Goal: Task Accomplishment & Management: Complete application form

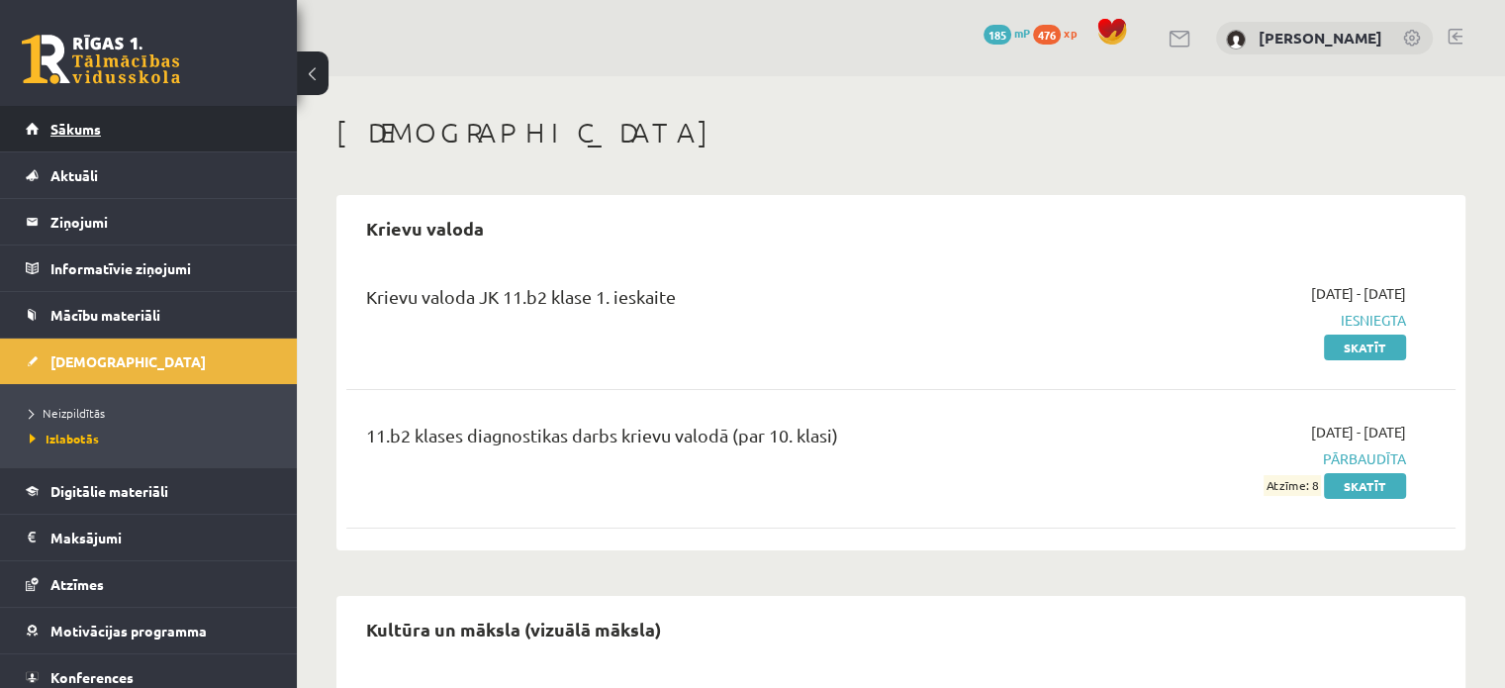
click at [86, 139] on link "Sākums" at bounding box center [149, 129] width 246 height 46
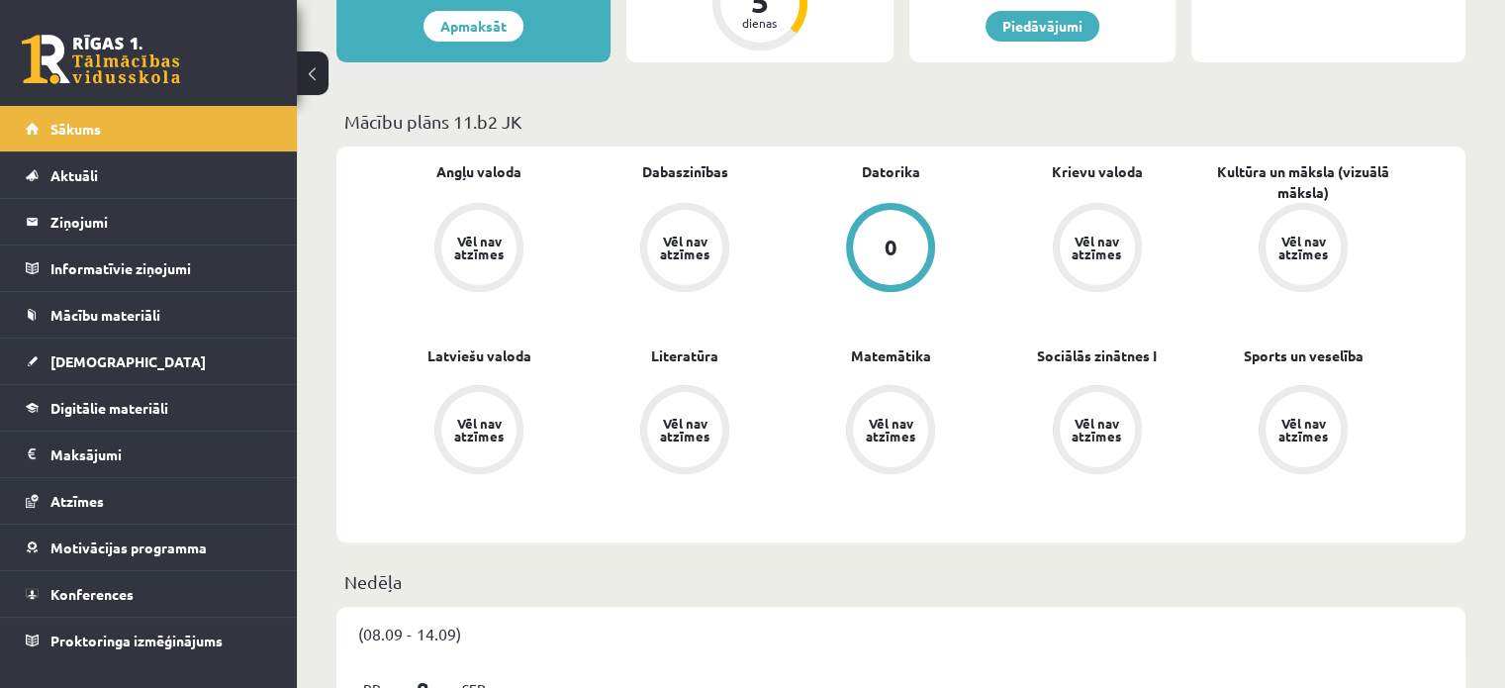
scroll to position [185, 0]
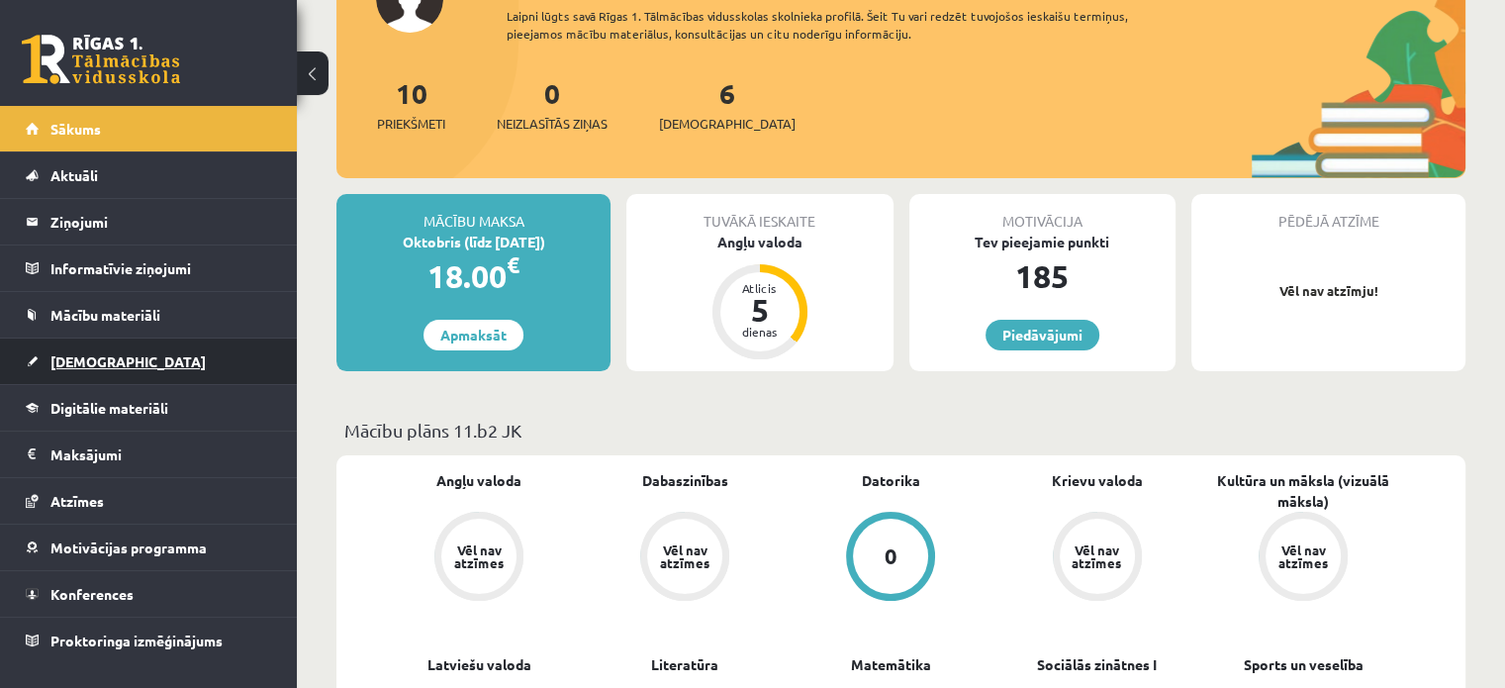
click at [119, 351] on link "[DEMOGRAPHIC_DATA]" at bounding box center [149, 361] width 246 height 46
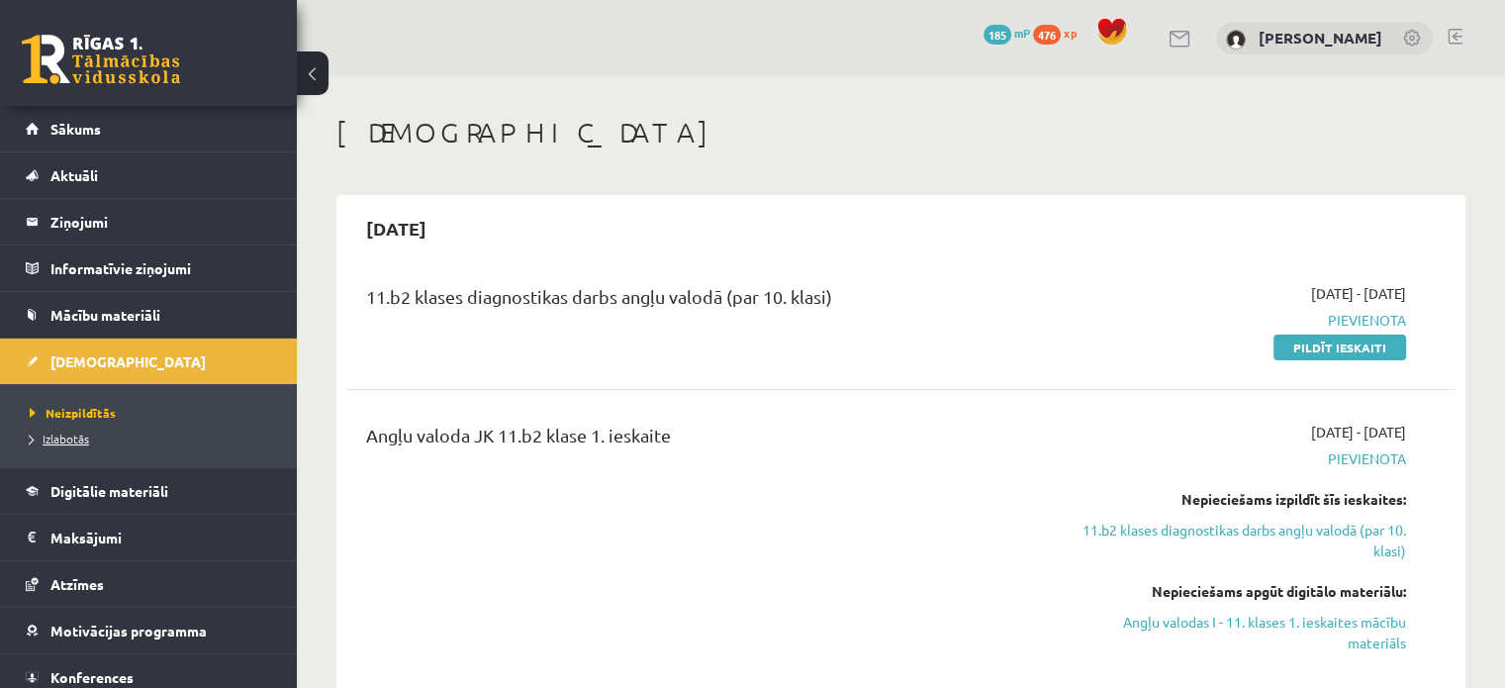
click at [40, 434] on span "Izlabotās" at bounding box center [59, 438] width 59 height 16
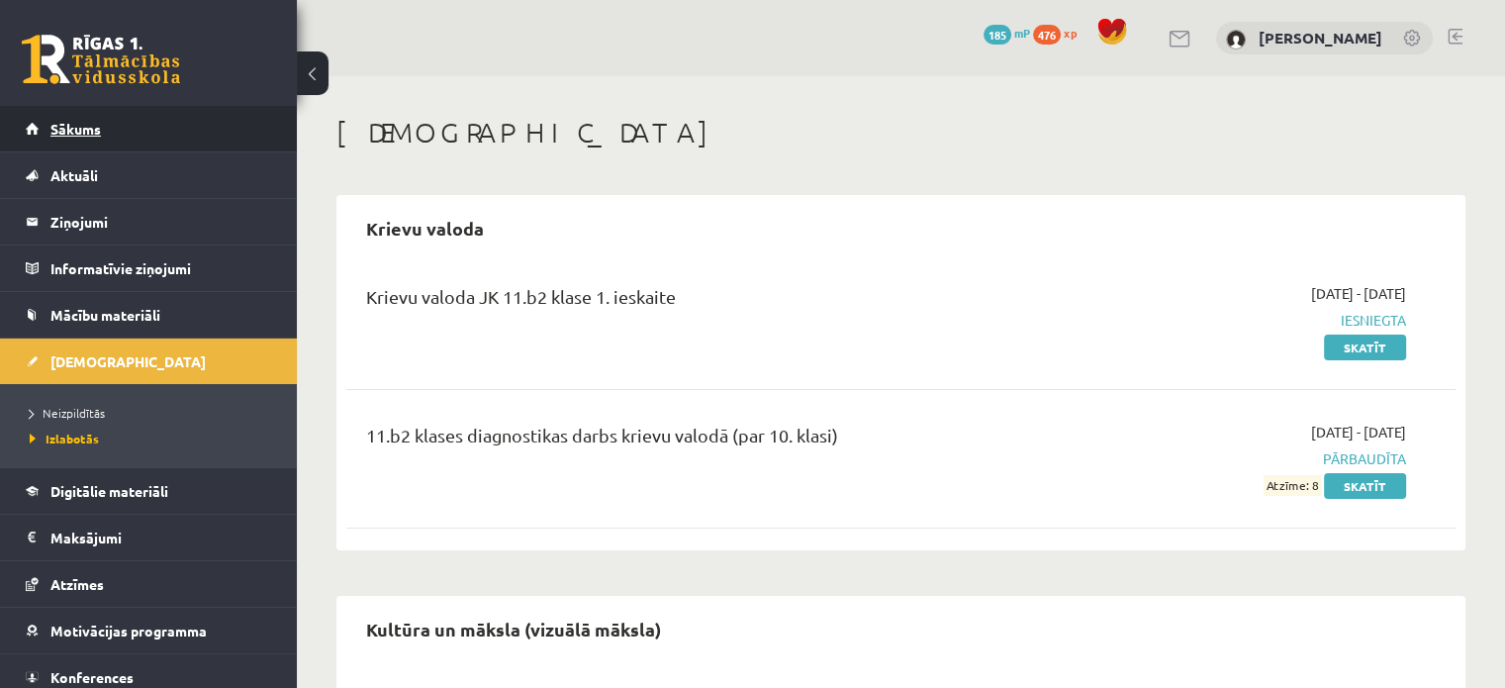
click at [97, 138] on link "Sākums" at bounding box center [149, 129] width 246 height 46
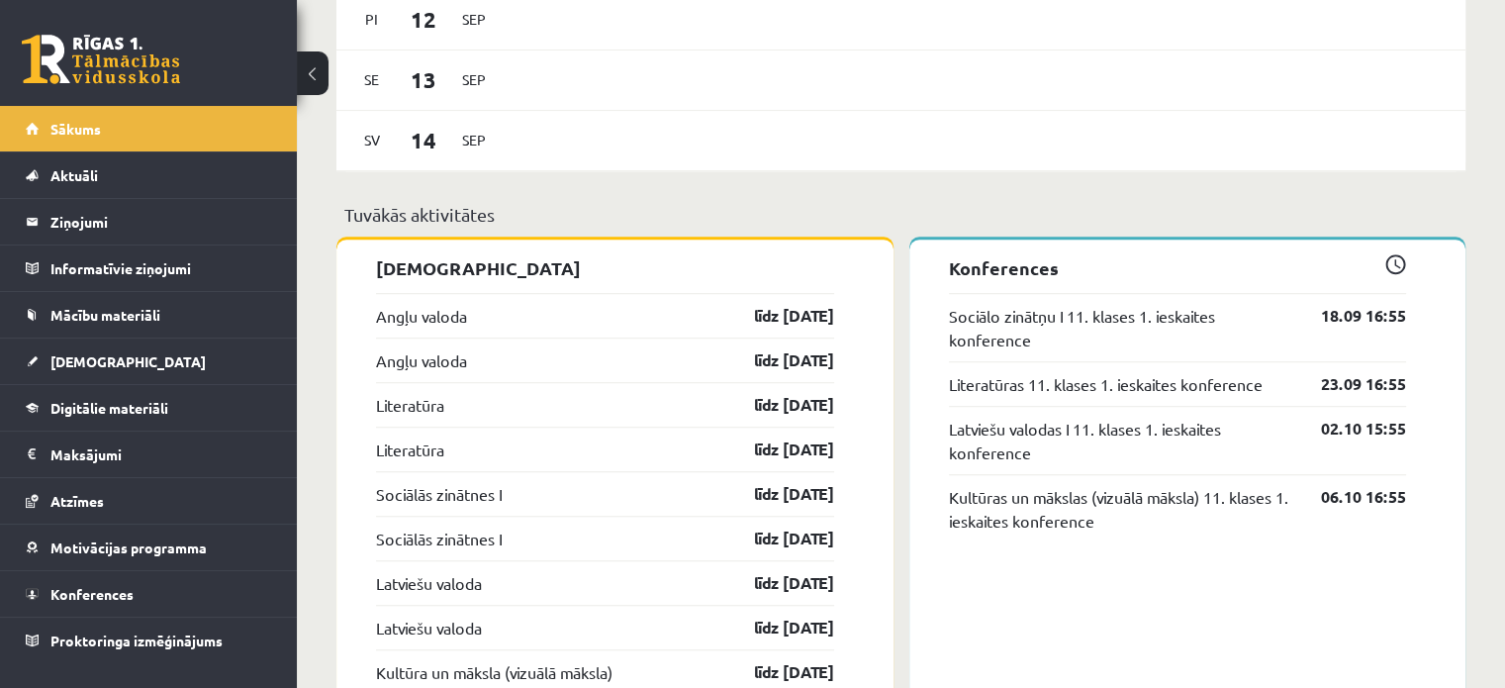
scroll to position [1346, 0]
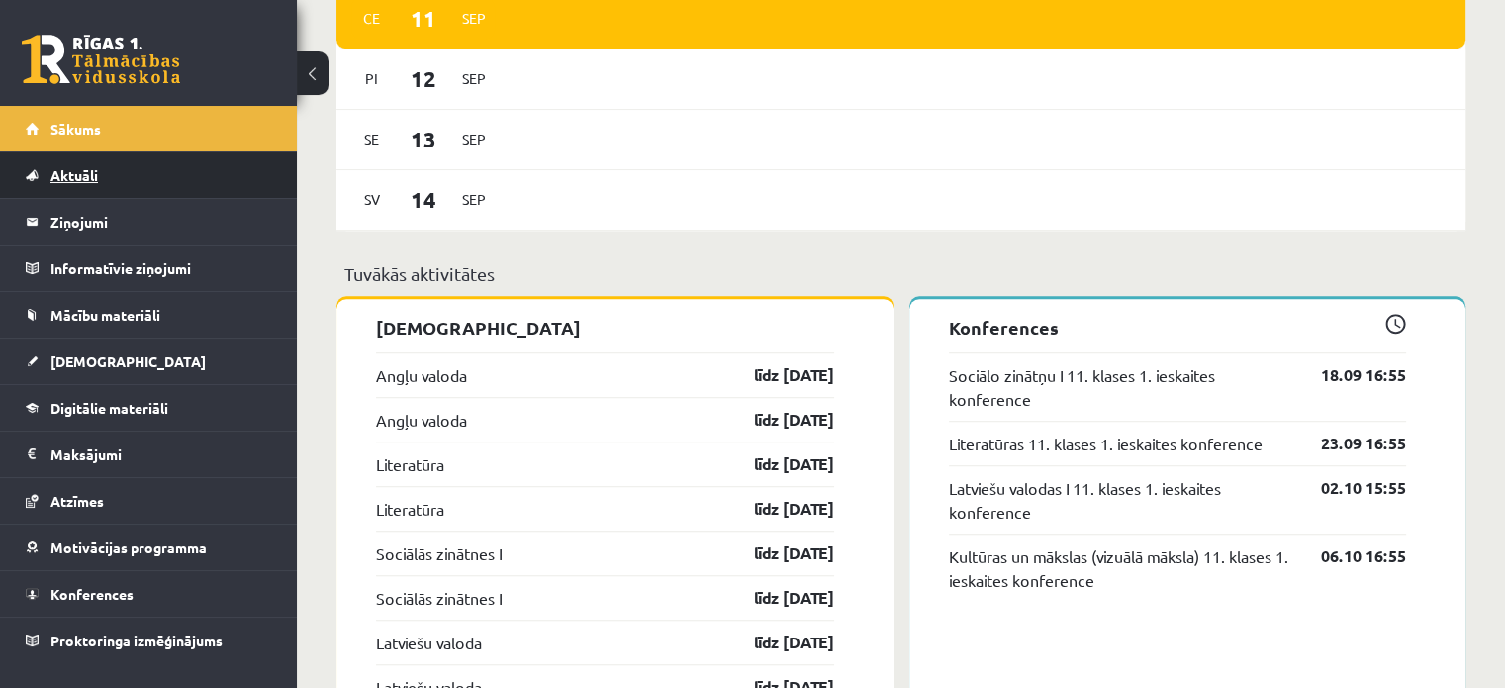
click at [111, 185] on link "Aktuāli" at bounding box center [149, 175] width 246 height 46
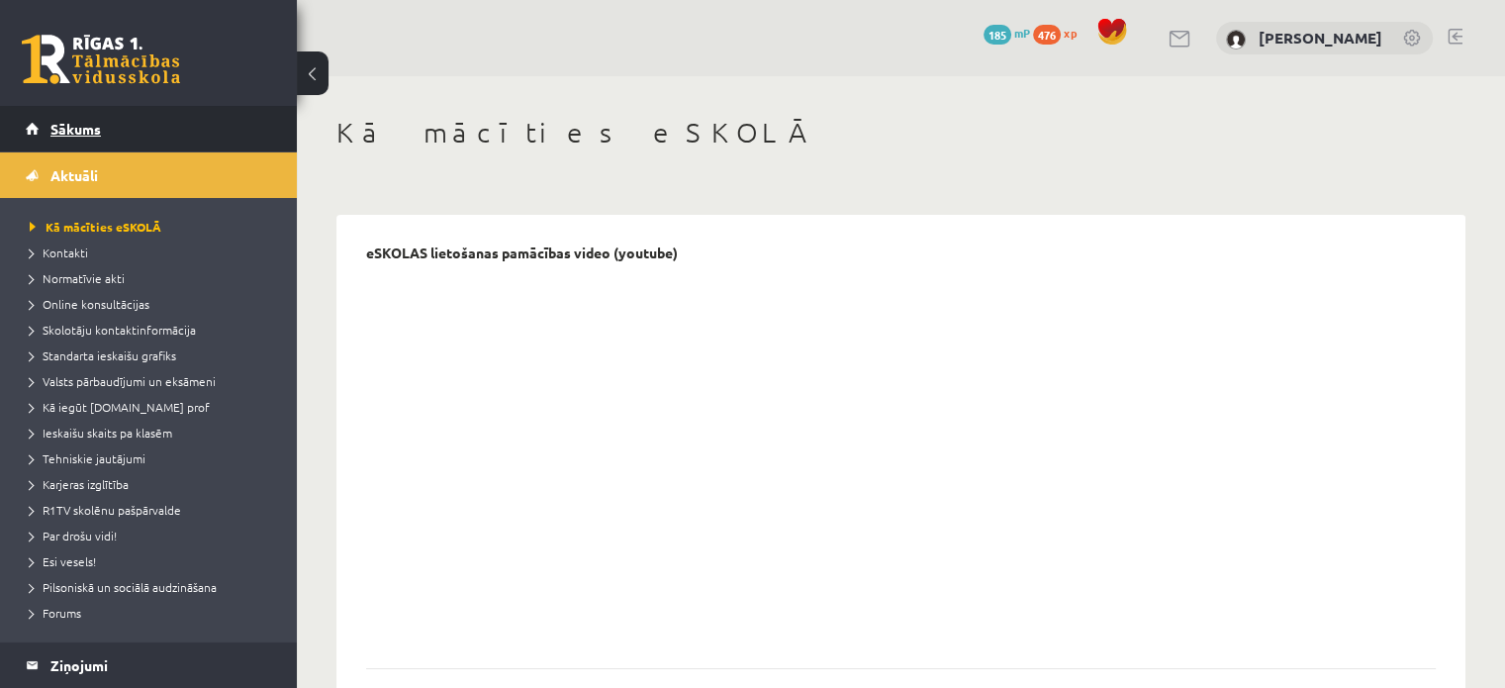
click at [52, 111] on link "Sākums" at bounding box center [149, 129] width 246 height 46
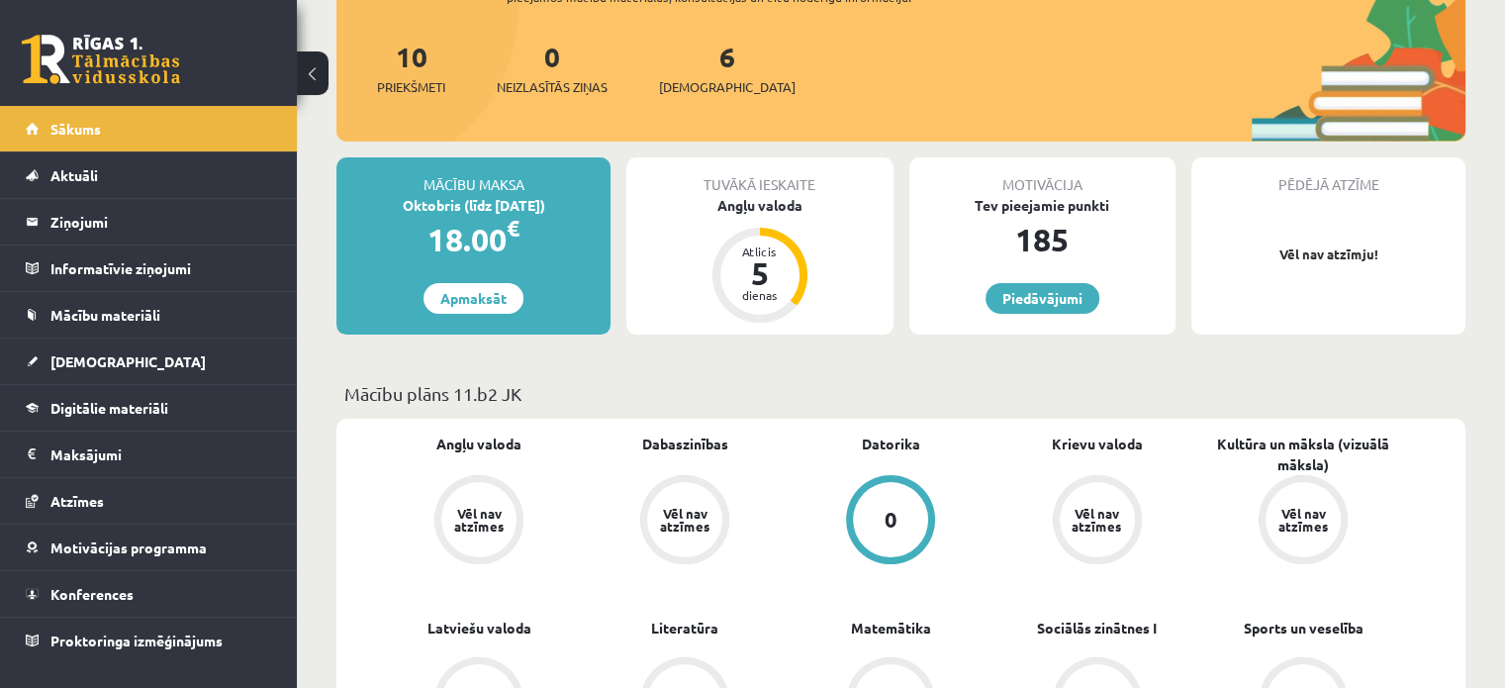
scroll to position [257, 0]
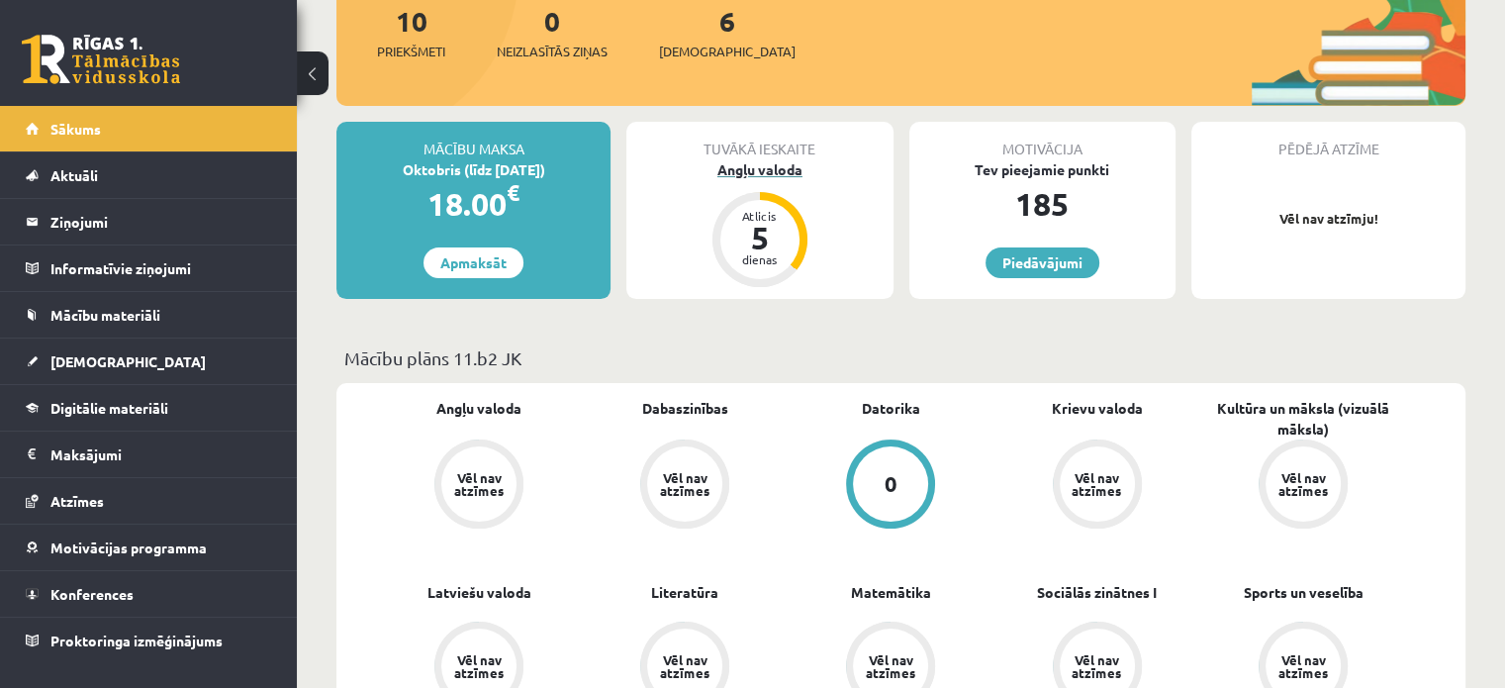
click at [757, 236] on div "5" at bounding box center [759, 238] width 59 height 32
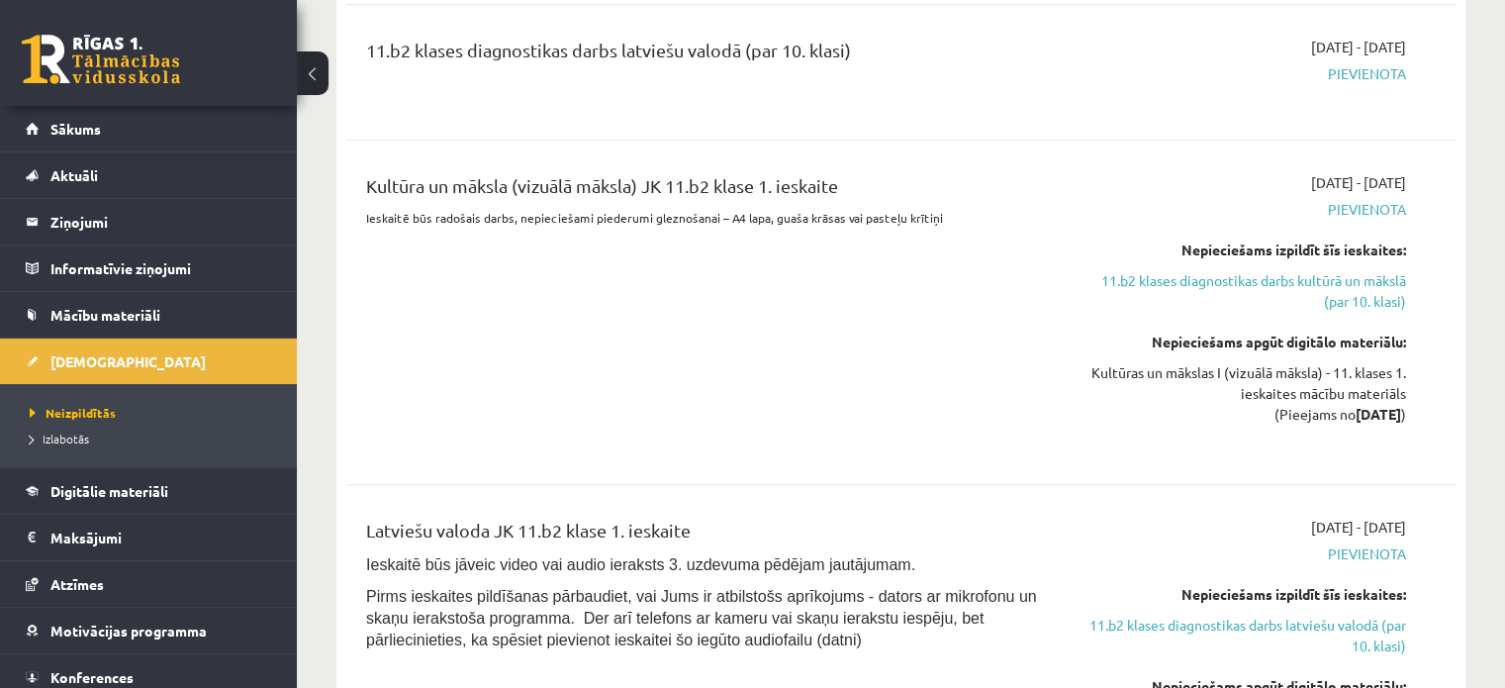
scroll to position [2172, 0]
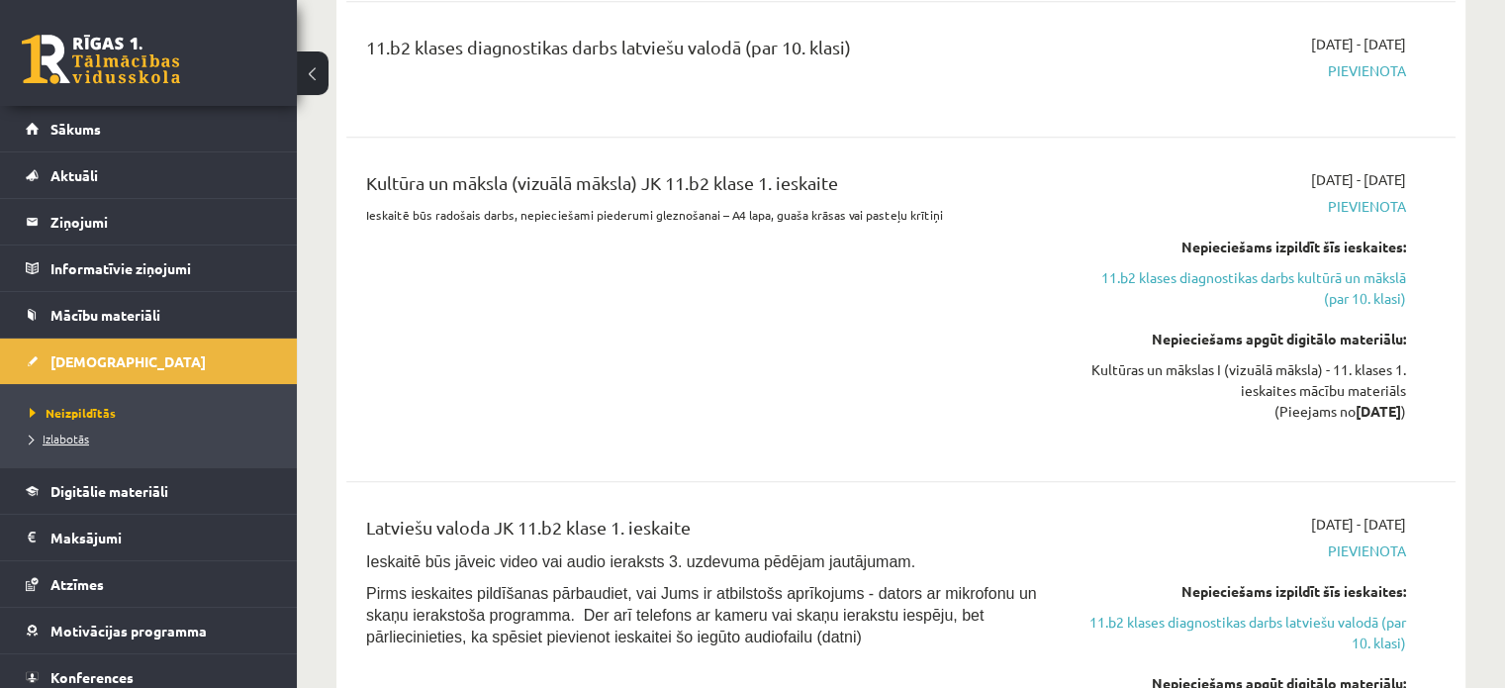
click at [86, 435] on span "Izlabotās" at bounding box center [59, 438] width 59 height 16
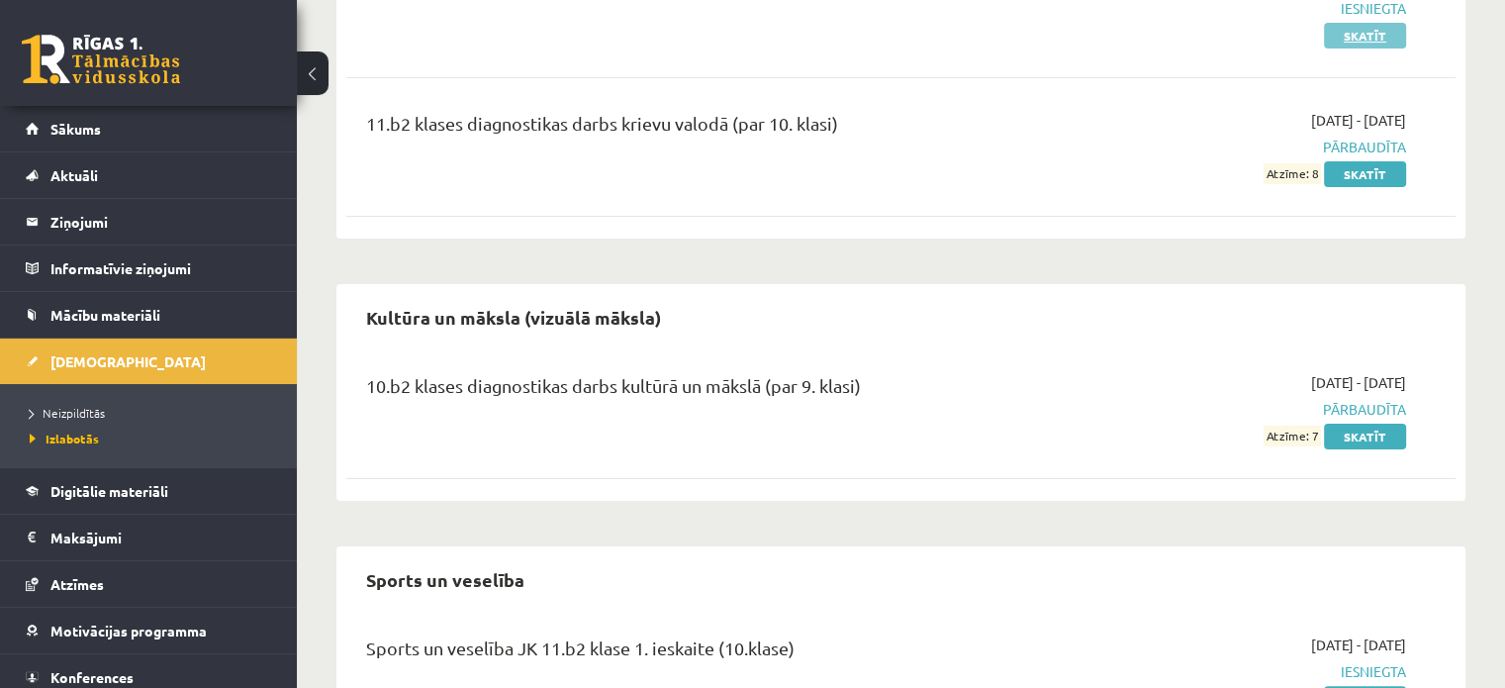
scroll to position [327, 0]
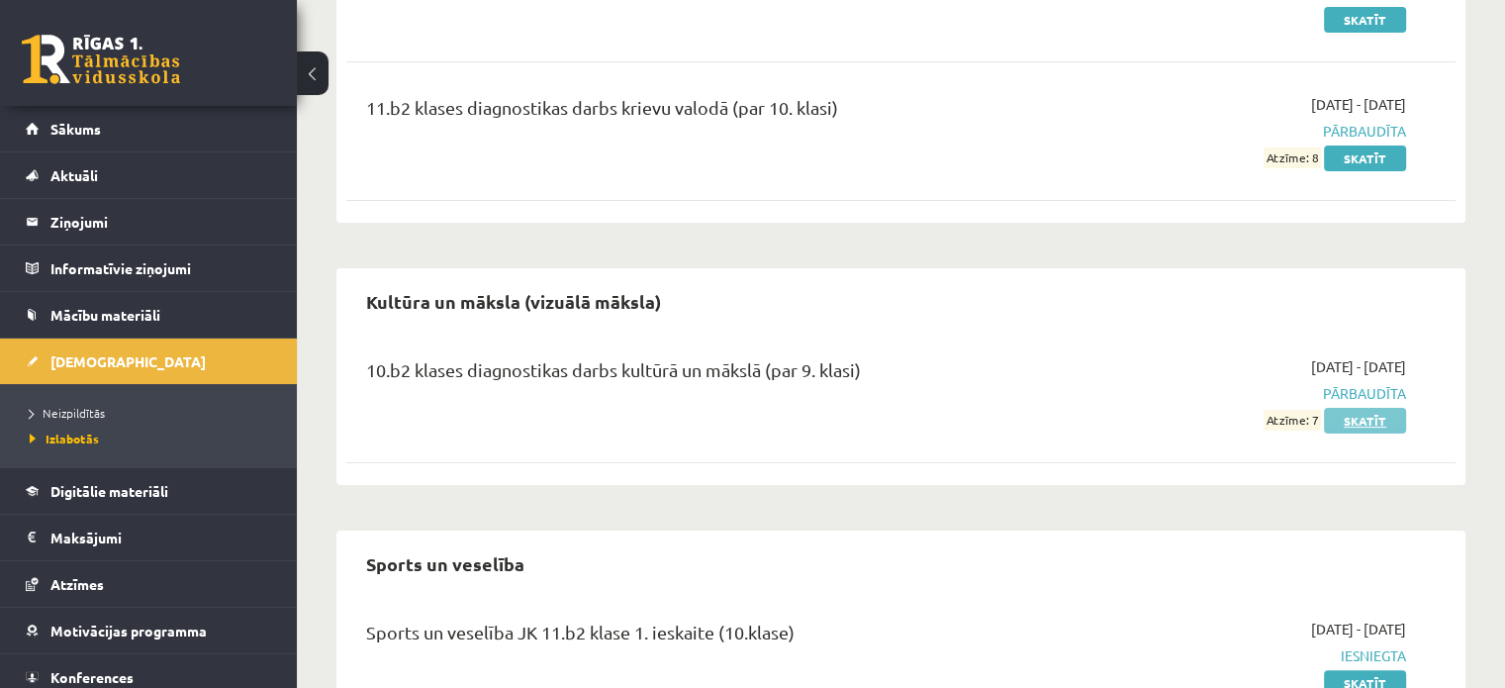
click at [1364, 429] on link "Skatīt" at bounding box center [1365, 421] width 82 height 26
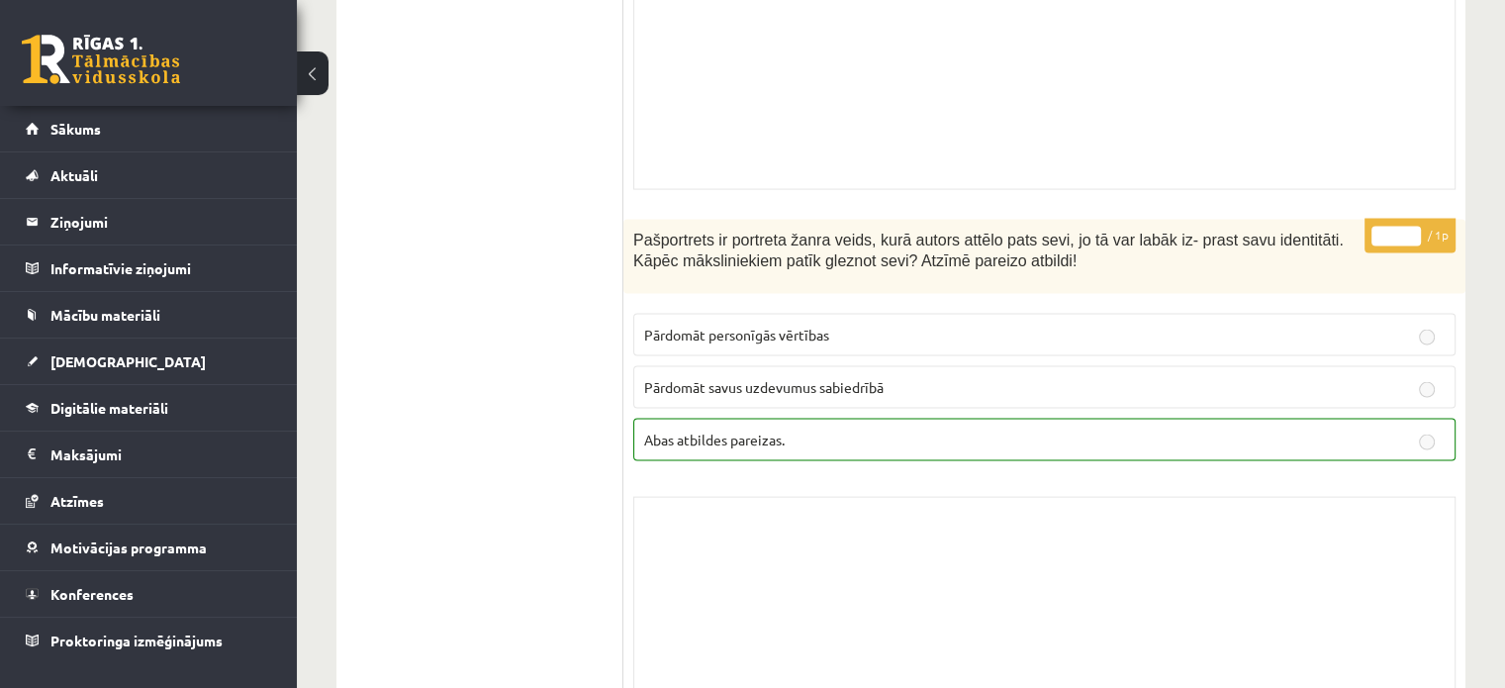
scroll to position [4199, 0]
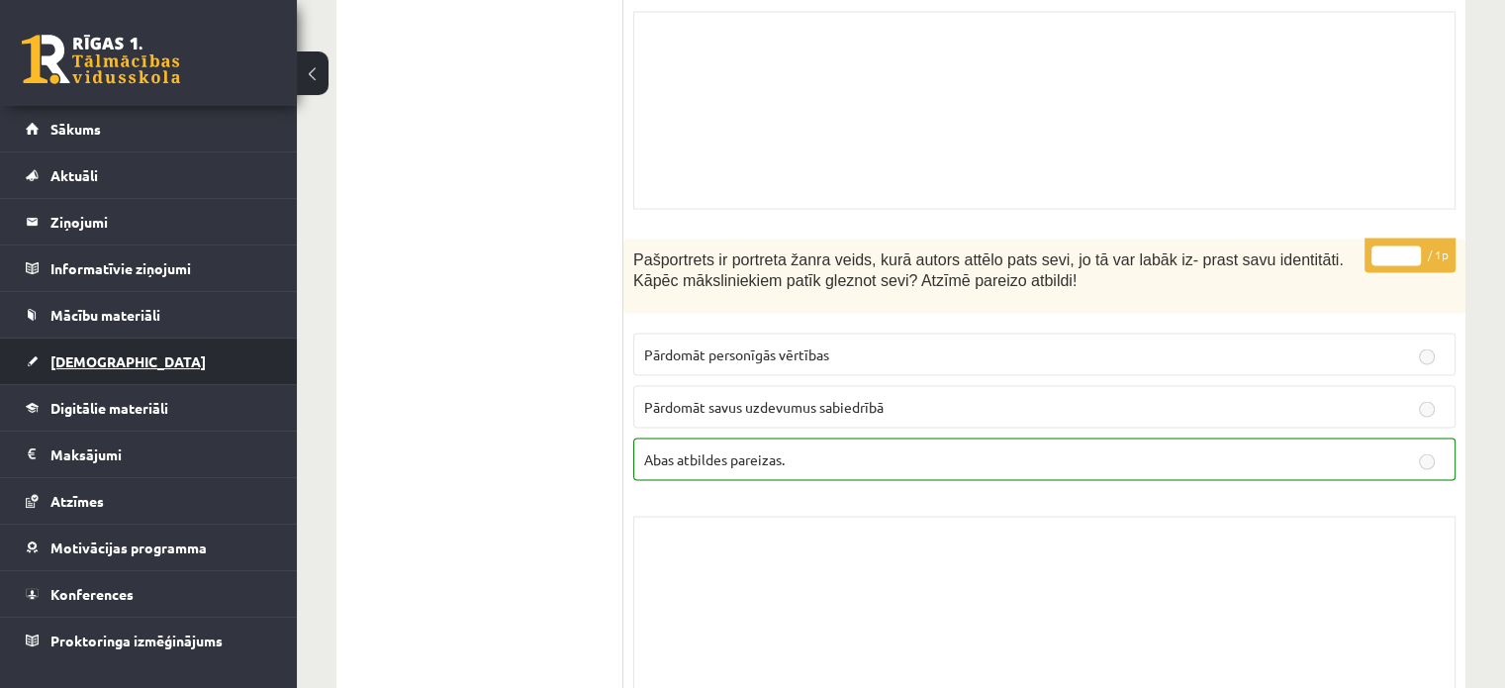
click at [91, 359] on span "[DEMOGRAPHIC_DATA]" at bounding box center [127, 361] width 155 height 18
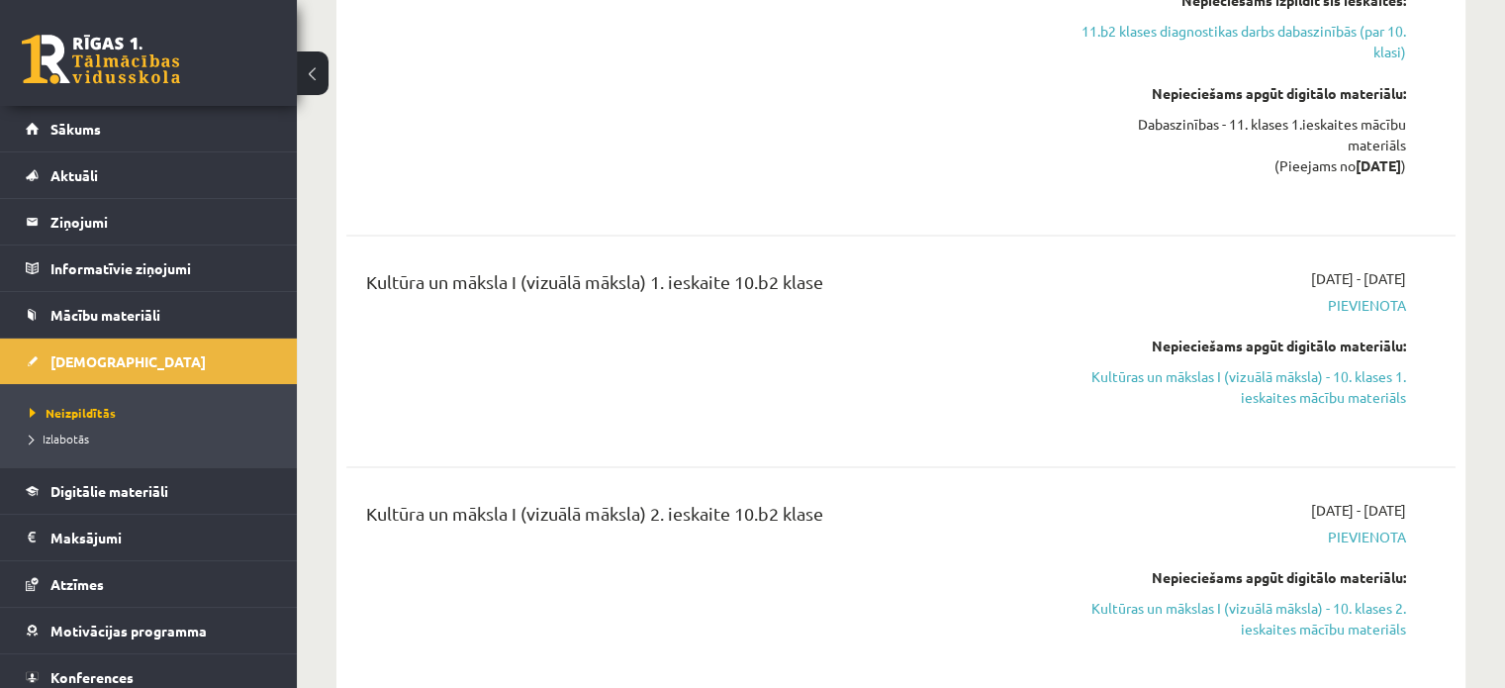
scroll to position [3706, 0]
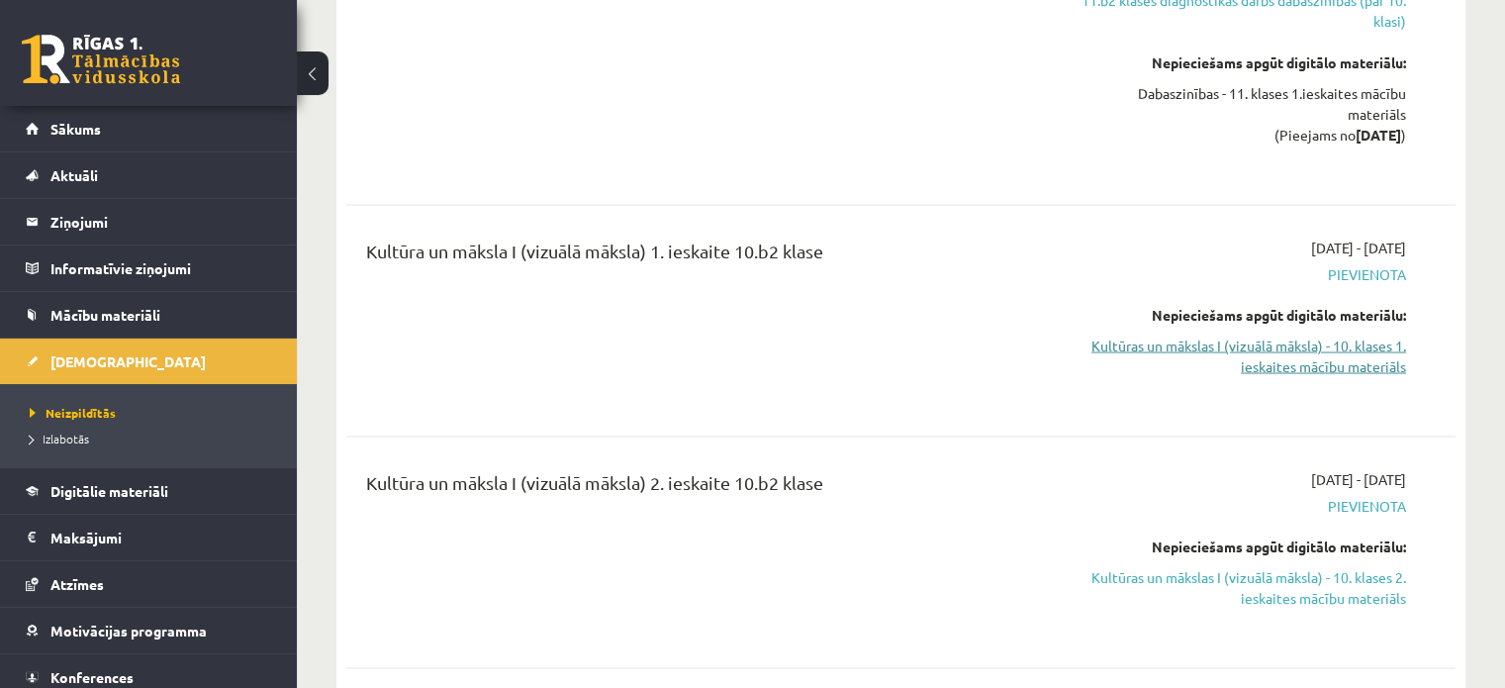
click at [1281, 334] on link "Kultūras un mākslas I (vizuālā māksla) - 10. klases 1. ieskaites mācību materiā…" at bounding box center [1242, 355] width 326 height 42
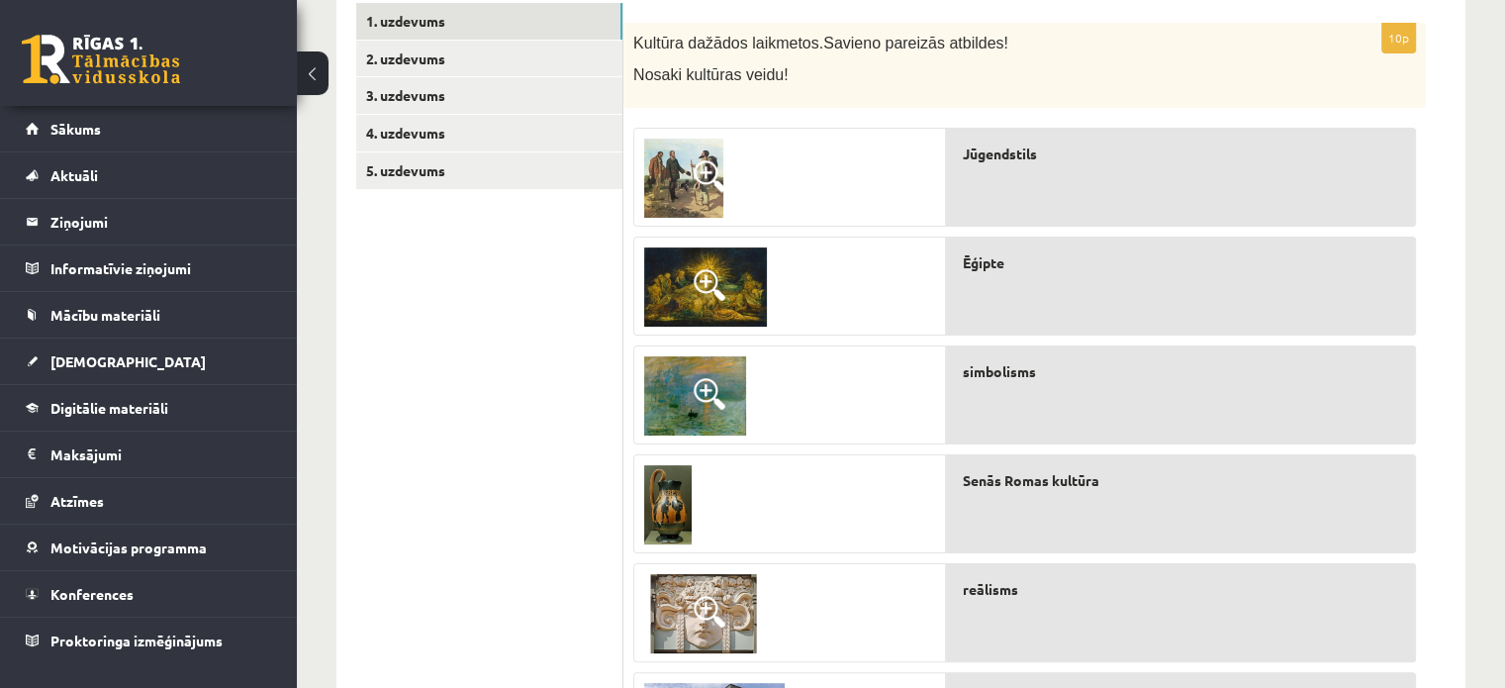
scroll to position [253, 0]
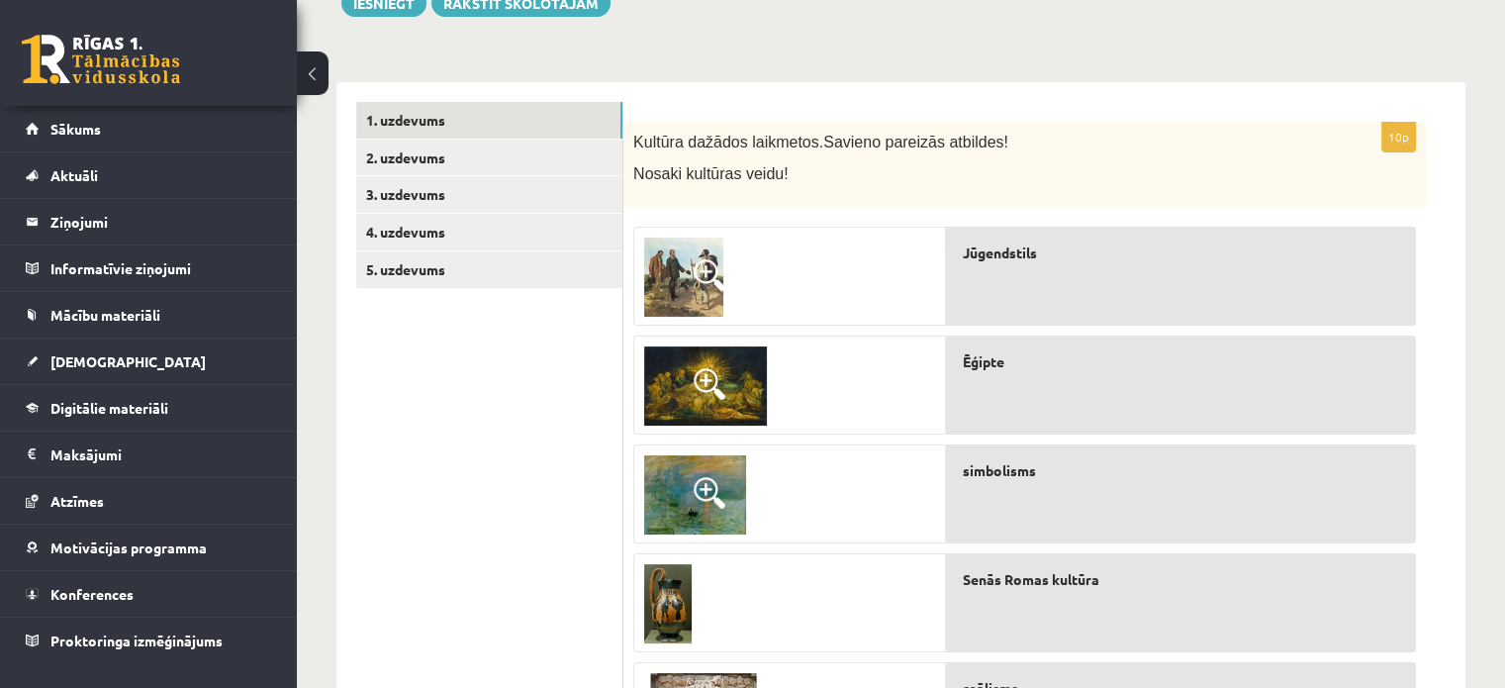
click at [681, 272] on img at bounding box center [683, 276] width 79 height 79
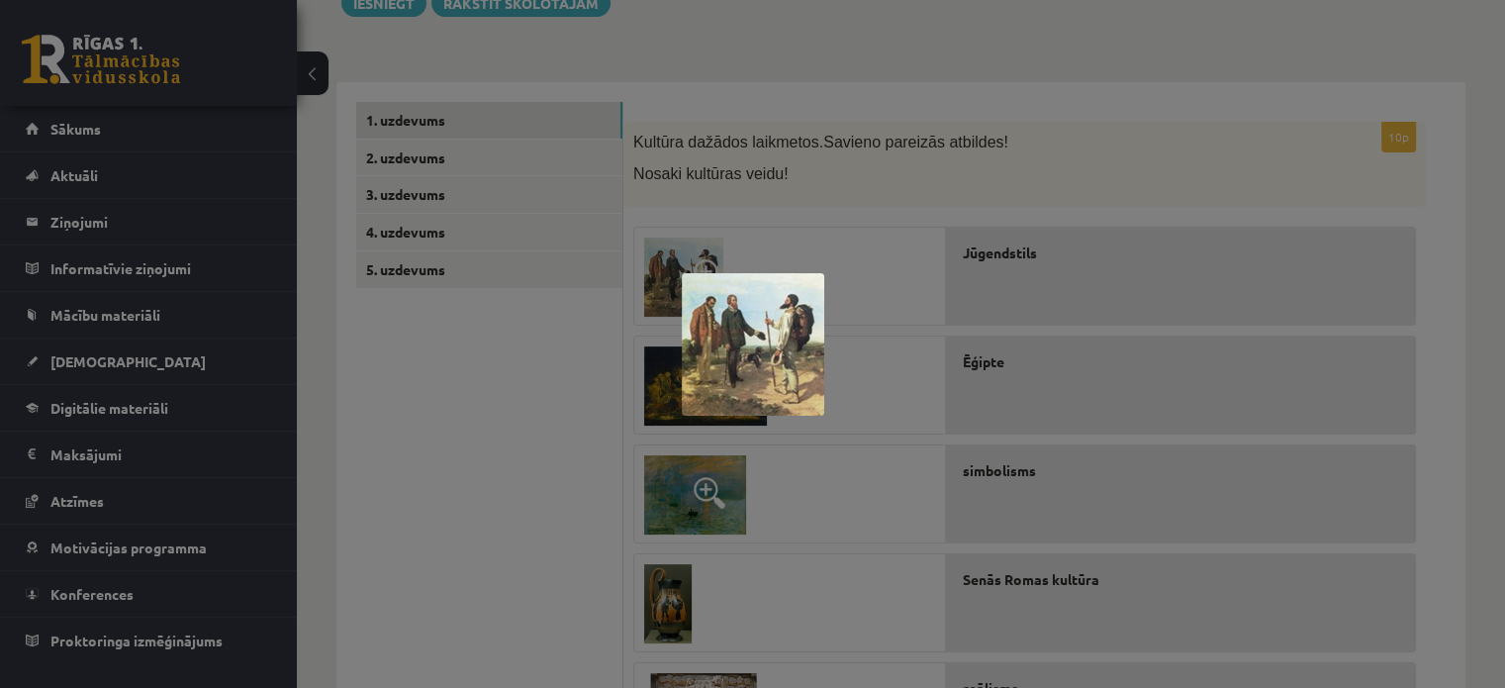
click at [590, 360] on div at bounding box center [752, 344] width 1505 height 688
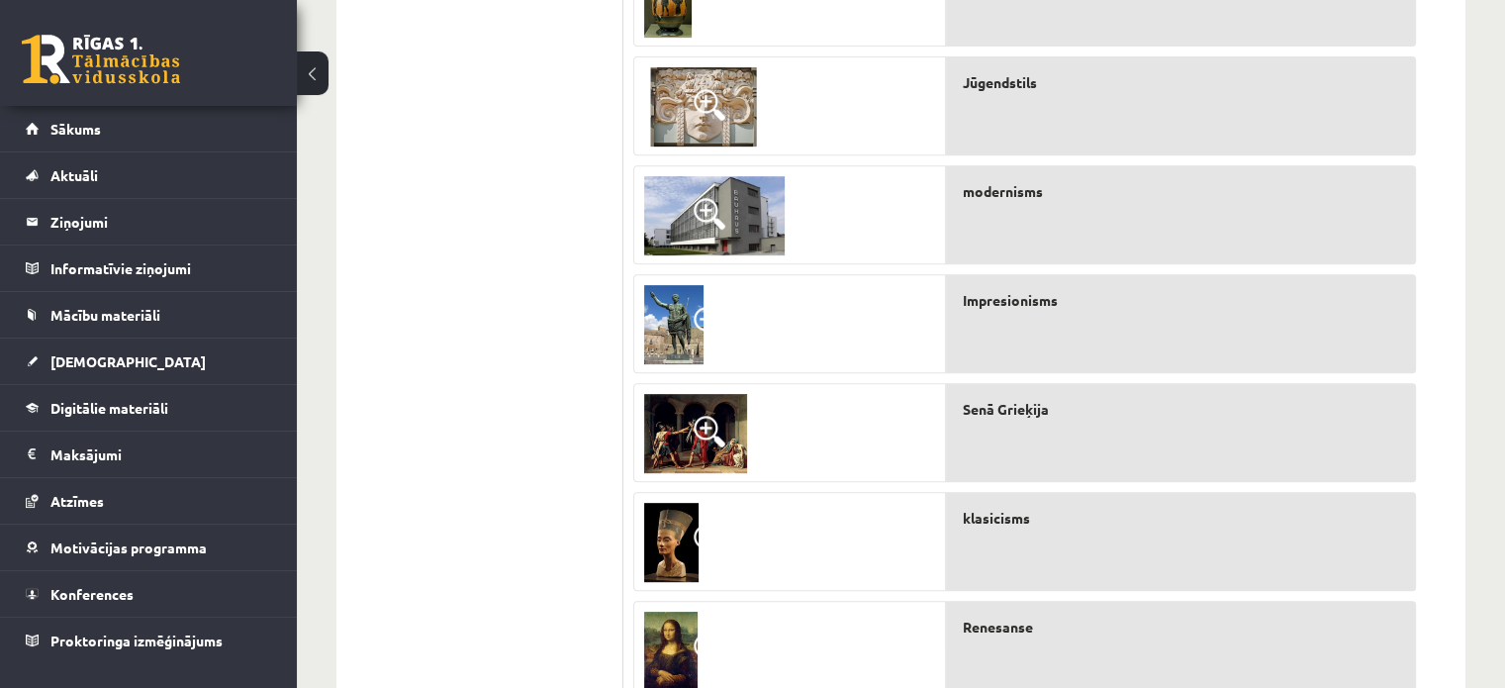
scroll to position [939, 0]
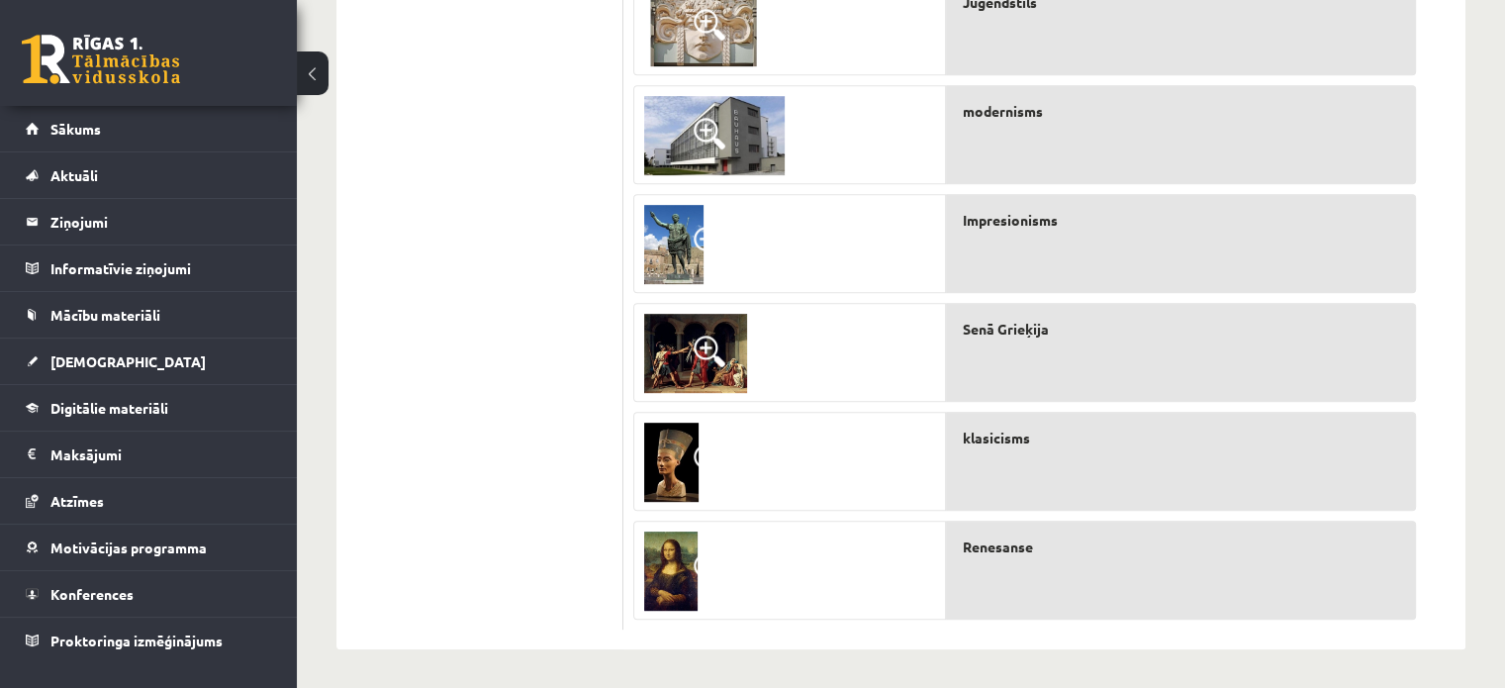
click at [1041, 351] on div "Senā Grieķija" at bounding box center [1181, 352] width 470 height 99
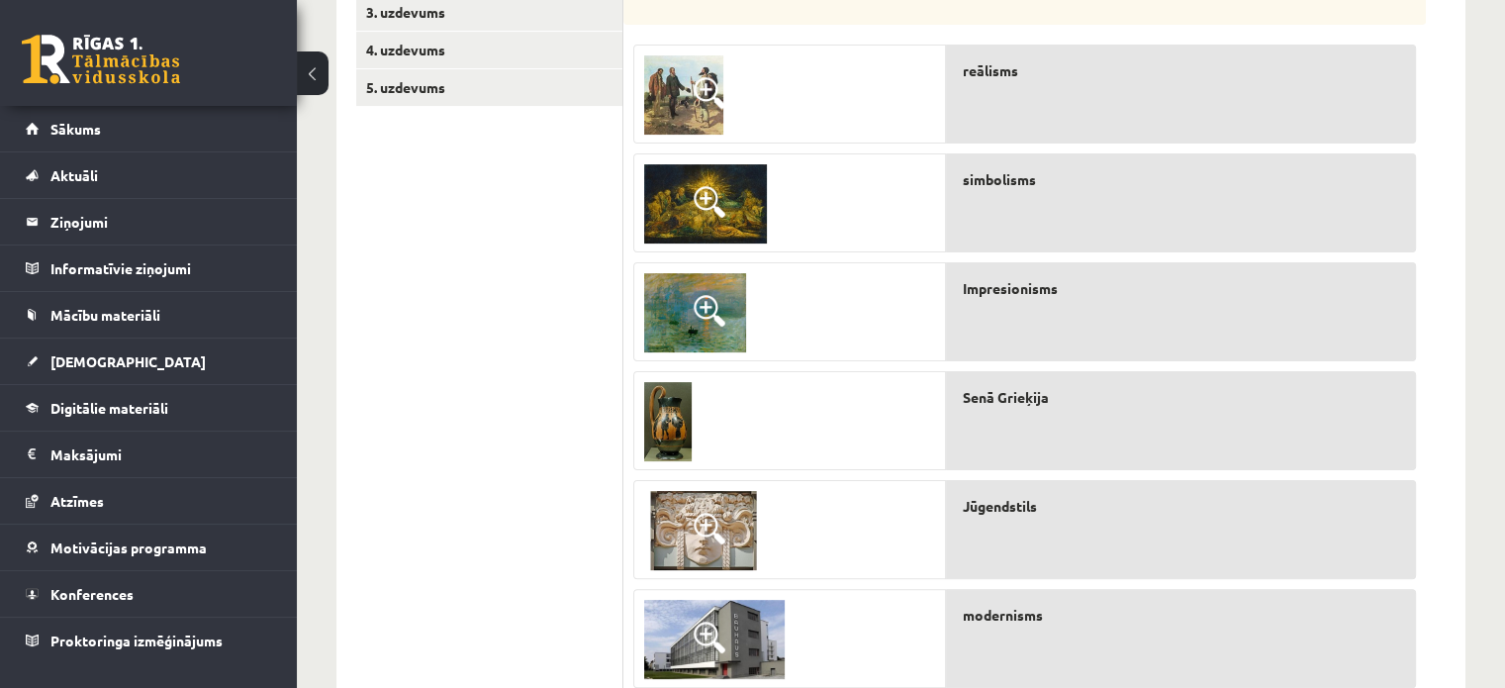
scroll to position [435, 0]
click at [702, 202] on span at bounding box center [710, 202] width 32 height 32
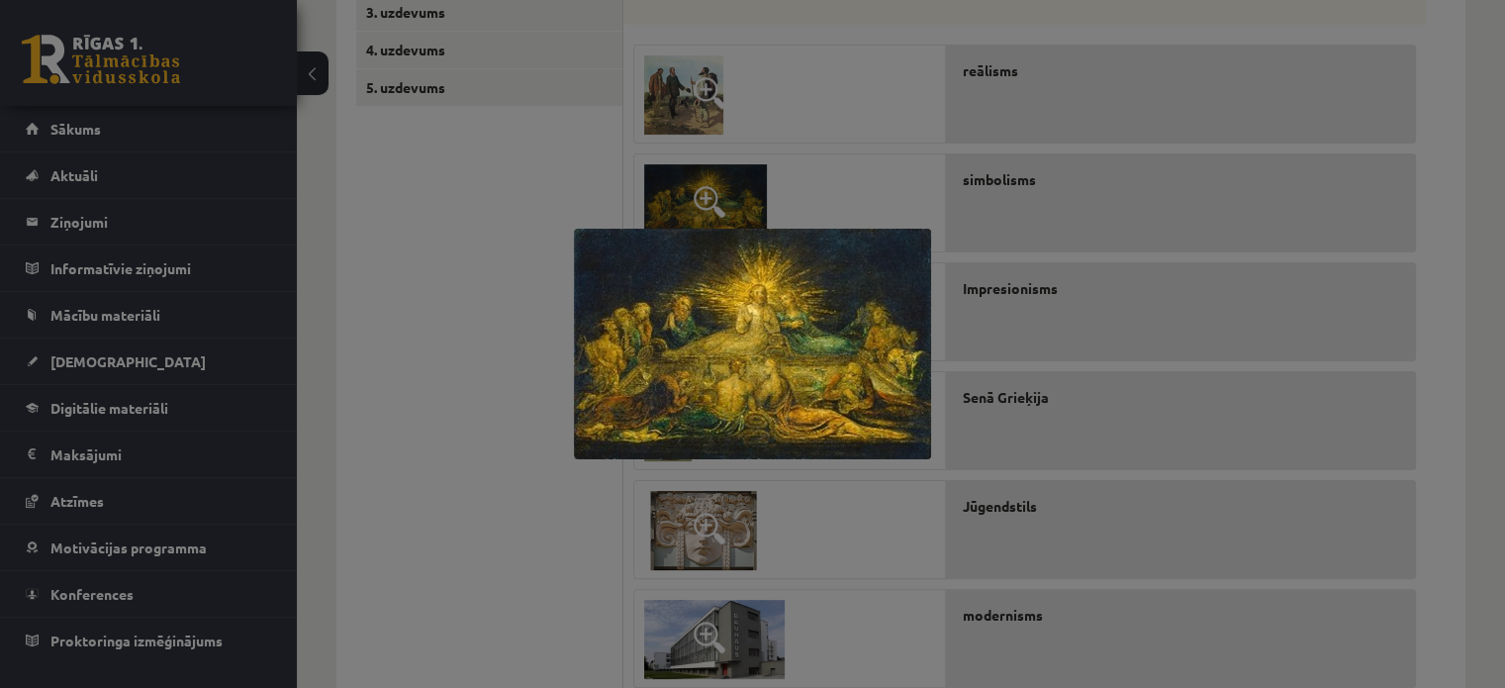
click at [508, 280] on div at bounding box center [752, 344] width 1505 height 688
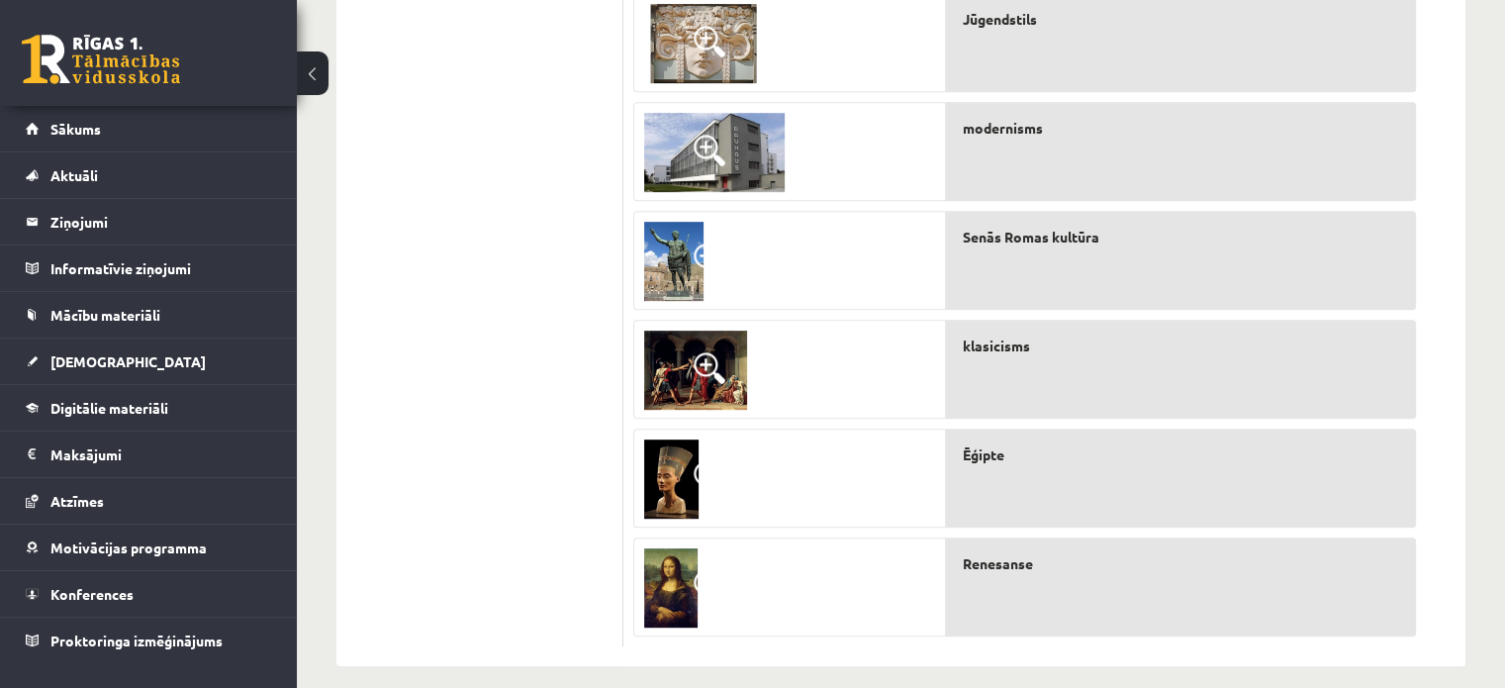
scroll to position [932, 0]
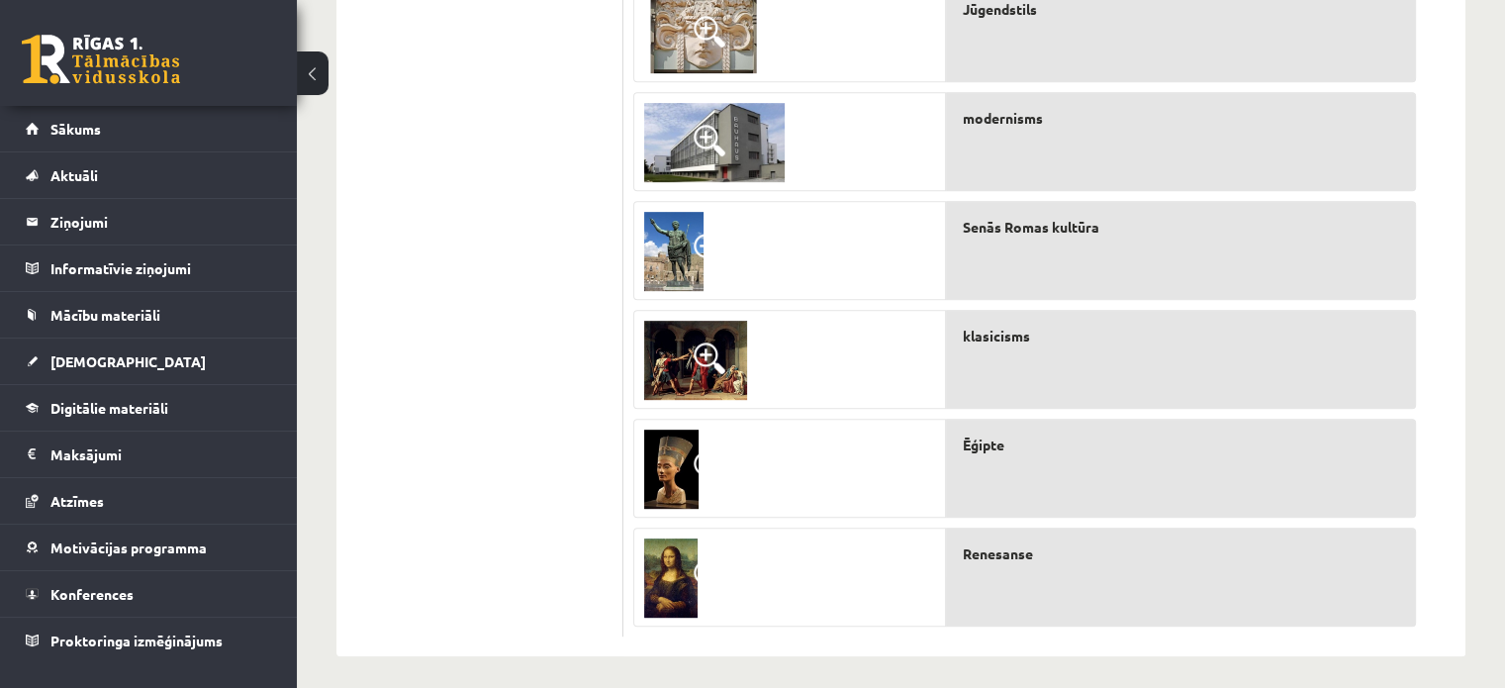
click at [709, 359] on span at bounding box center [710, 358] width 32 height 32
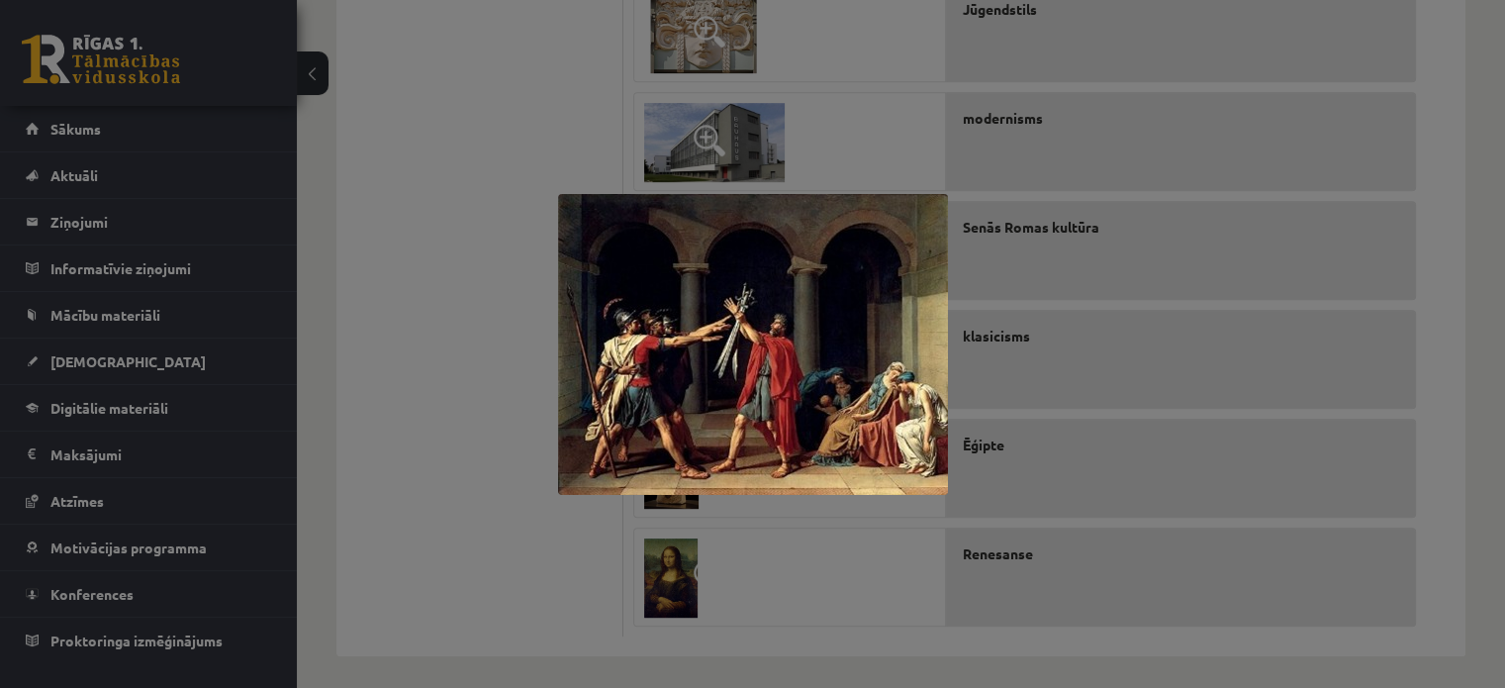
click at [524, 142] on div at bounding box center [752, 344] width 1505 height 688
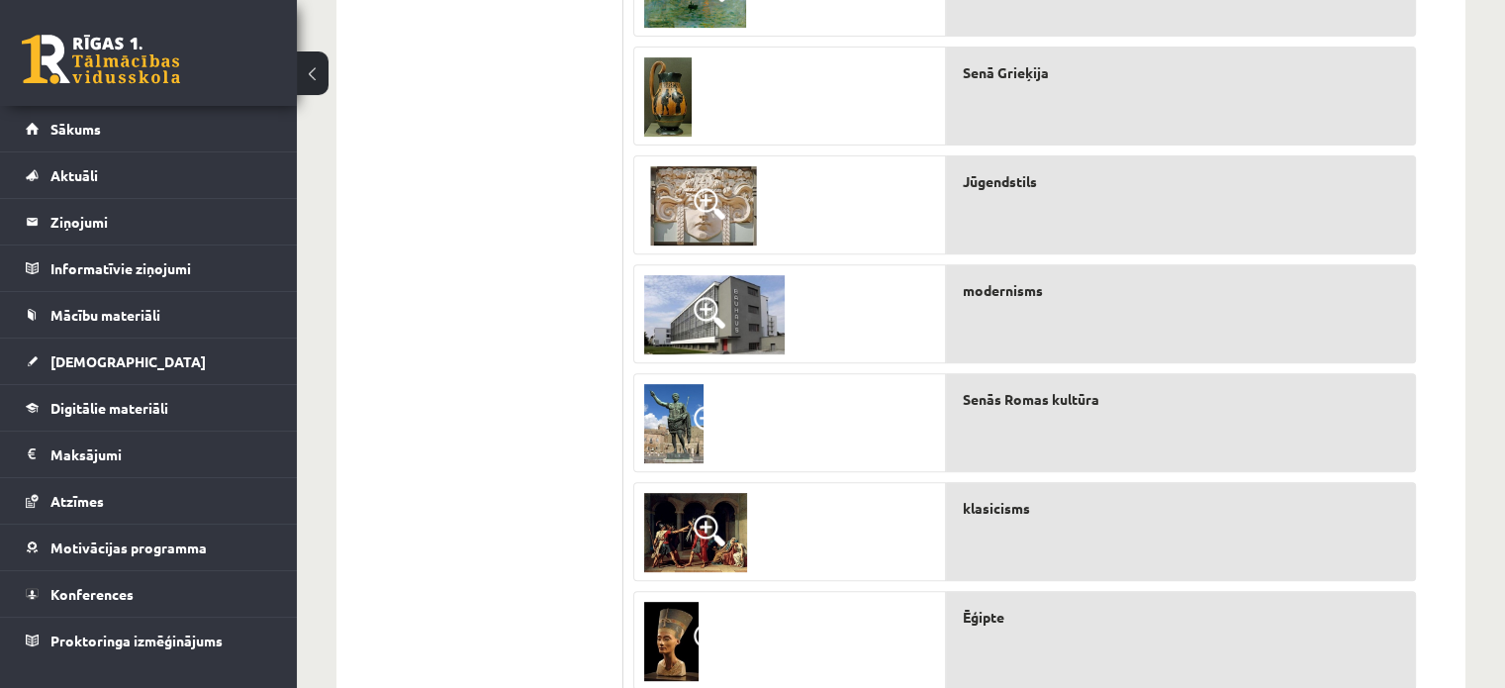
scroll to position [760, 0]
click at [688, 529] on img at bounding box center [695, 532] width 103 height 79
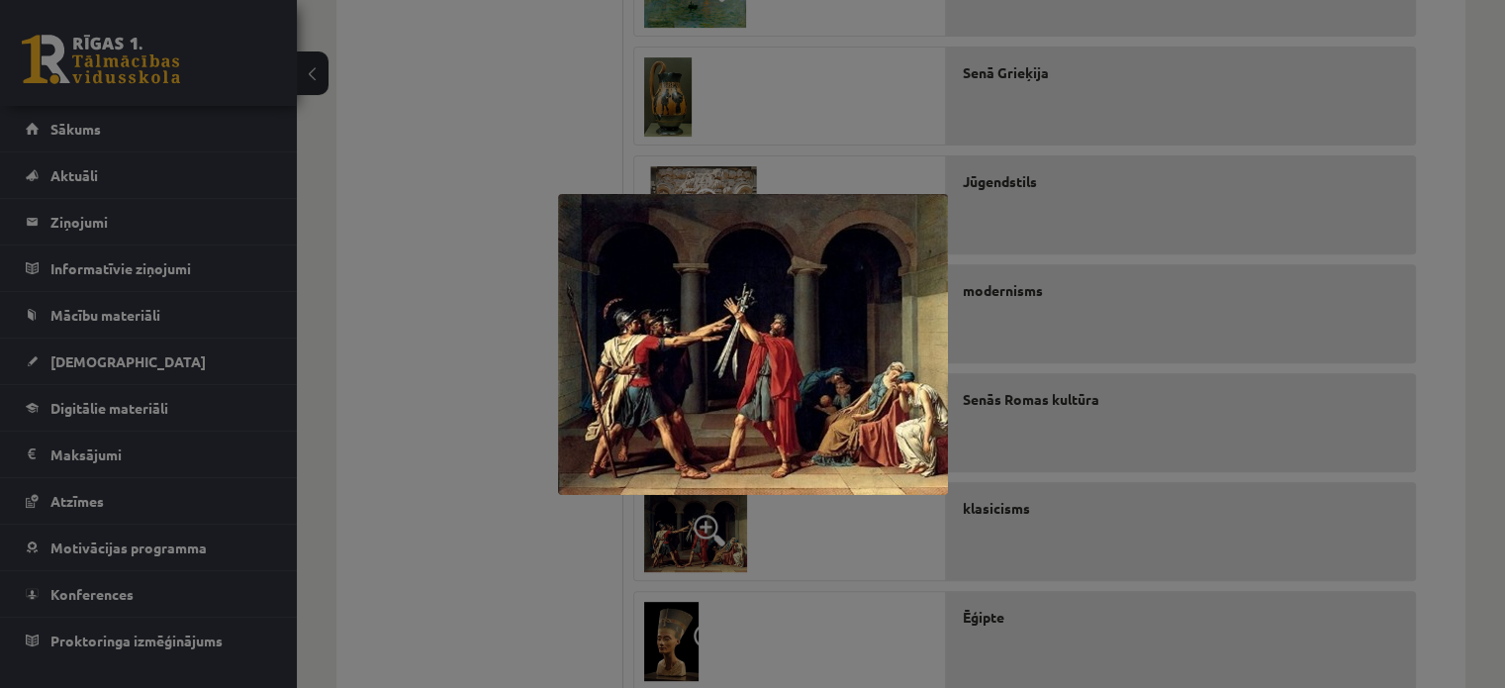
click at [343, 226] on div at bounding box center [752, 344] width 1505 height 688
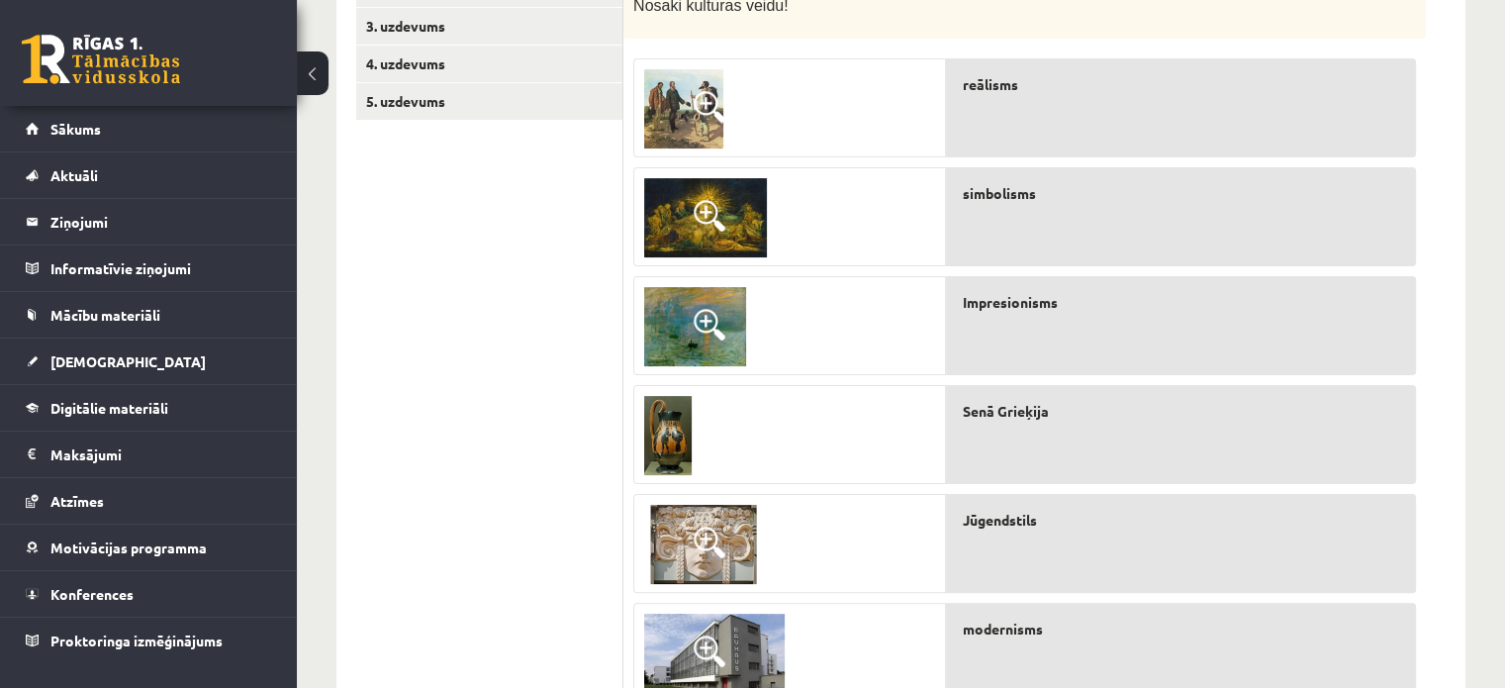
scroll to position [435, 0]
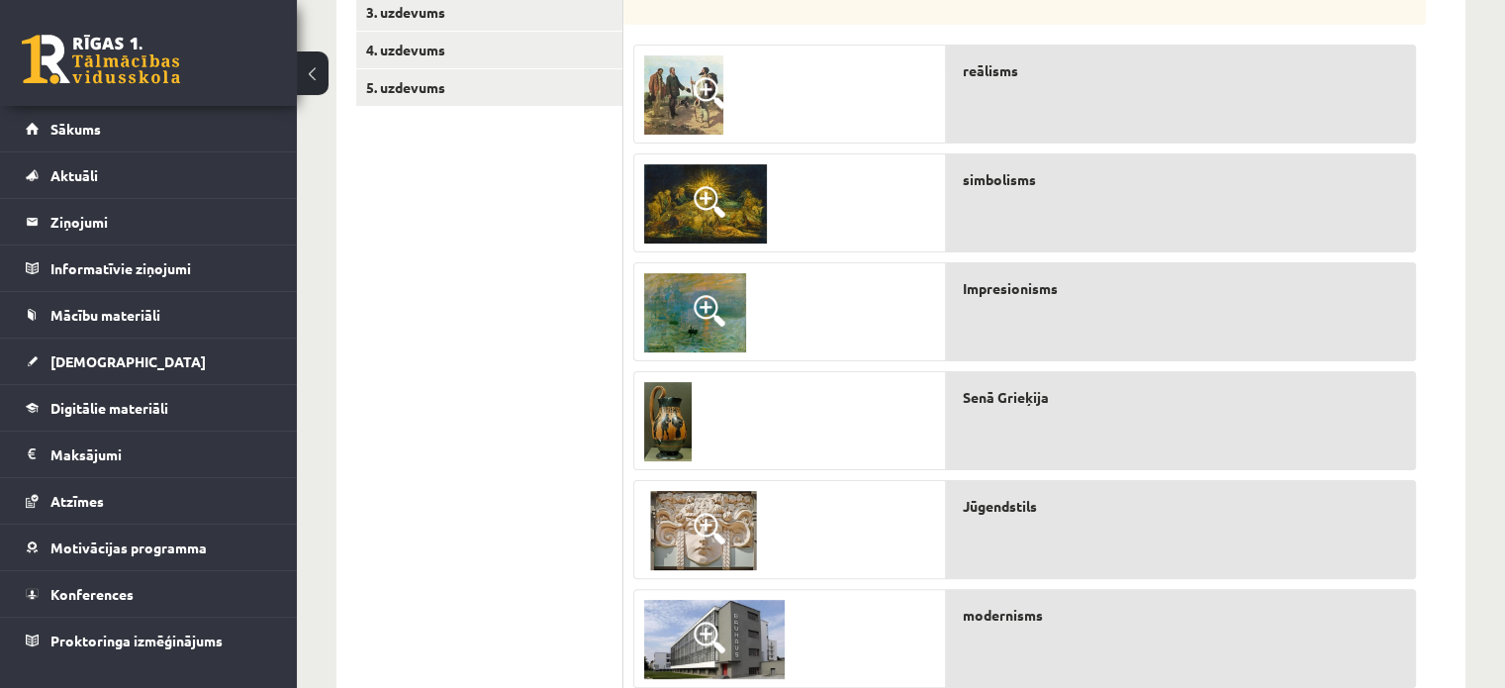
click at [688, 122] on img at bounding box center [683, 94] width 79 height 79
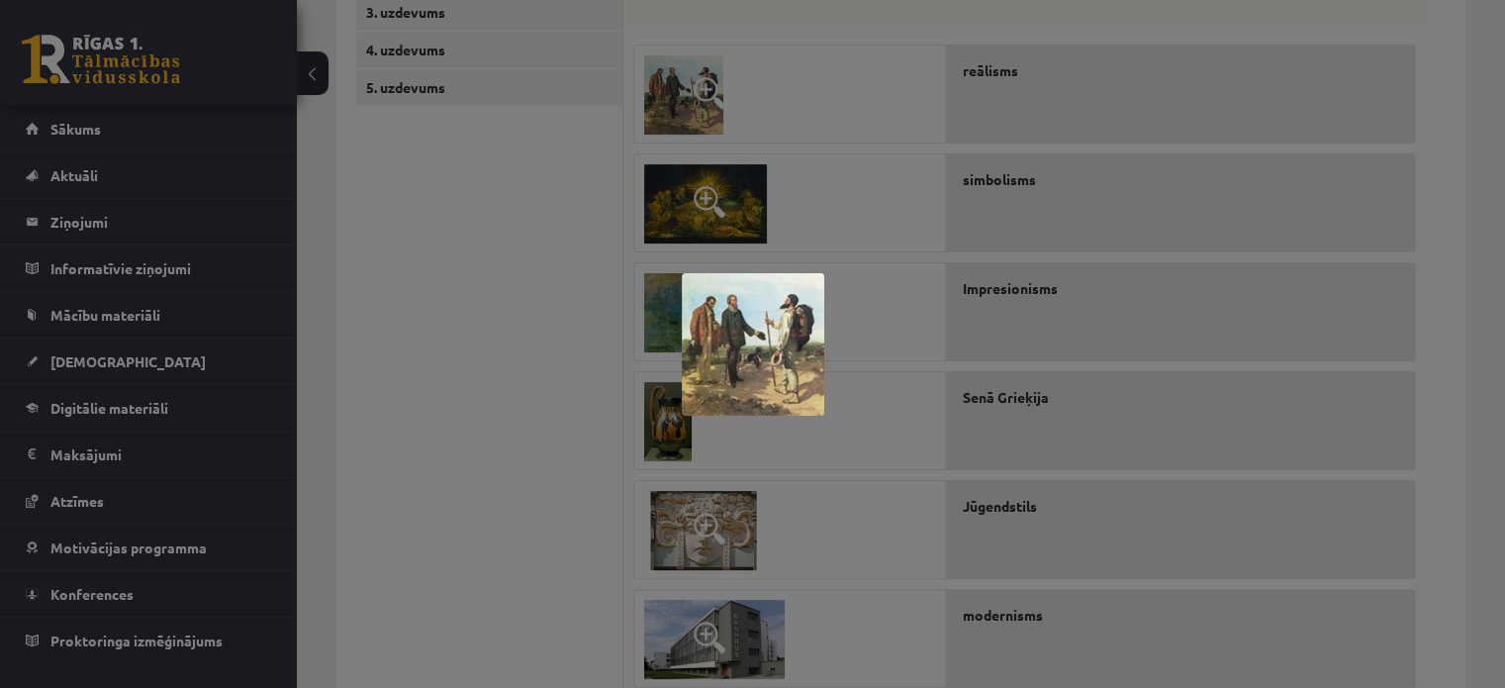
click at [564, 331] on div at bounding box center [752, 344] width 1505 height 688
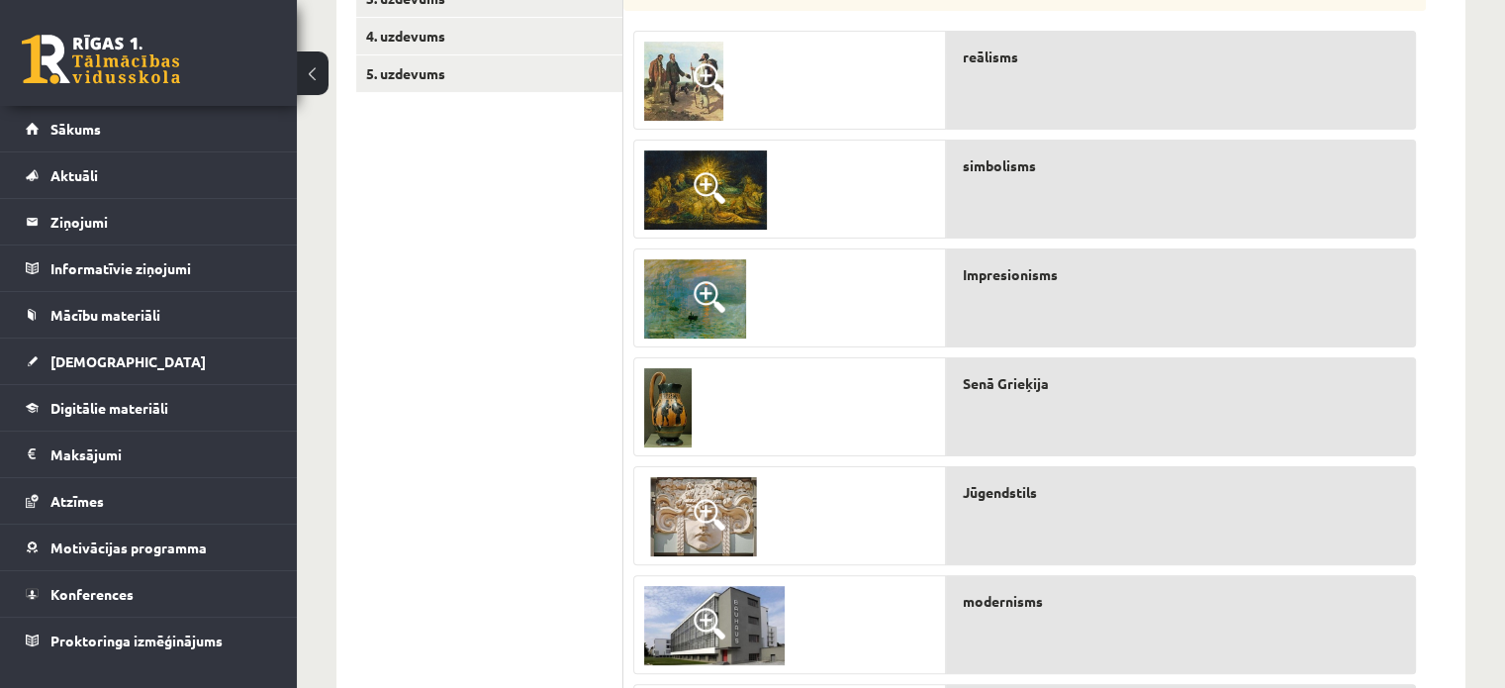
scroll to position [448, 0]
click at [682, 74] on img at bounding box center [683, 82] width 79 height 79
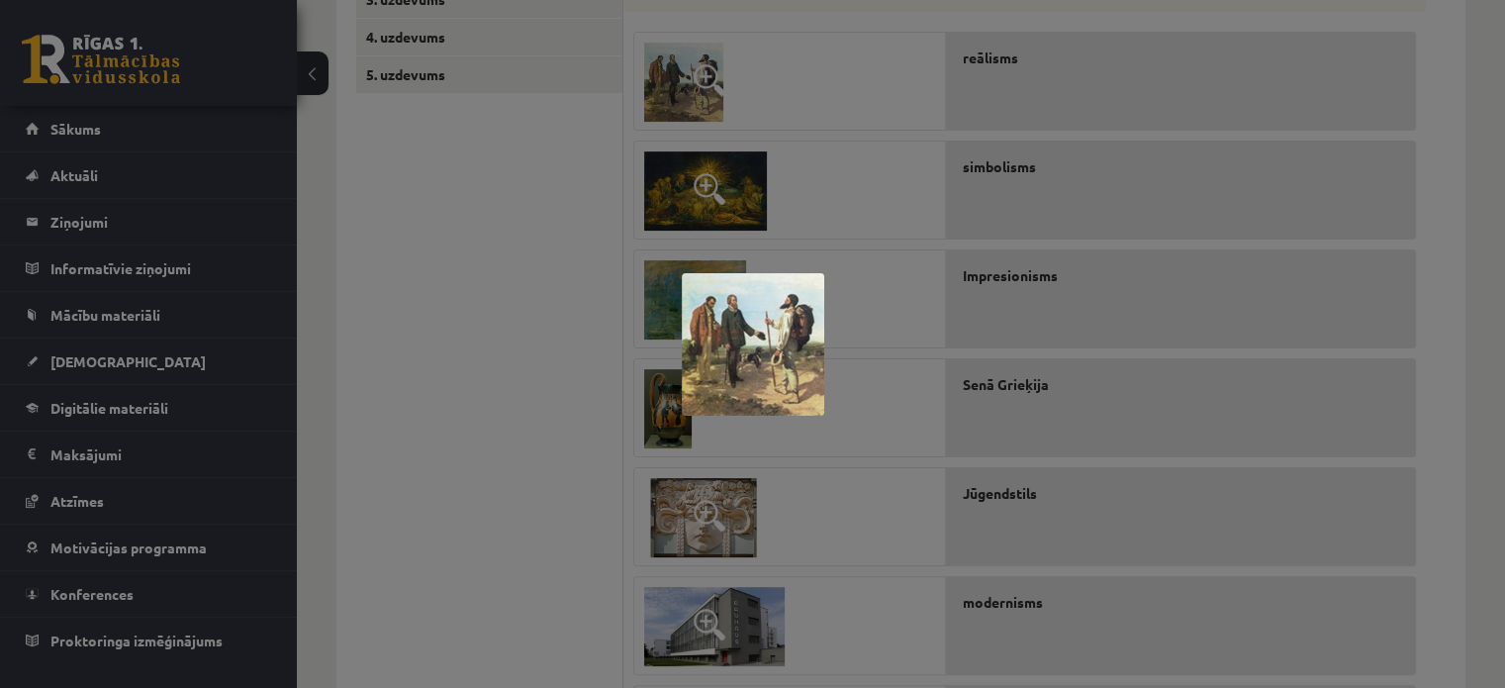
click at [619, 278] on div at bounding box center [752, 344] width 1505 height 688
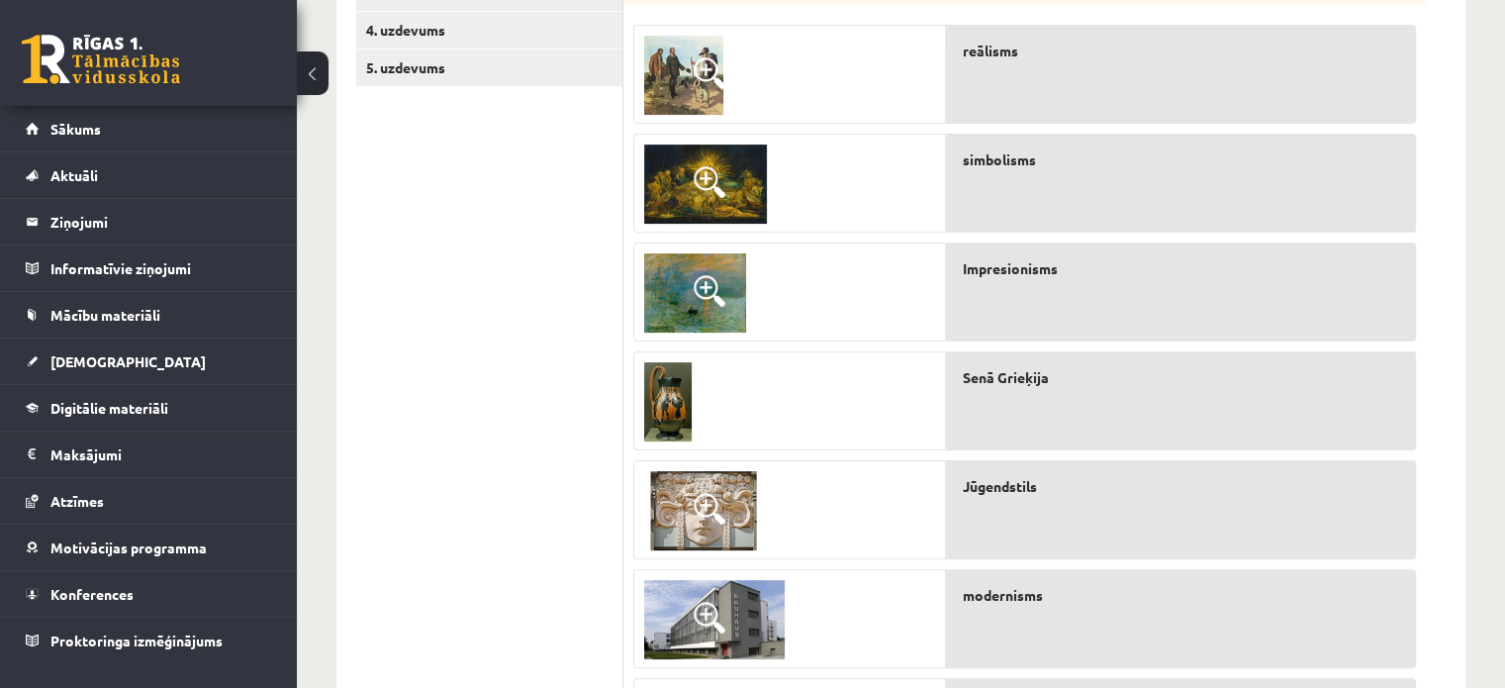
scroll to position [458, 0]
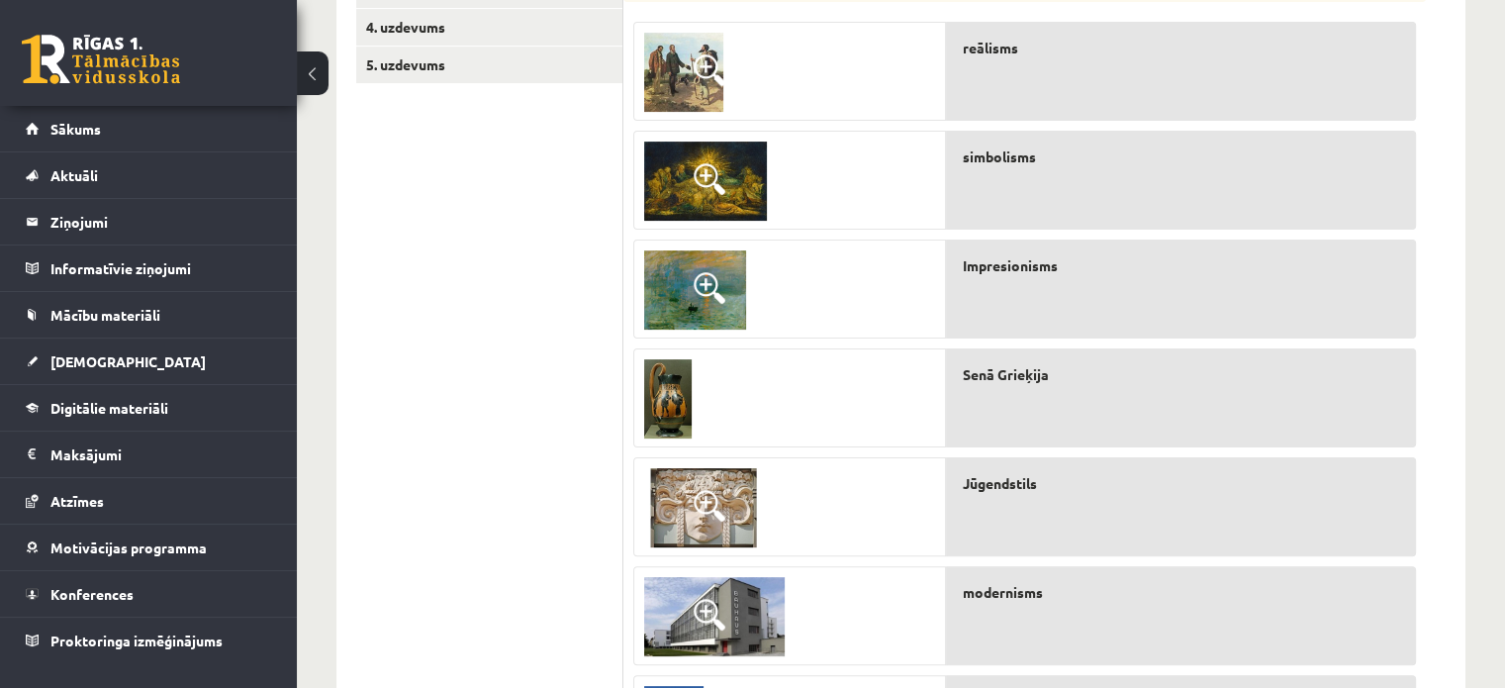
click at [681, 63] on img at bounding box center [683, 72] width 79 height 79
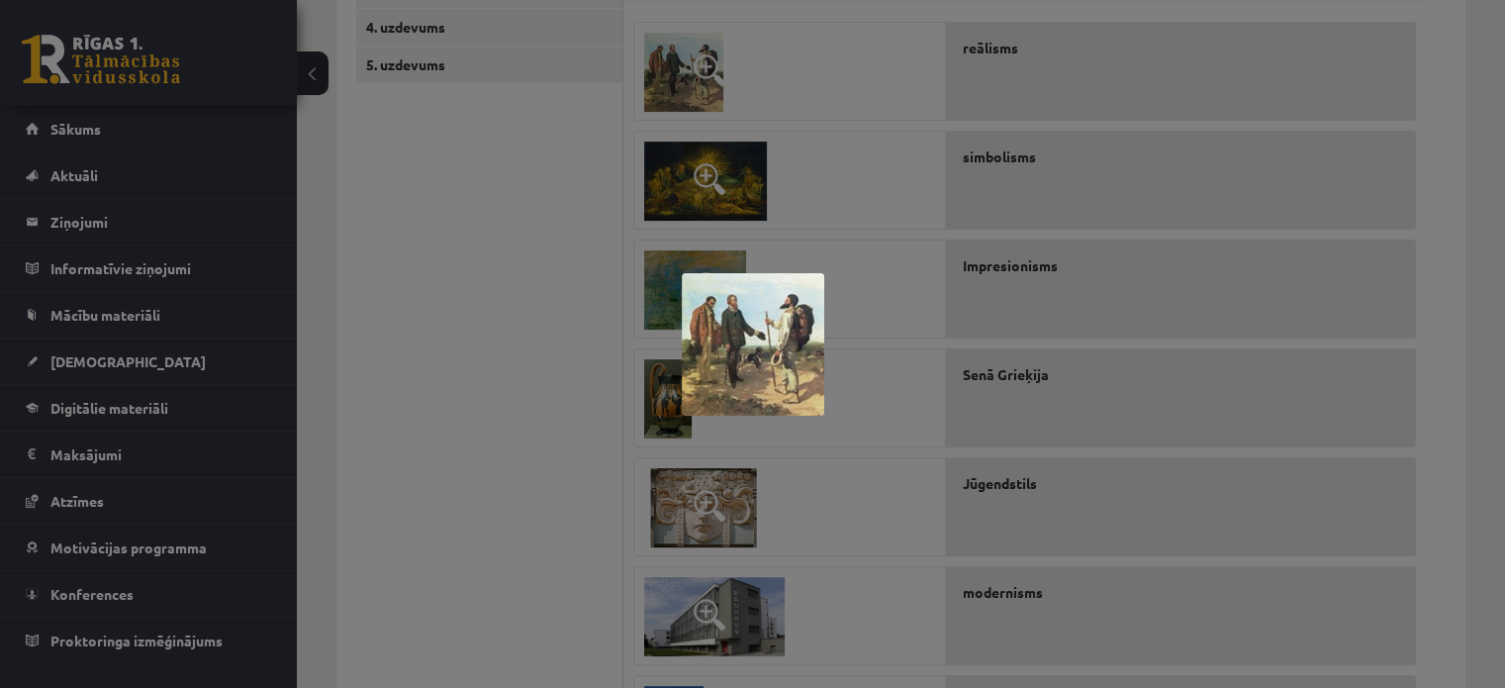
click at [420, 176] on div at bounding box center [752, 344] width 1505 height 688
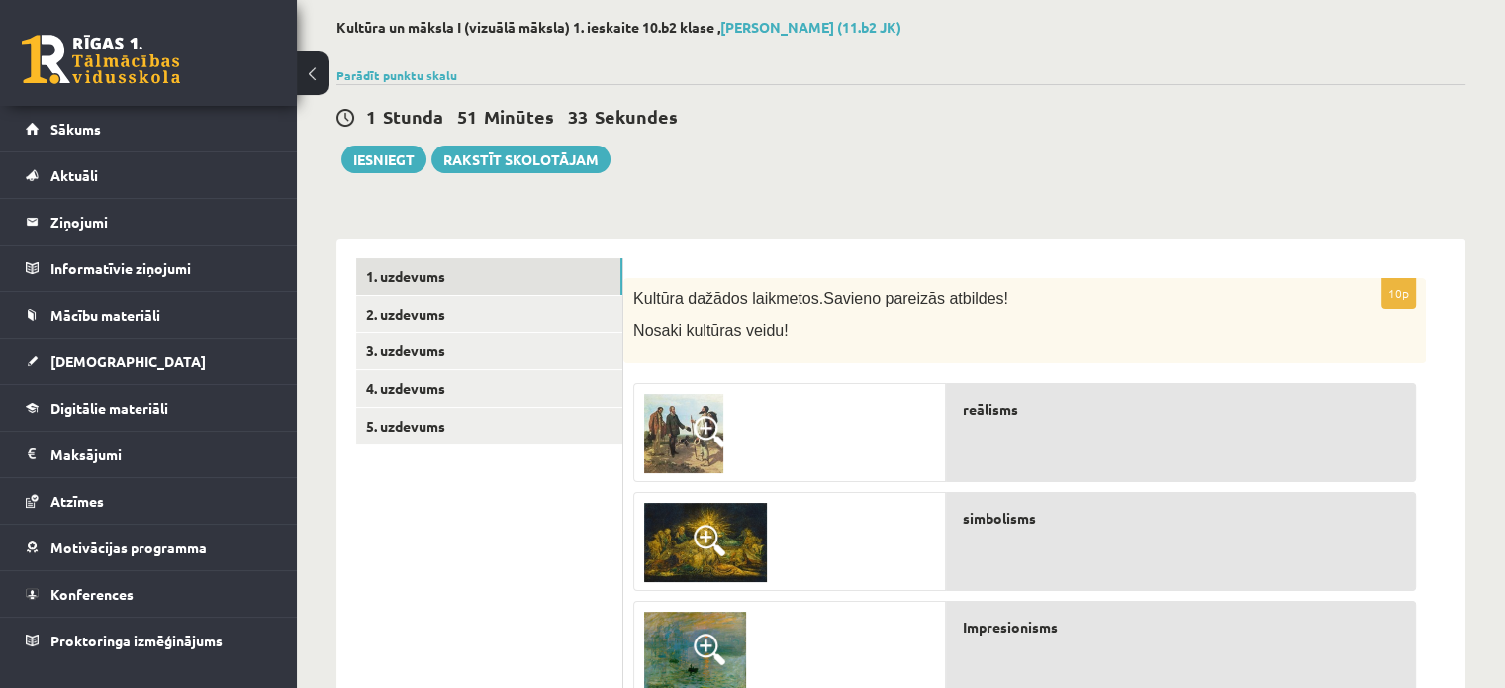
scroll to position [87, 0]
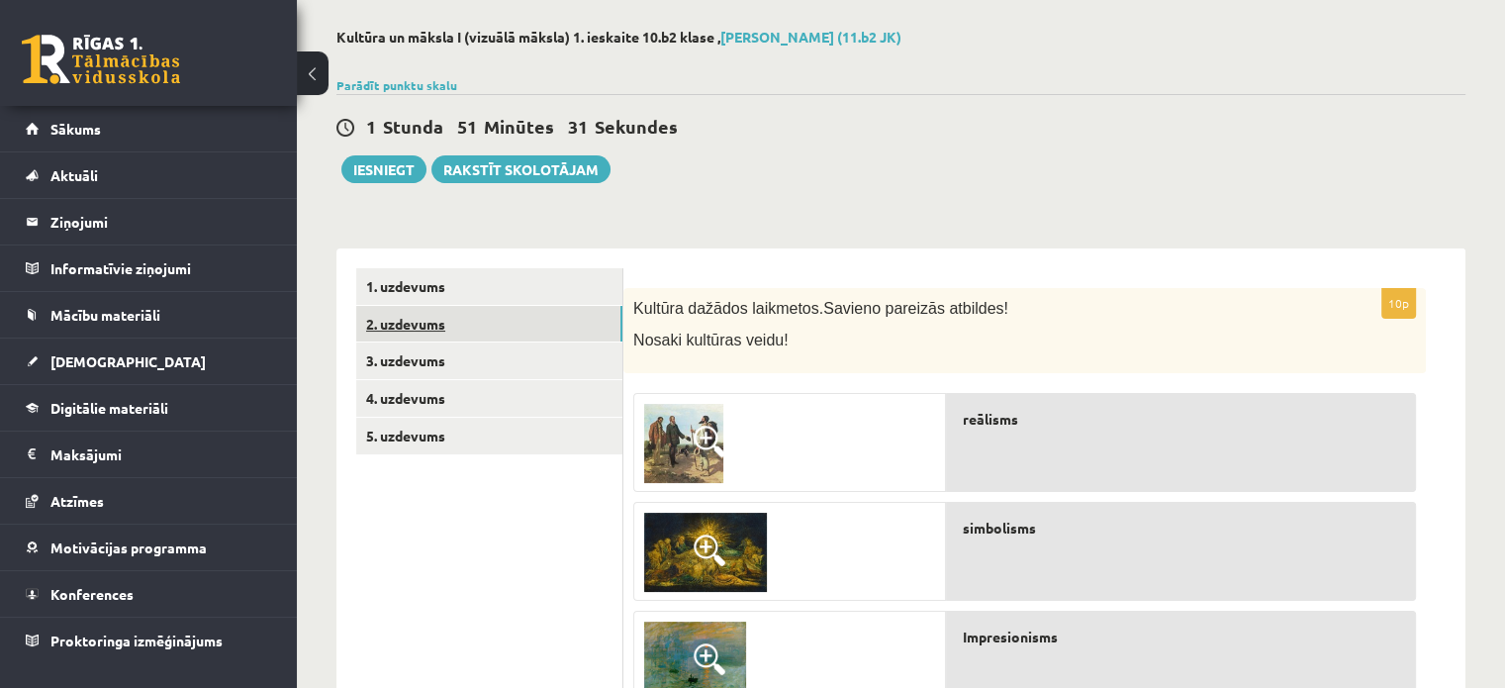
click at [451, 326] on link "2. uzdevums" at bounding box center [489, 324] width 266 height 37
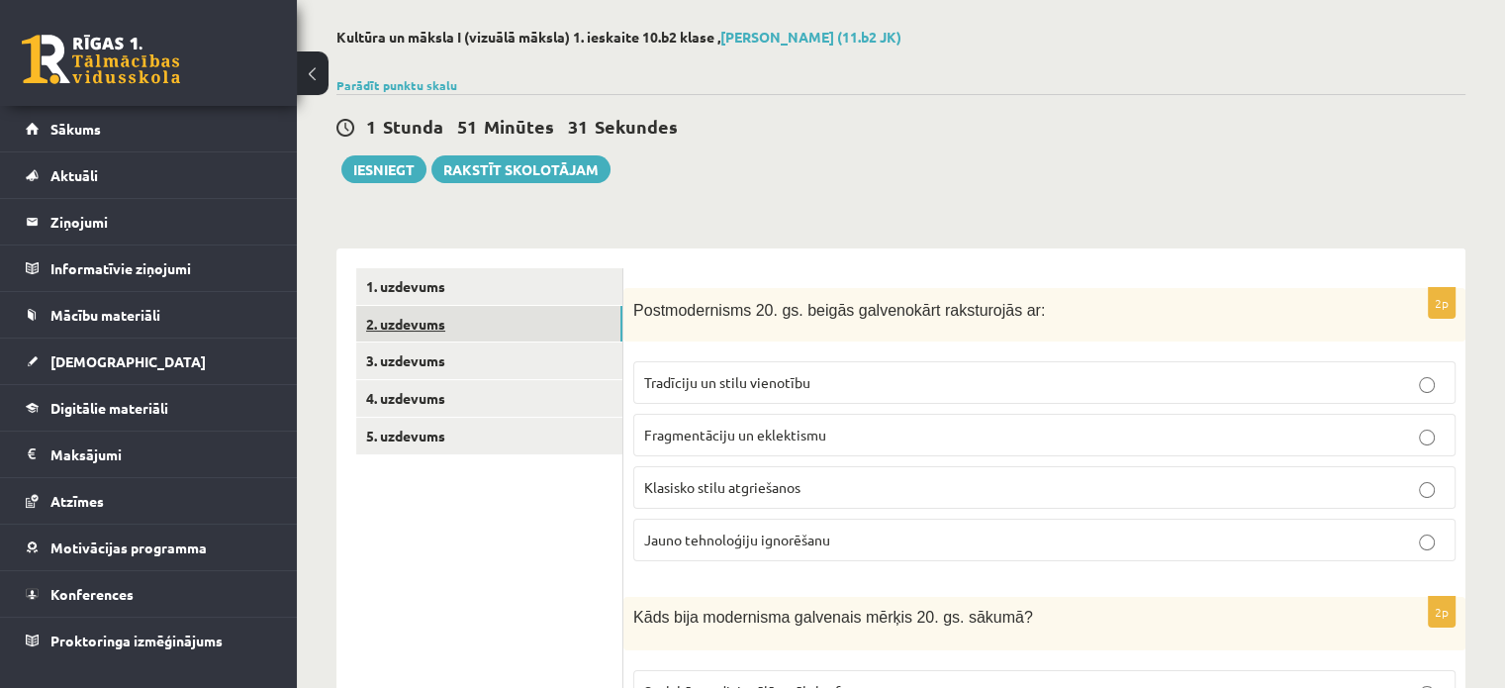
scroll to position [307, 0]
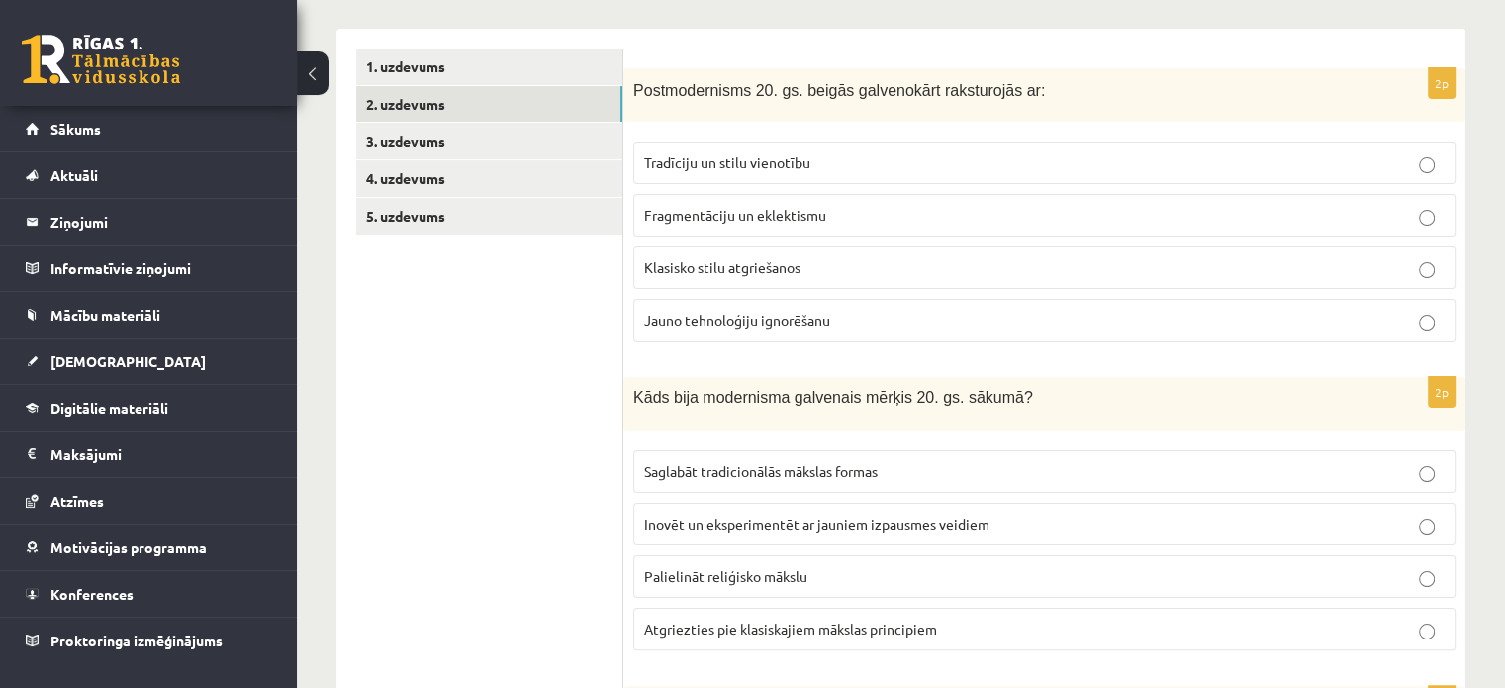
click at [638, 87] on span "Postmodernisms 20. gs. beigās galvenokārt raksturojās ar:" at bounding box center [839, 90] width 412 height 17
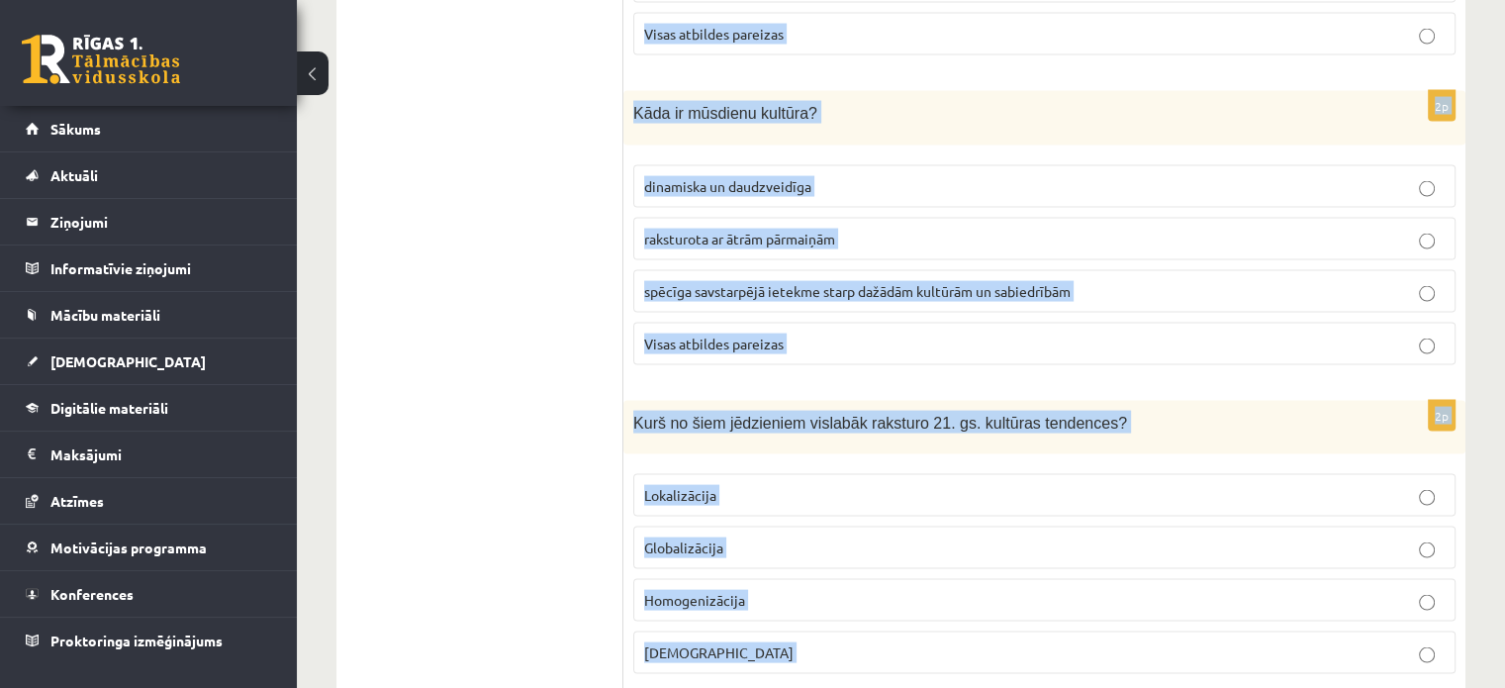
scroll to position [4358, 0]
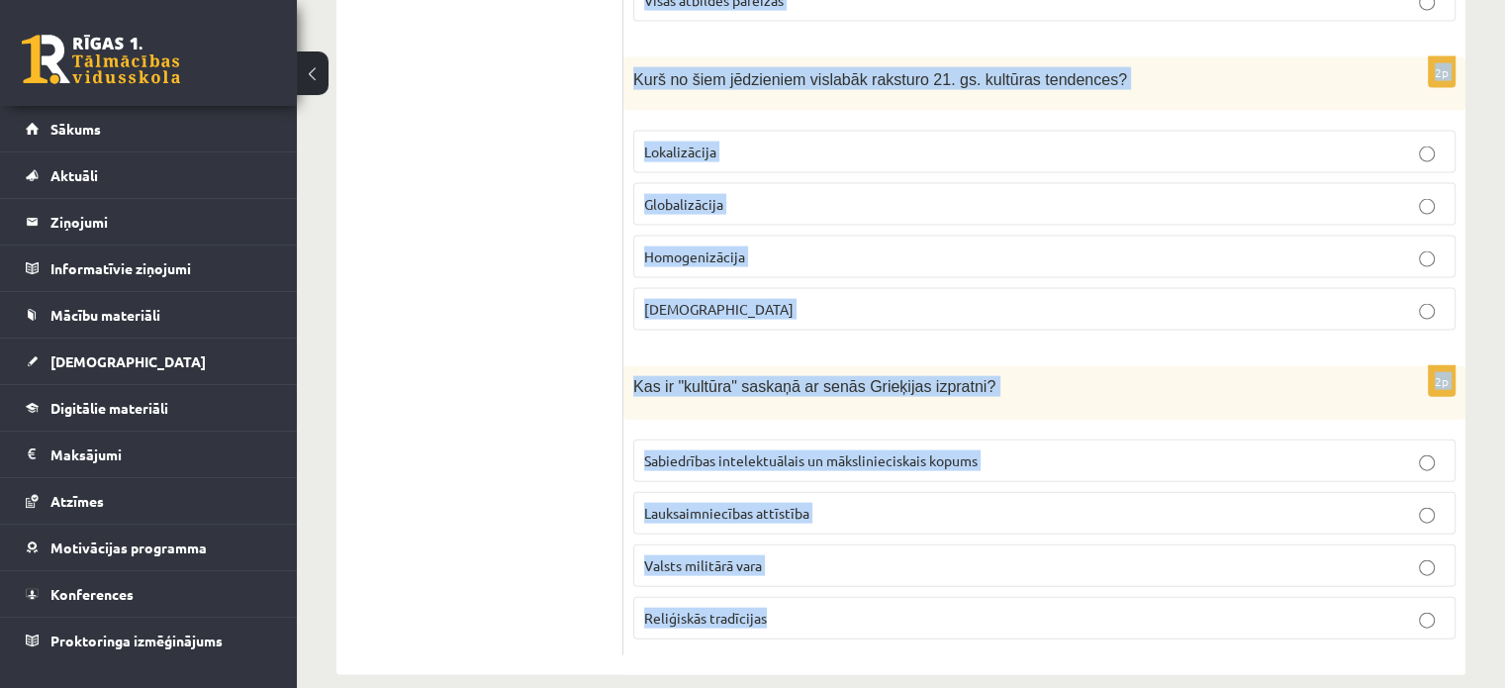
drag, startPoint x: 632, startPoint y: 84, endPoint x: 1021, endPoint y: 703, distance: 731.3
copy form "Postmodernisms 20. gs. beigās galvenokārt raksturojās ar: Tradīciju un stilu vi…"
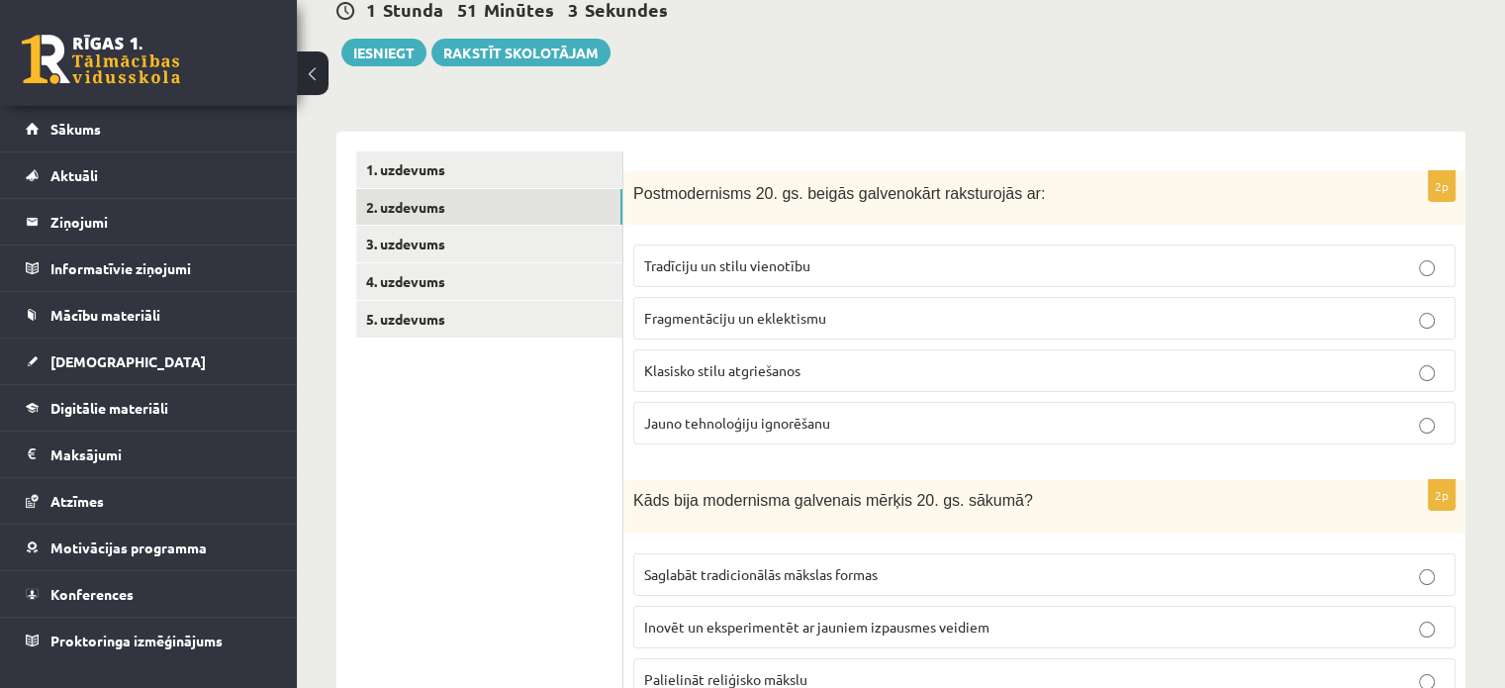
scroll to position [205, 0]
click at [738, 314] on span "Fragmentāciju un eklektismu" at bounding box center [735, 317] width 182 height 18
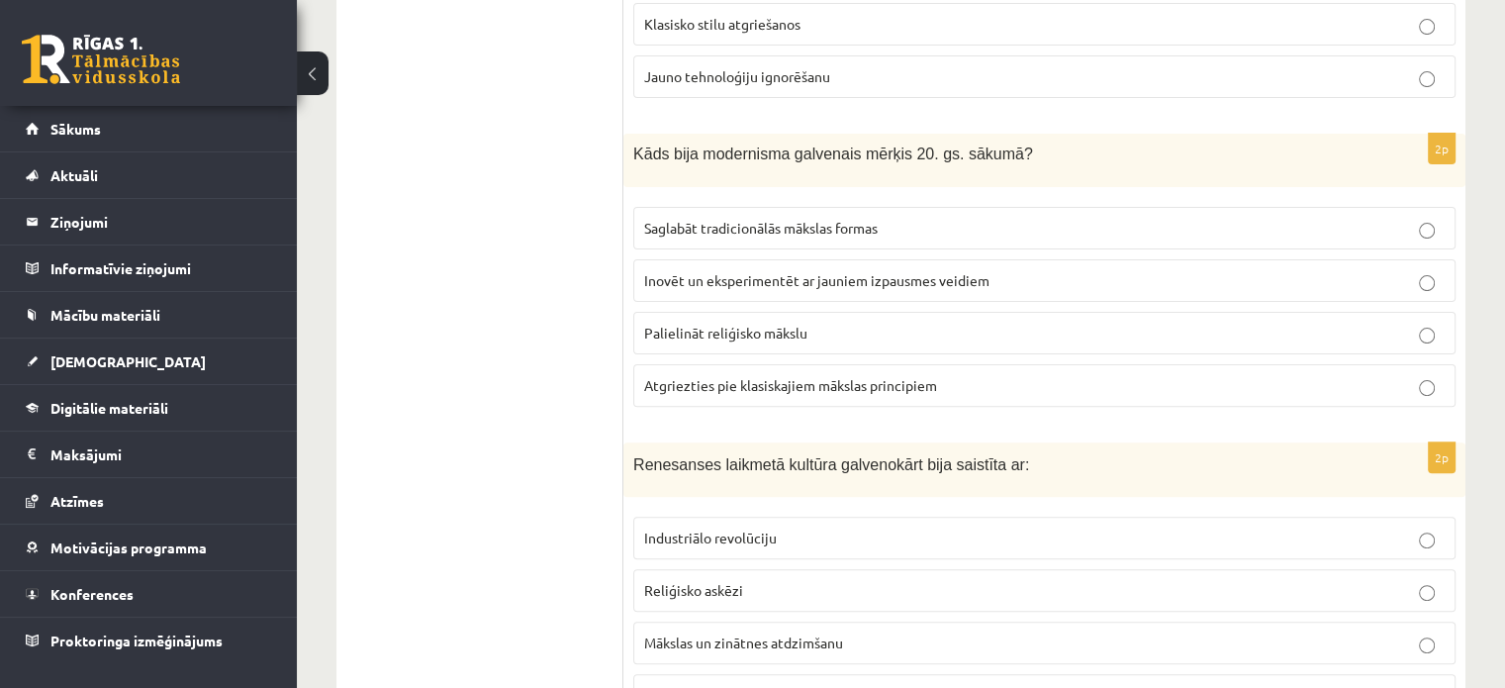
scroll to position [552, 0]
click at [719, 279] on span "Inovēt un eksperimentēt ar jauniem izpausmes veidiem" at bounding box center [816, 278] width 345 height 18
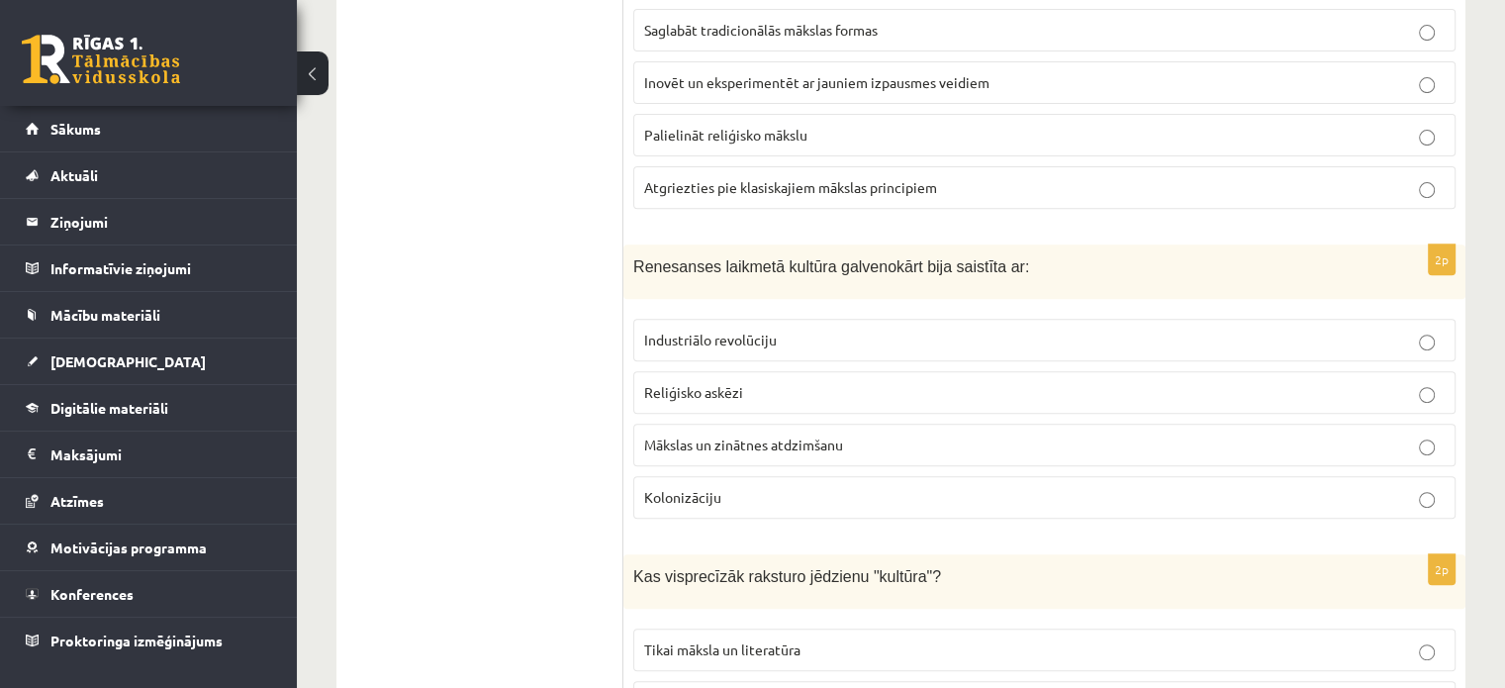
scroll to position [750, 0]
click at [710, 445] on p "Mākslas un zinātnes atdzimšanu" at bounding box center [1044, 442] width 800 height 21
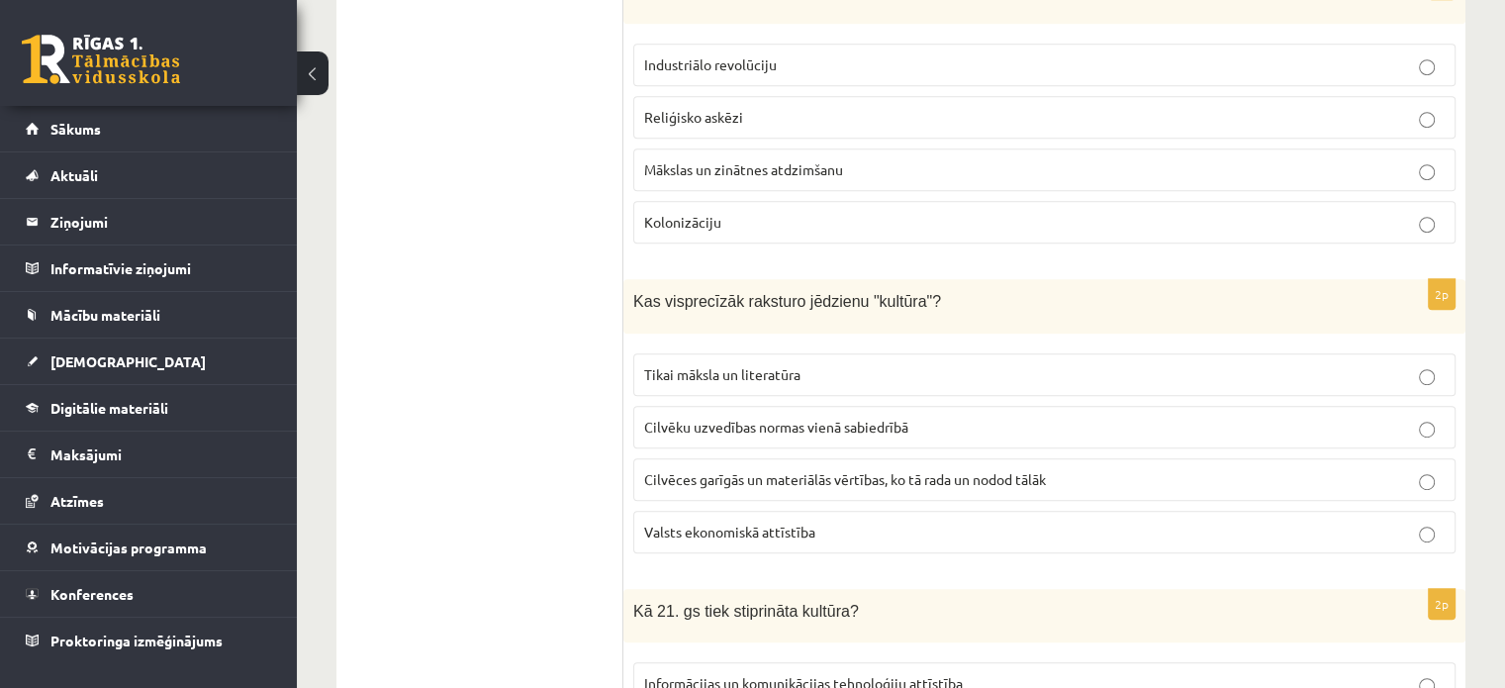
scroll to position [1079, 0]
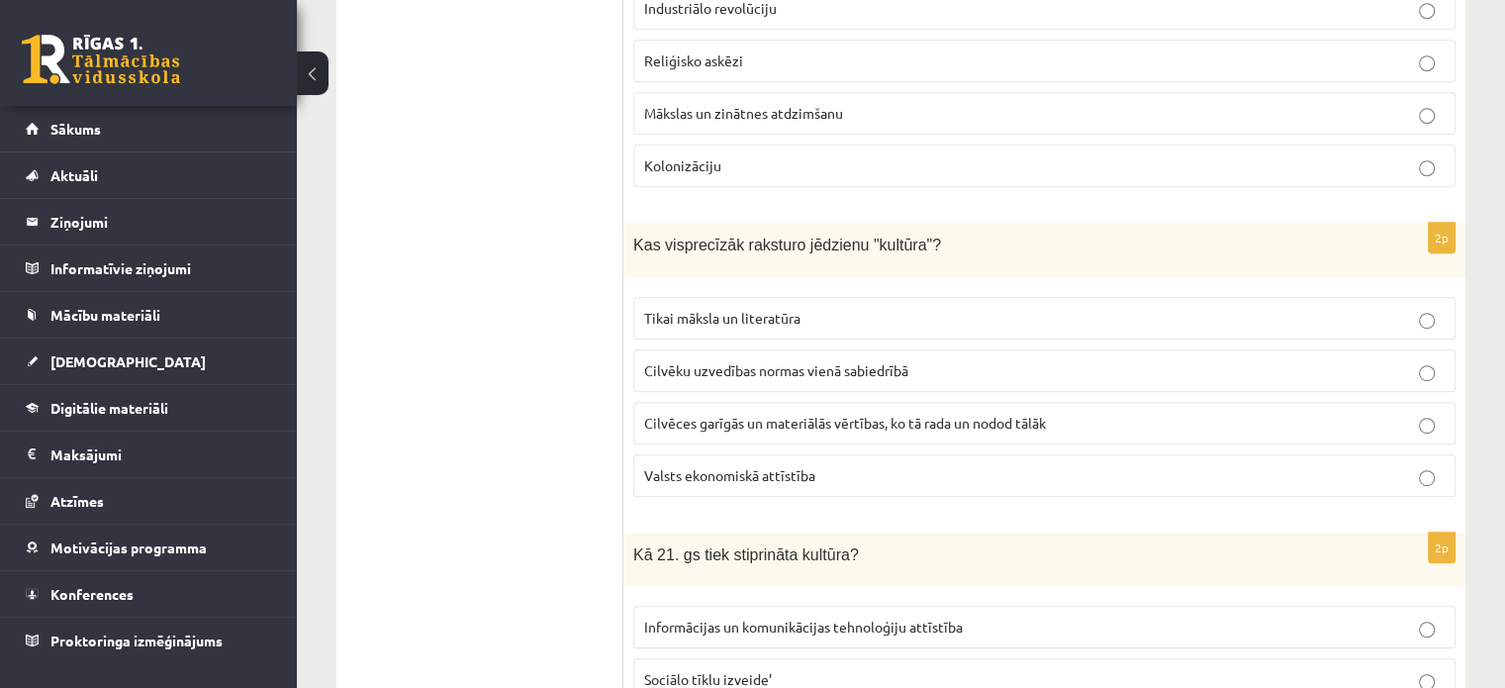
click at [868, 349] on label "Cilvēku uzvedības normas vienā sabiedrībā" at bounding box center [1044, 370] width 822 height 43
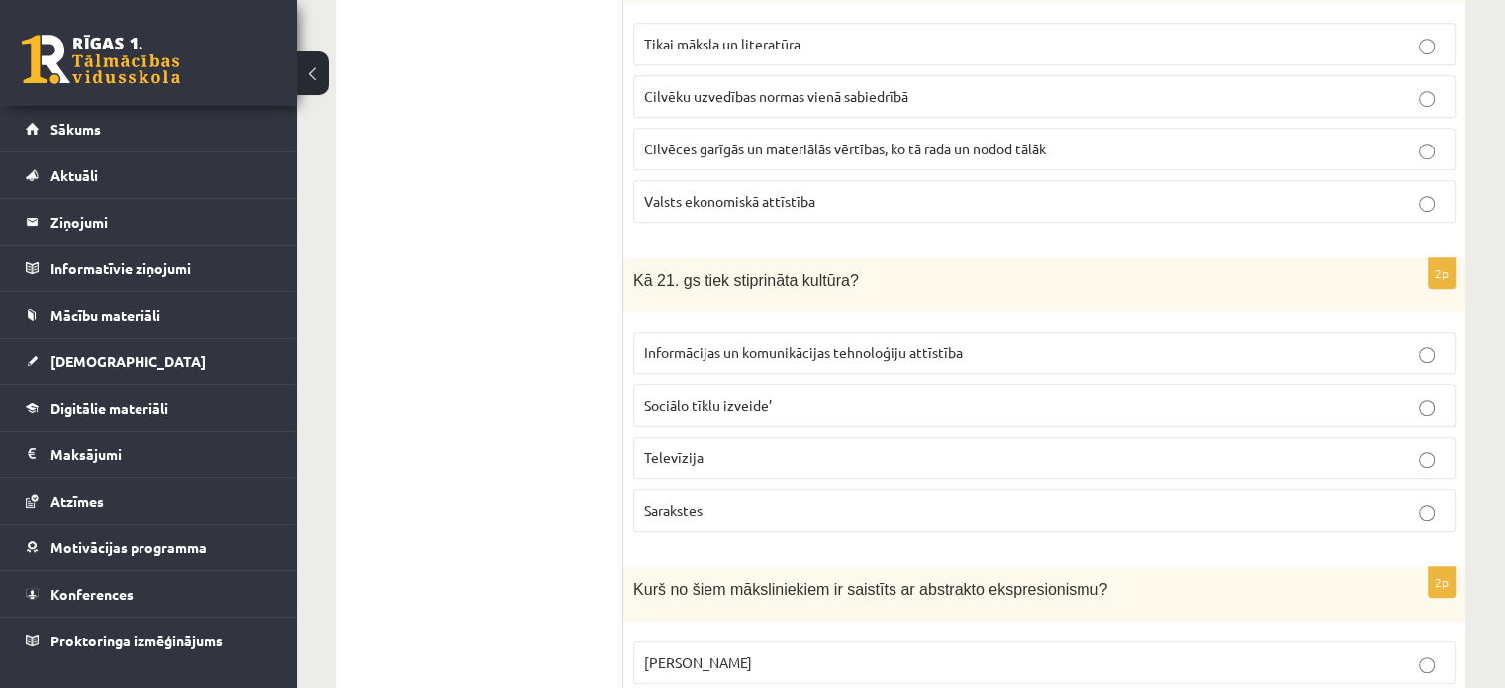
scroll to position [1338, 0]
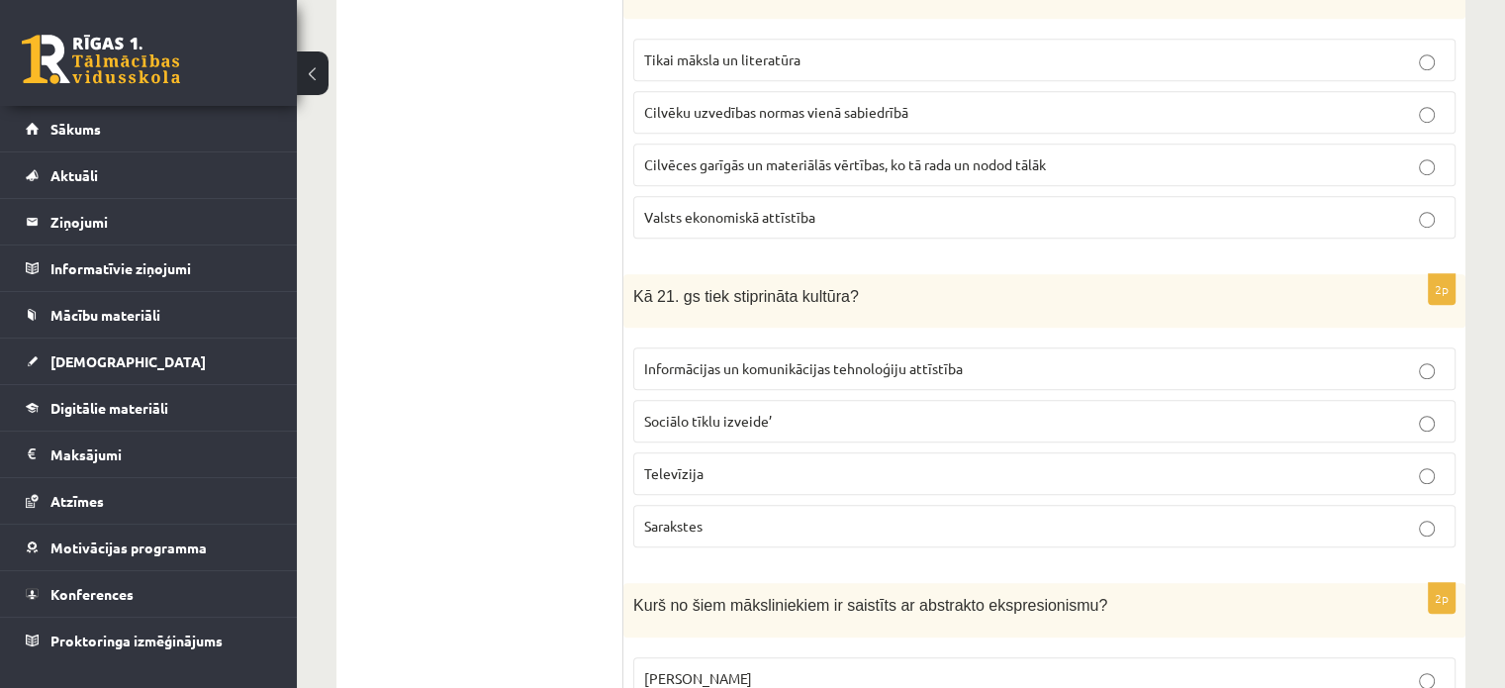
click at [757, 161] on span "Cilvēces garīgās un materiālās vērtības, ko tā rada un nodod tālāk" at bounding box center [845, 164] width 402 height 18
click at [657, 376] on label "Informācijas un komunikācijas tehnoloģiju attīstība" at bounding box center [1044, 368] width 822 height 43
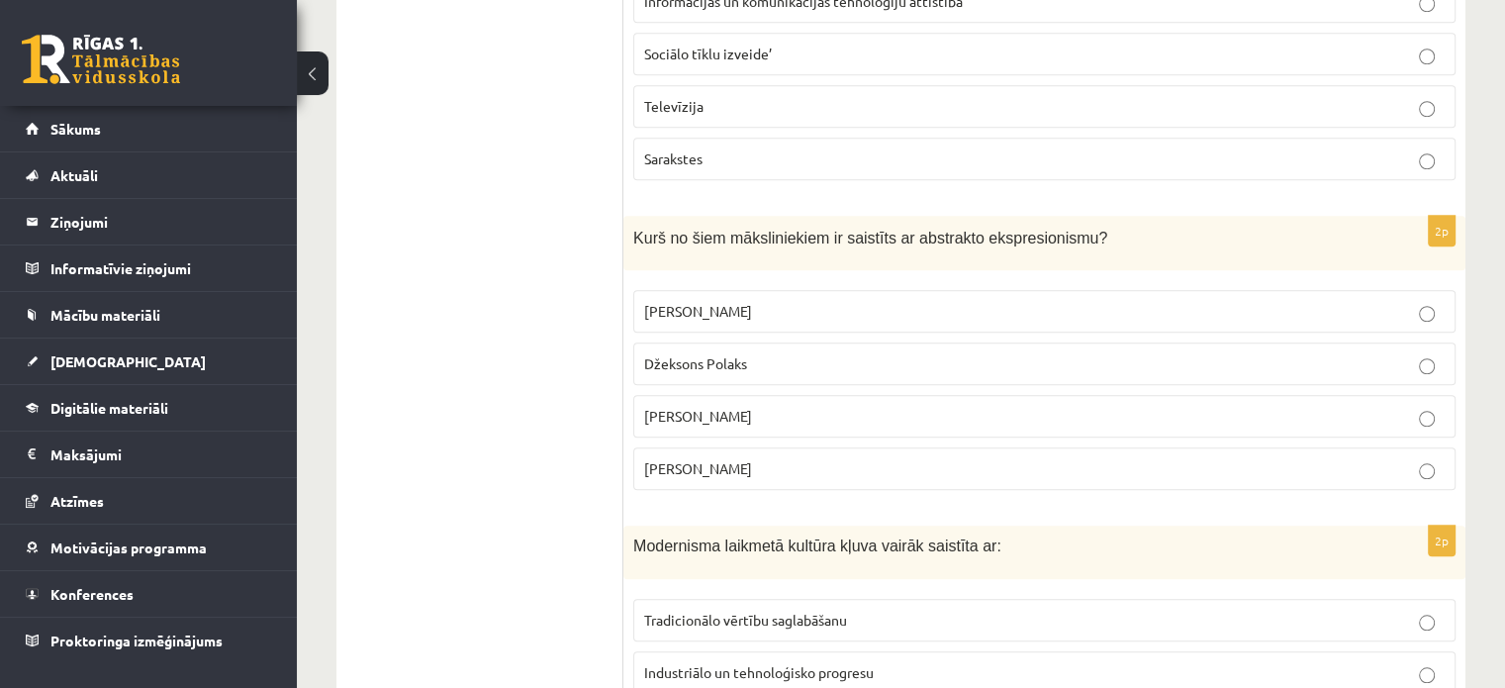
scroll to position [1706, 0]
click at [678, 406] on span "Salvadors Dali" at bounding box center [698, 415] width 108 height 18
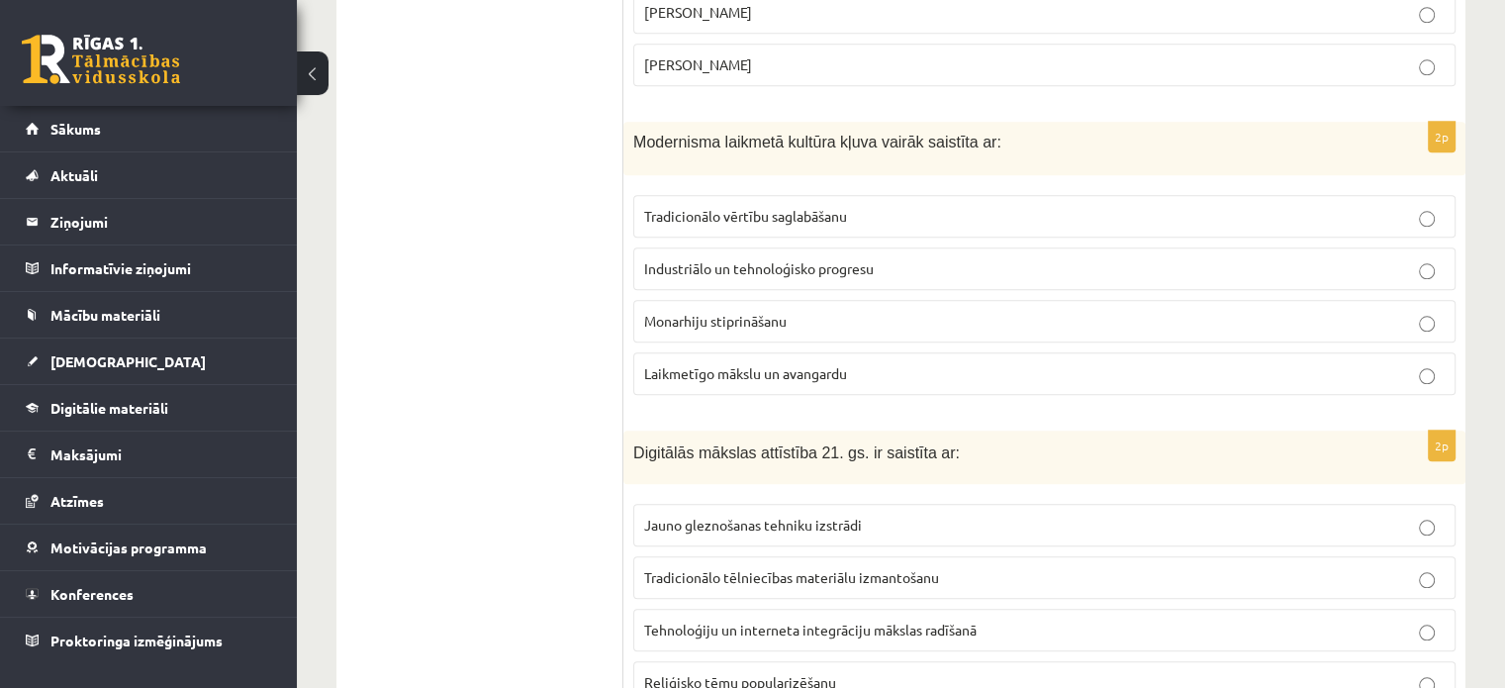
scroll to position [2113, 0]
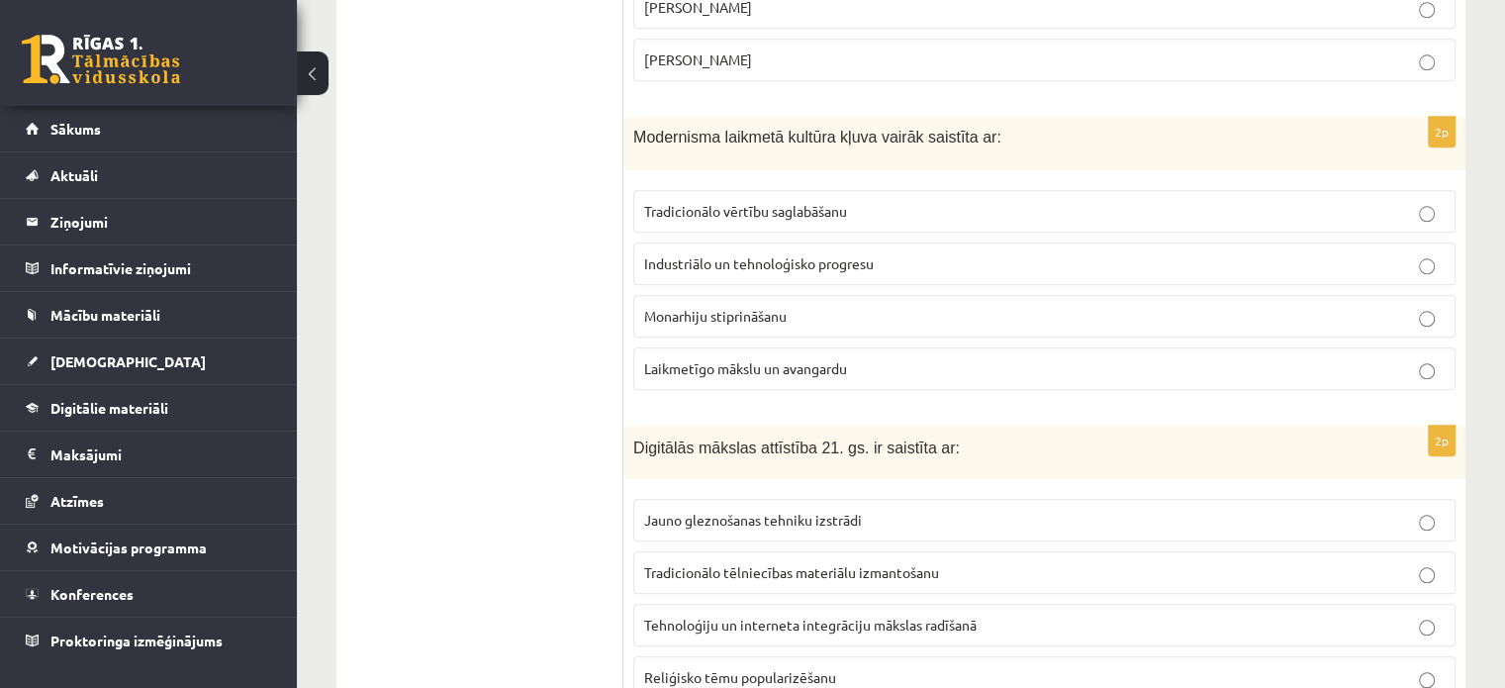
click at [705, 255] on span "Industriālo un tehnoloģisko progresu" at bounding box center [759, 263] width 230 height 18
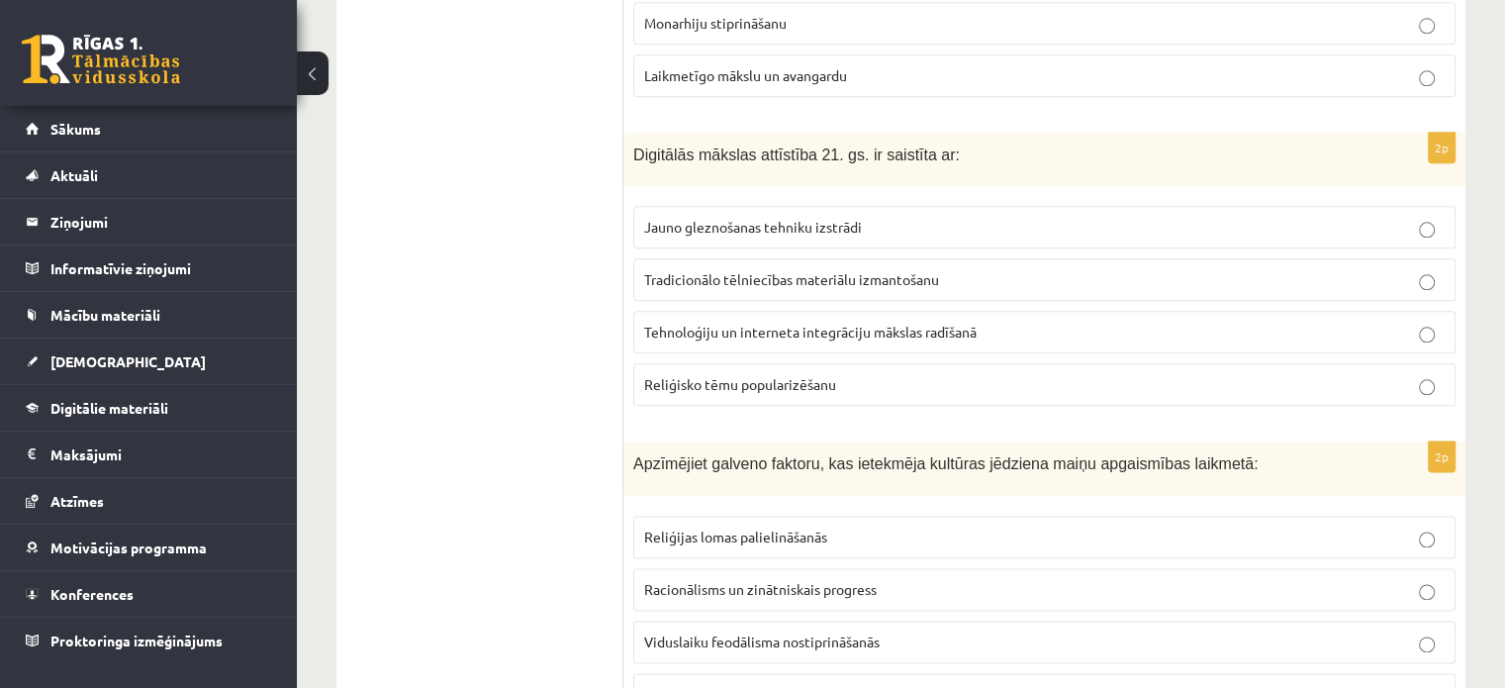
scroll to position [2408, 0]
click at [734, 321] on span "Tehnoloģiju un interneta integrāciju mākslas radīšanā" at bounding box center [810, 330] width 332 height 18
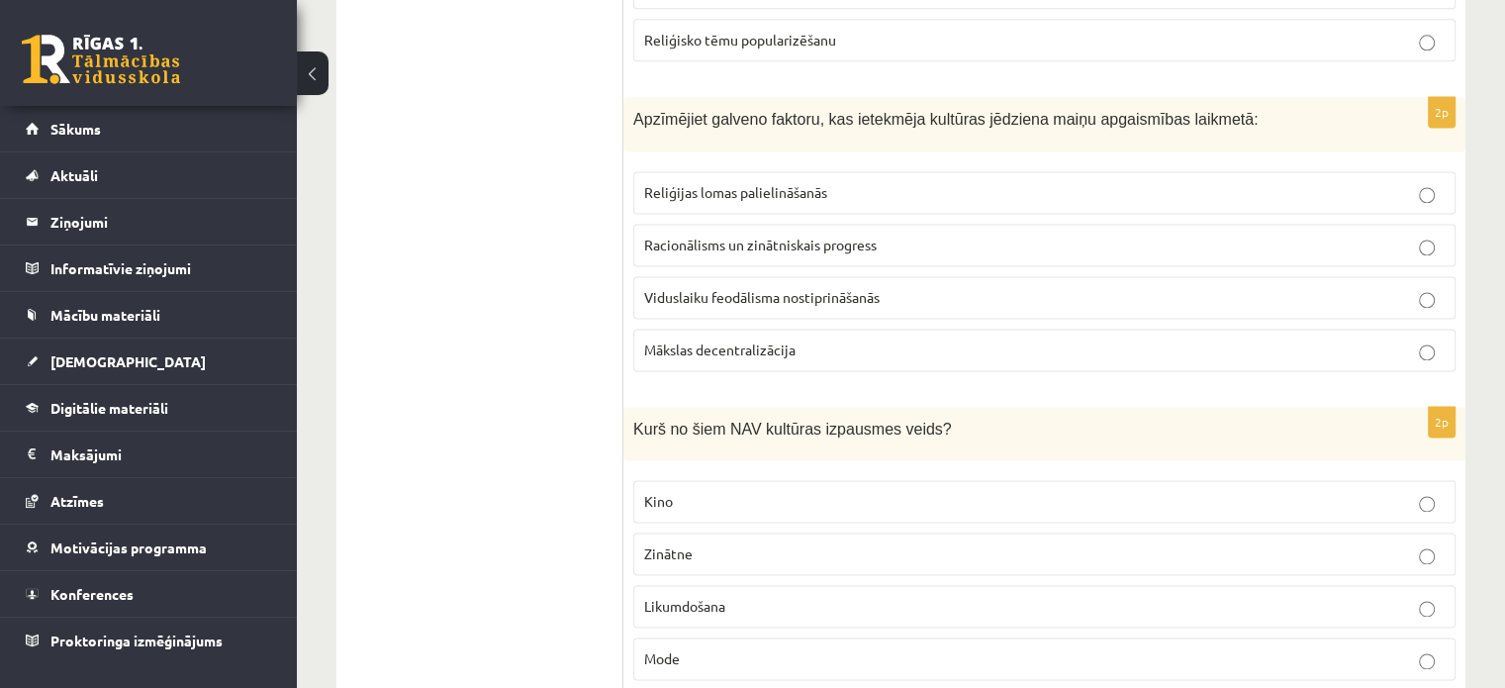
scroll to position [2761, 0]
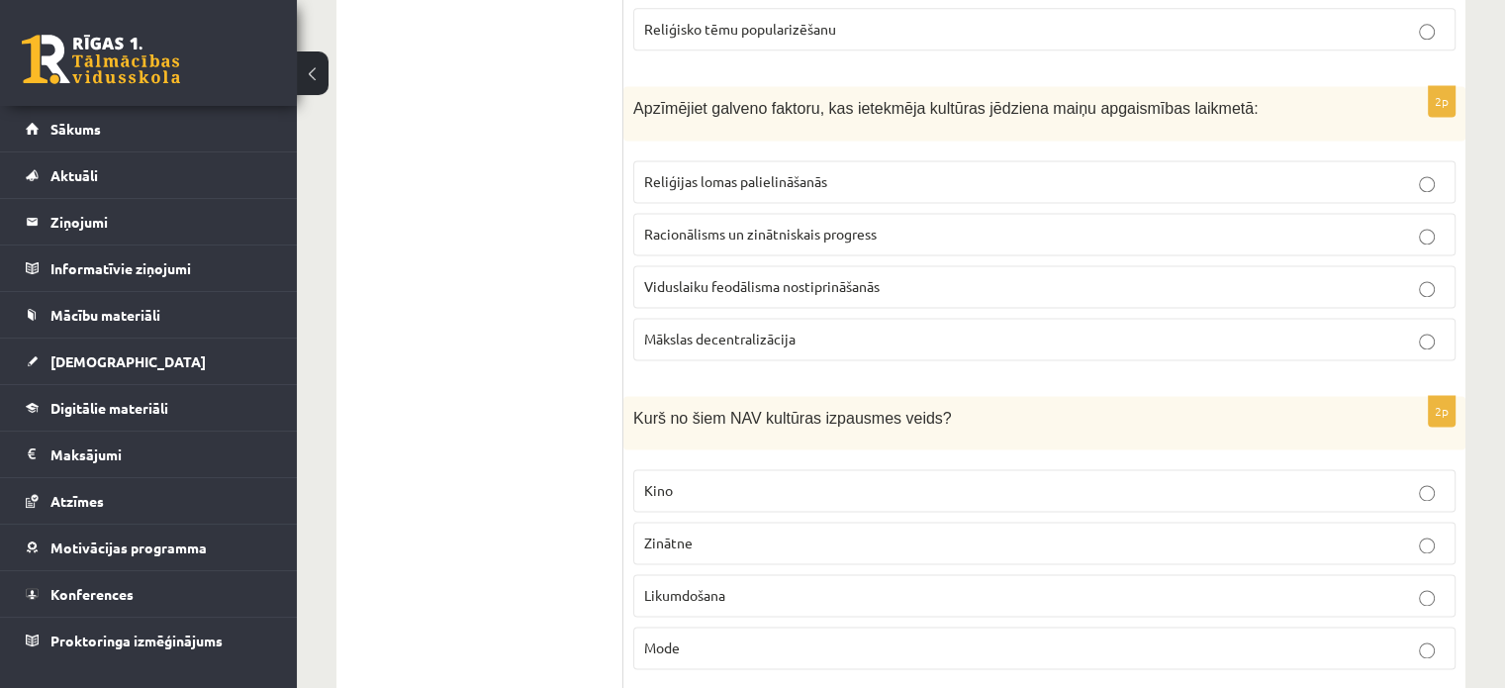
click at [722, 225] on span "Racionālisms un zinātniskais progress" at bounding box center [760, 234] width 232 height 18
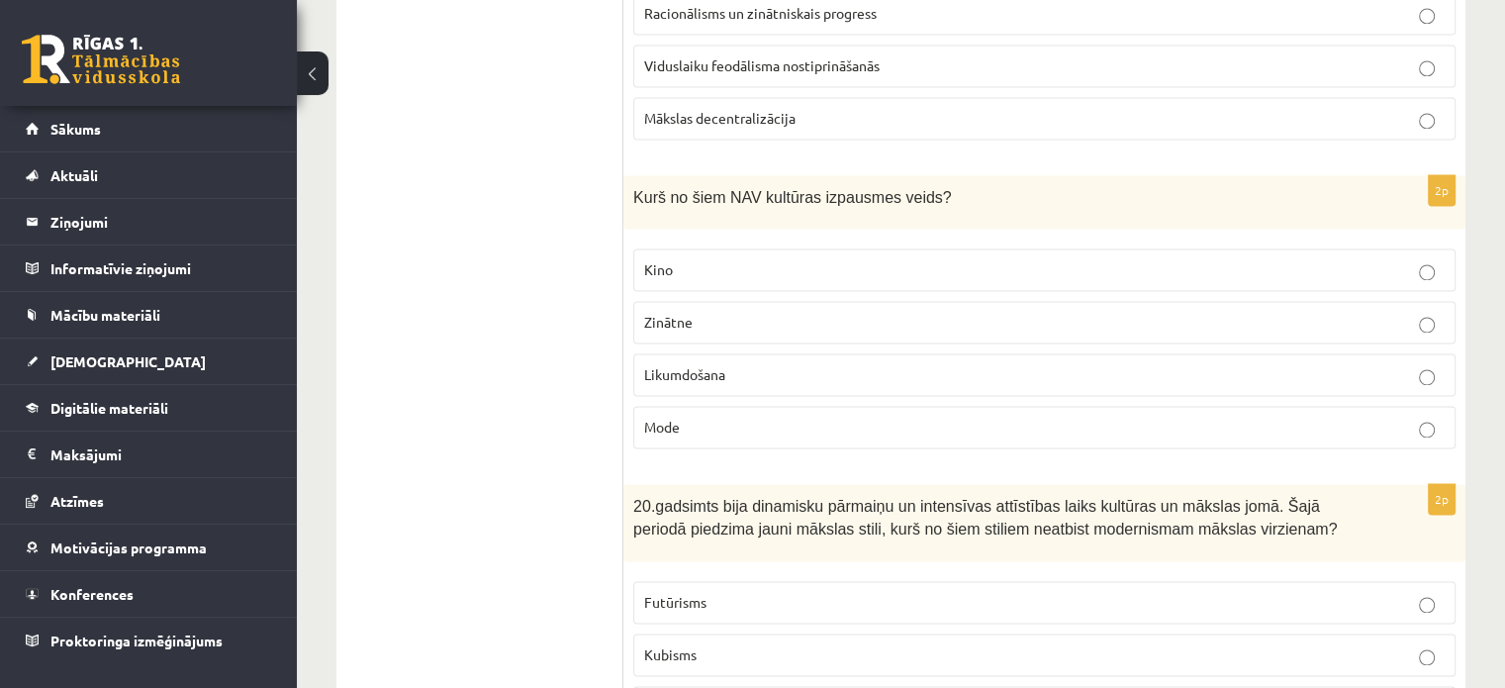
scroll to position [2992, 0]
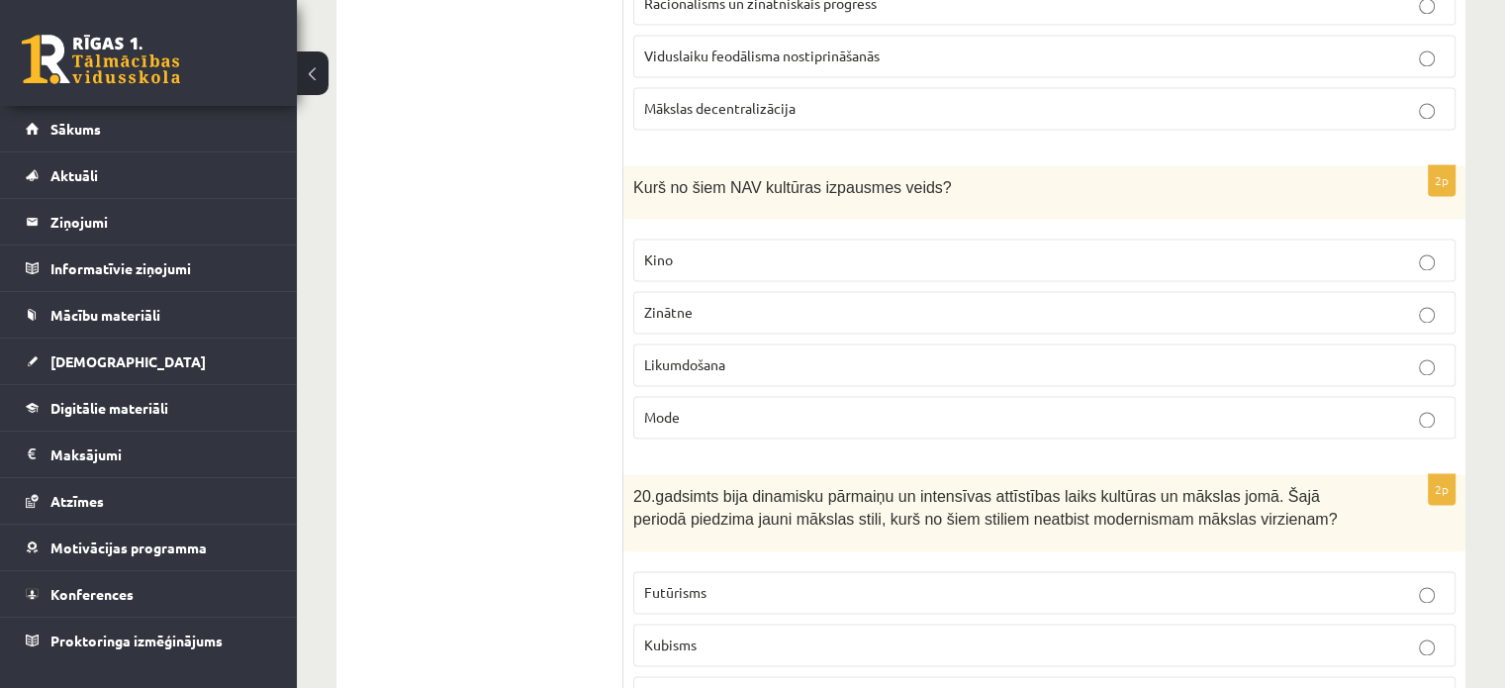
click at [718, 355] on span "Likumdošana" at bounding box center [684, 364] width 81 height 18
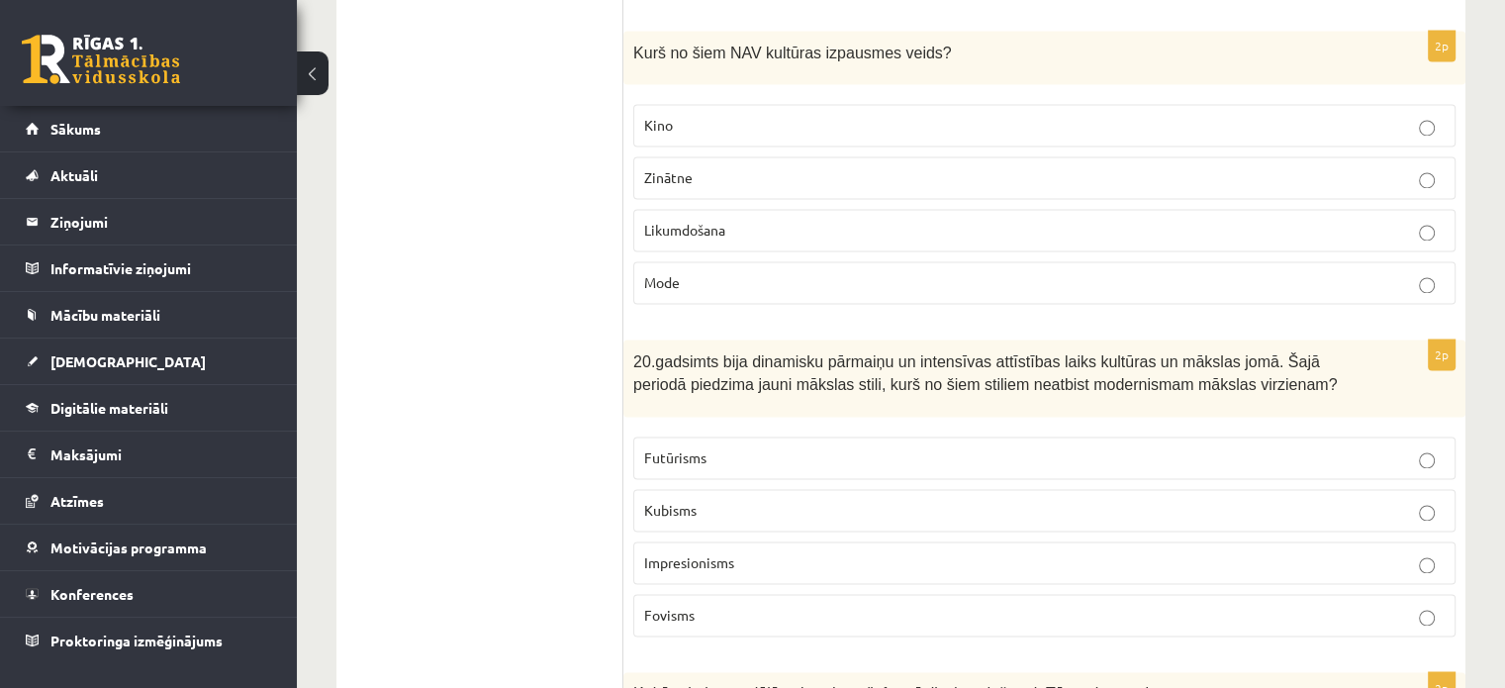
scroll to position [3150, 0]
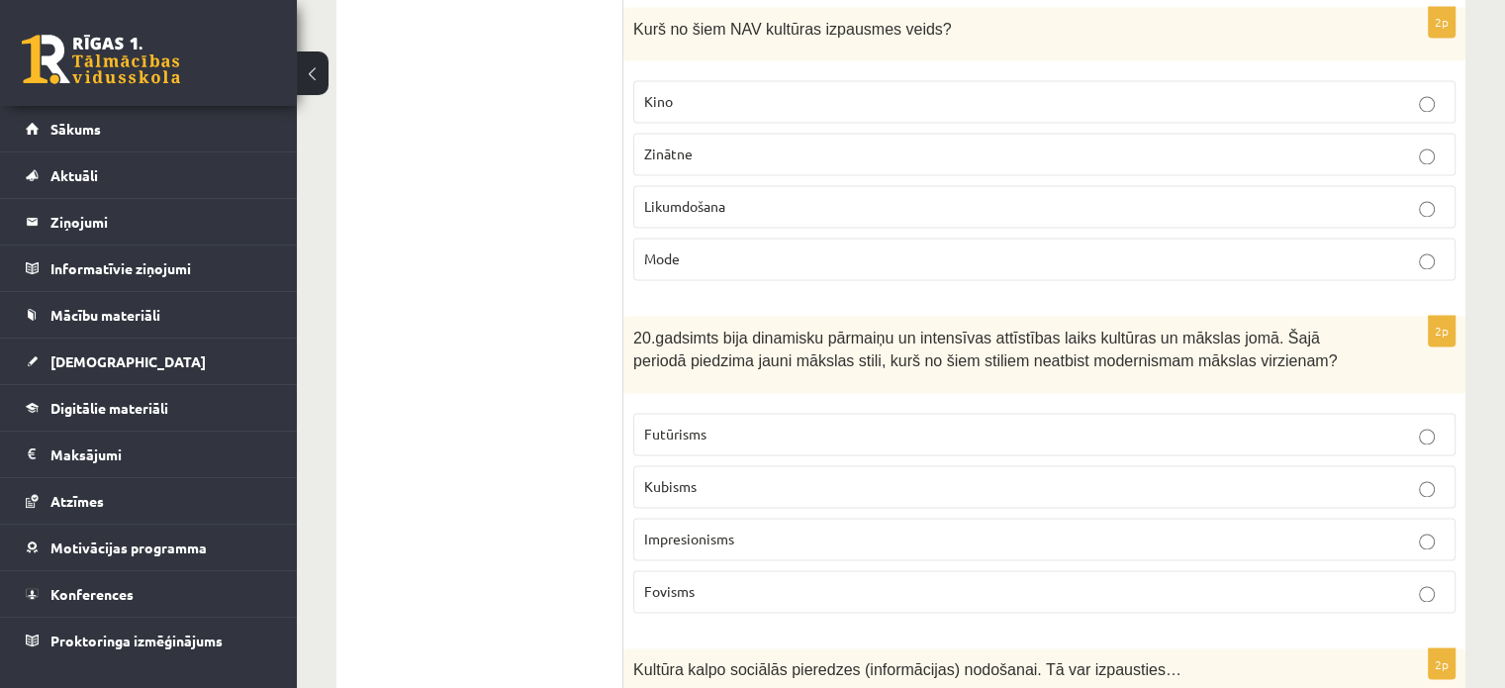
click at [708, 528] on p "Impresionisms" at bounding box center [1044, 538] width 800 height 21
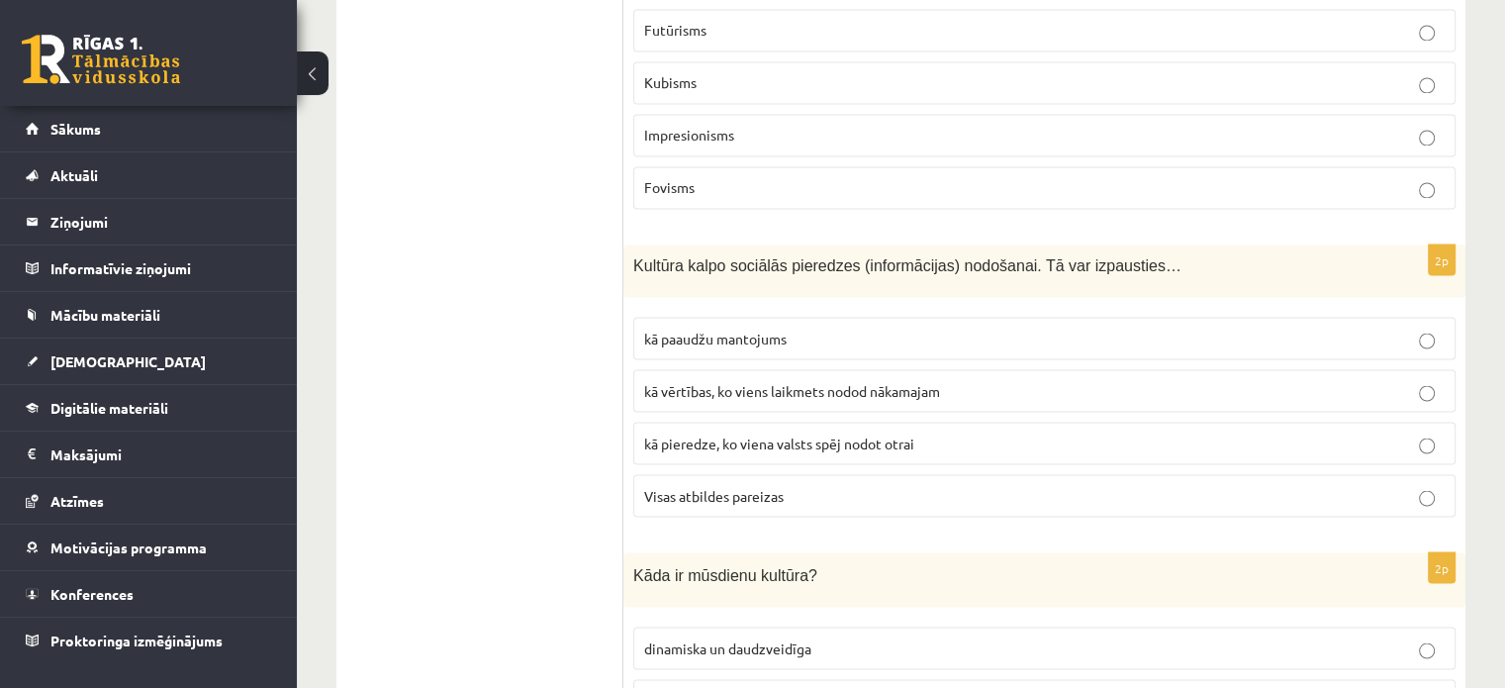
scroll to position [3637, 0]
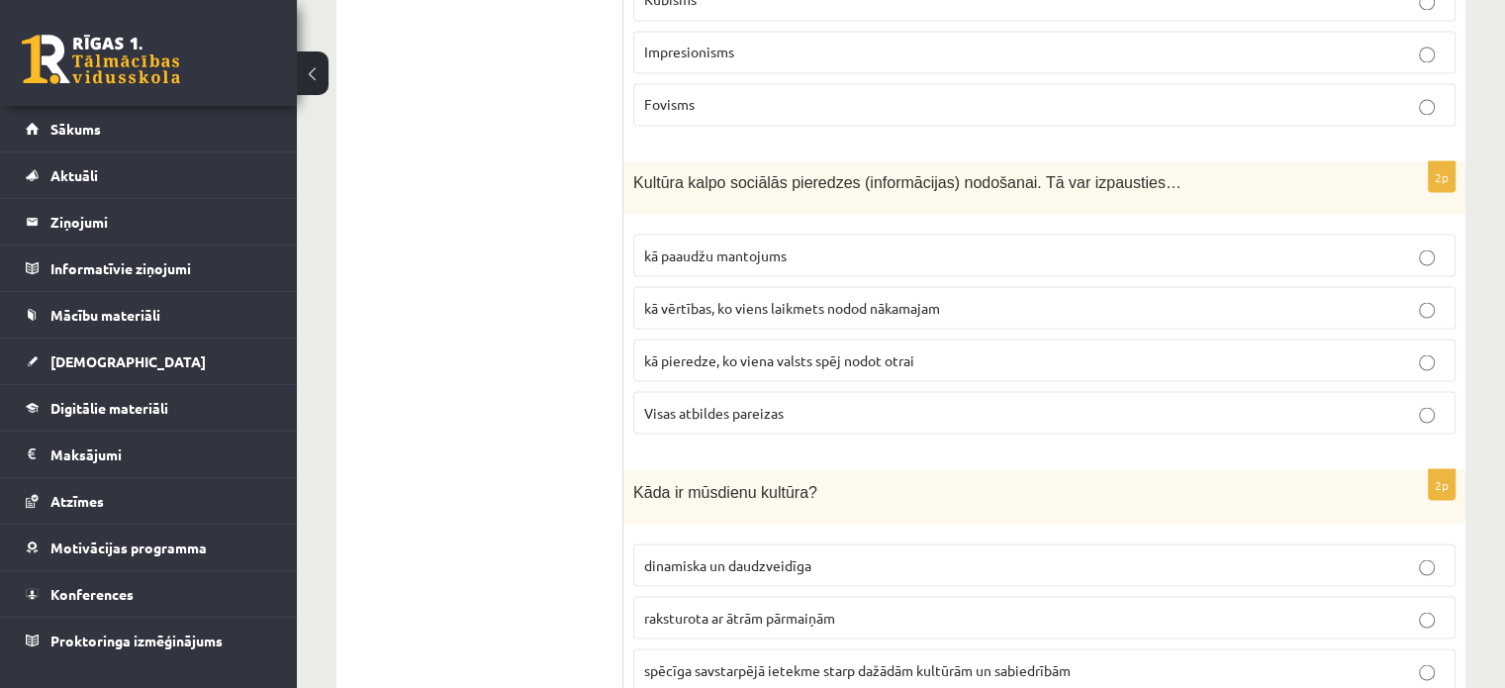
click at [701, 403] on span "Visas atbildes pareizas" at bounding box center [713, 412] width 139 height 18
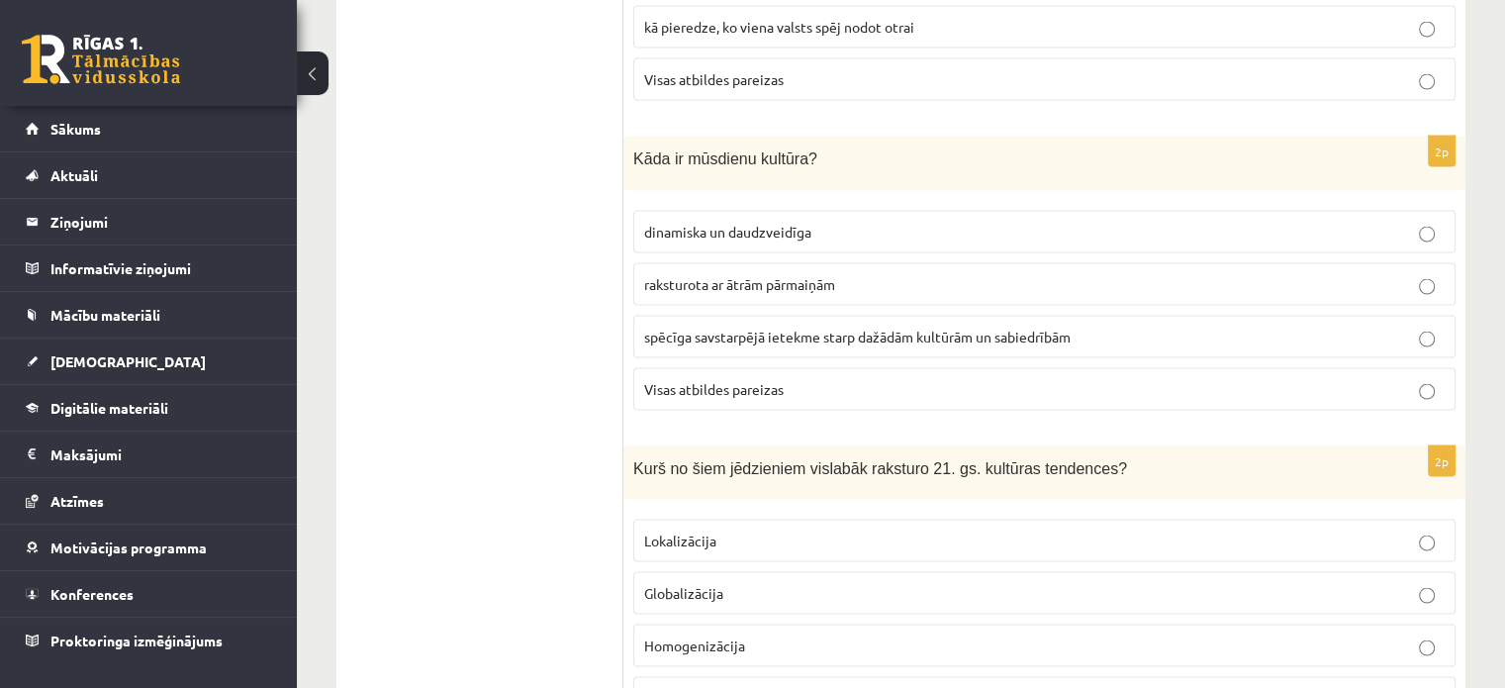
scroll to position [4016, 0]
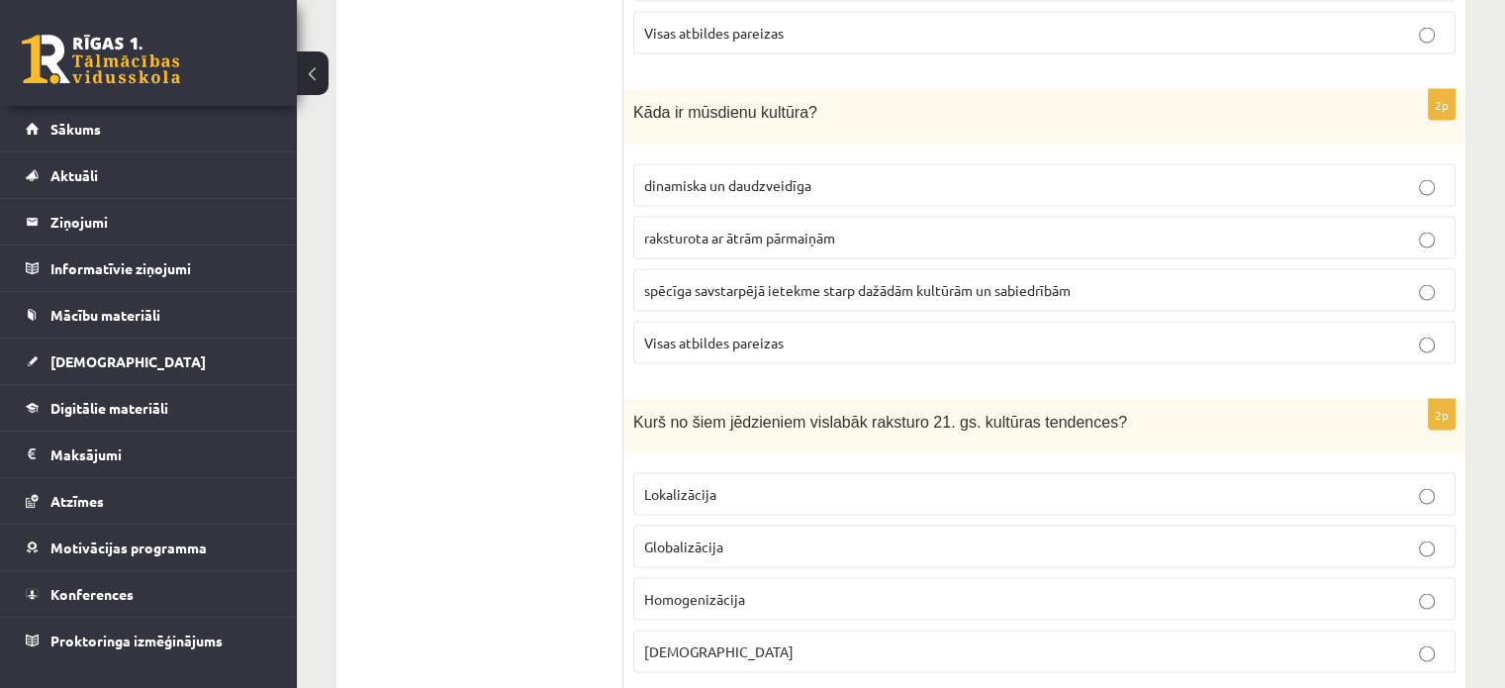
click at [740, 281] on span "spēcīga savstarpējā ietekme starp dažādām kultūrām un sabiedrībām" at bounding box center [857, 290] width 426 height 18
click at [708, 332] on p "Visas atbildes pareizas" at bounding box center [1044, 342] width 800 height 21
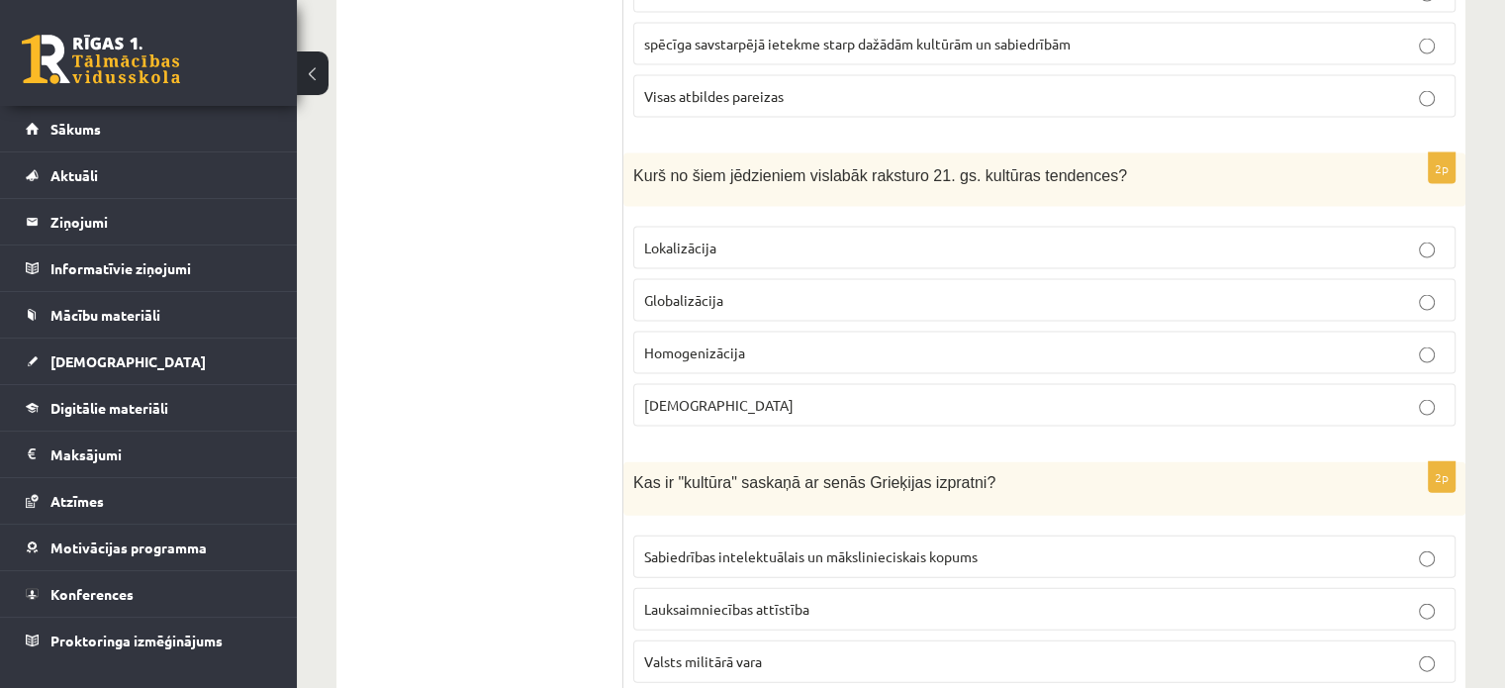
scroll to position [4262, 0]
click at [728, 399] on label "Feodālisms" at bounding box center [1044, 405] width 822 height 43
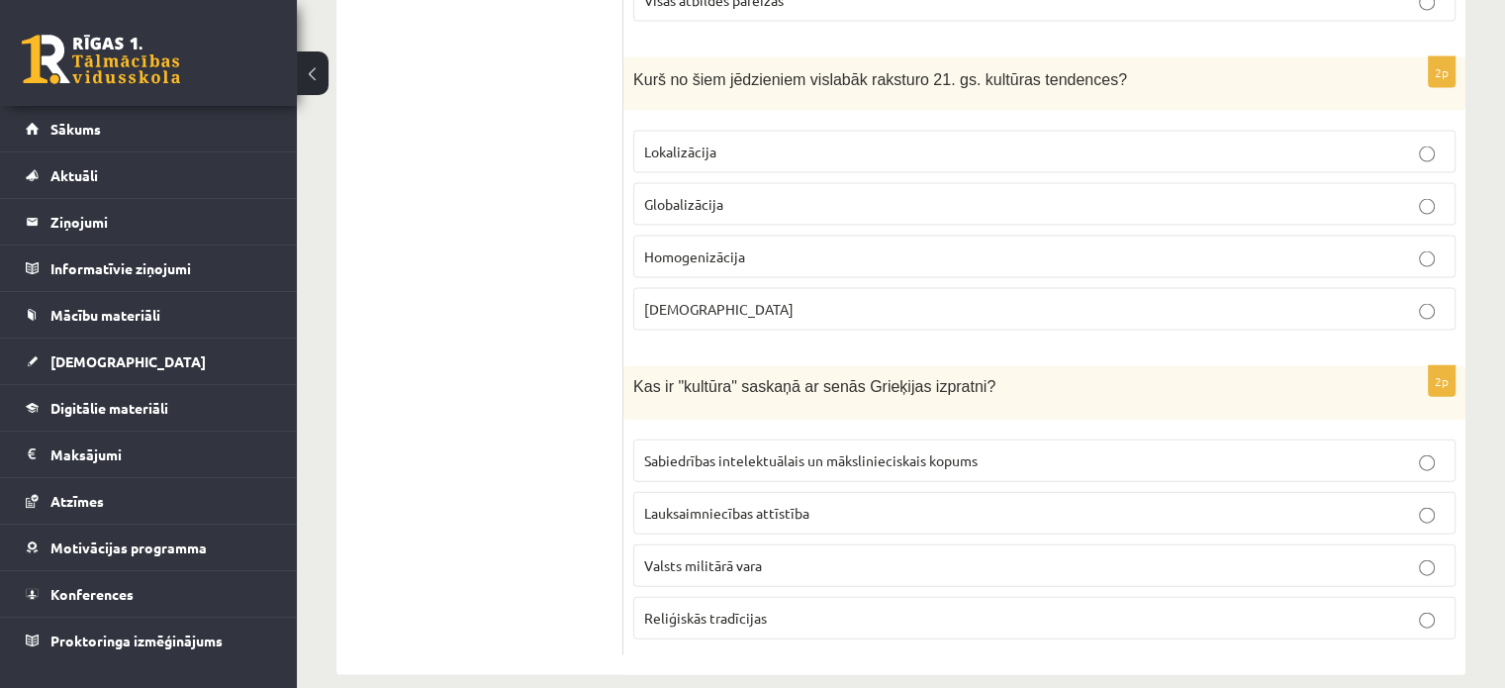
click at [724, 446] on label "Sabiedrības intelektuālais un mākslinieciskais kopums" at bounding box center [1044, 460] width 822 height 43
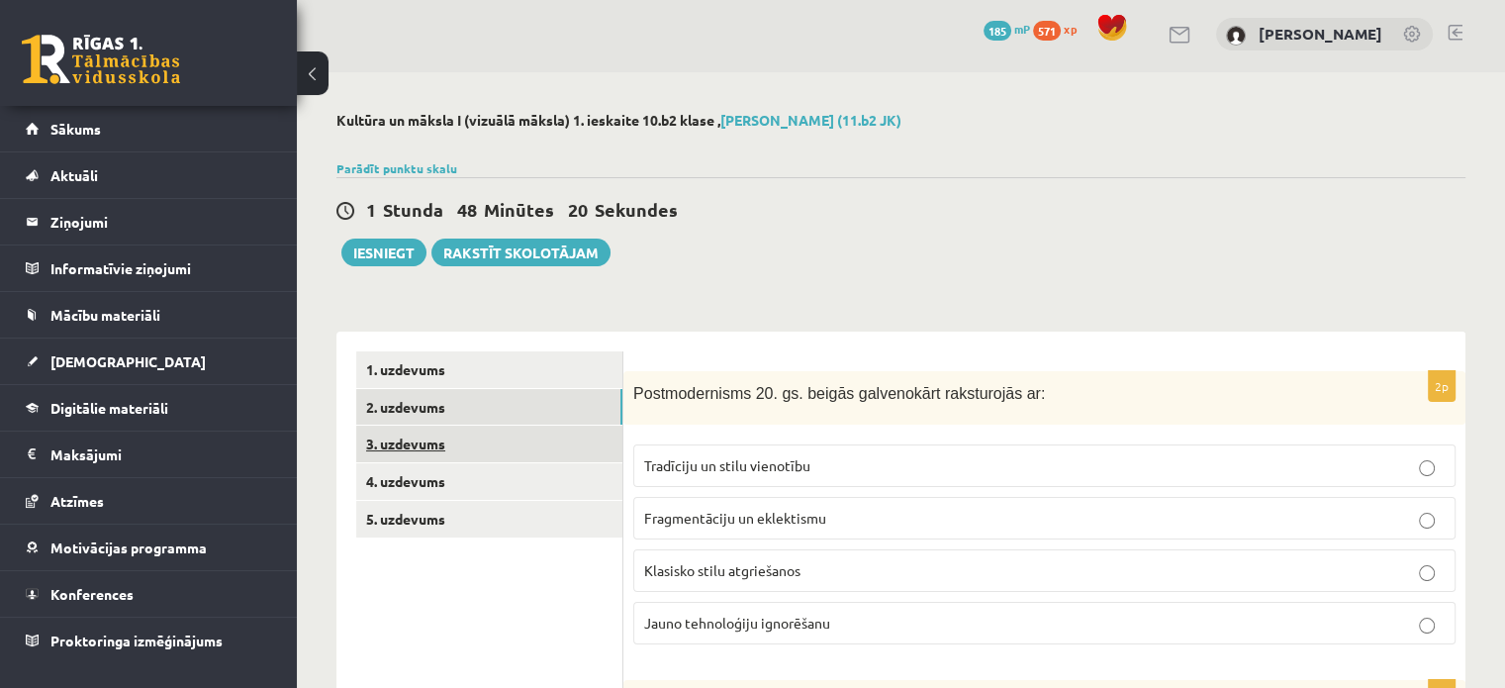
scroll to position [4, 0]
click at [419, 450] on link "3. uzdevums" at bounding box center [489, 443] width 266 height 37
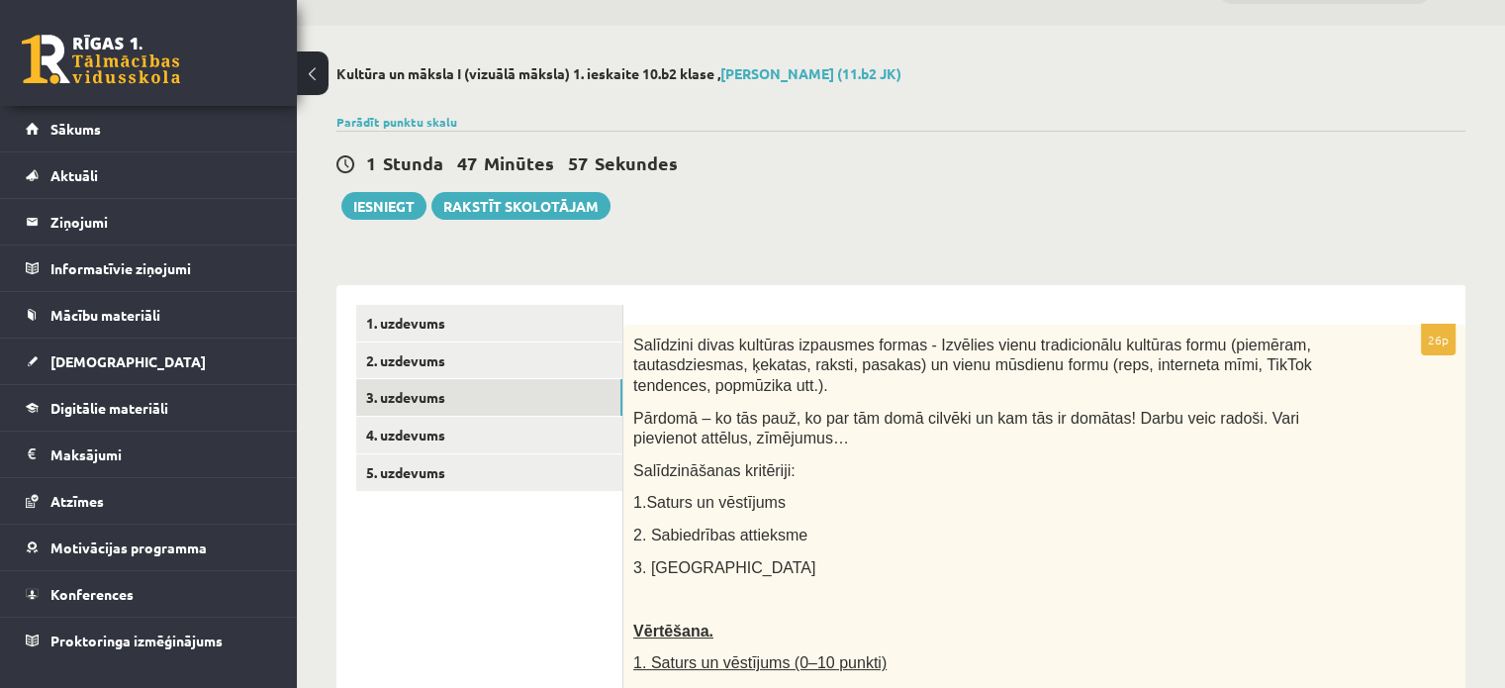
scroll to position [46, 0]
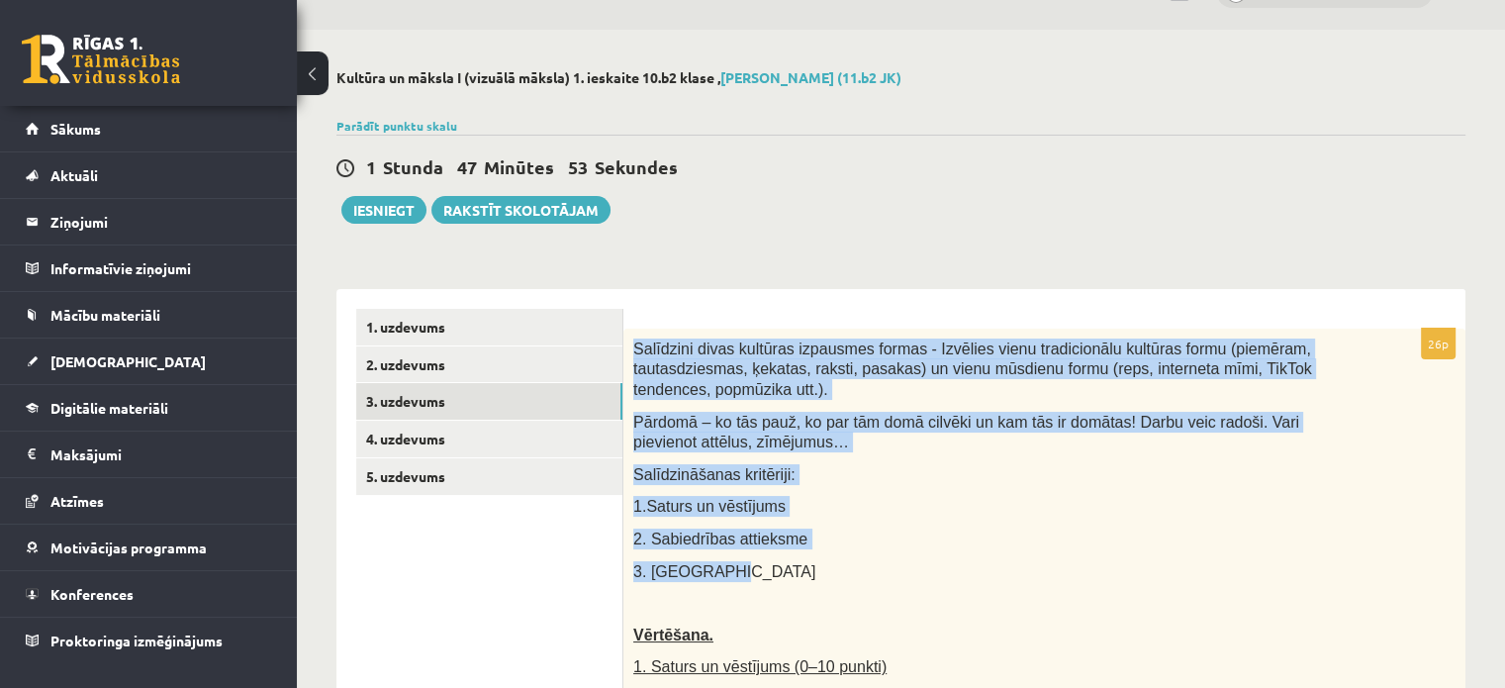
drag, startPoint x: 634, startPoint y: 339, endPoint x: 784, endPoint y: 553, distance: 260.7
copy div "Salīdzini divas kultūras izpausmes formas - Izvēlies vienu tradicionālu kultūra…"
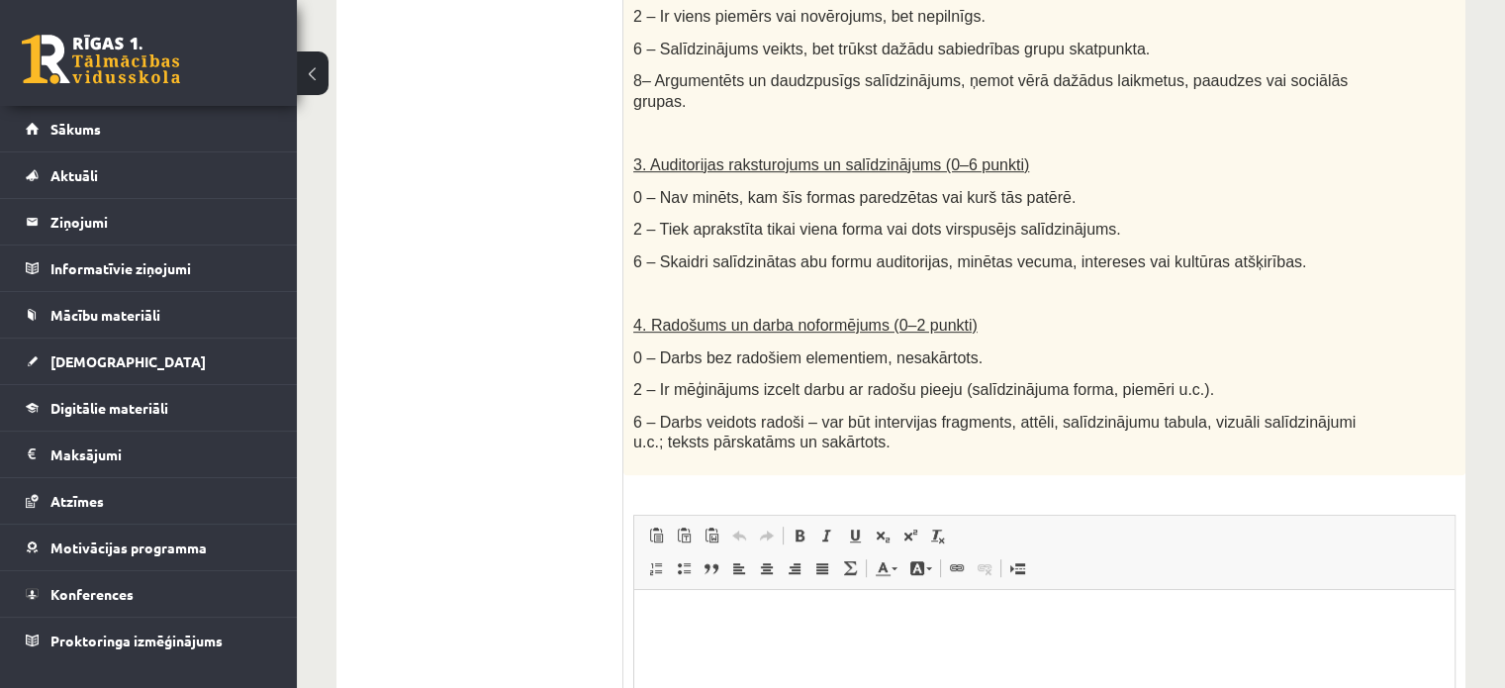
scroll to position [1208, 0]
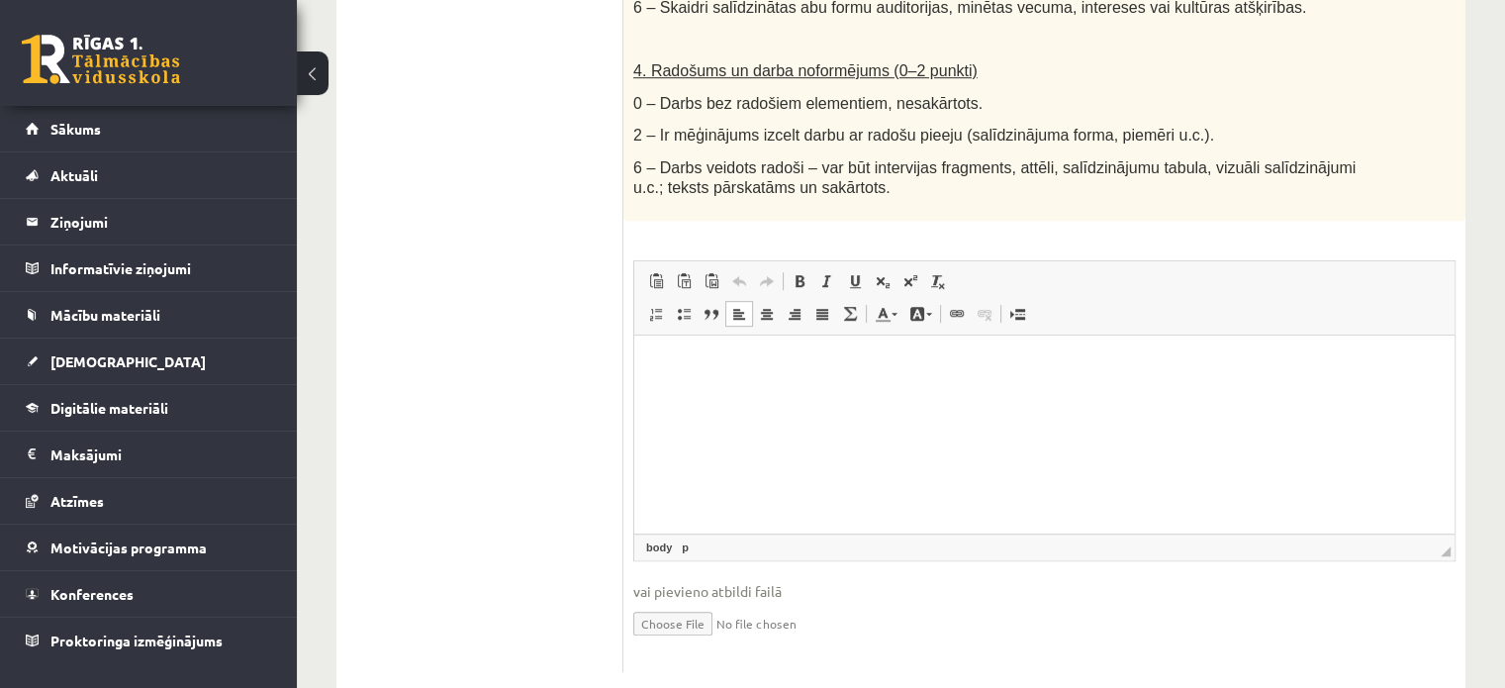
click at [717, 369] on p "Визуальный текстовый редактор, wiswyg-editor-user-answer-47024973964740" at bounding box center [1044, 365] width 781 height 21
click at [670, 301] on link "Вставить / удалить маркированный список" at bounding box center [684, 314] width 28 height 26
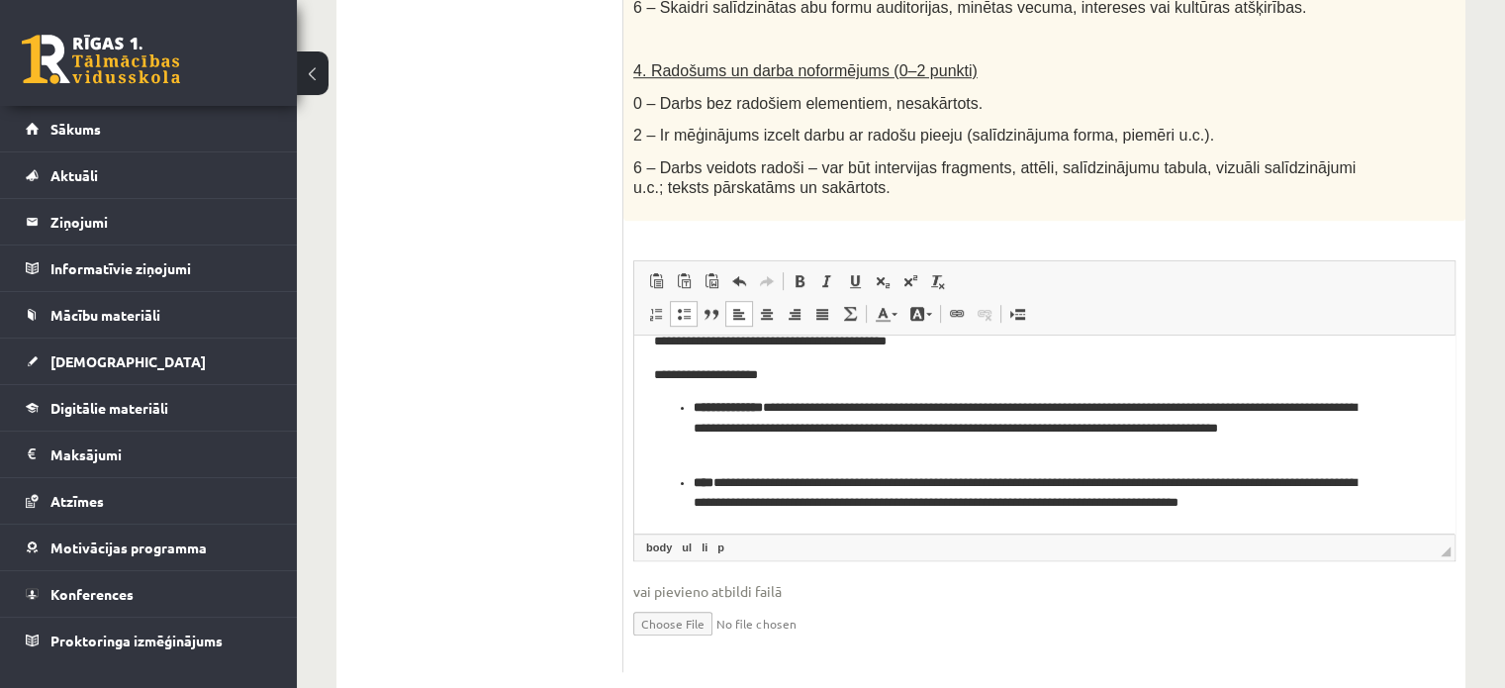
scroll to position [0, 0]
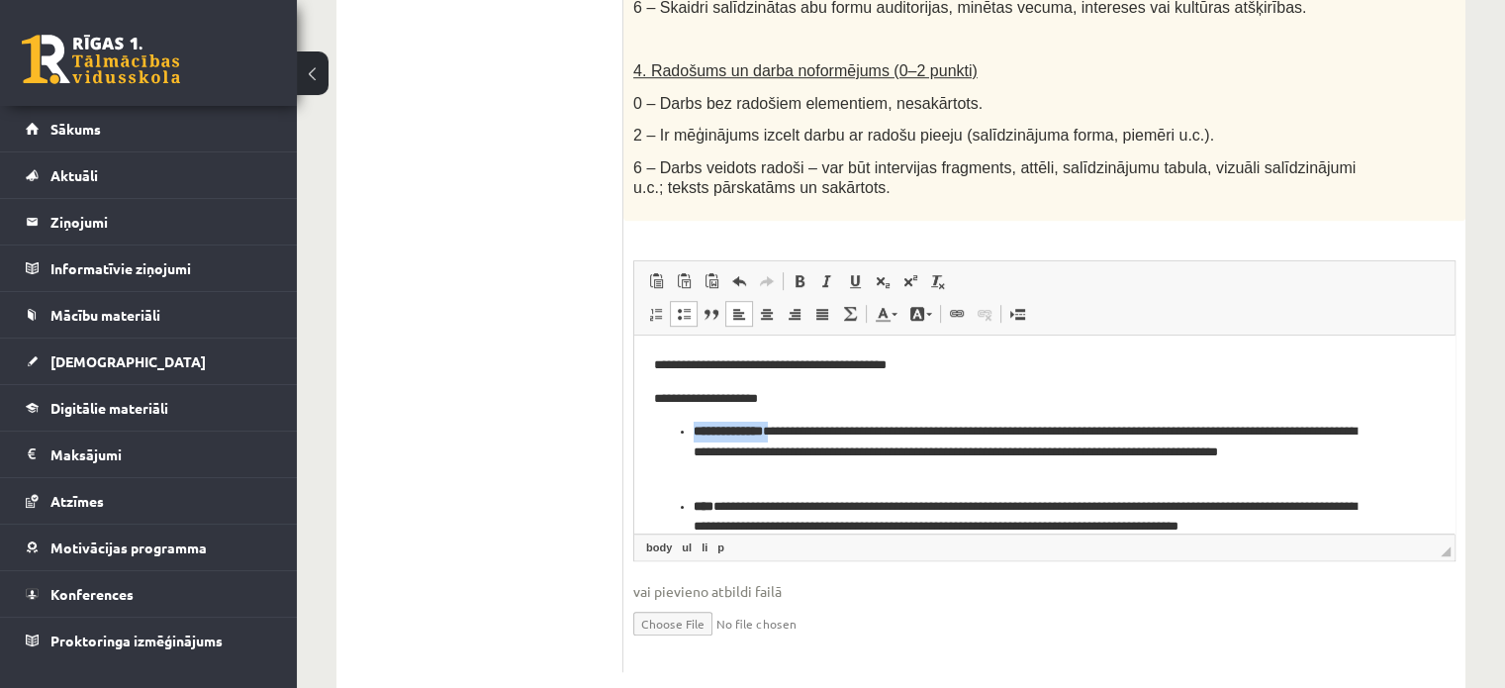
drag, startPoint x: 794, startPoint y: 434, endPoint x: 696, endPoint y: 423, distance: 99.5
click at [696, 423] on p "**********" at bounding box center [1037, 451] width 687 height 61
click at [795, 273] on span at bounding box center [799, 281] width 16 height 16
click at [801, 273] on span at bounding box center [799, 281] width 16 height 16
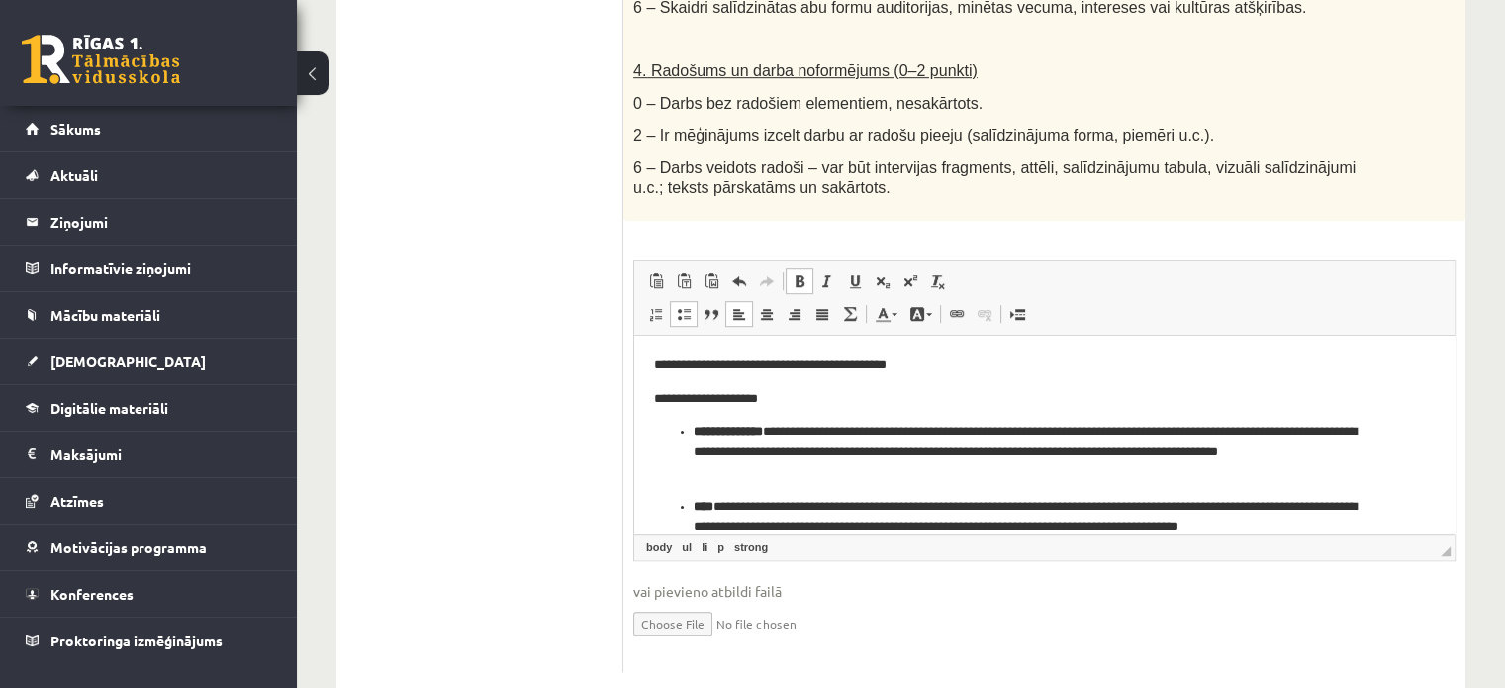
click at [665, 448] on ul "**********" at bounding box center [1044, 479] width 781 height 116
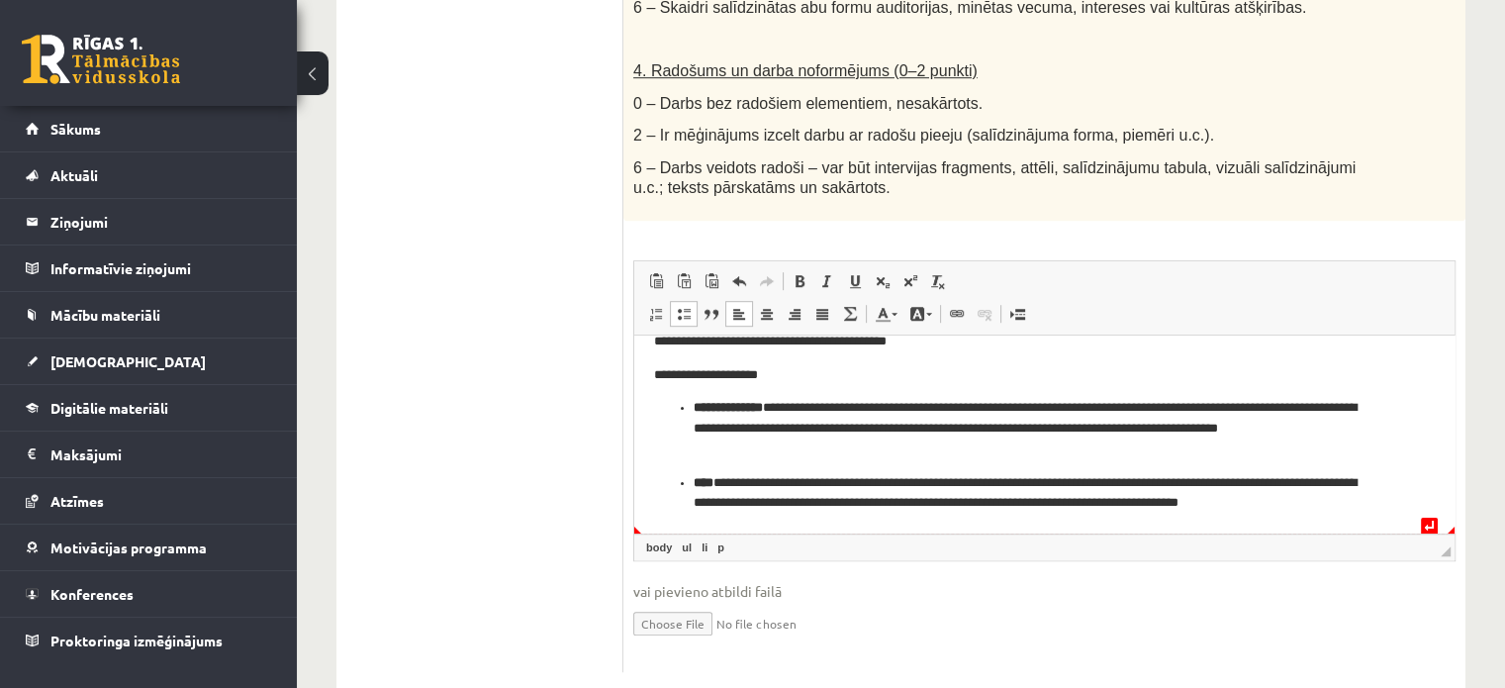
click at [1298, 511] on p "**********" at bounding box center [1037, 494] width 687 height 42
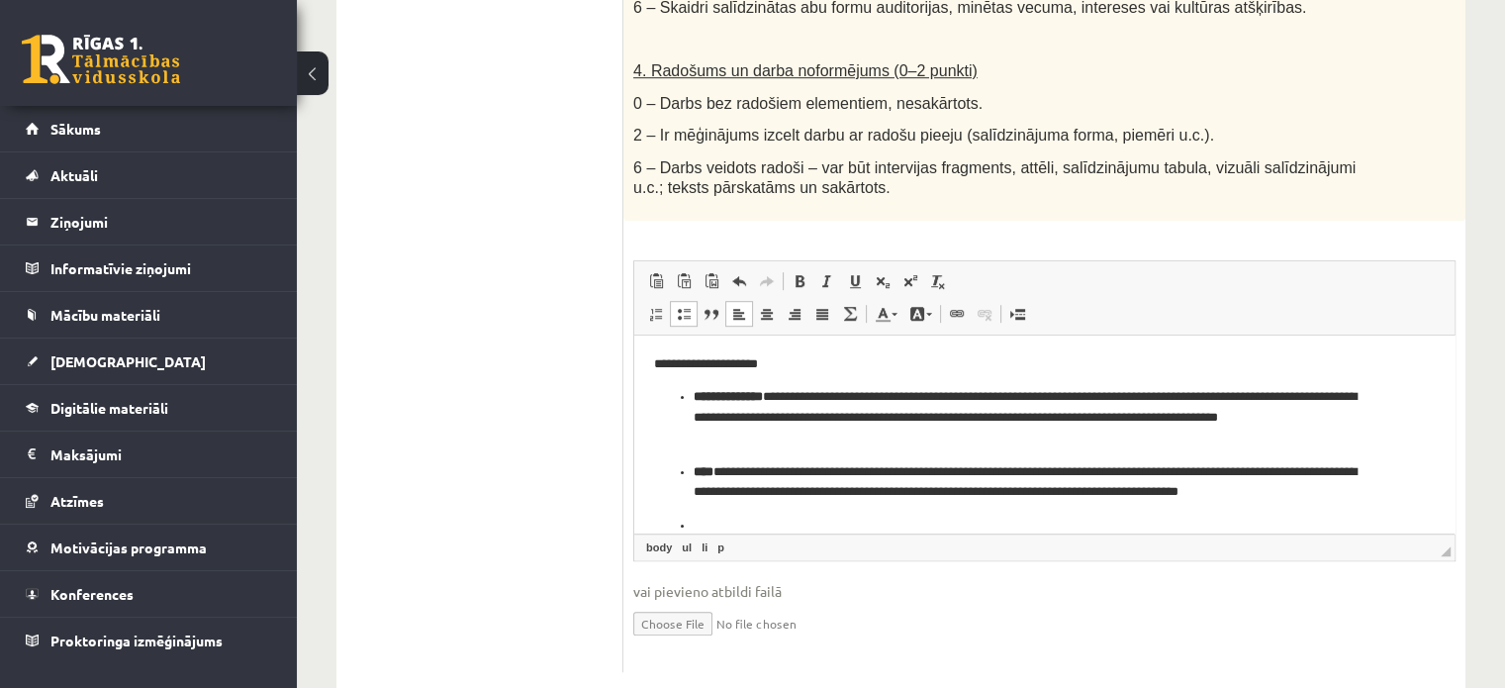
click at [686, 306] on span at bounding box center [684, 314] width 16 height 16
drag, startPoint x: 790, startPoint y: 398, endPoint x: 694, endPoint y: 399, distance: 97.0
click at [694, 399] on strong "**********" at bounding box center [728, 396] width 69 height 13
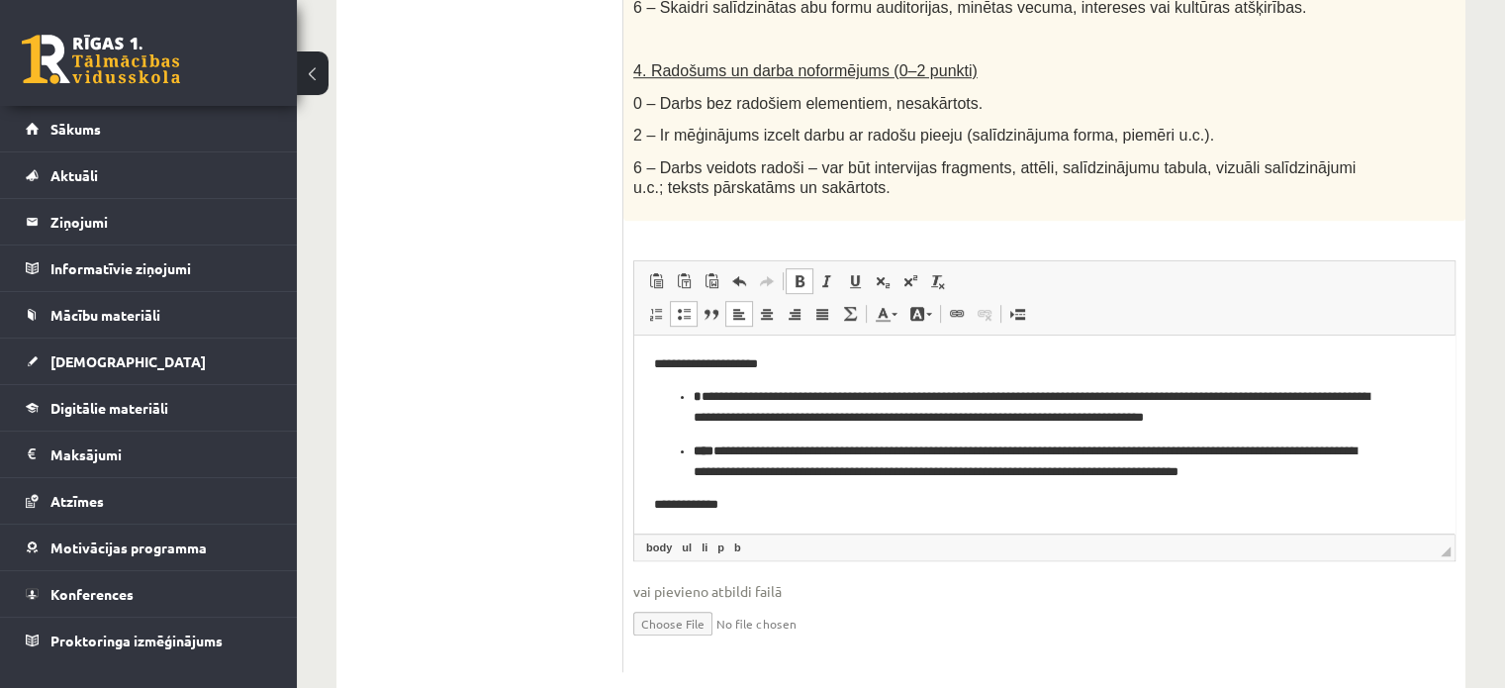
click at [799, 273] on span at bounding box center [799, 281] width 16 height 16
click at [802, 273] on span at bounding box center [799, 281] width 16 height 16
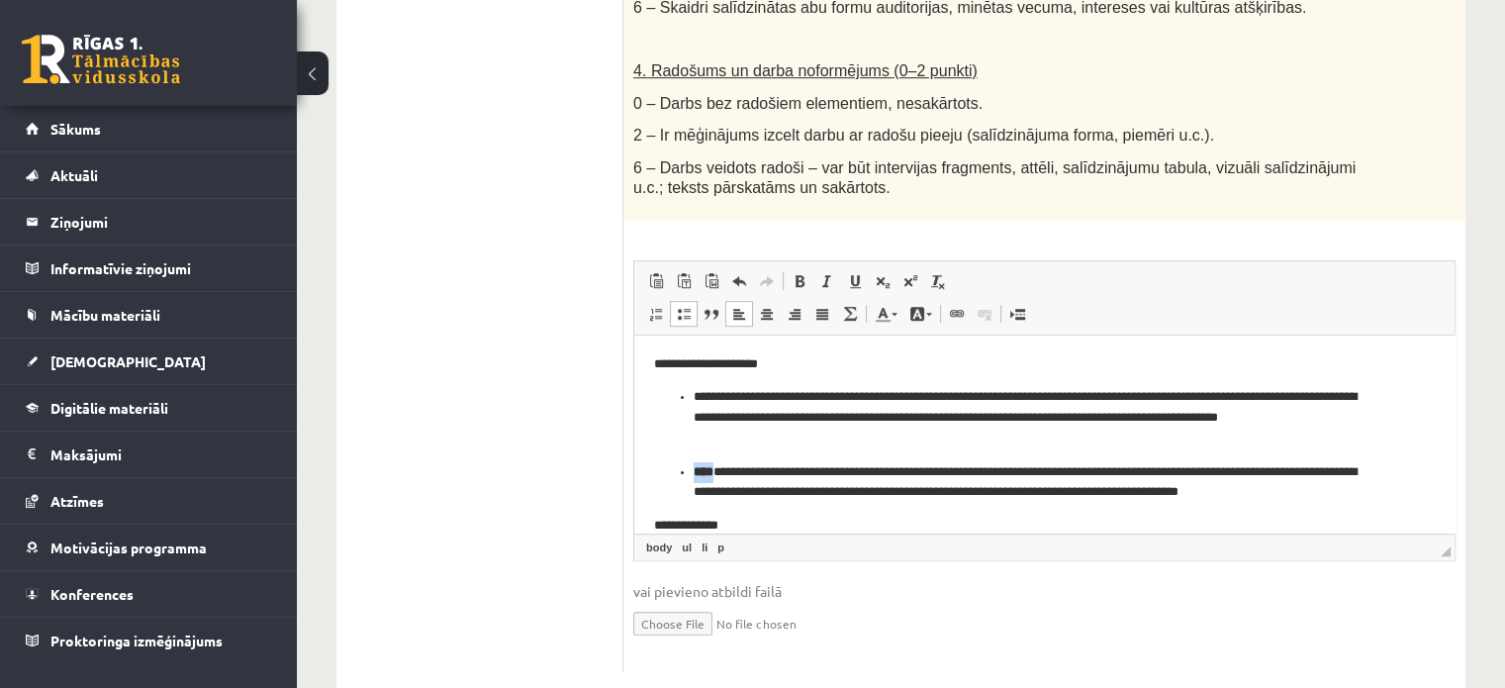
drag, startPoint x: 725, startPoint y: 471, endPoint x: 690, endPoint y: 476, distance: 36.0
click at [690, 476] on ul "**********" at bounding box center [1044, 445] width 781 height 116
click at [804, 273] on span at bounding box center [799, 281] width 16 height 16
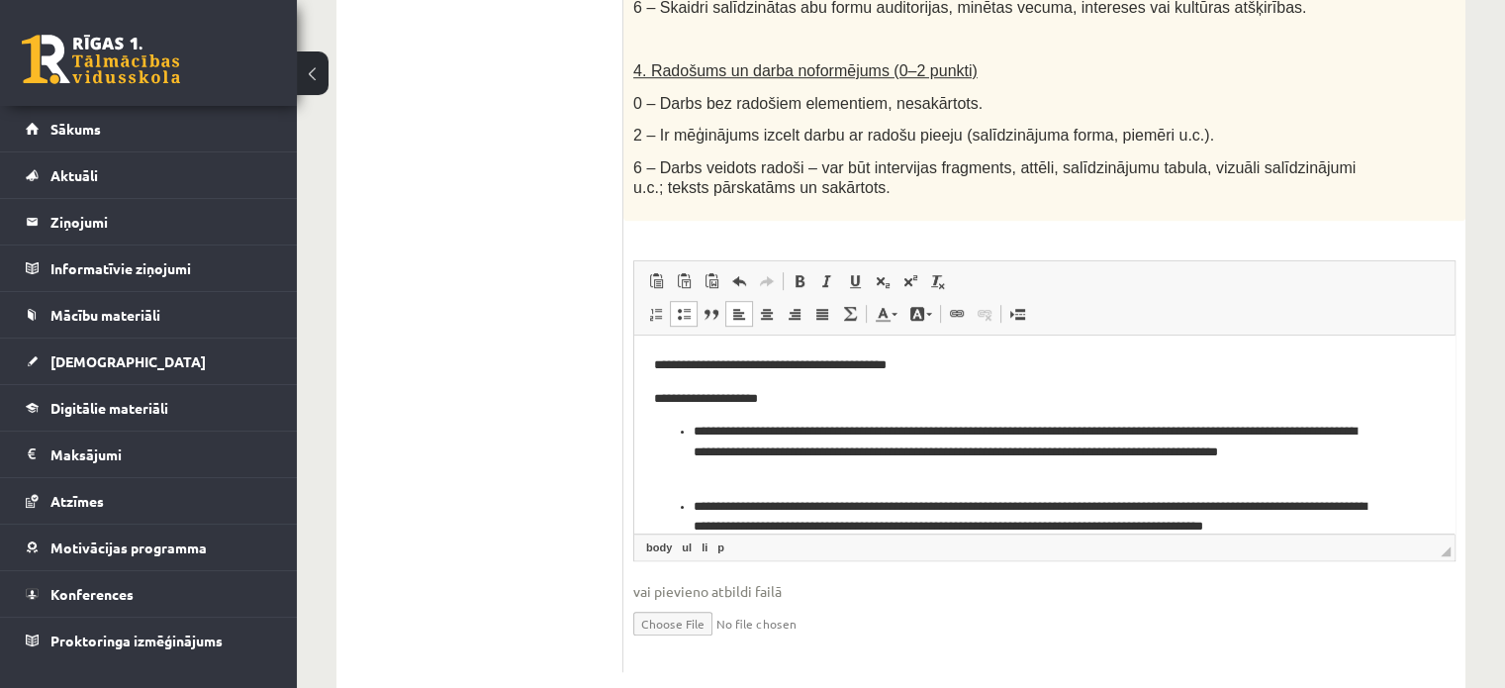
scroll to position [57, 0]
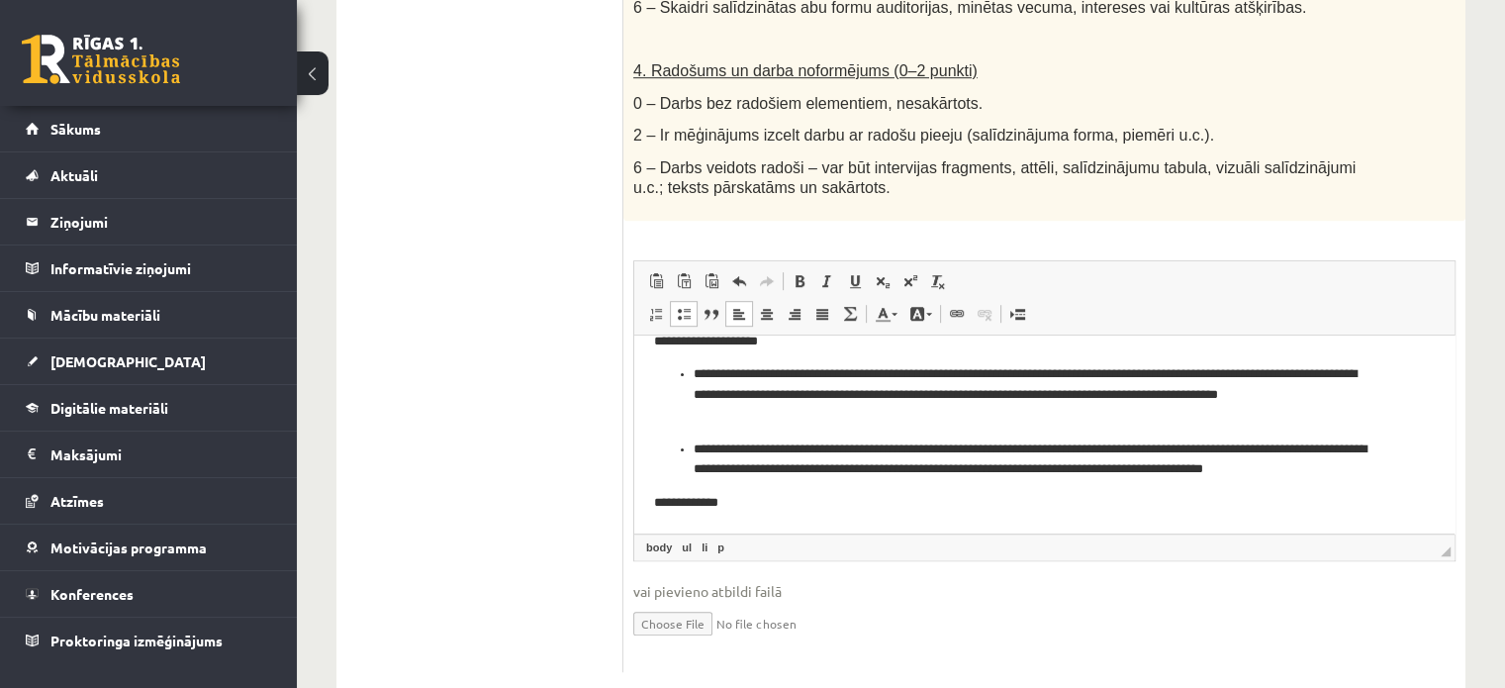
click at [757, 511] on p "**********" at bounding box center [1037, 503] width 766 height 21
click at [737, 505] on p "**********" at bounding box center [1037, 503] width 766 height 21
click at [735, 505] on p "**********" at bounding box center [1037, 503] width 766 height 21
click at [1181, 533] on span "◢ Путь элементов body p" at bounding box center [1044, 546] width 820 height 27
click at [1184, 503] on p "**********" at bounding box center [1037, 503] width 766 height 21
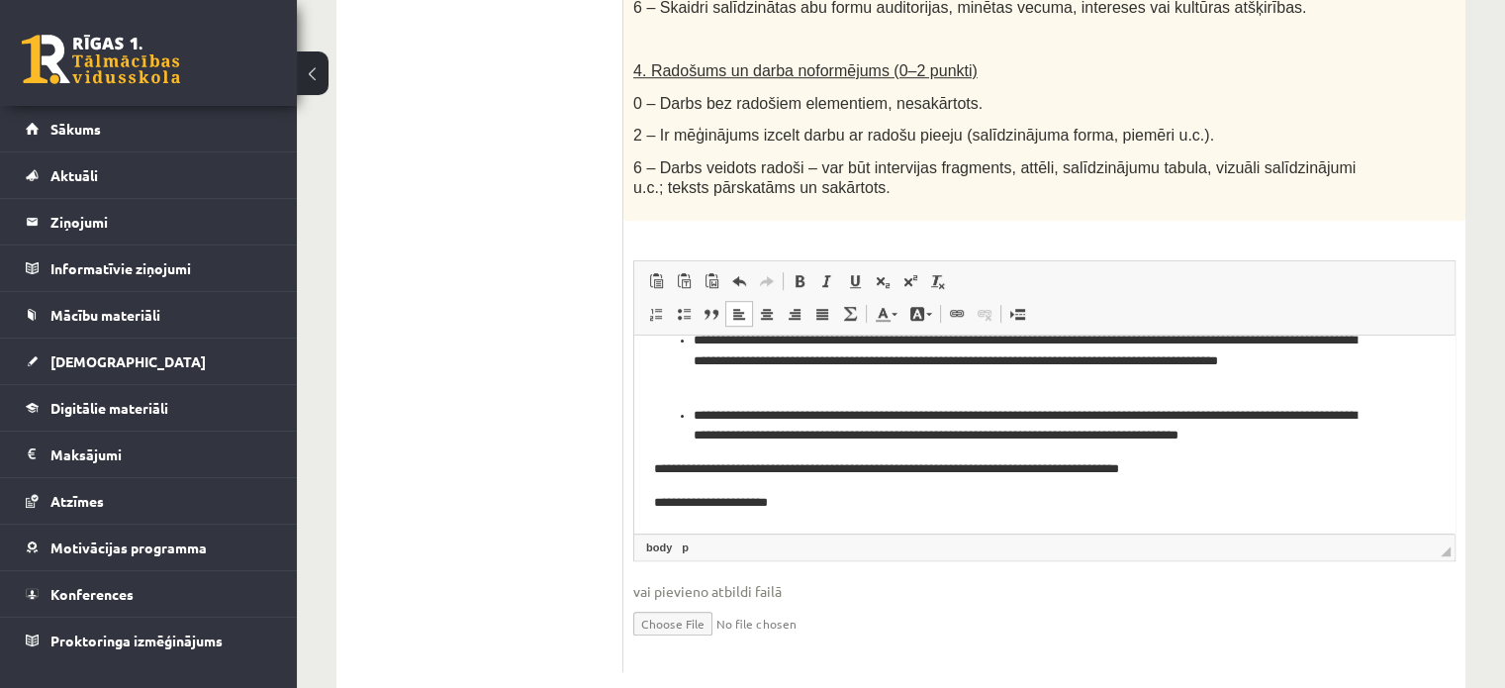
scroll to position [101, 0]
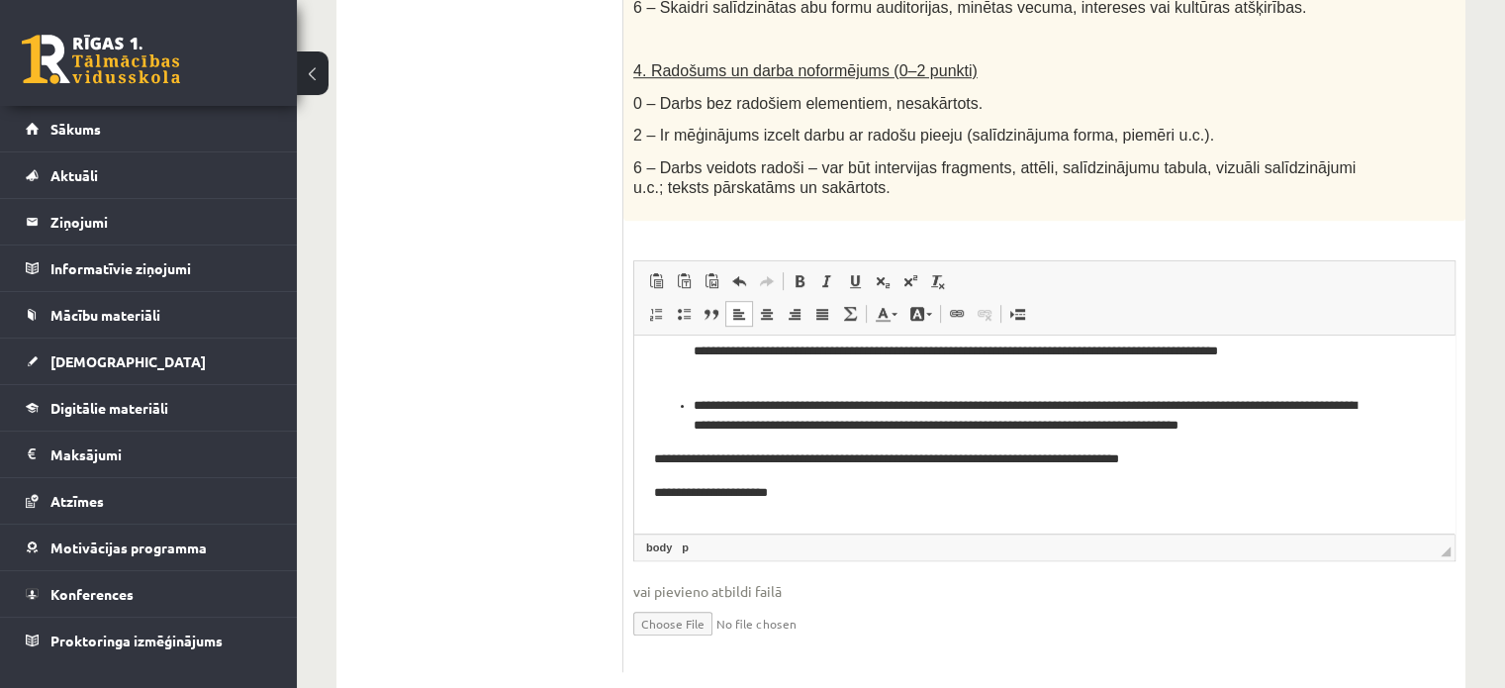
click at [680, 301] on span "Вставить / удалить нумерованный список Вставить / удалить маркированный список …" at bounding box center [754, 314] width 225 height 26
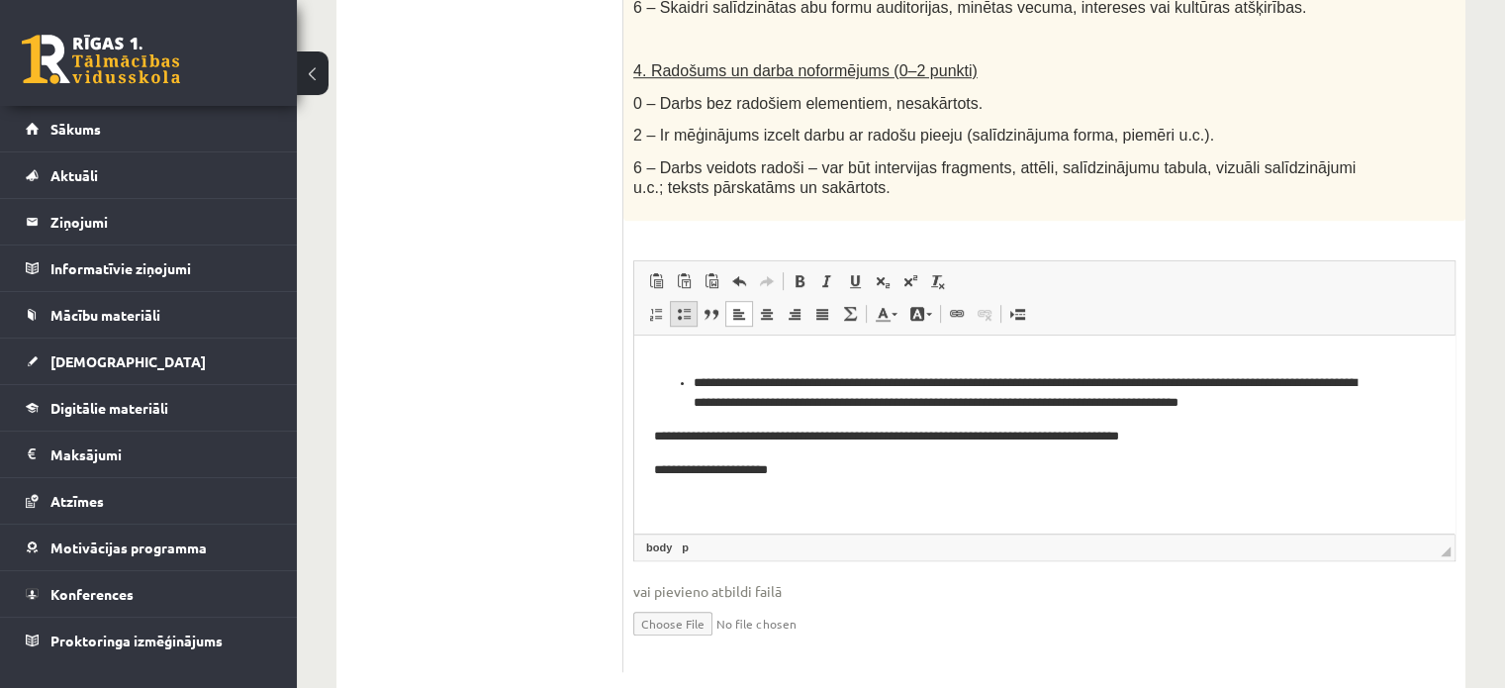
click at [688, 306] on span at bounding box center [684, 314] width 16 height 16
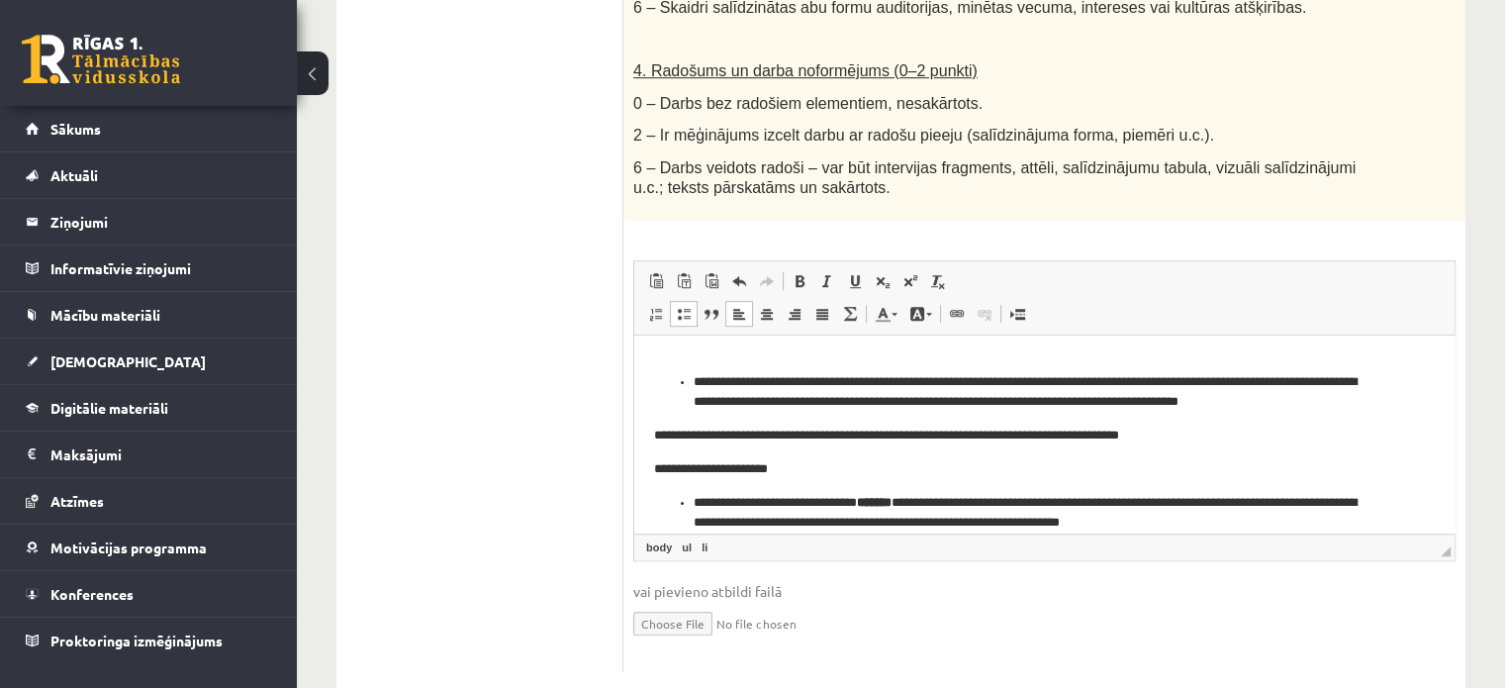
scroll to position [145, 0]
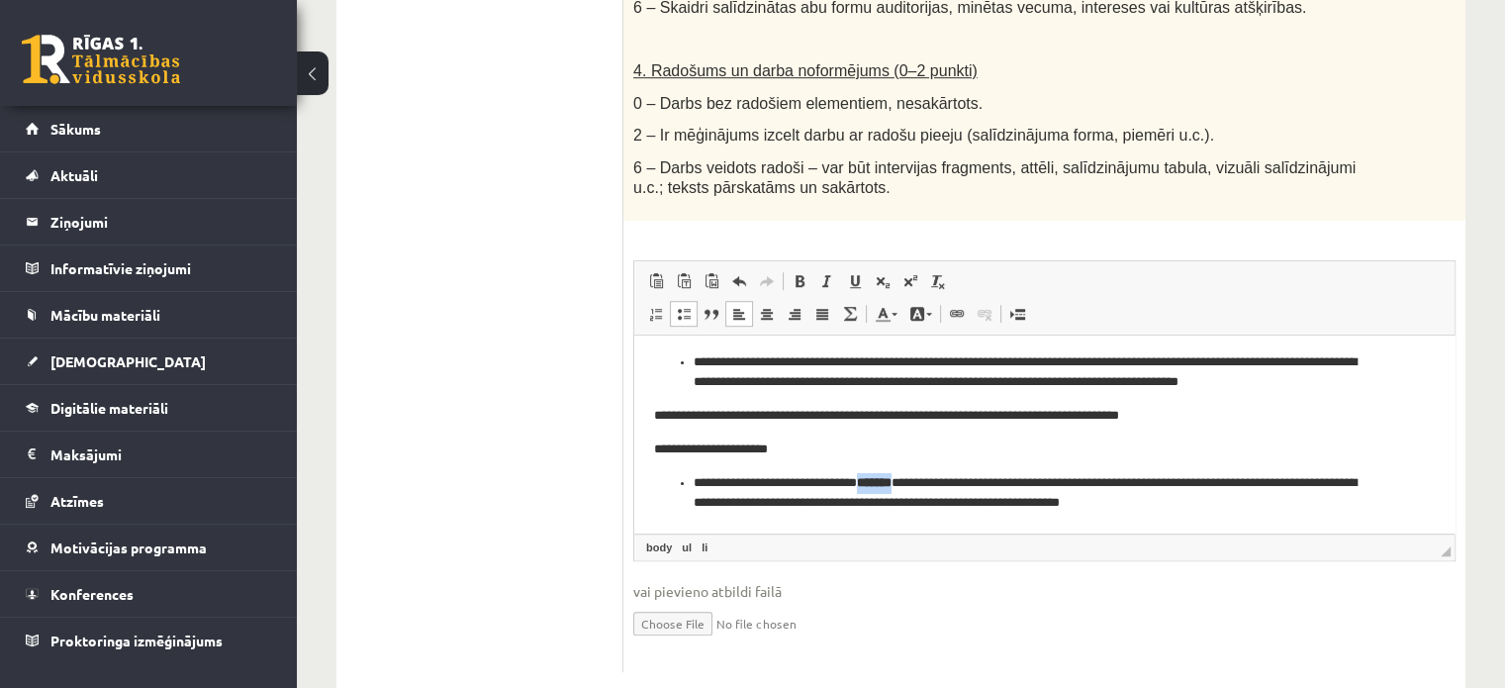
drag, startPoint x: 925, startPoint y: 486, endPoint x: 884, endPoint y: 480, distance: 41.0
click at [884, 480] on li "**********" at bounding box center [1037, 494] width 687 height 42
click at [800, 273] on span at bounding box center [799, 281] width 16 height 16
click at [1271, 511] on li "**********" at bounding box center [1037, 494] width 687 height 42
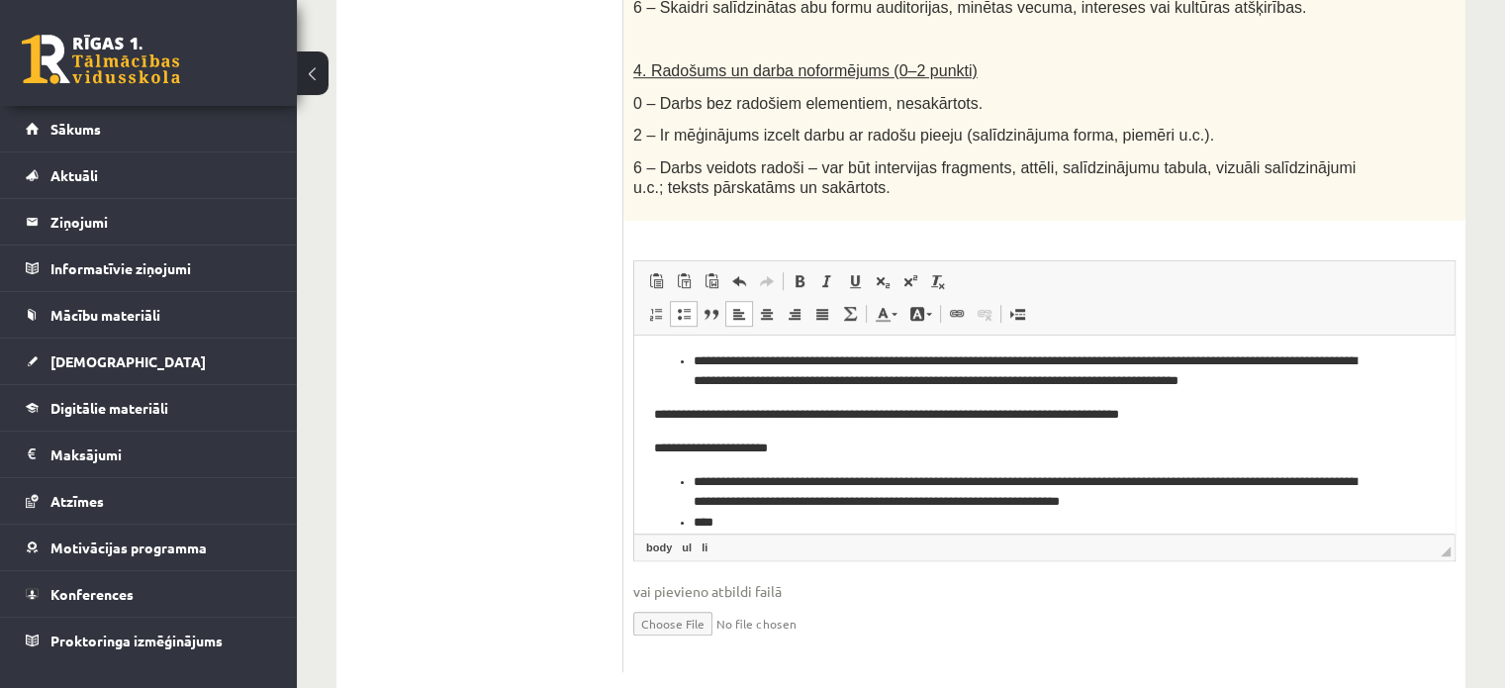
click at [792, 478] on li "**********" at bounding box center [1037, 493] width 687 height 42
click at [782, 478] on li "**********" at bounding box center [1037, 493] width 687 height 42
click at [750, 524] on li "****" at bounding box center [1037, 522] width 687 height 21
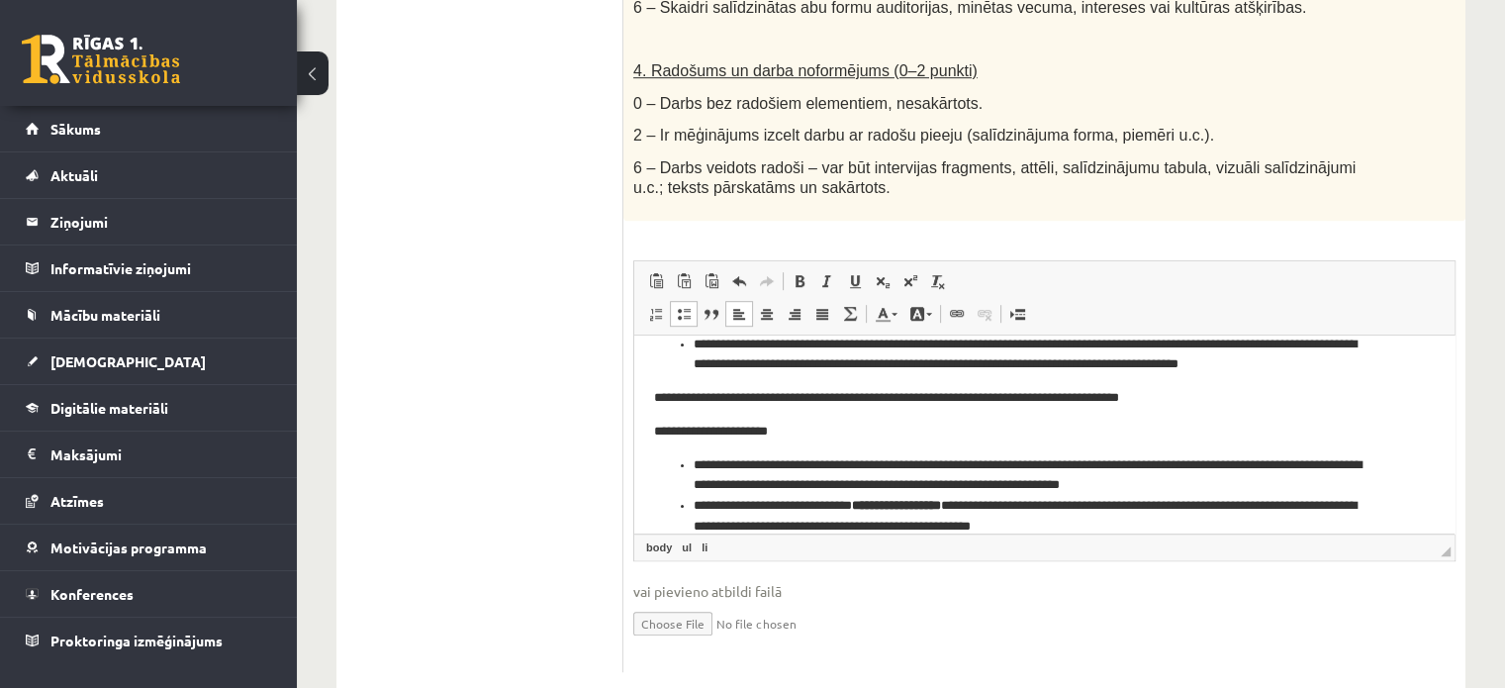
scroll to position [186, 0]
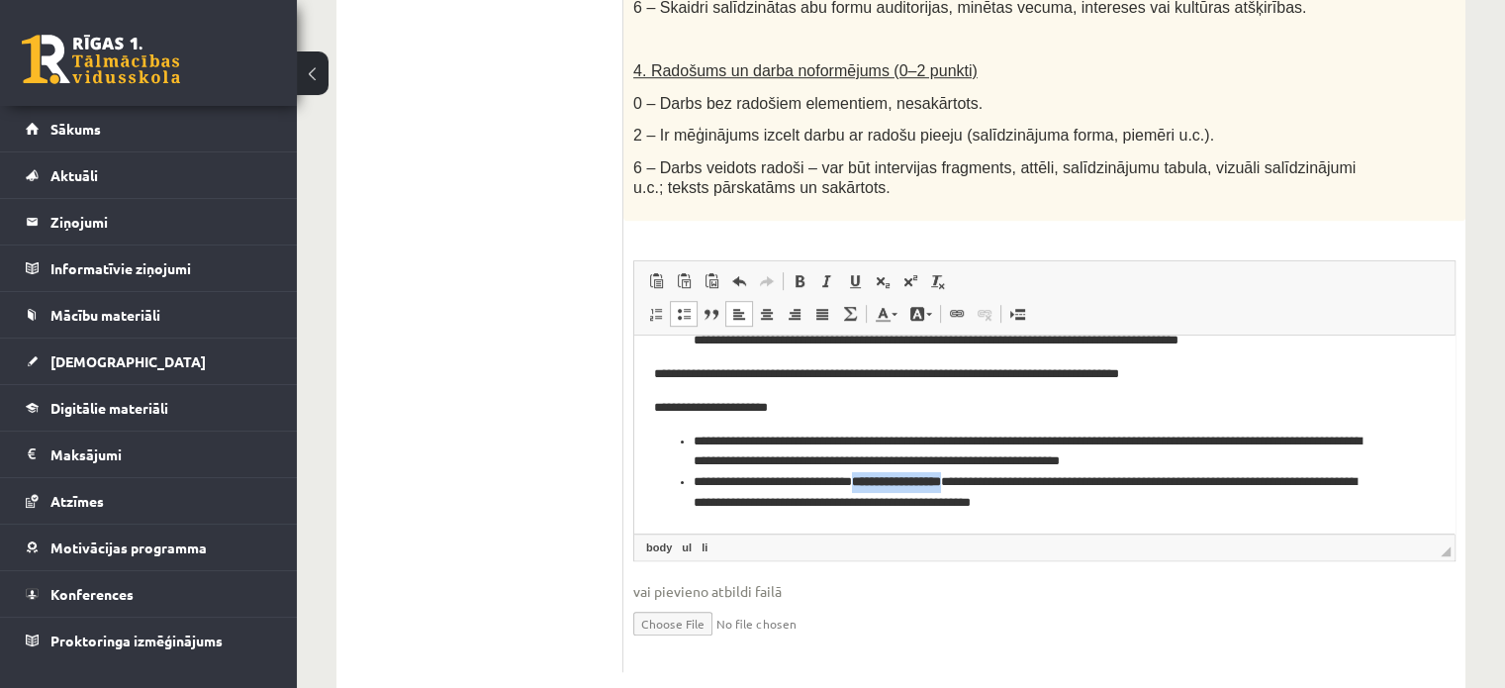
drag, startPoint x: 983, startPoint y: 482, endPoint x: 873, endPoint y: 485, distance: 110.8
click at [873, 485] on strong "**********" at bounding box center [896, 481] width 89 height 13
click at [795, 273] on span at bounding box center [799, 281] width 16 height 16
click at [1090, 502] on li "**********" at bounding box center [1037, 493] width 687 height 42
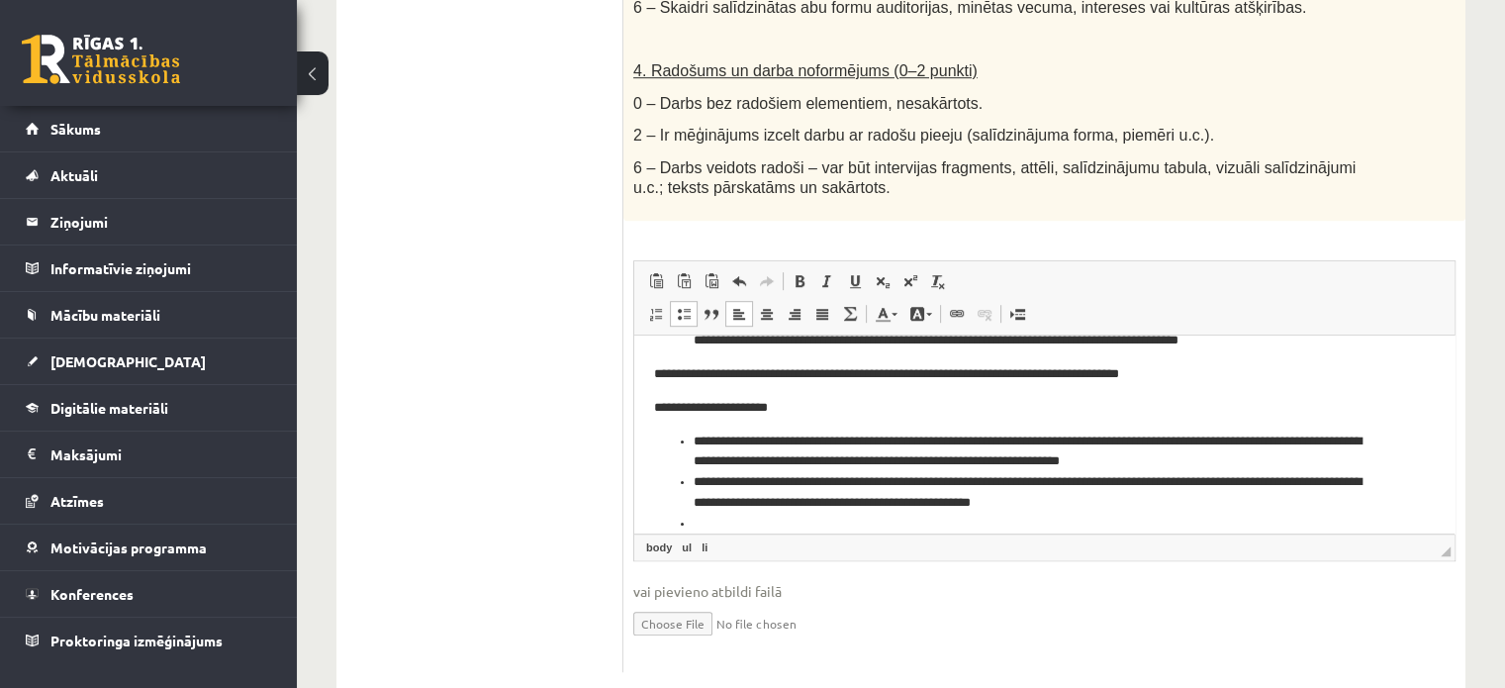
click at [683, 306] on span at bounding box center [684, 314] width 16 height 16
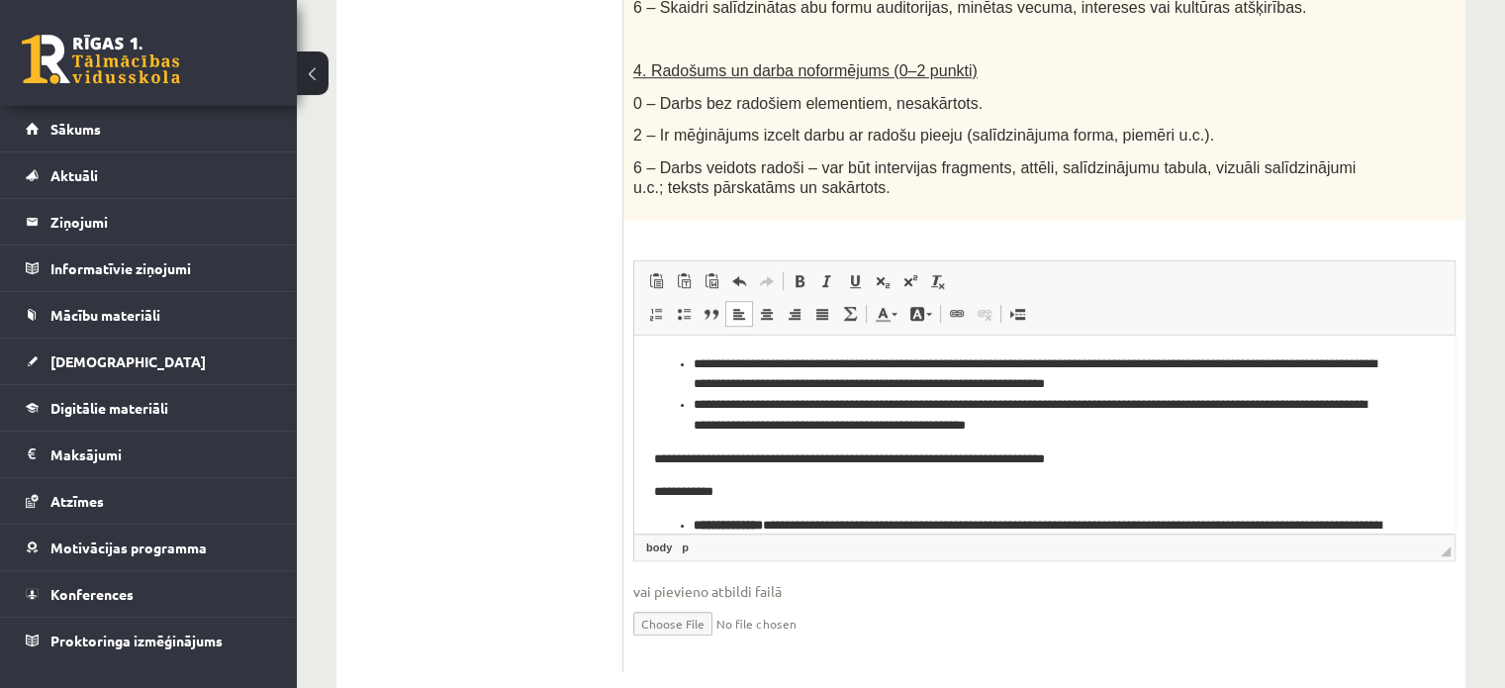
scroll to position [371, 0]
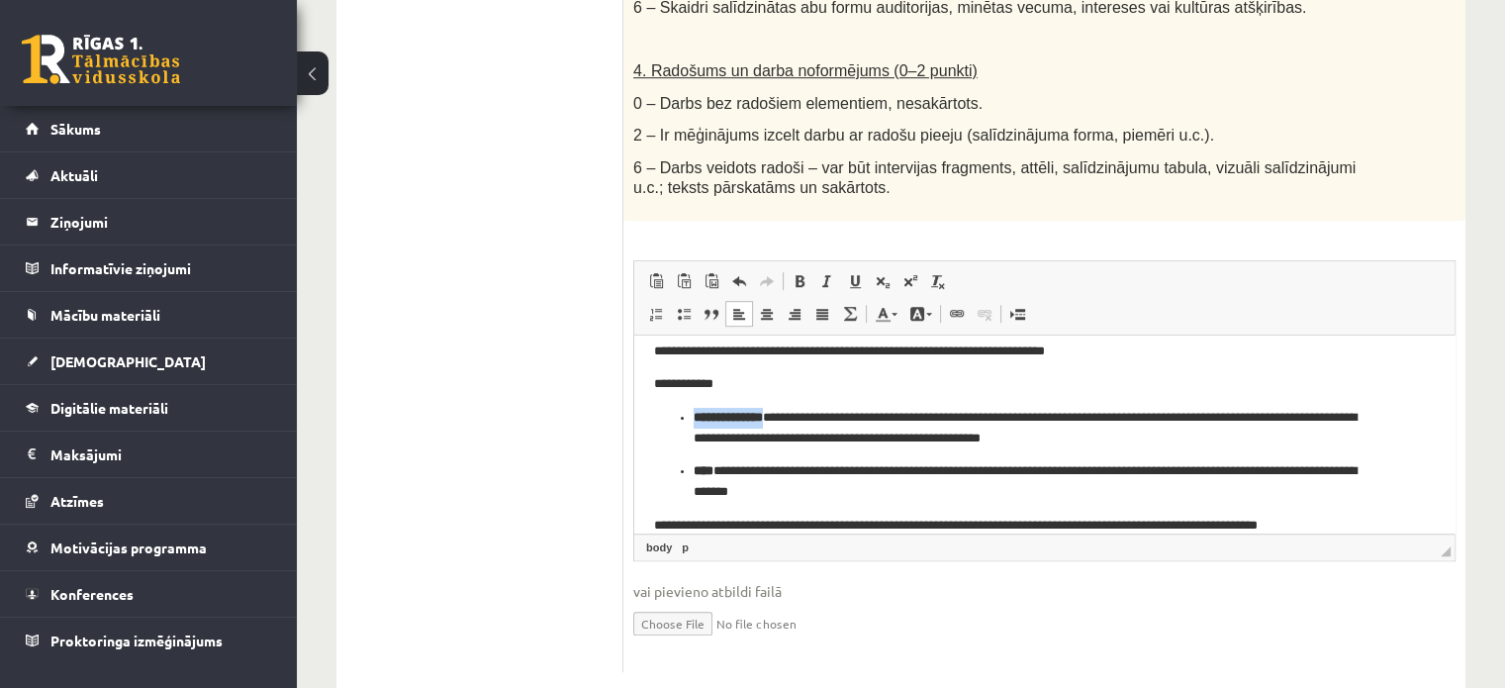
drag, startPoint x: 792, startPoint y: 422, endPoint x: 694, endPoint y: 417, distance: 99.1
click at [694, 417] on p "**********" at bounding box center [1037, 429] width 687 height 42
click at [797, 273] on span at bounding box center [799, 281] width 16 height 16
drag, startPoint x: 722, startPoint y: 468, endPoint x: 691, endPoint y: 473, distance: 32.0
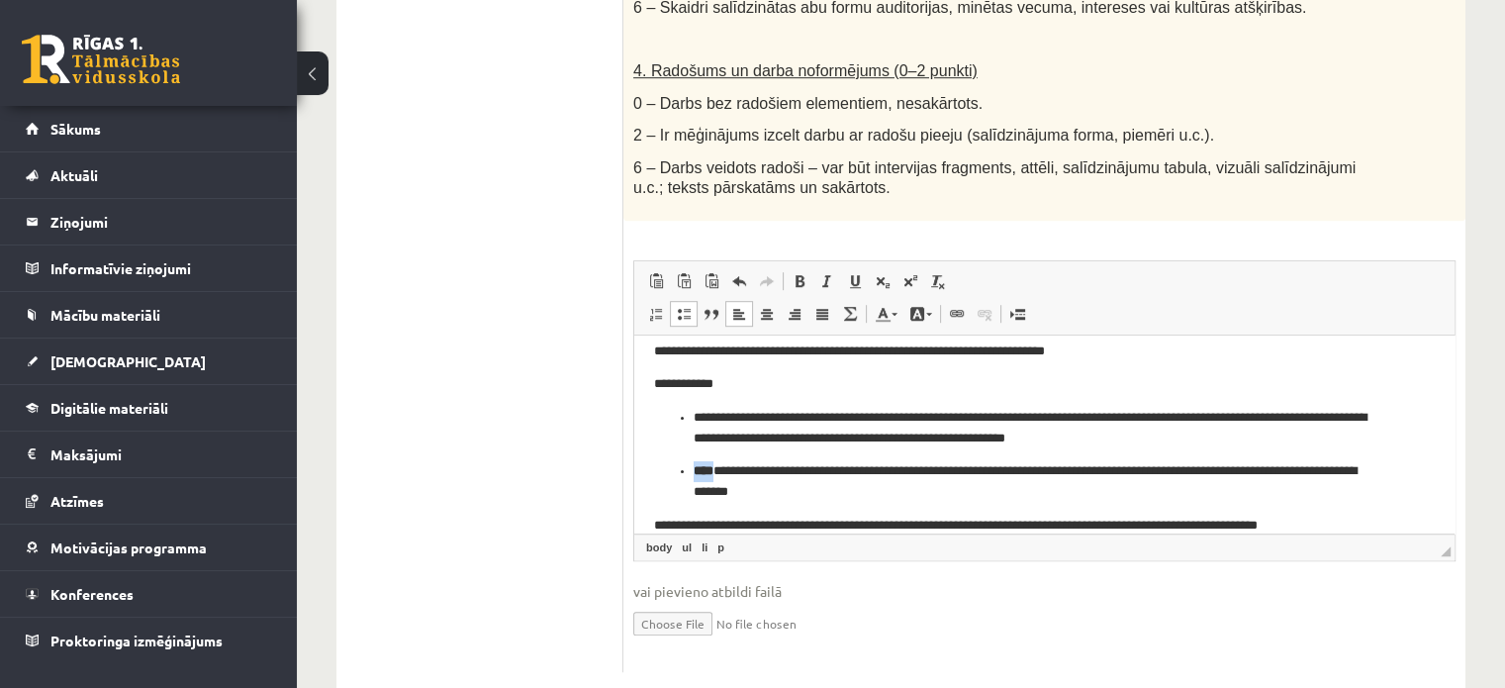
click at [691, 473] on ul "**********" at bounding box center [1044, 455] width 781 height 95
click at [795, 273] on span at bounding box center [799, 281] width 16 height 16
drag, startPoint x: 723, startPoint y: 469, endPoint x: 694, endPoint y: 476, distance: 30.5
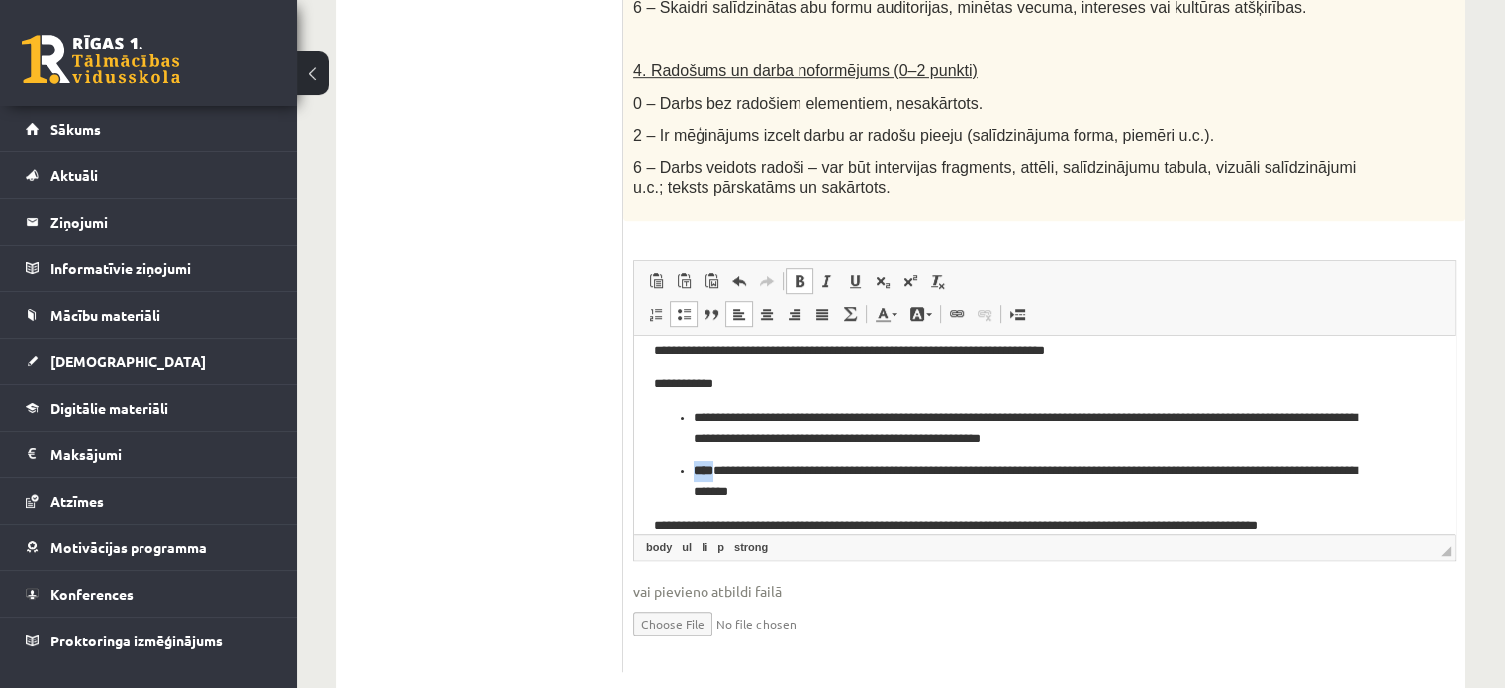
click at [694, 476] on p "**********" at bounding box center [1037, 482] width 687 height 42
click at [800, 273] on span at bounding box center [799, 281] width 16 height 16
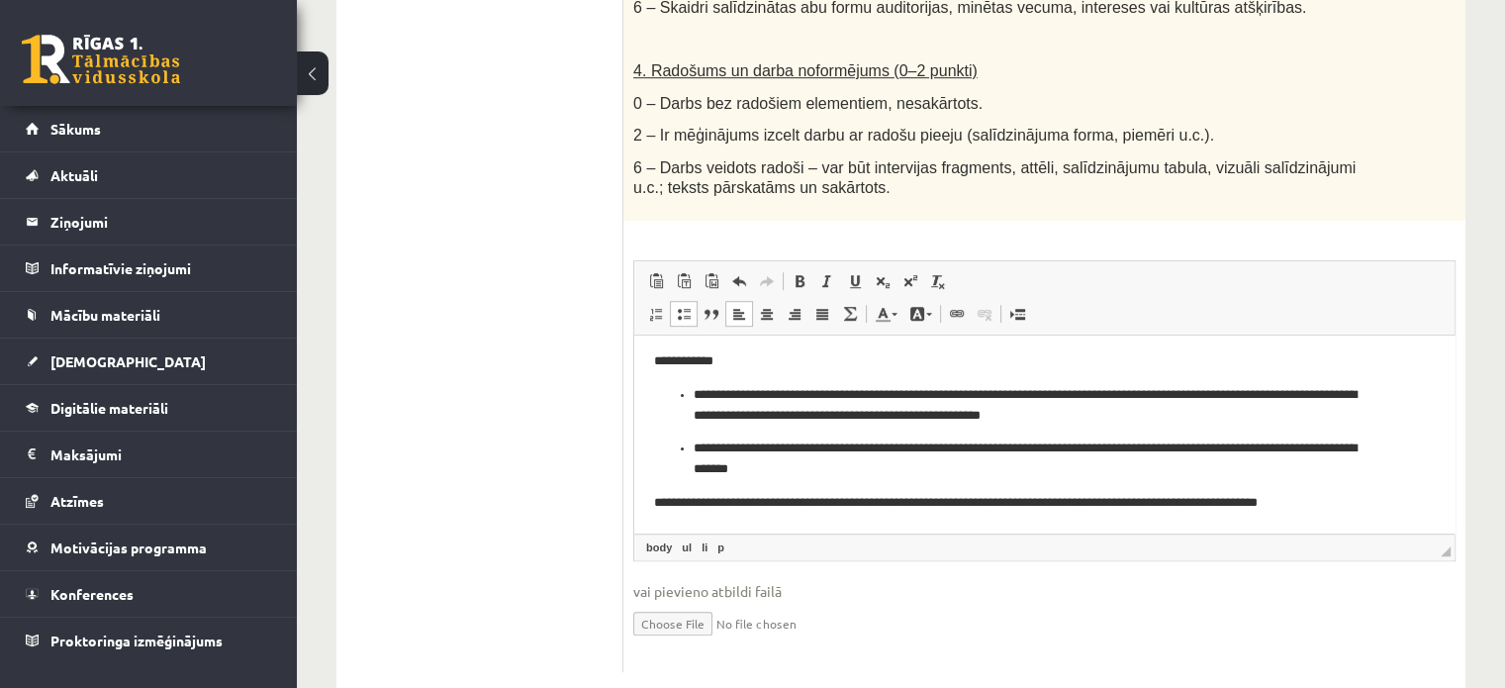
click at [675, 505] on p "**********" at bounding box center [1037, 503] width 766 height 21
click at [1323, 496] on p "**********" at bounding box center [1037, 503] width 766 height 21
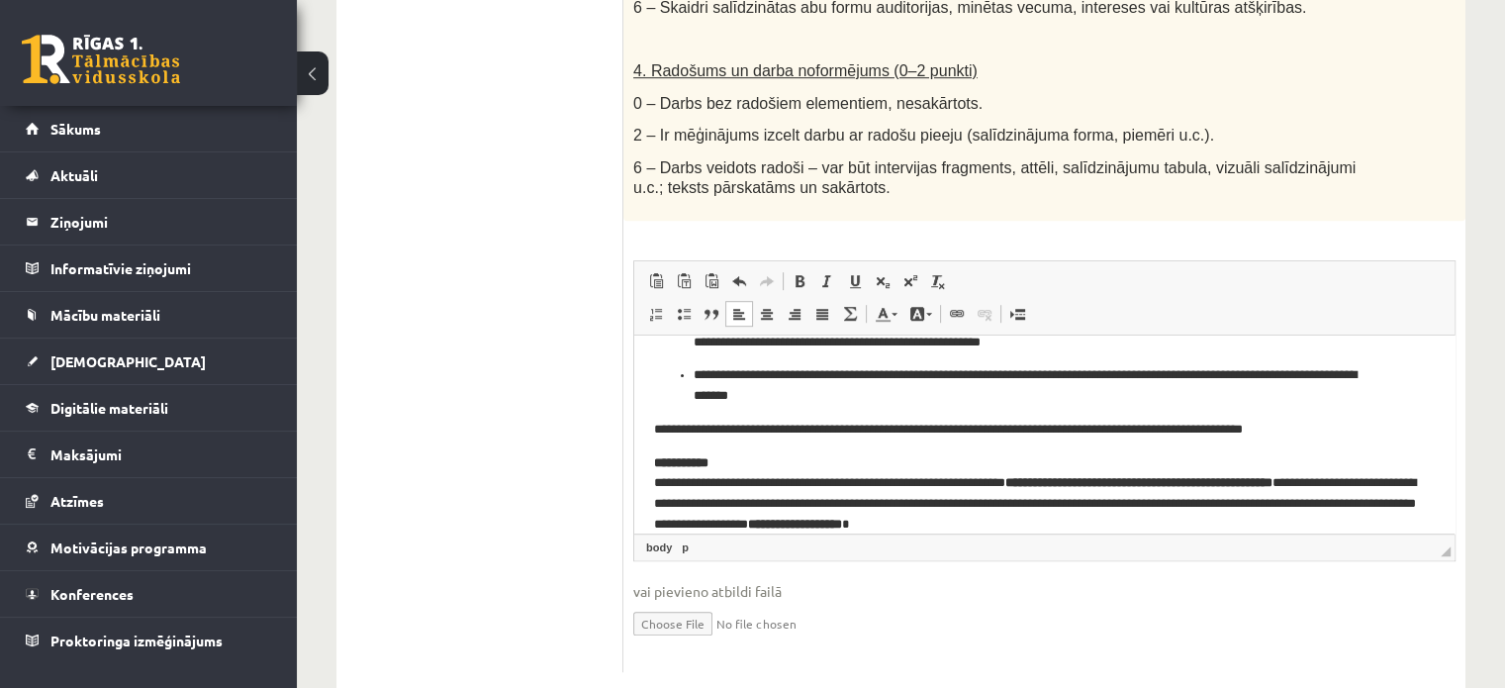
scroll to position [490, 0]
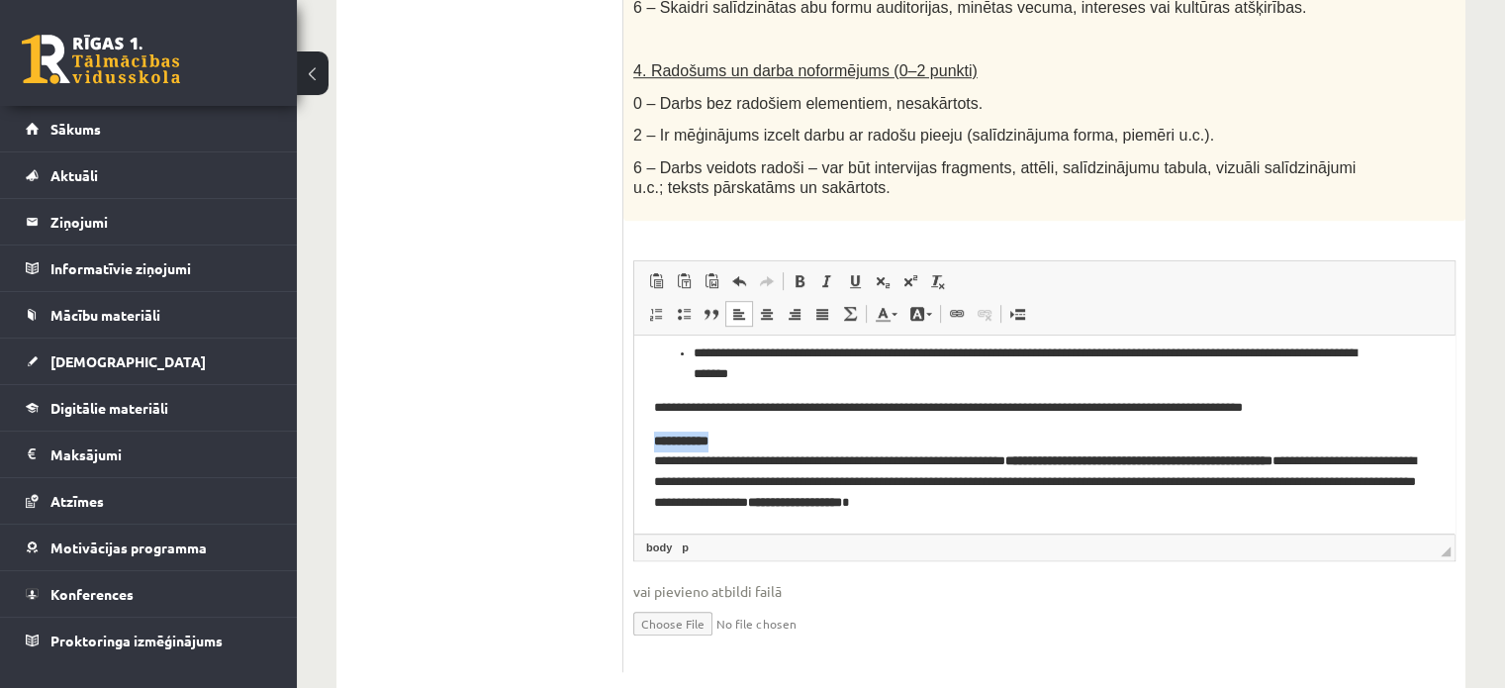
drag, startPoint x: 734, startPoint y: 436, endPoint x: 651, endPoint y: 444, distance: 83.5
click at [651, 444] on html "**********" at bounding box center [1044, 190] width 820 height 687
click at [795, 273] on span at bounding box center [799, 281] width 16 height 16
drag, startPoint x: 1149, startPoint y: 464, endPoint x: 1058, endPoint y: 453, distance: 91.7
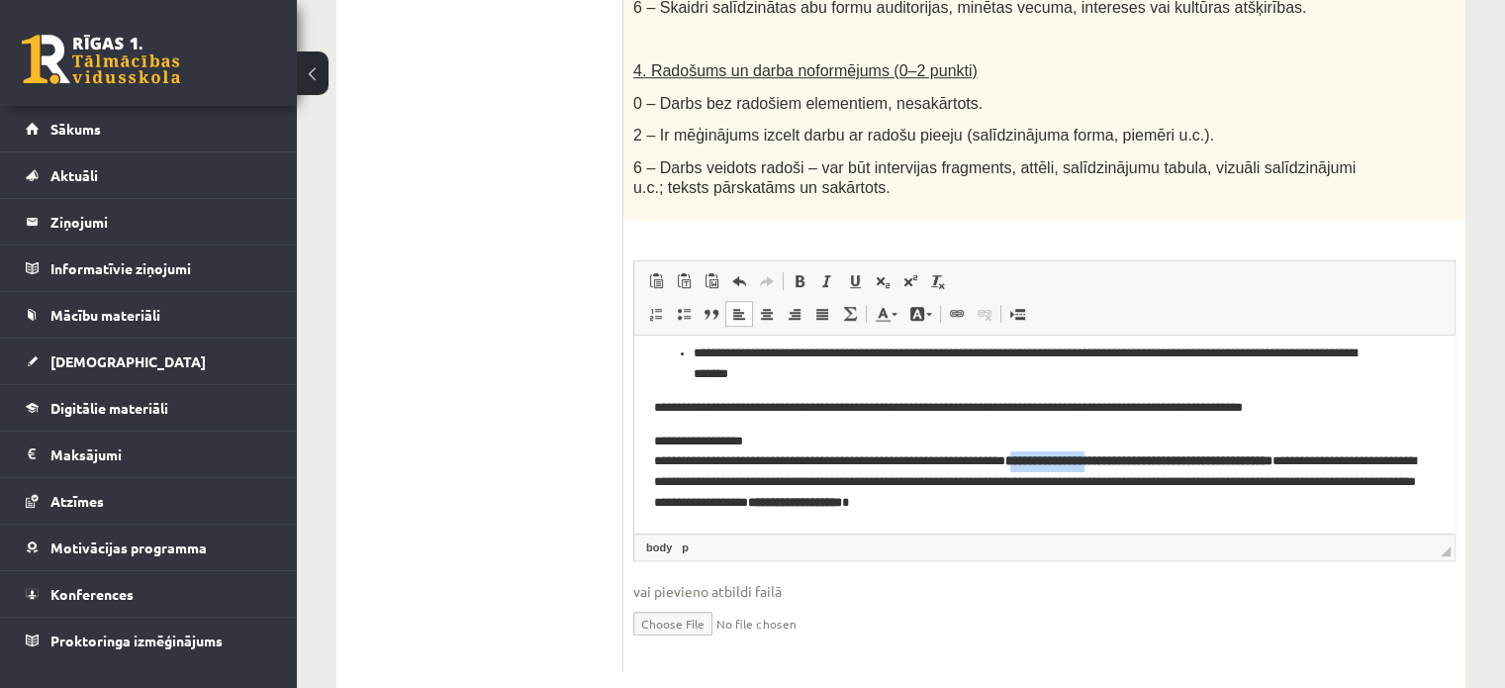
click at [1058, 453] on p "**********" at bounding box center [1037, 472] width 766 height 82
click at [798, 273] on span at bounding box center [799, 281] width 16 height 16
drag, startPoint x: 1202, startPoint y: 458, endPoint x: 1149, endPoint y: 465, distance: 53.9
click at [1149, 465] on strong "**********" at bounding box center [1213, 460] width 188 height 13
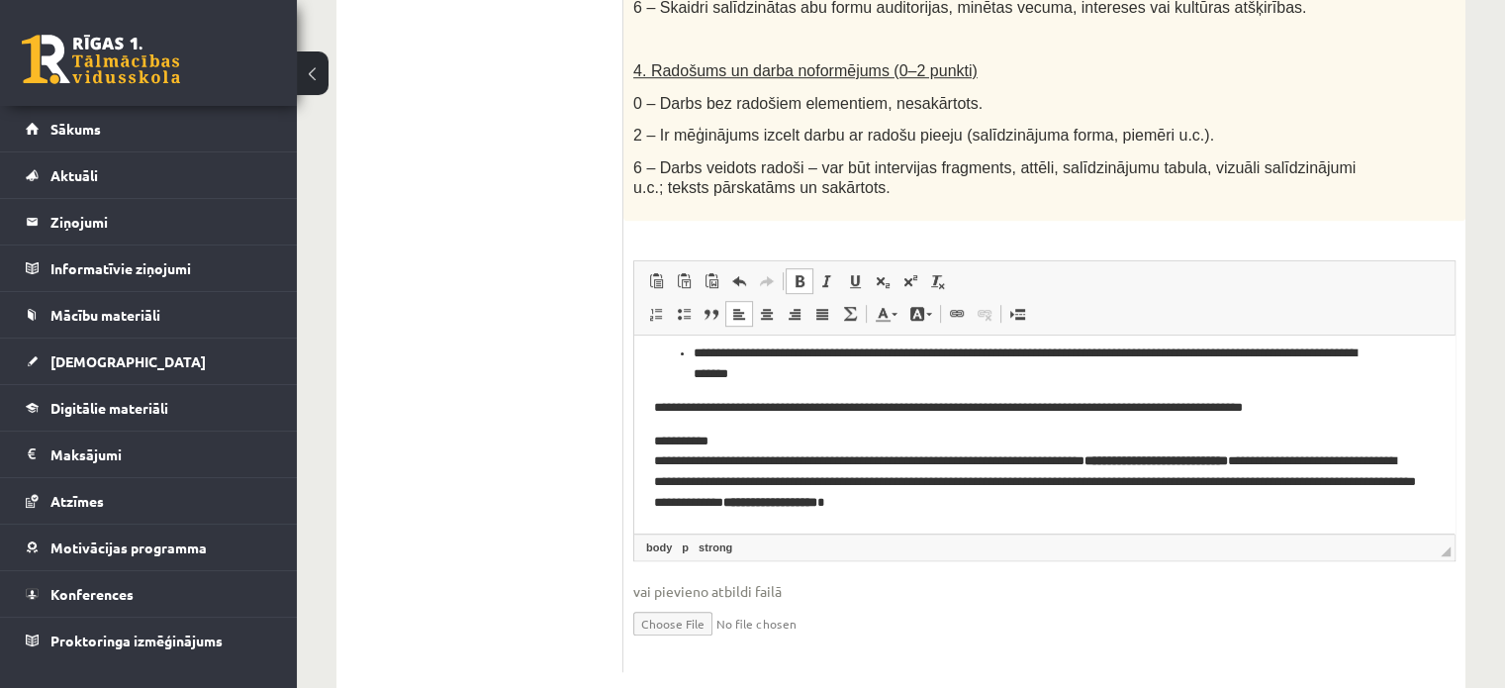
click at [798, 268] on link "Полужирный Комбинация клавиш Ctrl+B" at bounding box center [800, 281] width 28 height 26
click at [800, 273] on span at bounding box center [799, 281] width 16 height 16
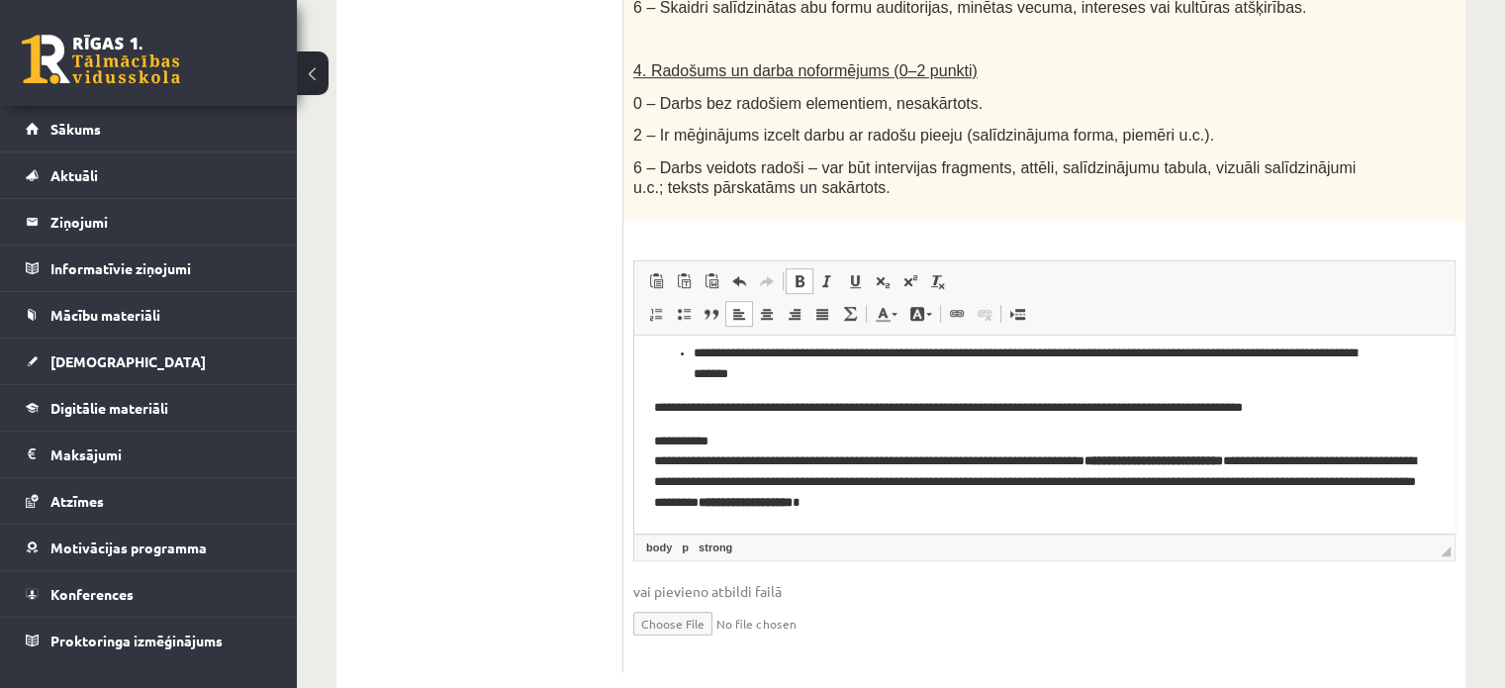
click at [800, 273] on span at bounding box center [799, 281] width 16 height 16
drag, startPoint x: 1307, startPoint y: 461, endPoint x: 1148, endPoint y: 459, distance: 159.3
click at [1148, 459] on strong "**********" at bounding box center [1153, 460] width 139 height 13
click at [795, 273] on span at bounding box center [799, 281] width 16 height 16
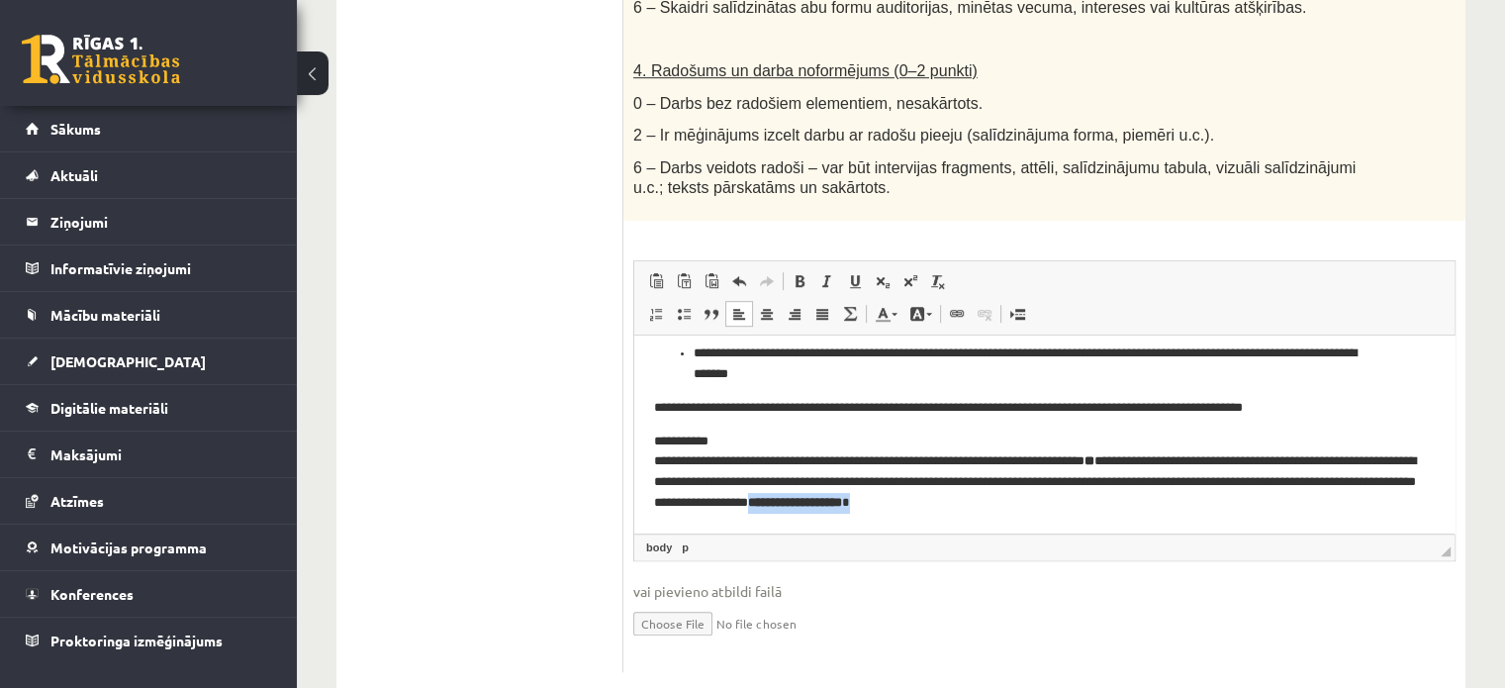
drag, startPoint x: 1180, startPoint y: 503, endPoint x: 1042, endPoint y: 505, distance: 138.5
click at [1042, 505] on p "**********" at bounding box center [1037, 472] width 766 height 82
click at [797, 273] on span at bounding box center [799, 281] width 16 height 16
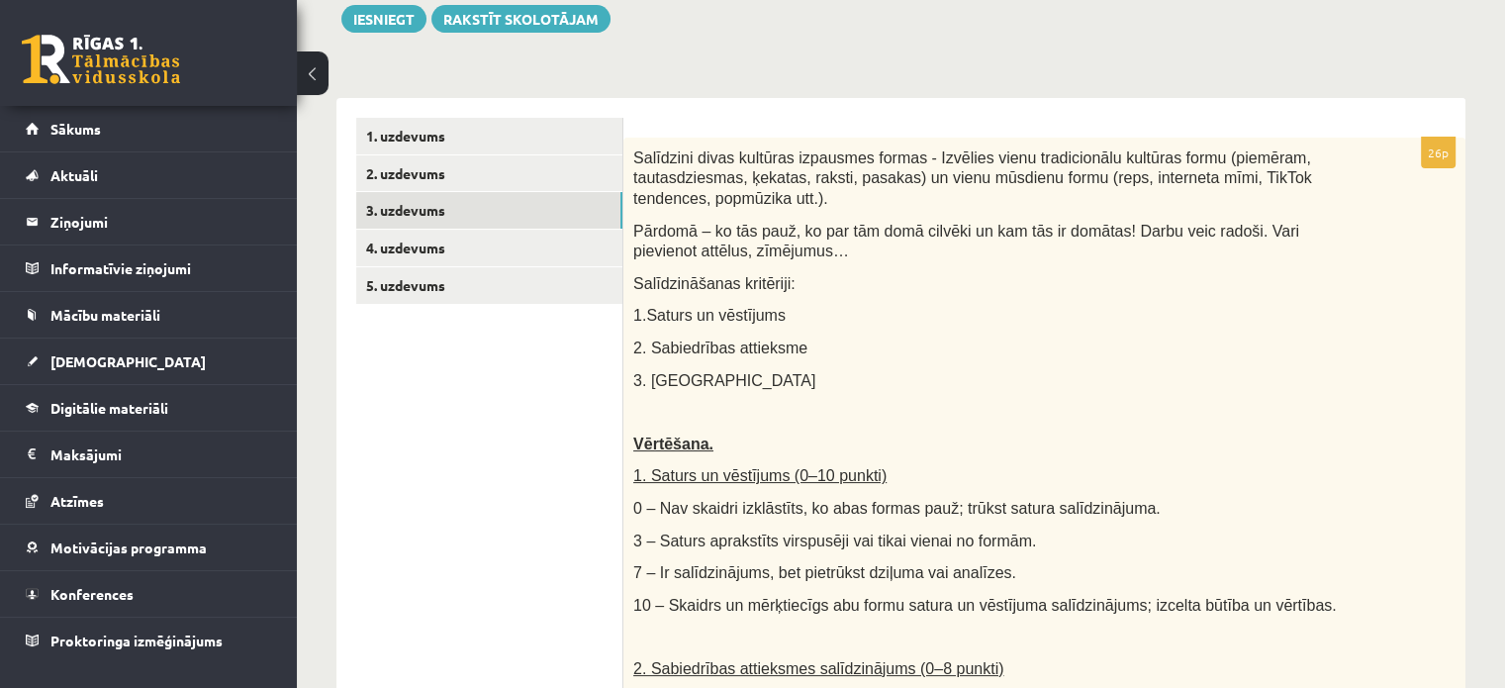
scroll to position [223, 0]
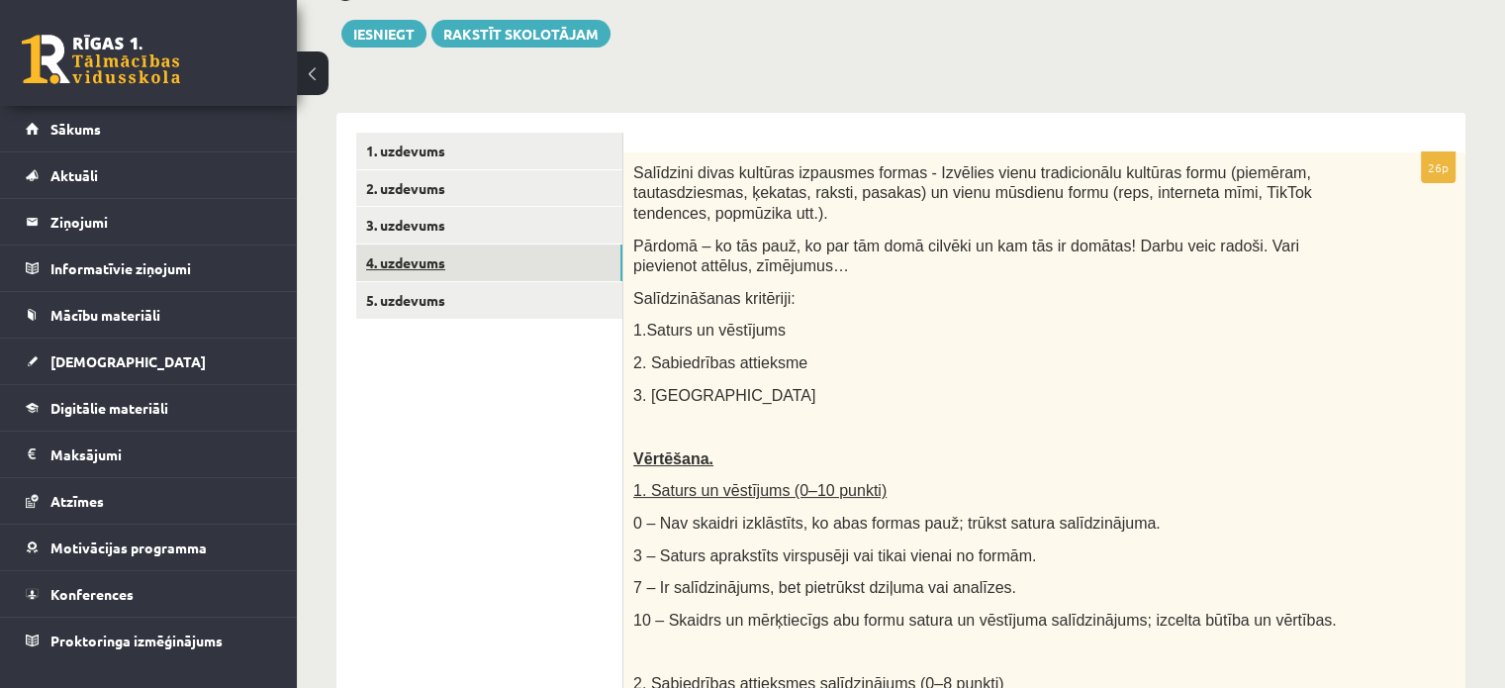
click at [412, 259] on link "4. uzdevums" at bounding box center [489, 262] width 266 height 37
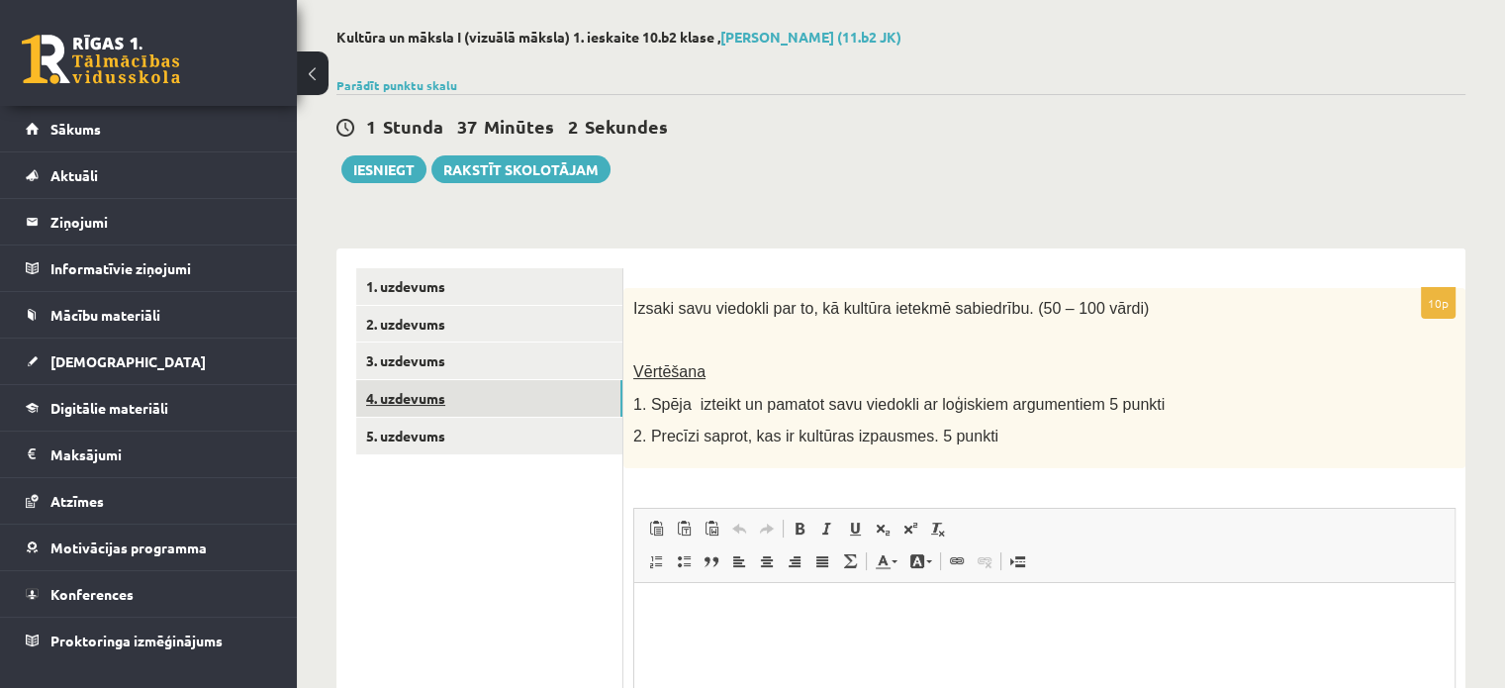
scroll to position [79, 0]
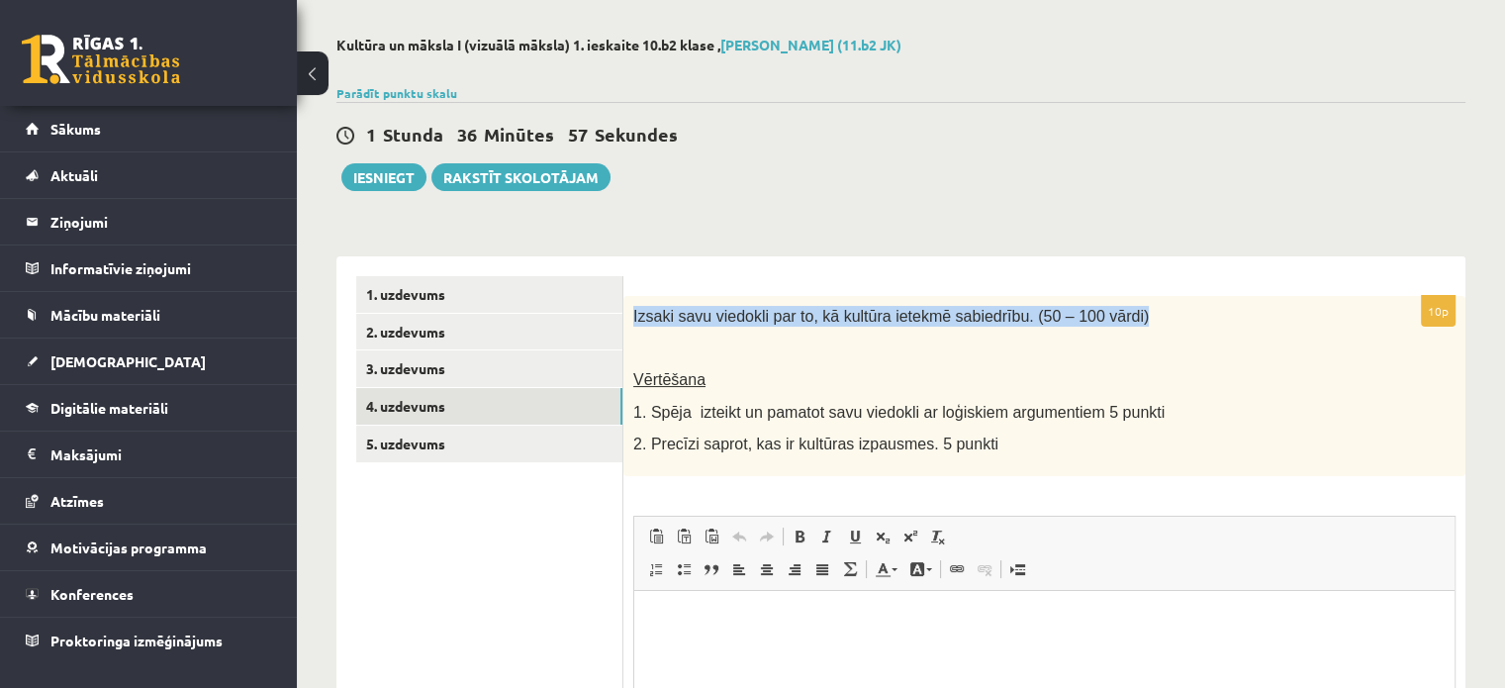
drag, startPoint x: 633, startPoint y: 300, endPoint x: 1135, endPoint y: 304, distance: 501.6
click at [1135, 304] on div "Izsaki savu viedokli par to, kā kultūra ietekmē sabiedrību. (50 – 100 vārdi) Vē…" at bounding box center [1044, 386] width 842 height 180
copy span "Izsaki savu viedokli par to, kā kultūra ietekmē sabiedrību. (50 – 100 vārdi)"
click at [748, 579] on link "По левому краю" at bounding box center [739, 569] width 28 height 26
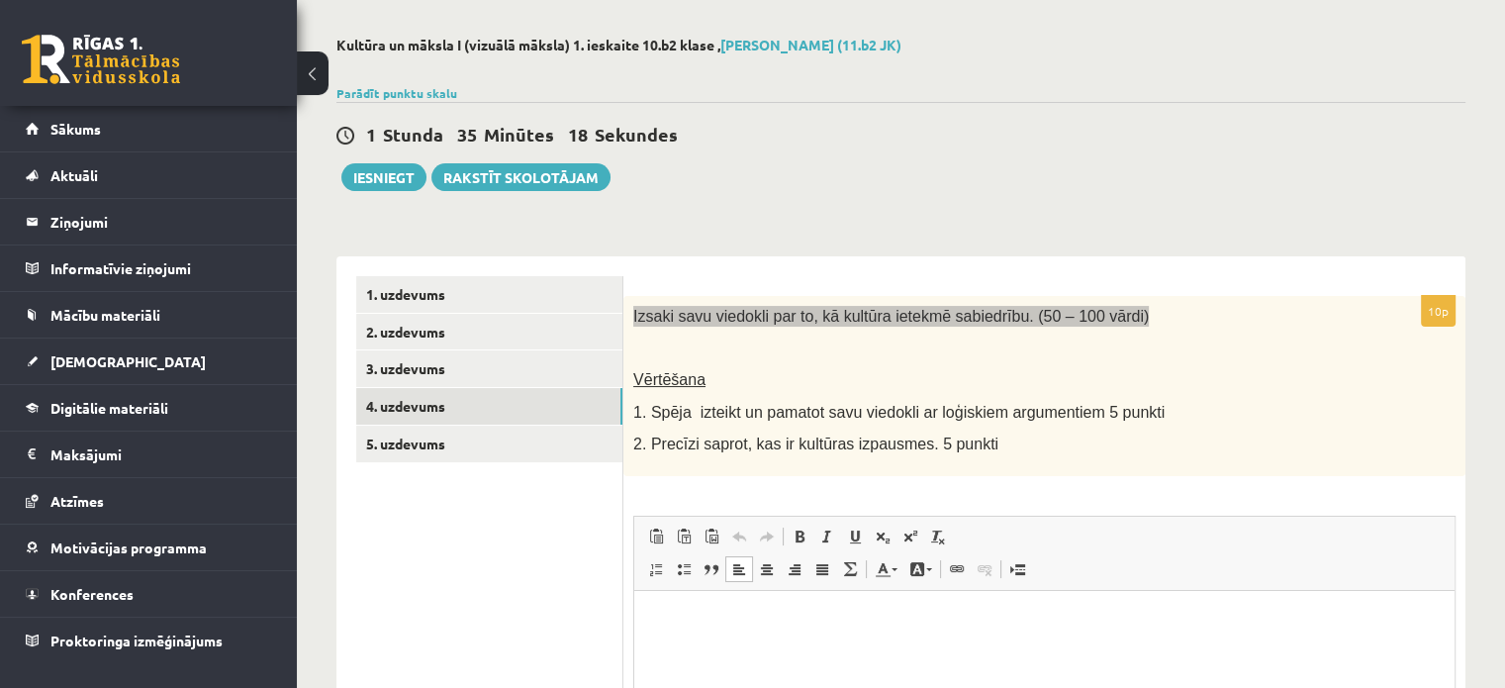
click at [730, 602] on html at bounding box center [1044, 620] width 820 height 60
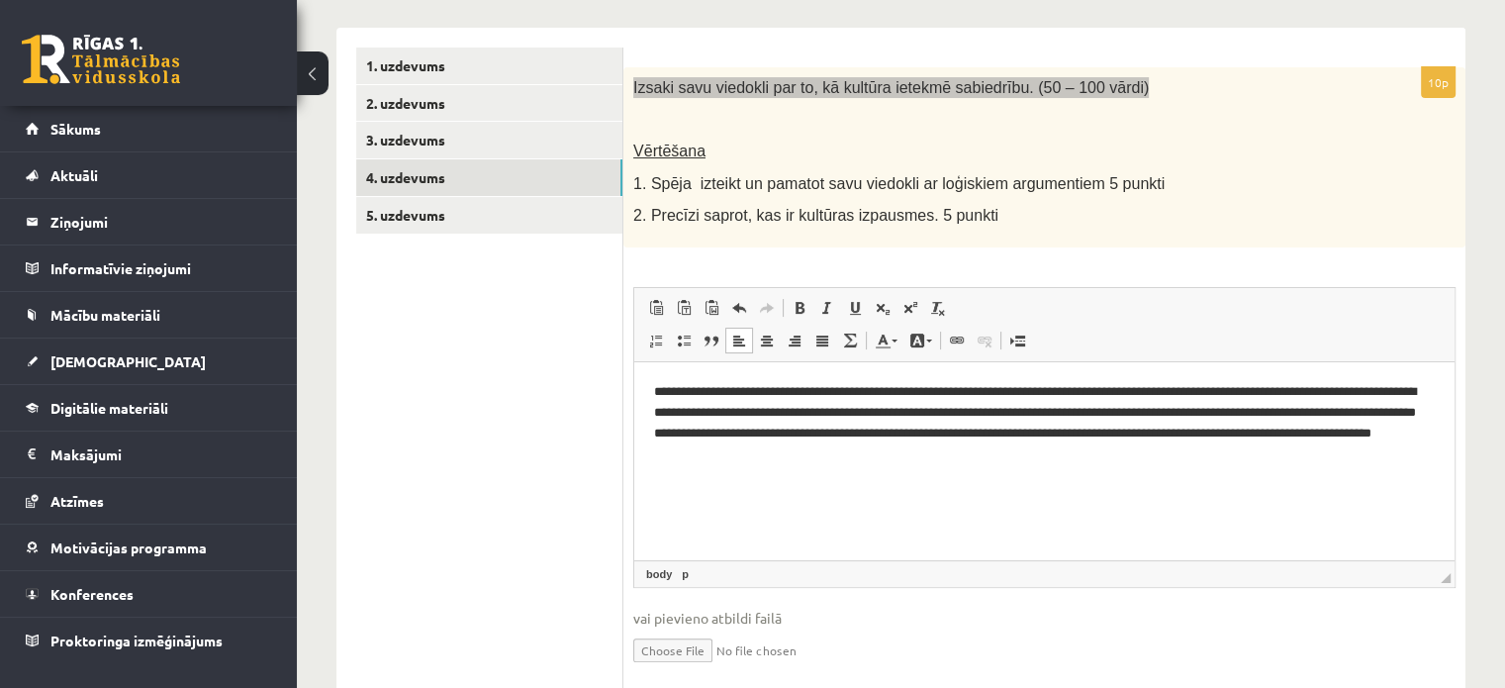
scroll to position [305, 0]
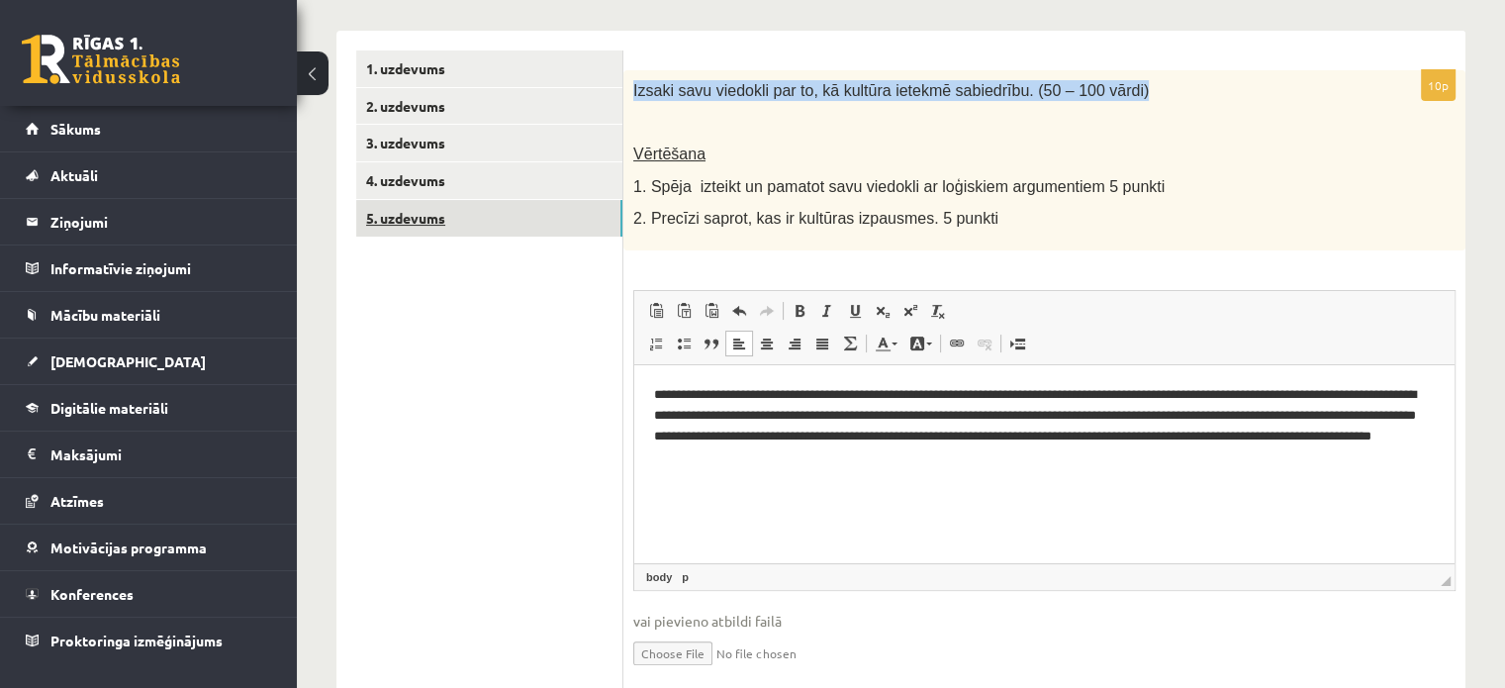
click at [425, 202] on link "5. uzdevums" at bounding box center [489, 218] width 266 height 37
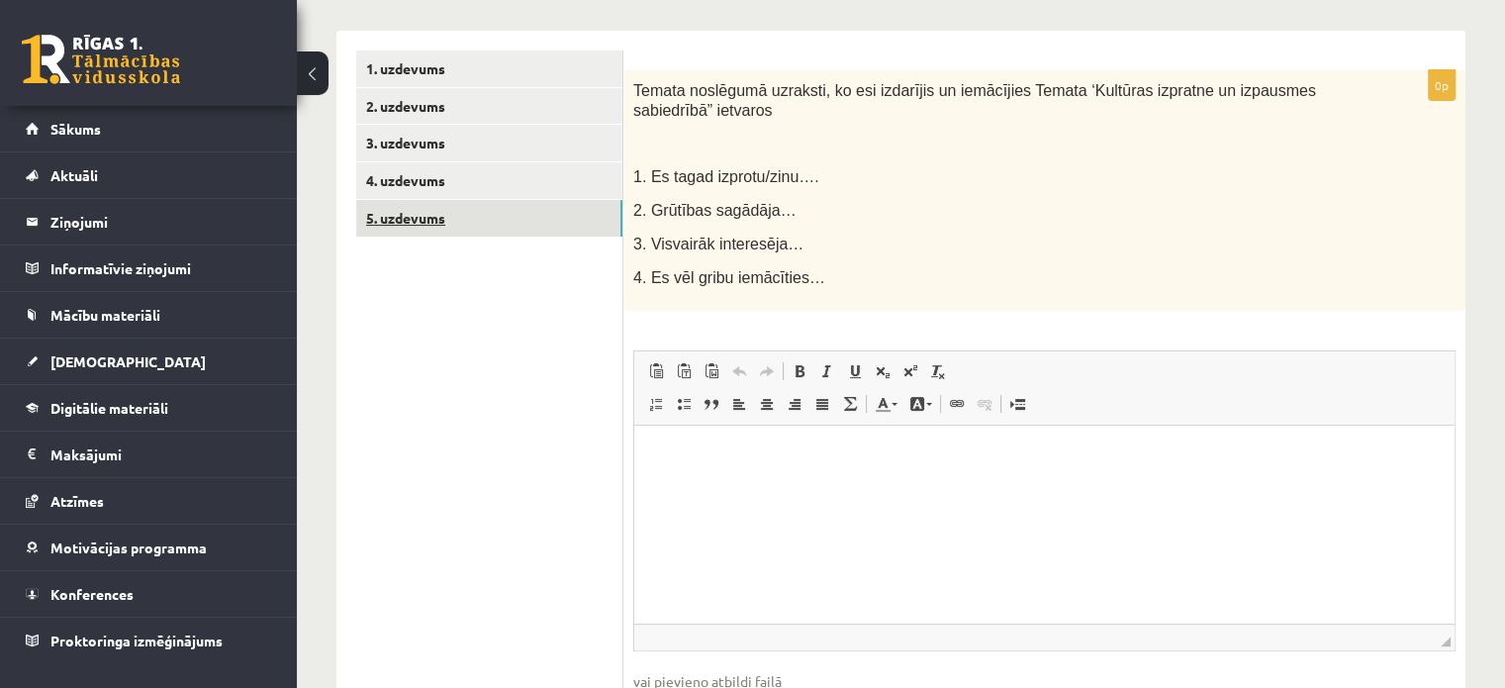
scroll to position [0, 0]
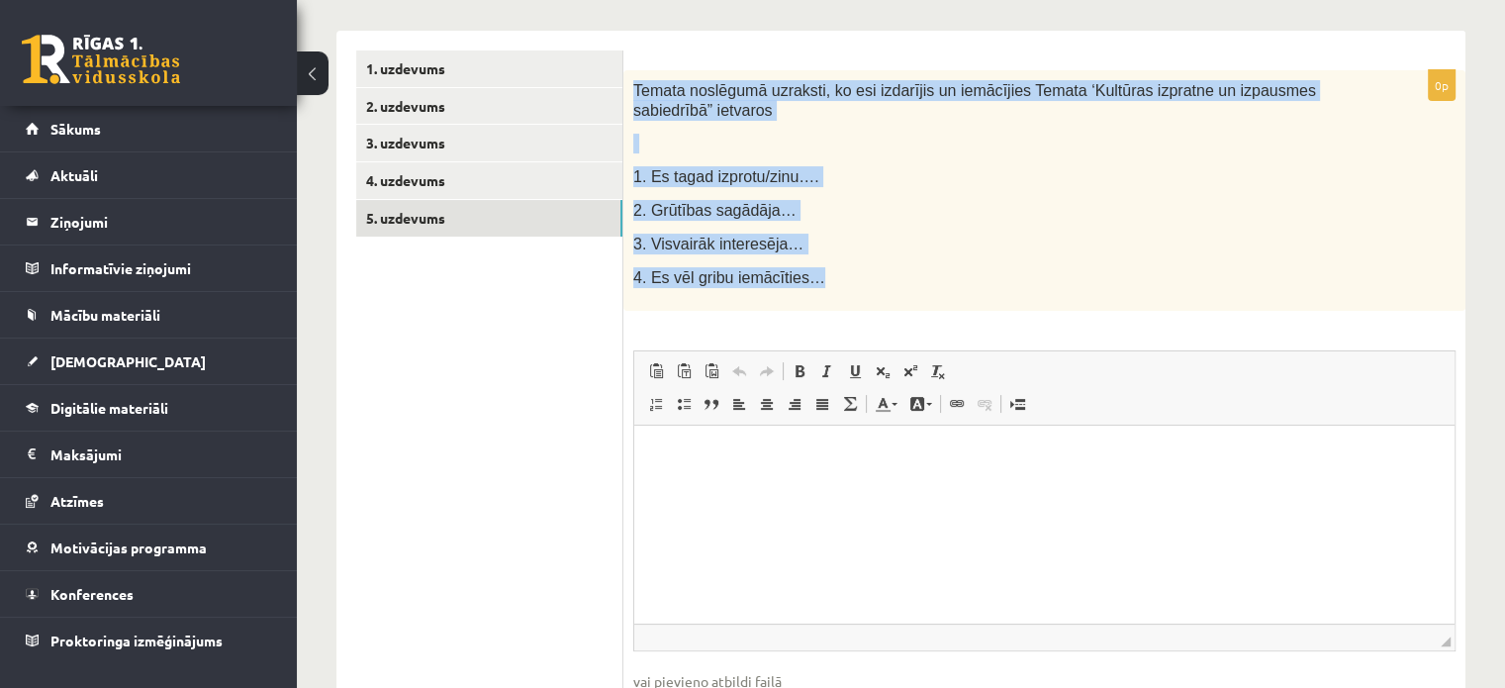
drag, startPoint x: 633, startPoint y: 86, endPoint x: 831, endPoint y: 278, distance: 275.7
click at [831, 278] on div "Temata noslēgumā uzraksti, ko esi izdarījis un iemācījies Temata ‘Kultūras izpr…" at bounding box center [1044, 190] width 842 height 240
copy div "Temata noslēgumā uzraksti, ko esi izdarījis un iemācījies Temata ‘Kultūras izpr…"
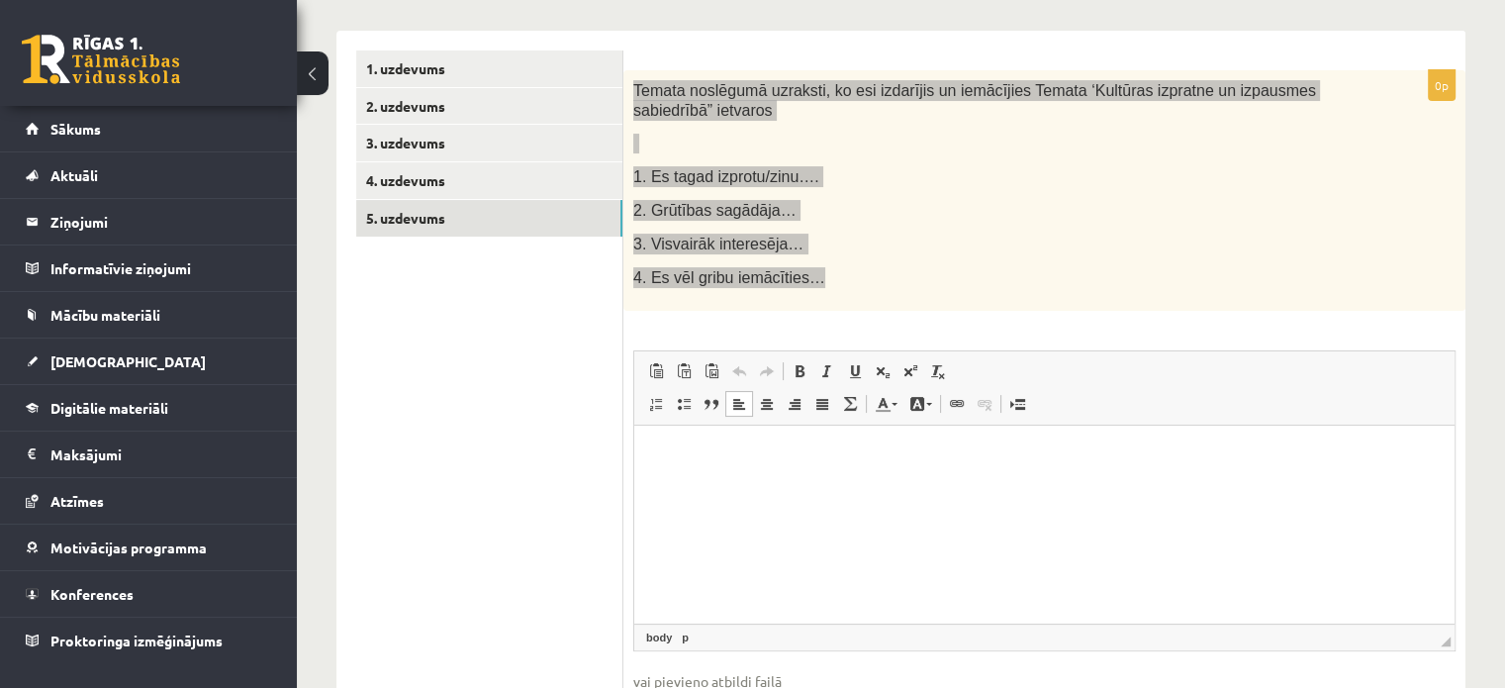
click at [760, 485] on html at bounding box center [1044, 454] width 820 height 60
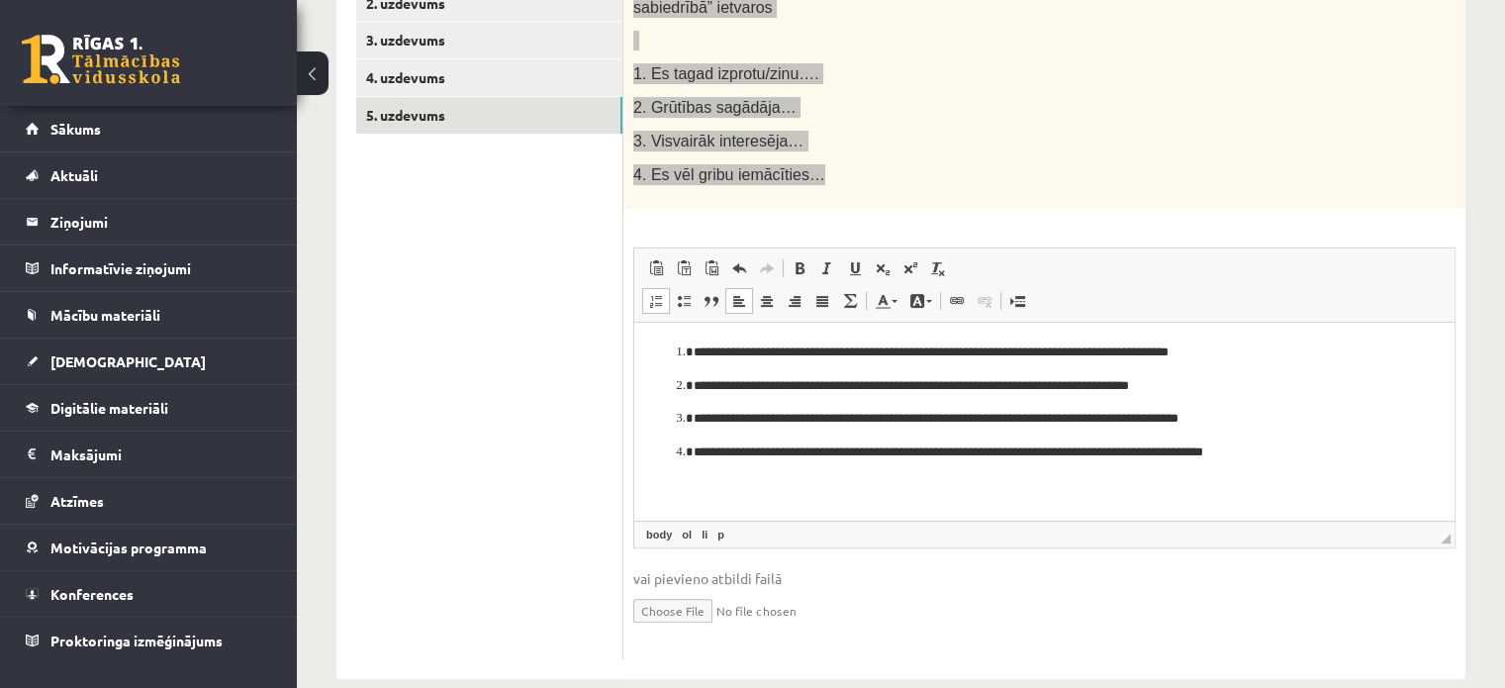
scroll to position [411, 0]
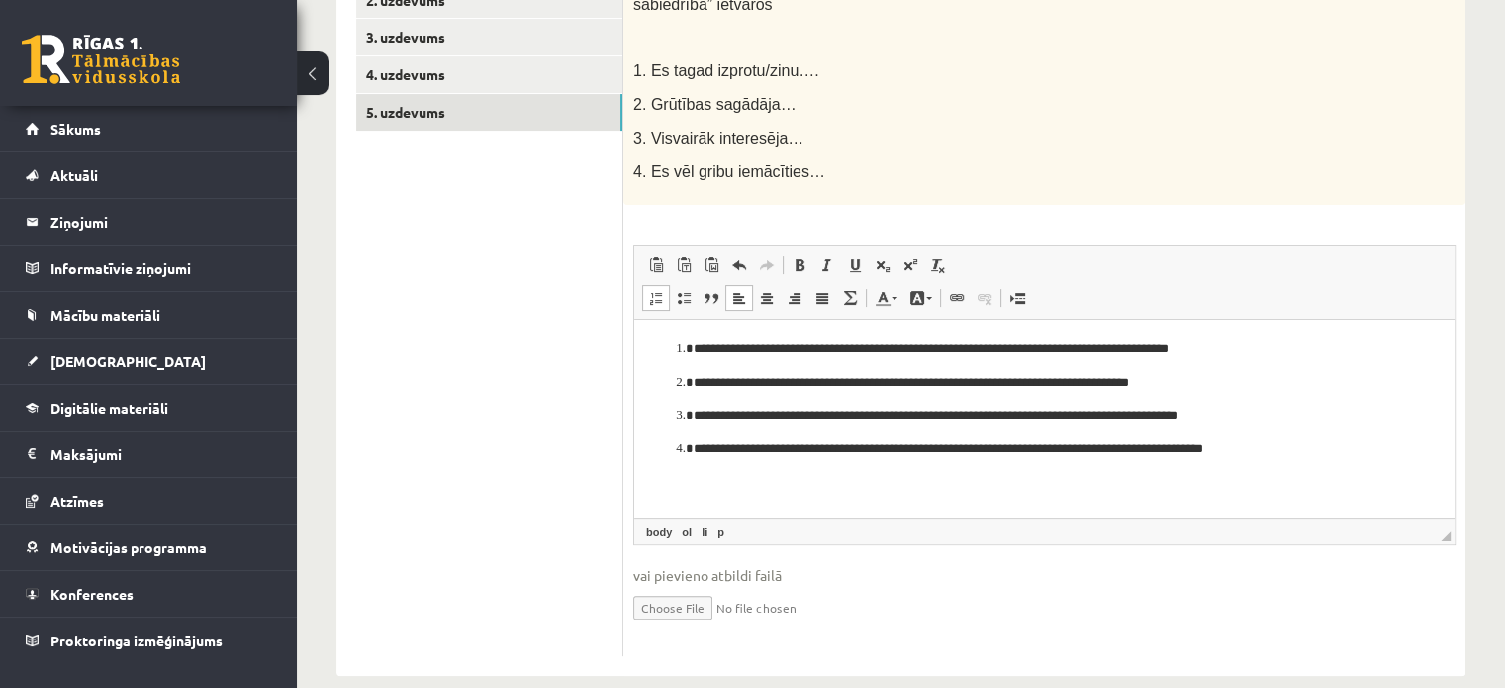
click at [520, 304] on ul "1. uzdevums 2. uzdevums 3. uzdevums 4. uzdevums 5. uzdevums" at bounding box center [489, 300] width 267 height 711
click at [812, 348] on p "**********" at bounding box center [1045, 348] width 702 height 21
click at [790, 348] on p "**********" at bounding box center [1045, 348] width 702 height 21
click at [981, 356] on p "**********" at bounding box center [1045, 348] width 702 height 21
click at [1211, 345] on p "**********" at bounding box center [1045, 348] width 702 height 21
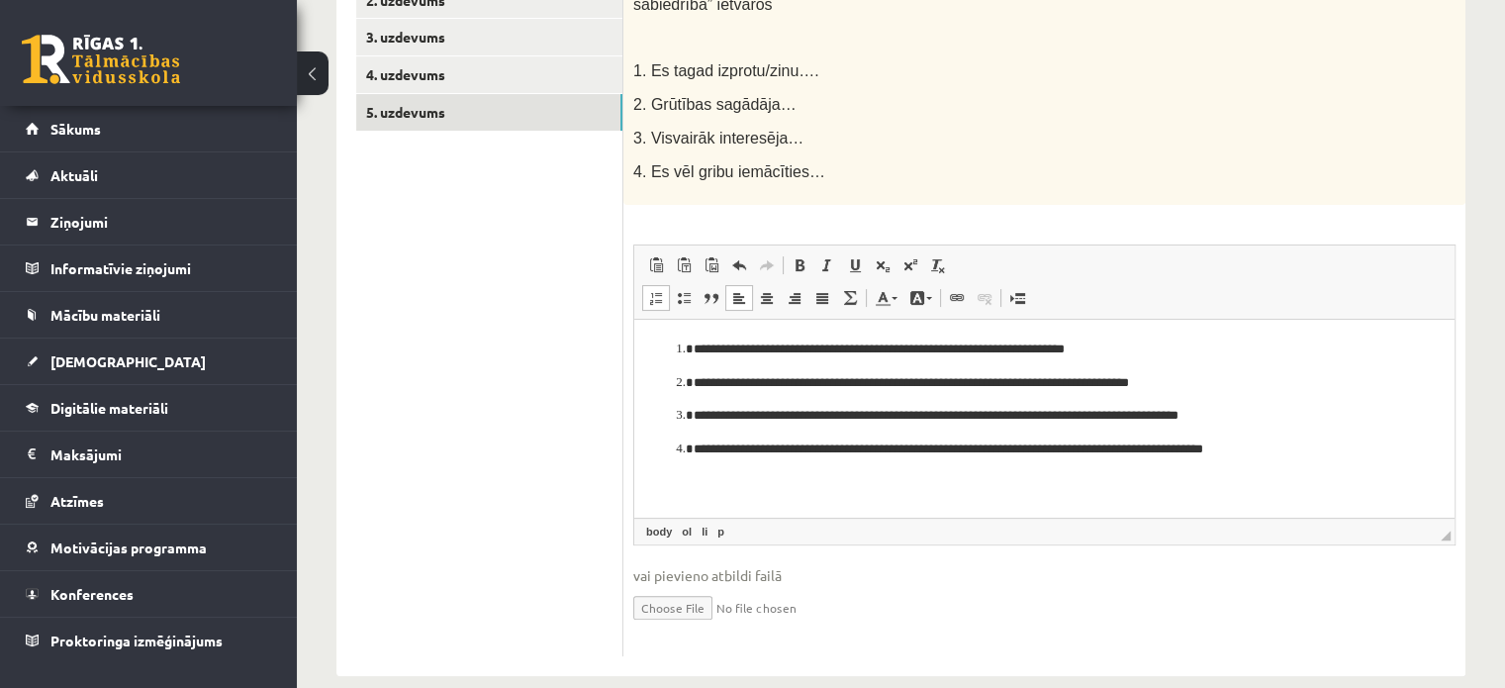
click at [479, 461] on ul "1. uzdevums 2. uzdevums 3. uzdevums 4. uzdevums 5. uzdevums" at bounding box center [489, 300] width 267 height 711
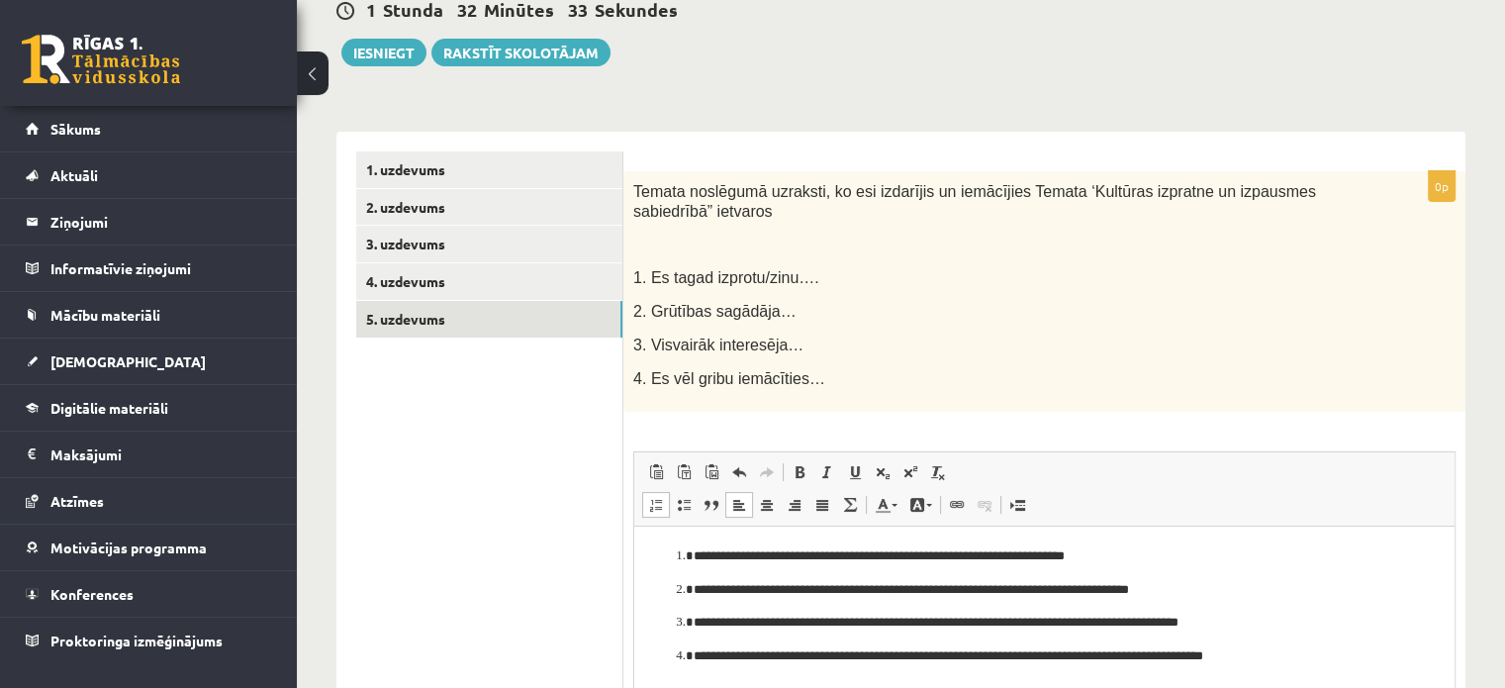
scroll to position [191, 0]
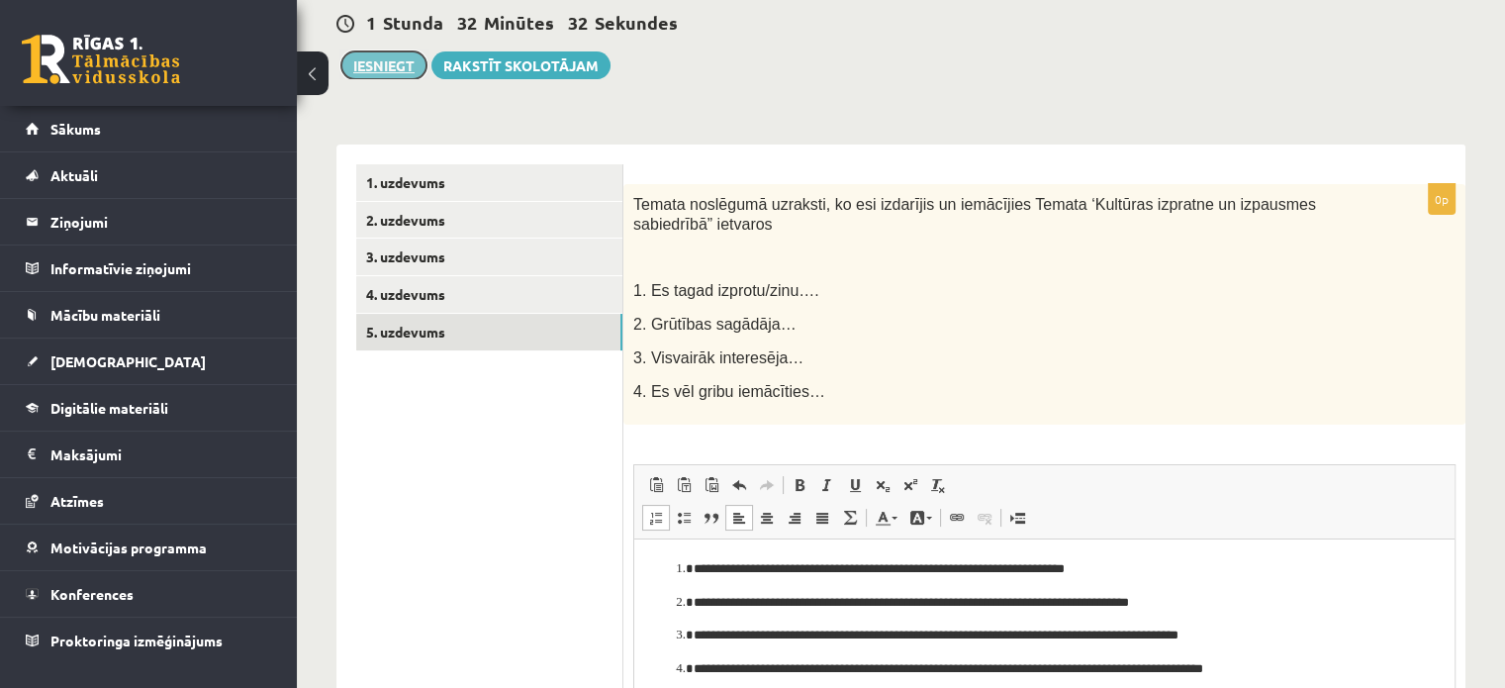
click at [392, 66] on button "Iesniegt" at bounding box center [383, 65] width 85 height 28
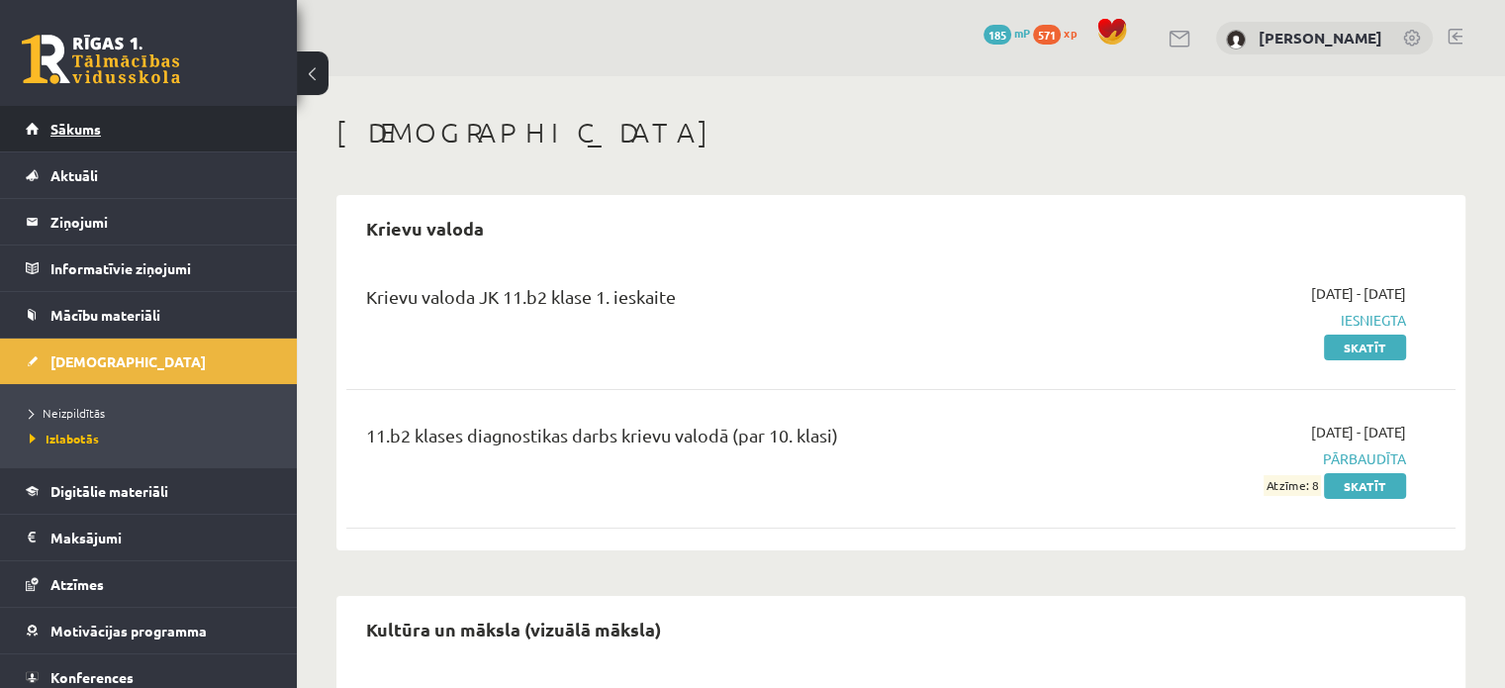
click at [54, 125] on span "Sākums" at bounding box center [75, 129] width 50 height 18
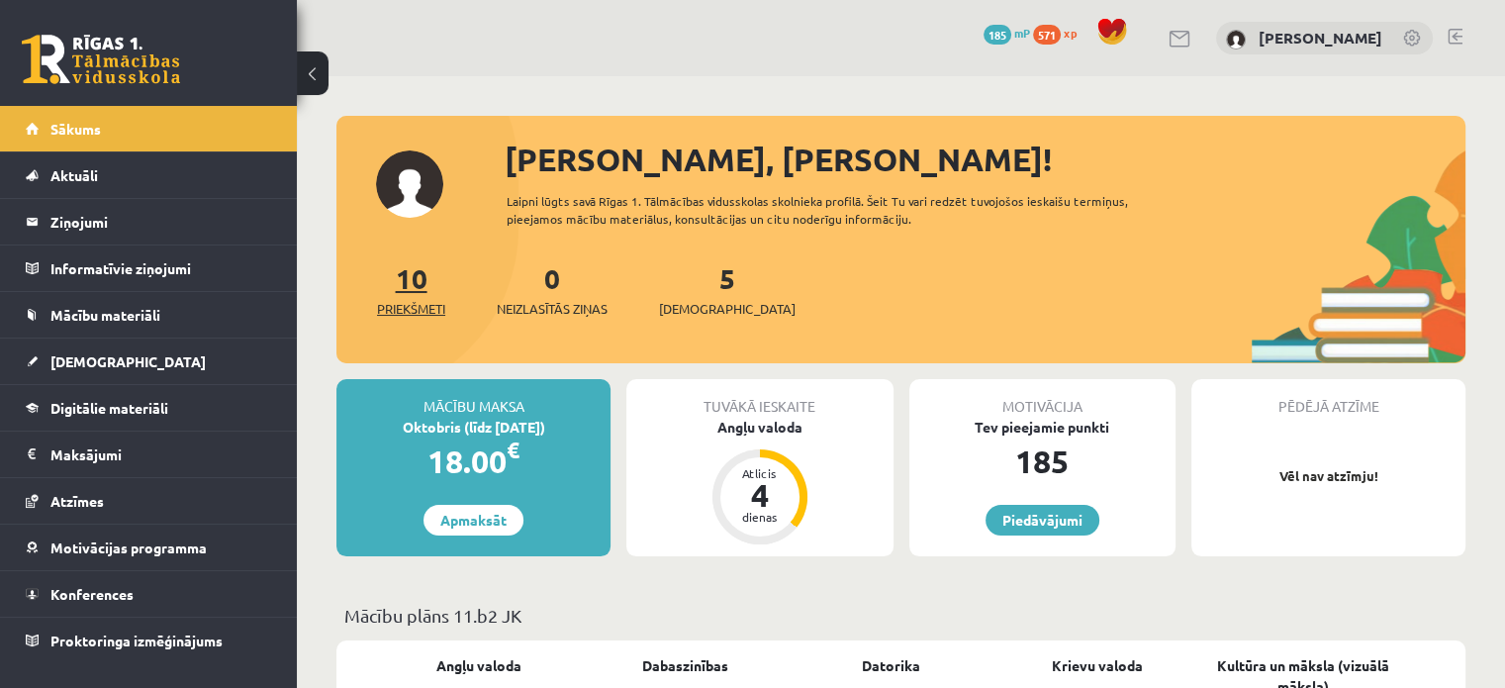
scroll to position [115, 0]
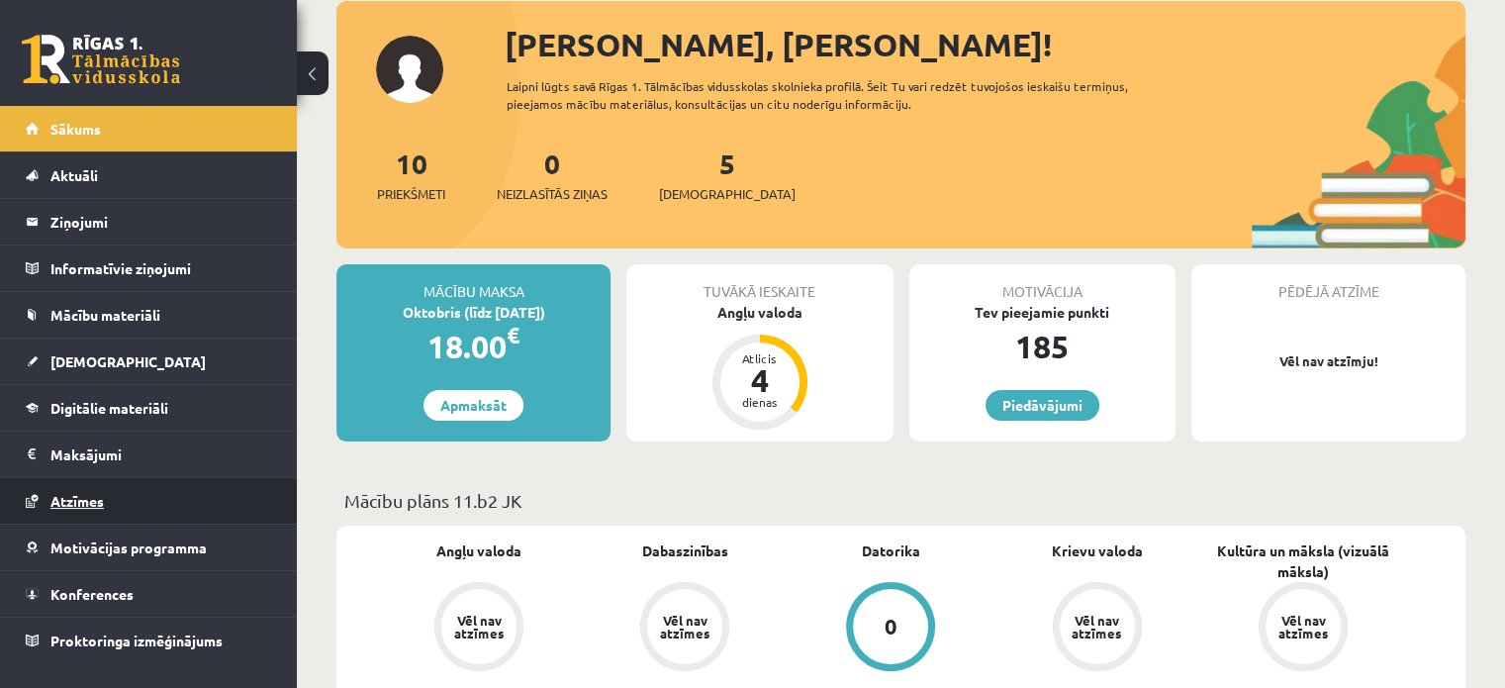
click at [80, 506] on span "Atzīmes" at bounding box center [76, 501] width 53 height 18
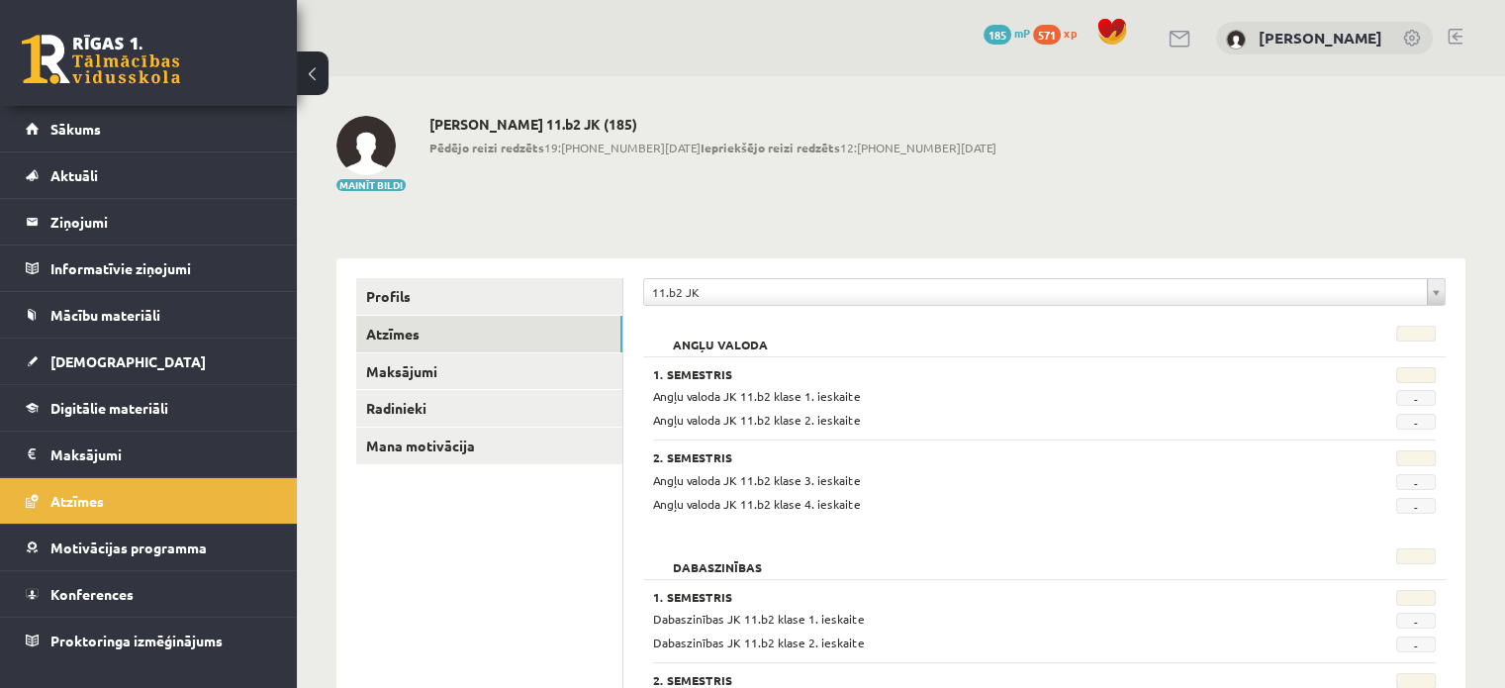
drag, startPoint x: 681, startPoint y: 316, endPoint x: 681, endPoint y: 289, distance: 26.7
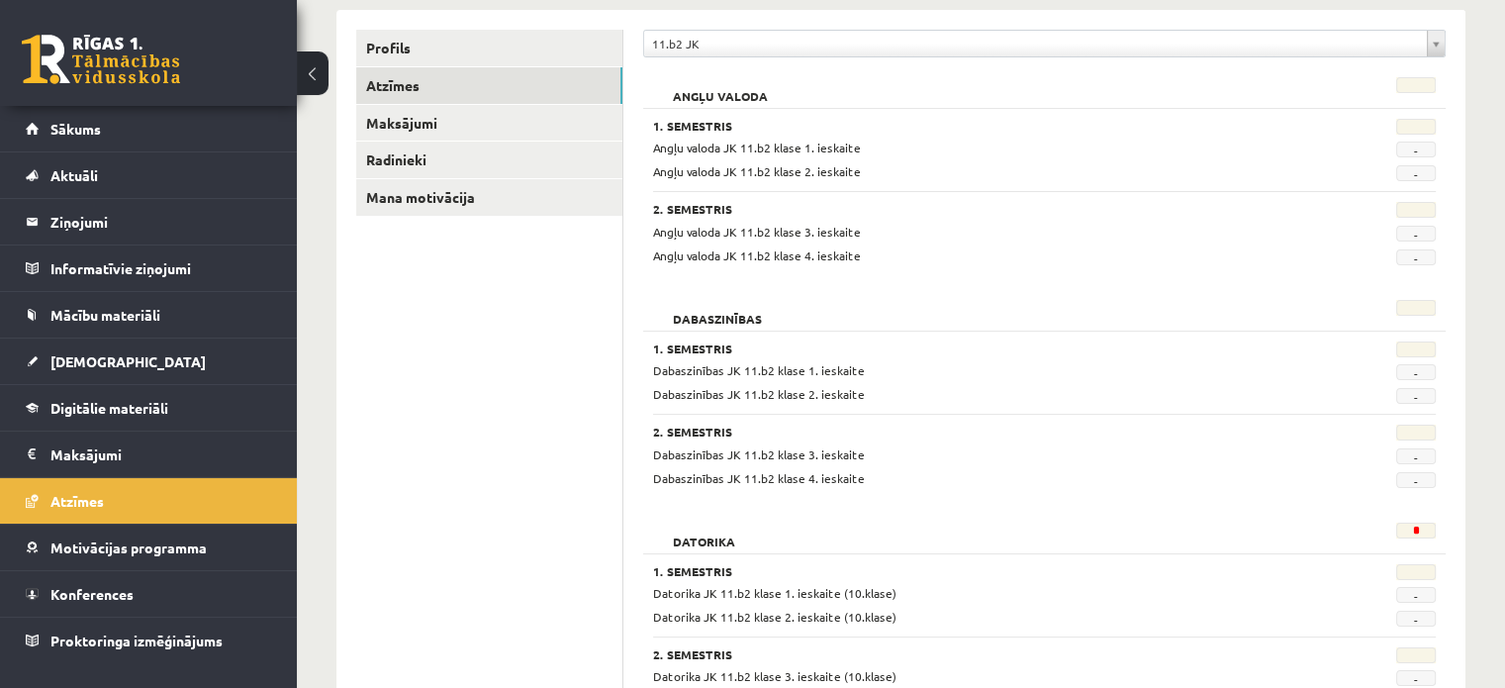
scroll to position [249, 0]
click at [122, 118] on link "Sākums" at bounding box center [149, 129] width 246 height 46
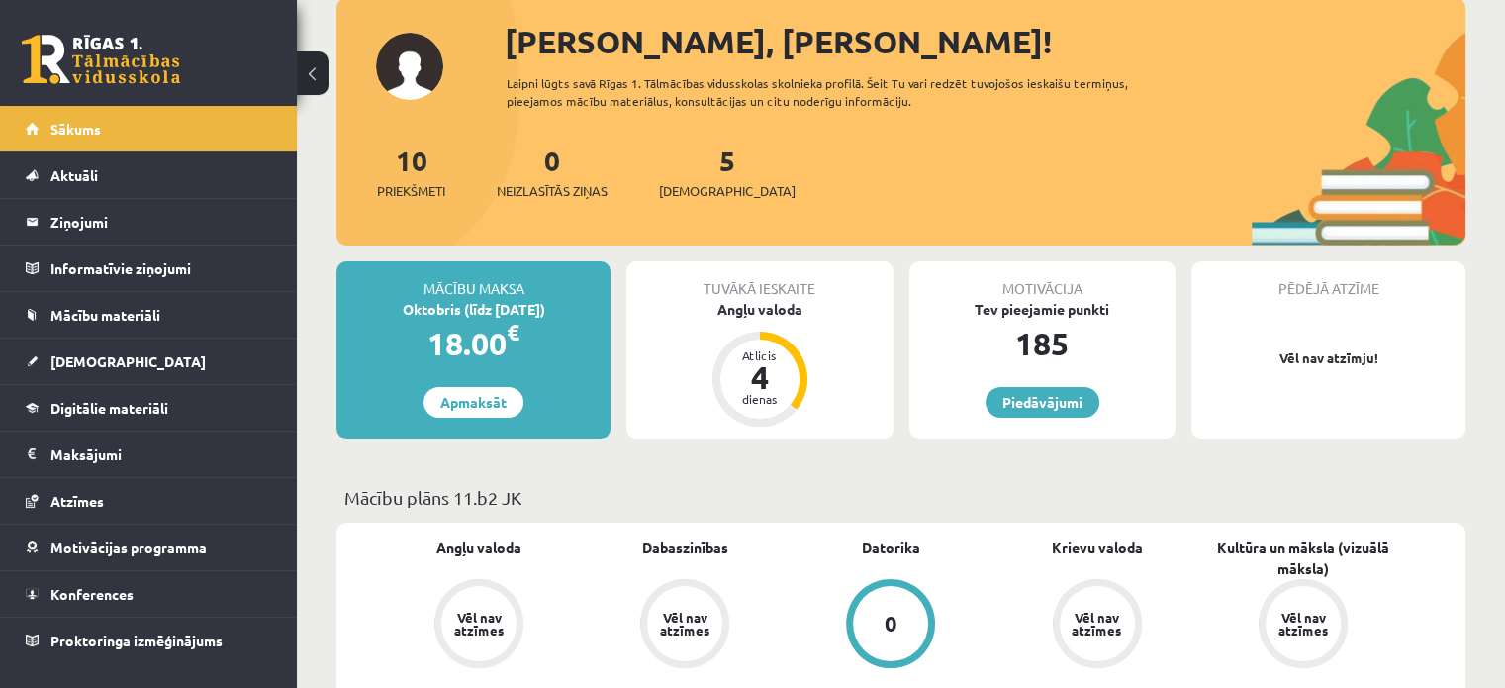
scroll to position [119, 0]
click at [685, 190] on span "[DEMOGRAPHIC_DATA]" at bounding box center [727, 190] width 137 height 20
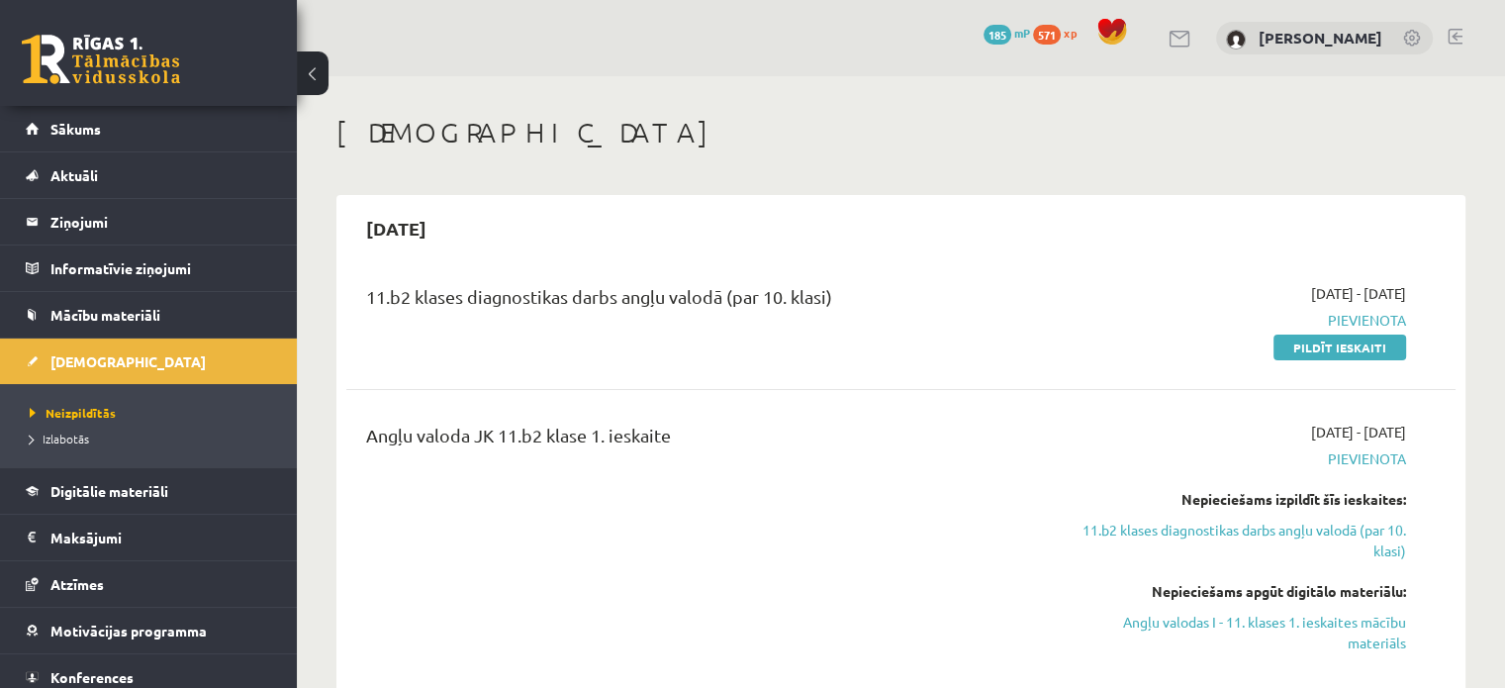
click at [1058, 31] on span "571" at bounding box center [1047, 35] width 28 height 20
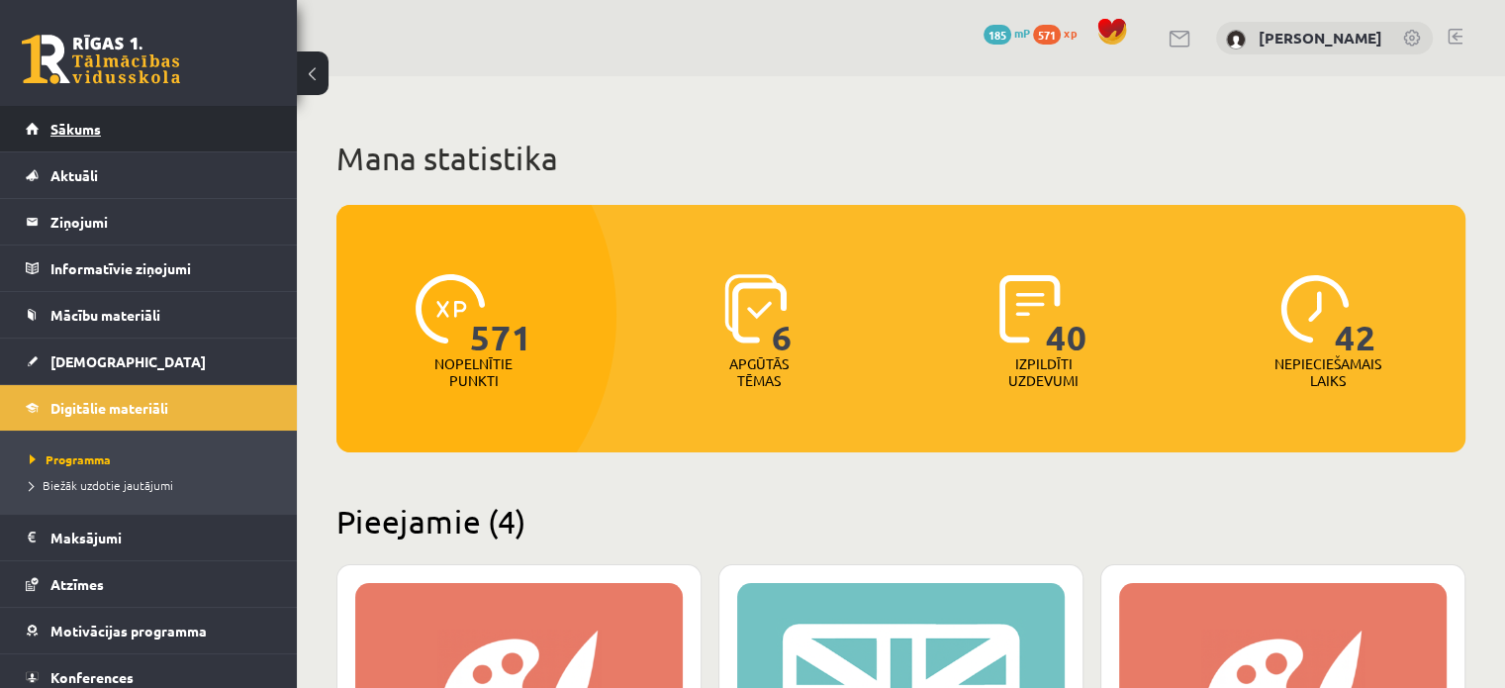
click at [124, 131] on link "Sākums" at bounding box center [149, 129] width 246 height 46
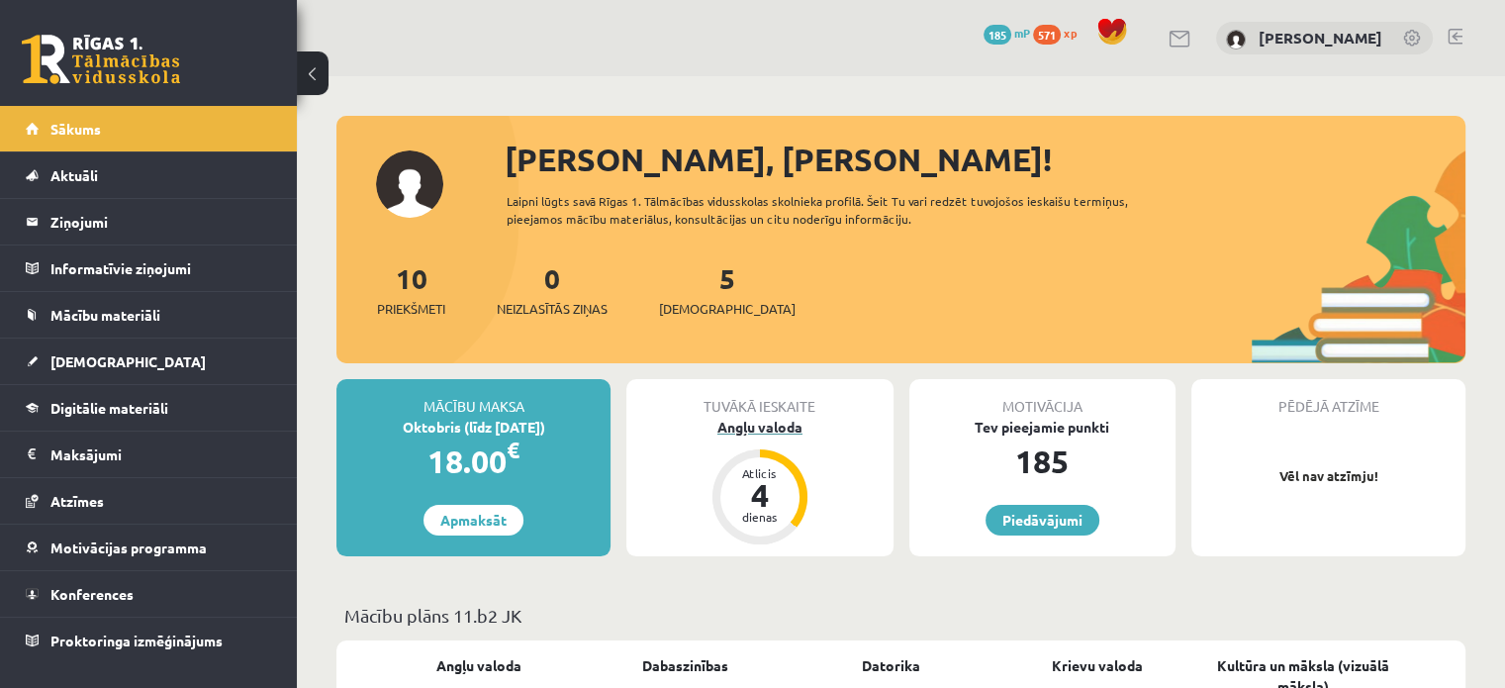
click at [758, 418] on div "Angļu valoda" at bounding box center [759, 427] width 266 height 21
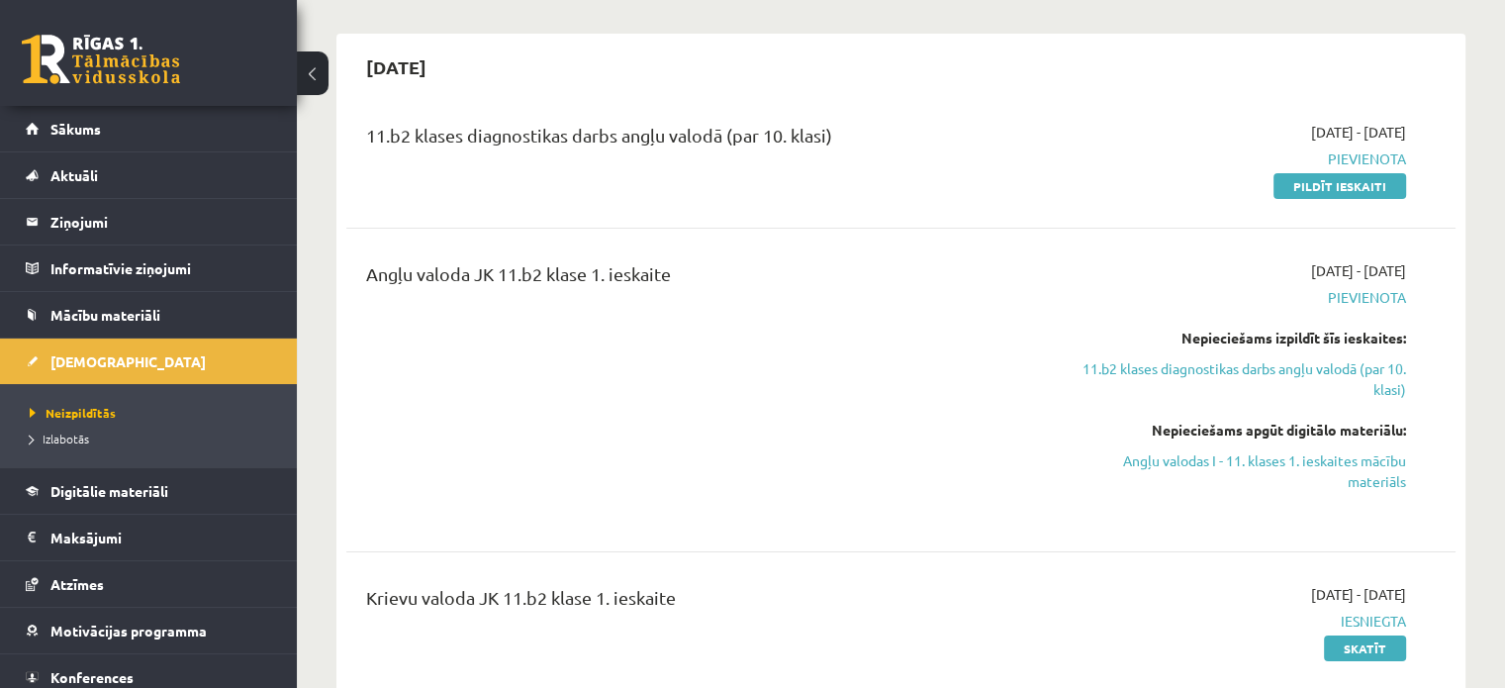
scroll to position [142, 0]
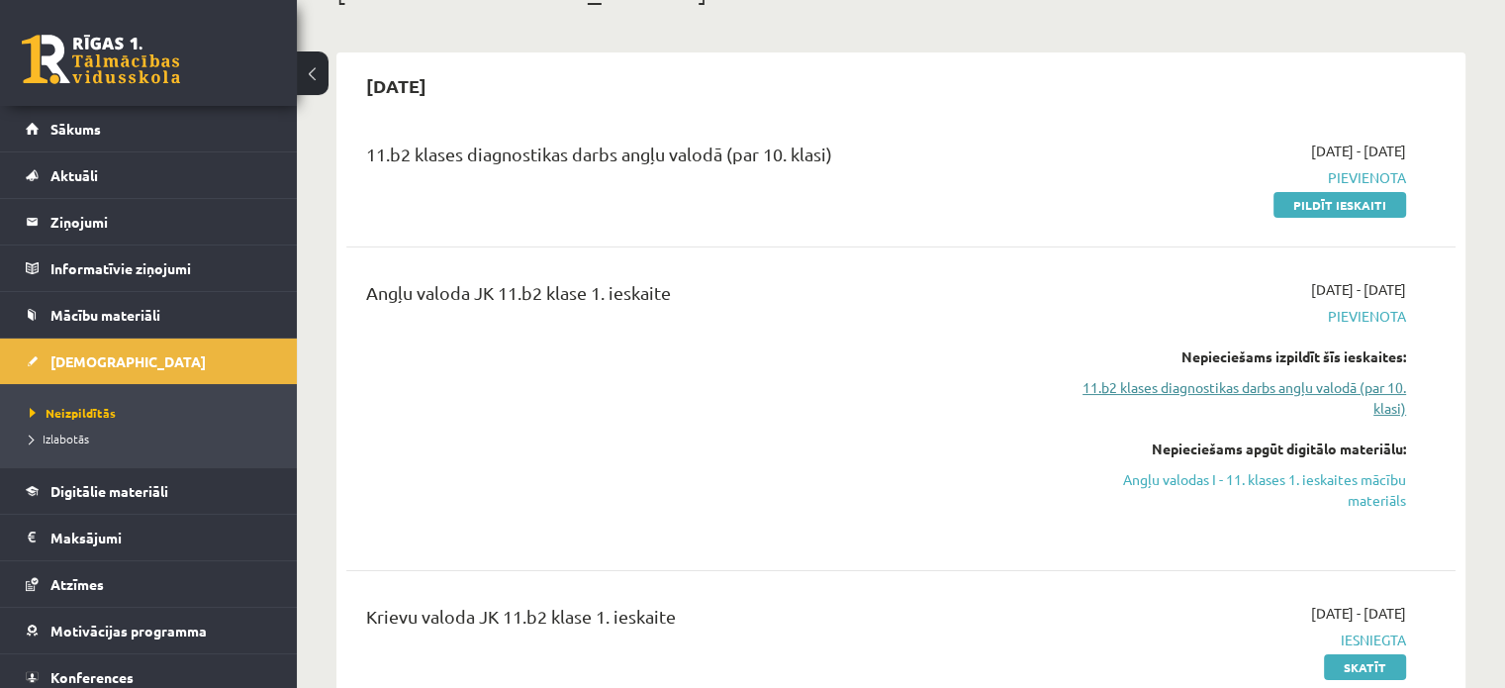
click at [1246, 385] on link "11.b2 klases diagnostikas darbs angļu valodā (par 10. klasi)" at bounding box center [1242, 398] width 326 height 42
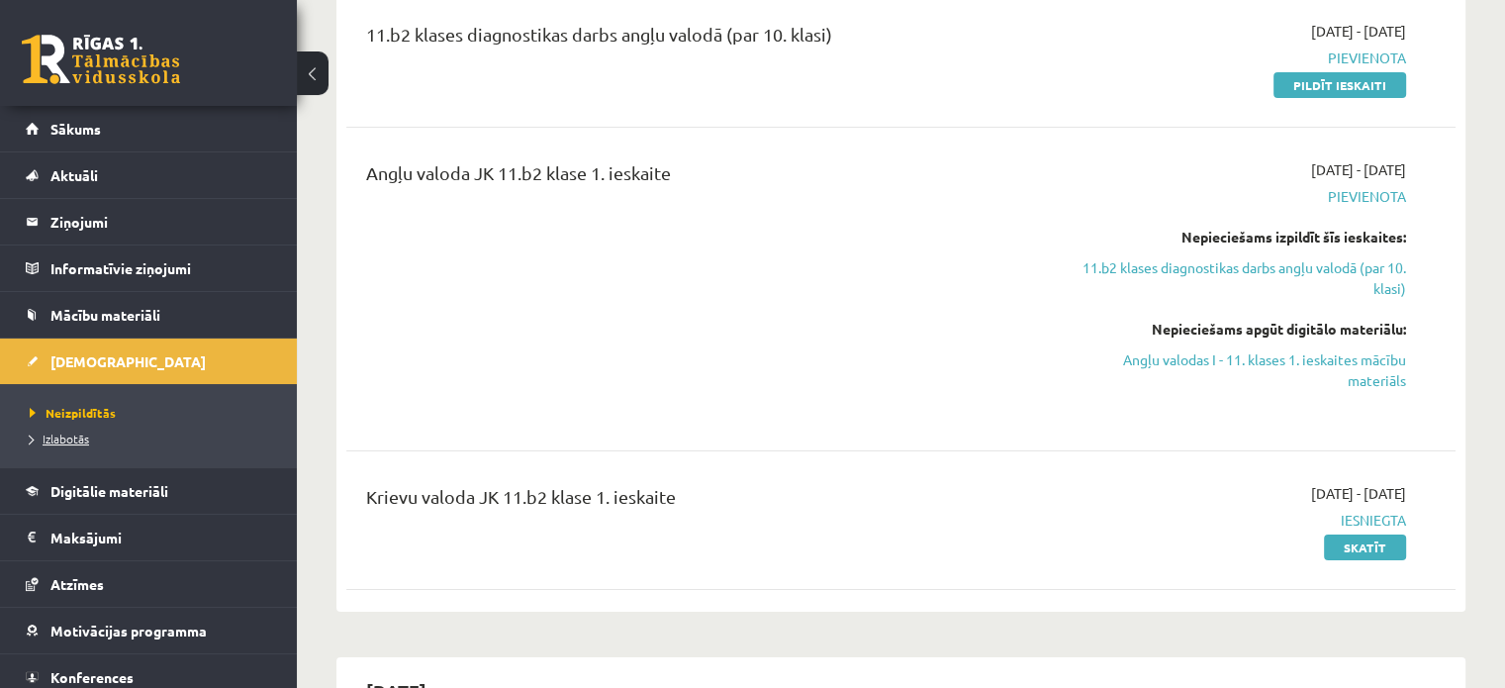
click at [73, 438] on span "Izlabotās" at bounding box center [59, 438] width 59 height 16
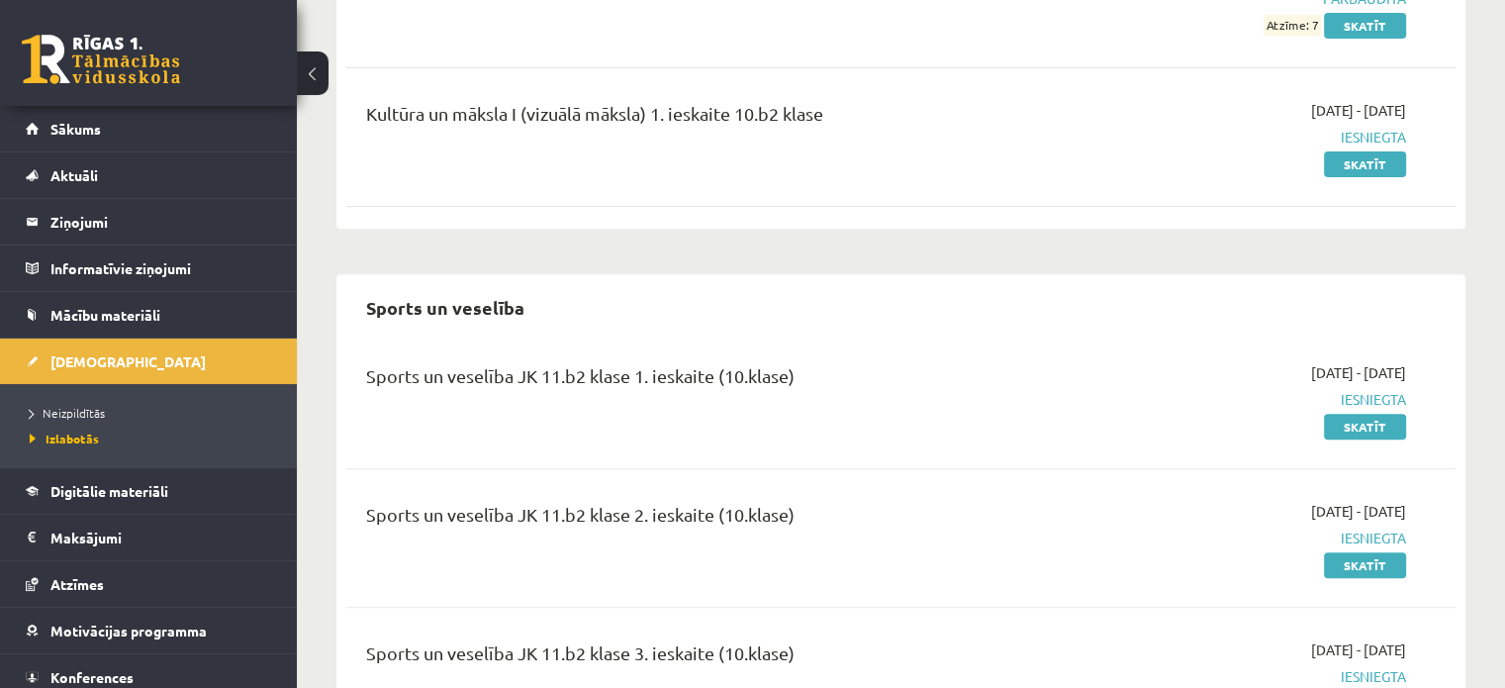
scroll to position [1116, 0]
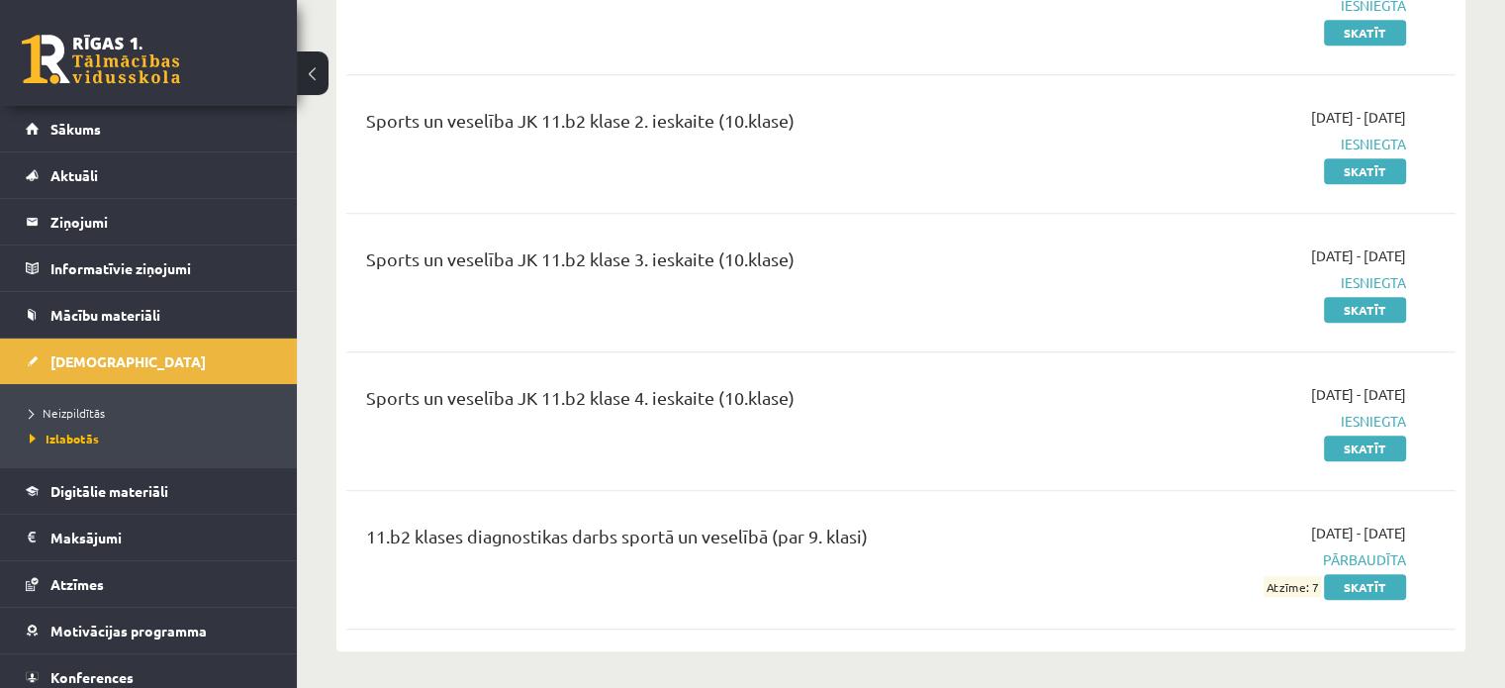
click at [657, 369] on div "Sports un veselība JK 11.b2 klase 4. ieskaite (10.klase) 2025-09-01 - 2025-10-3…" at bounding box center [900, 421] width 1109 height 114
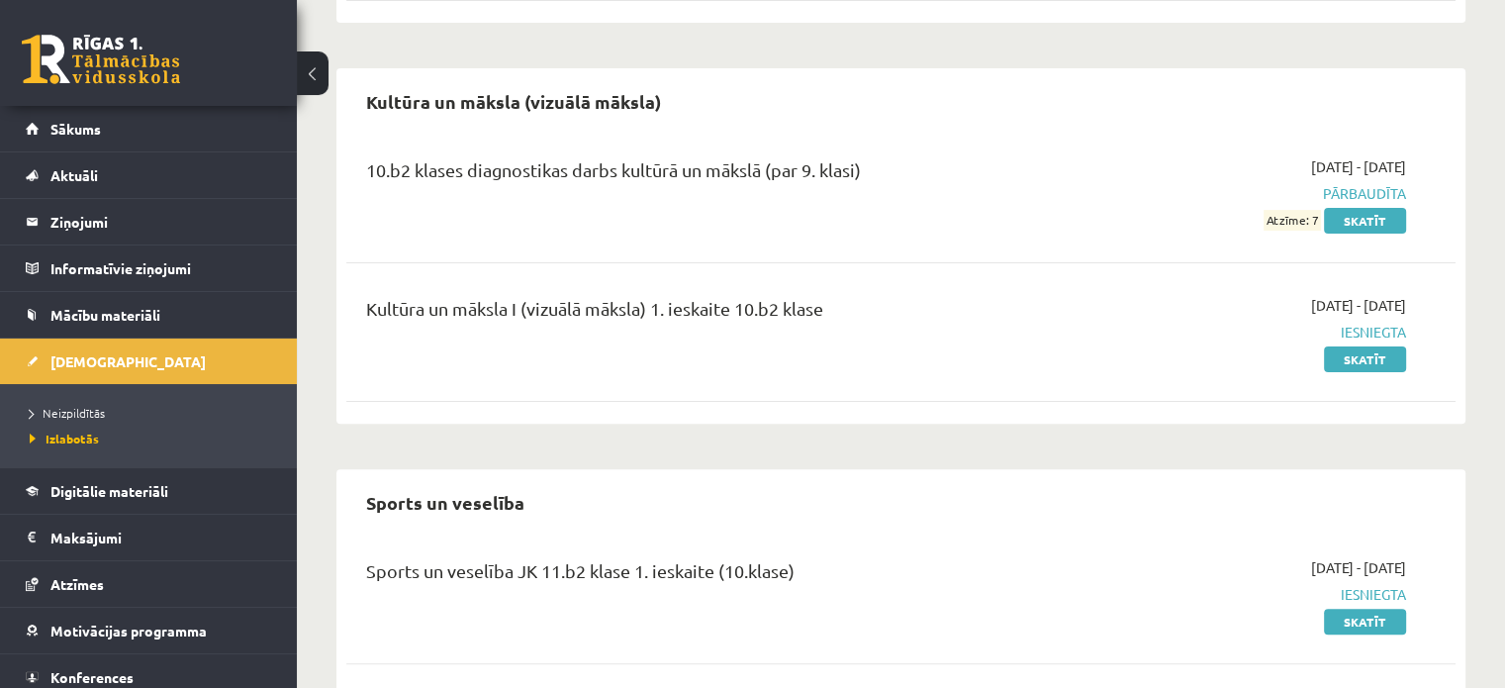
scroll to position [0, 0]
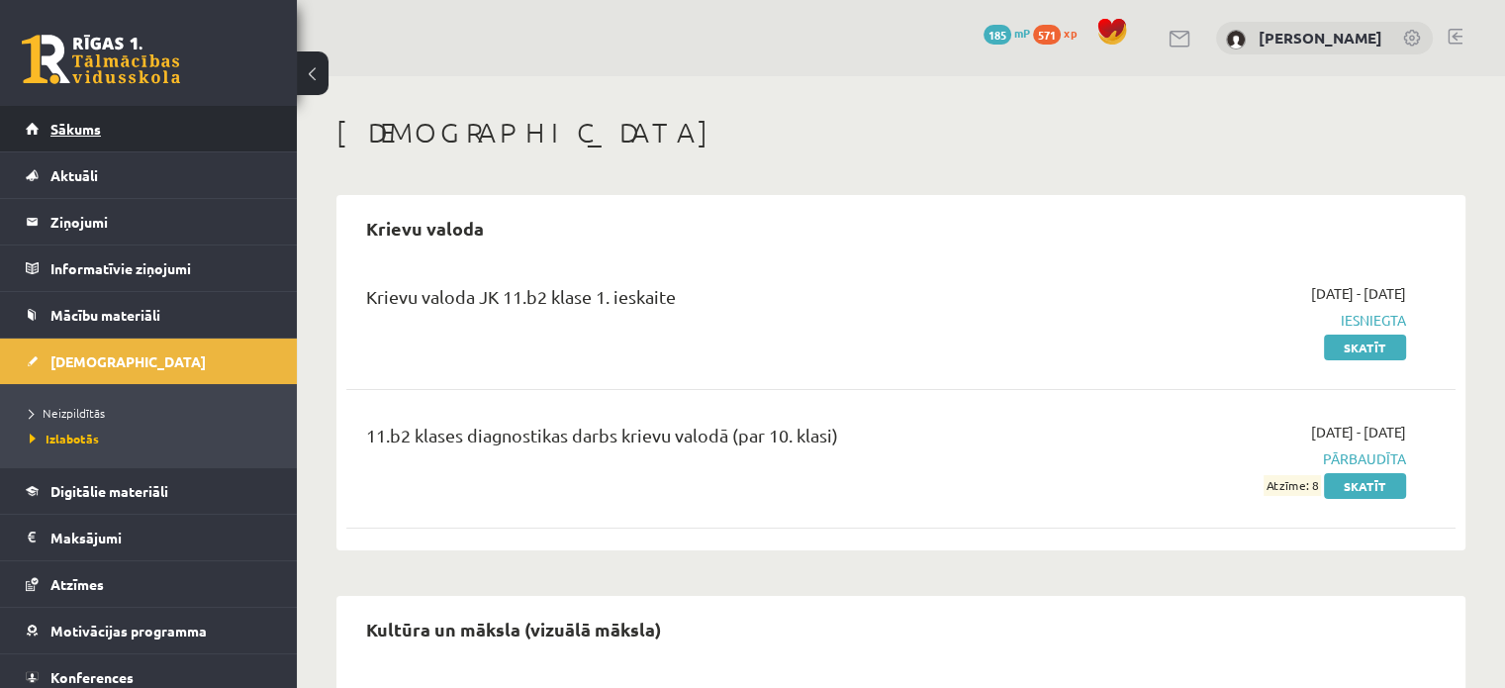
click at [67, 111] on link "Sākums" at bounding box center [149, 129] width 246 height 46
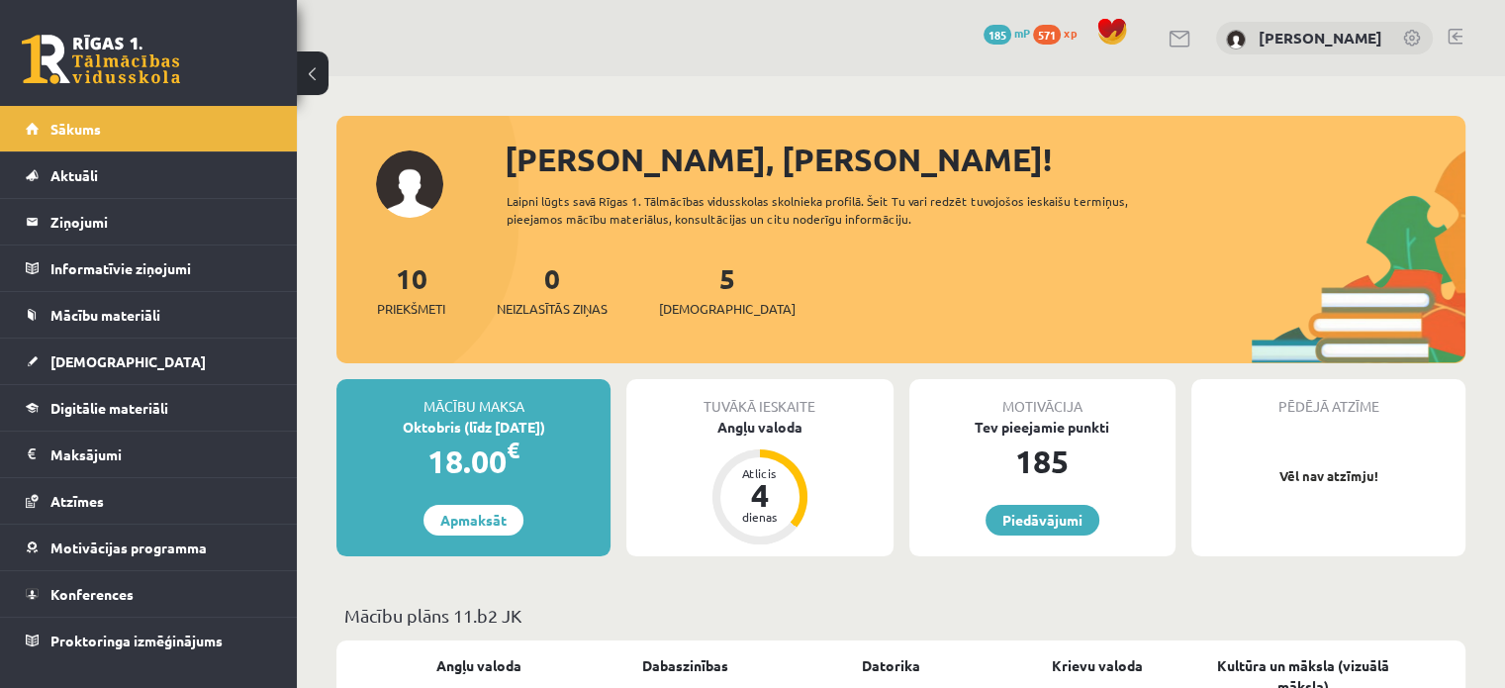
scroll to position [142, 0]
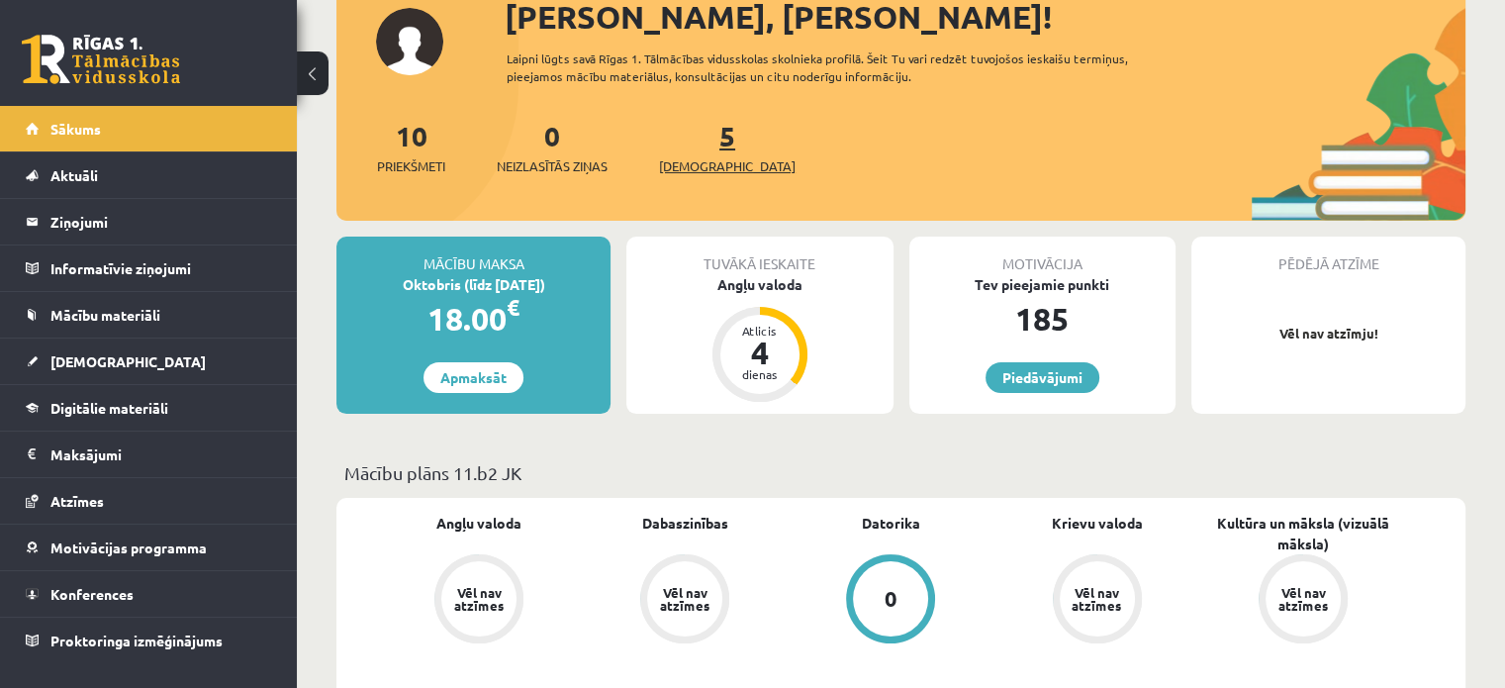
click at [692, 156] on span "[DEMOGRAPHIC_DATA]" at bounding box center [727, 166] width 137 height 20
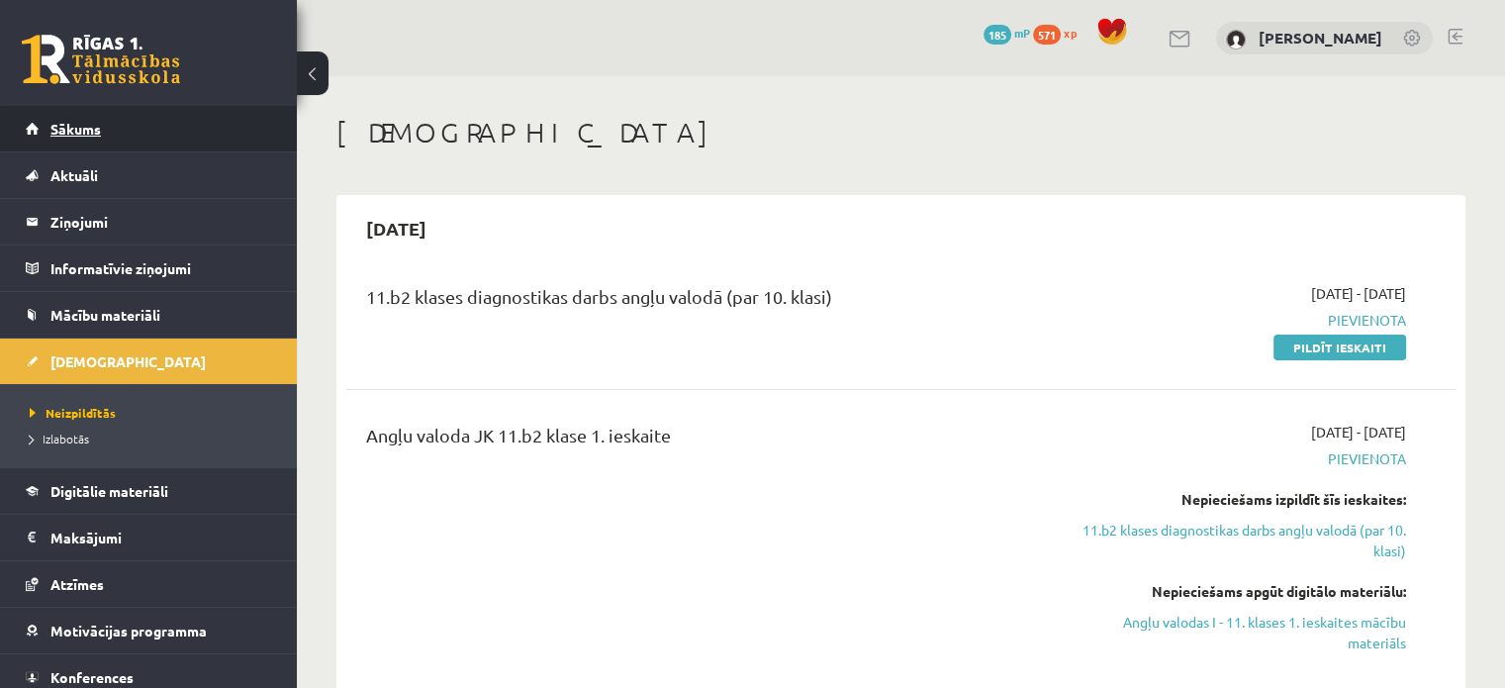
click at [139, 142] on link "Sākums" at bounding box center [149, 129] width 246 height 46
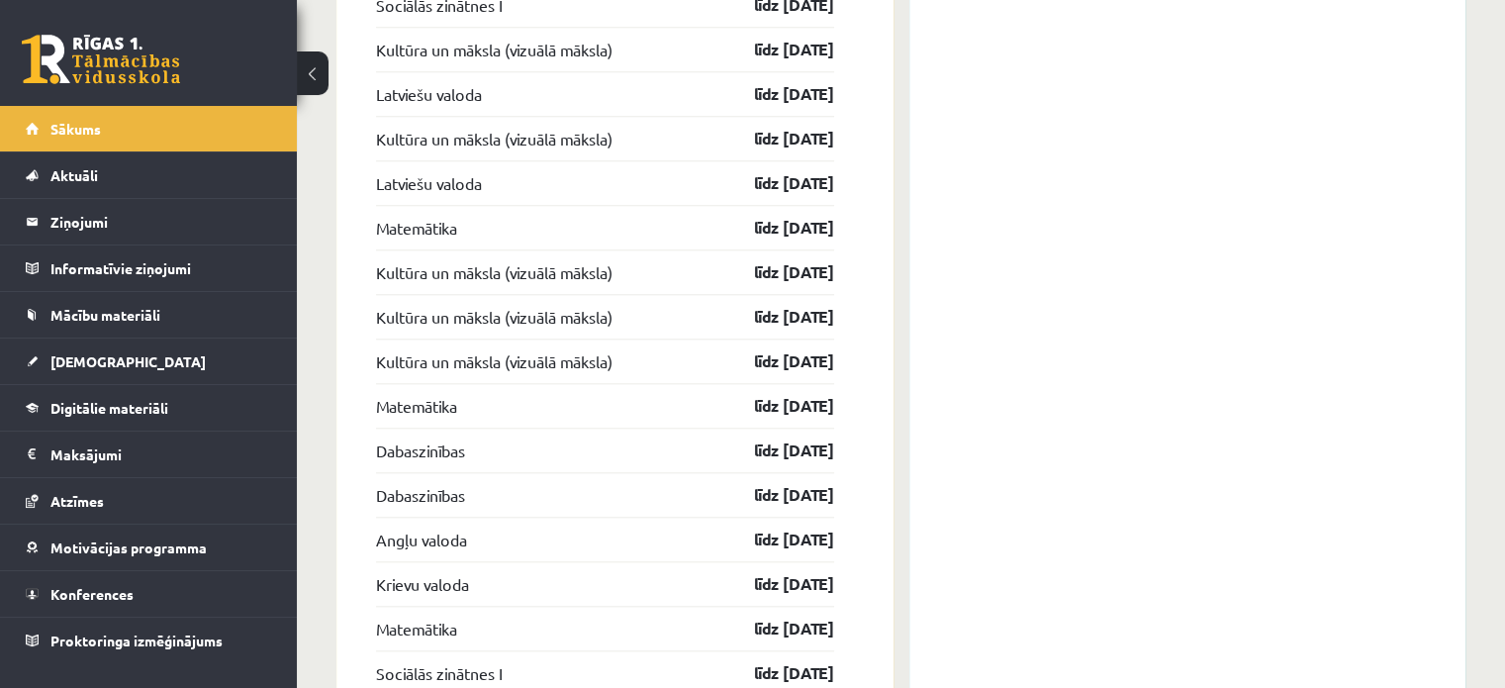
scroll to position [1818, 0]
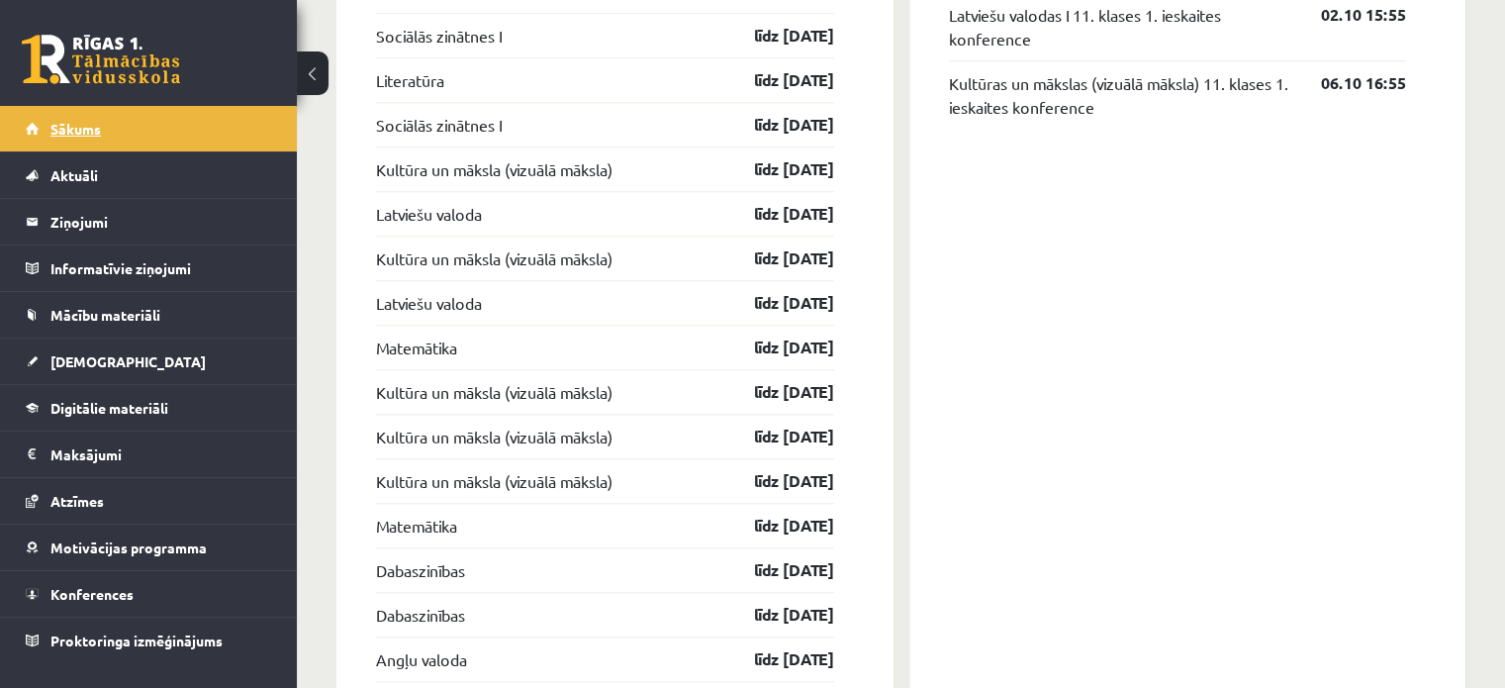
click at [223, 113] on link "Sākums" at bounding box center [149, 129] width 246 height 46
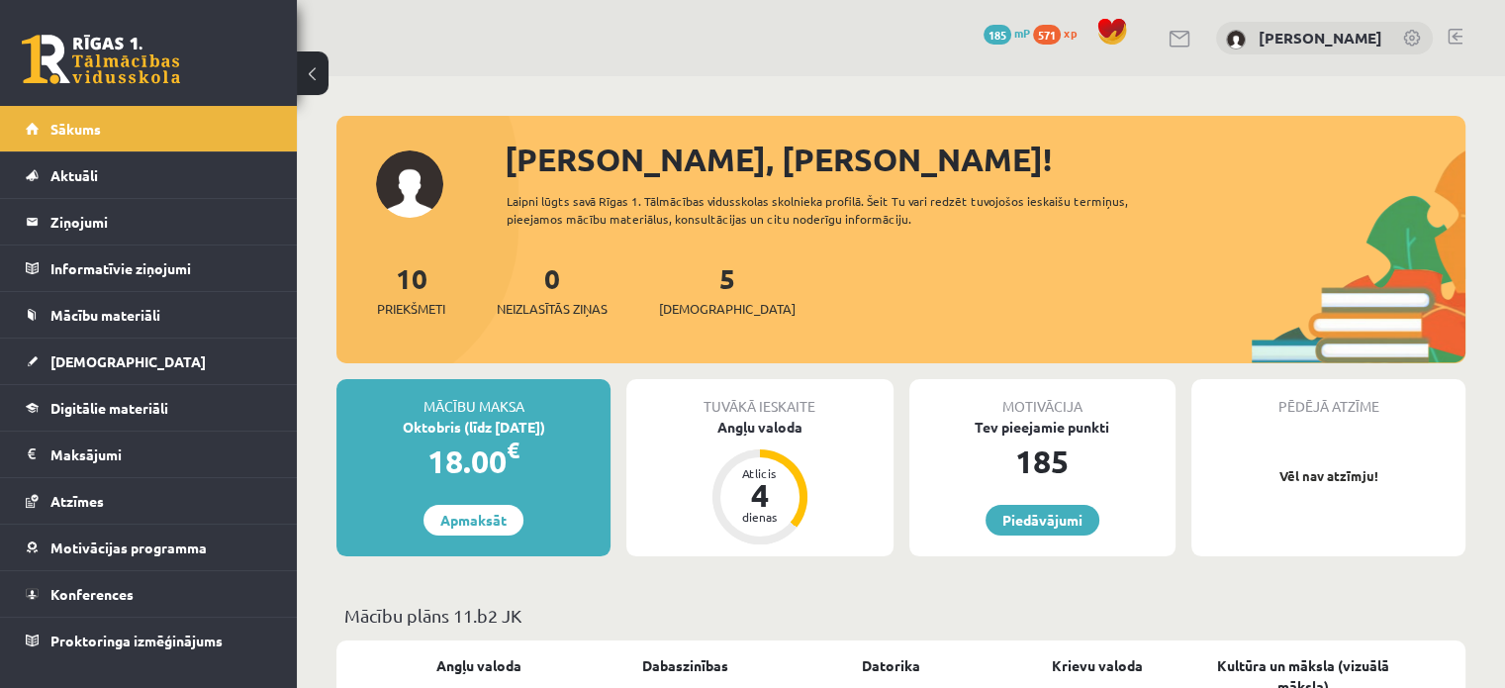
click at [1113, 25] on span at bounding box center [1112, 32] width 30 height 30
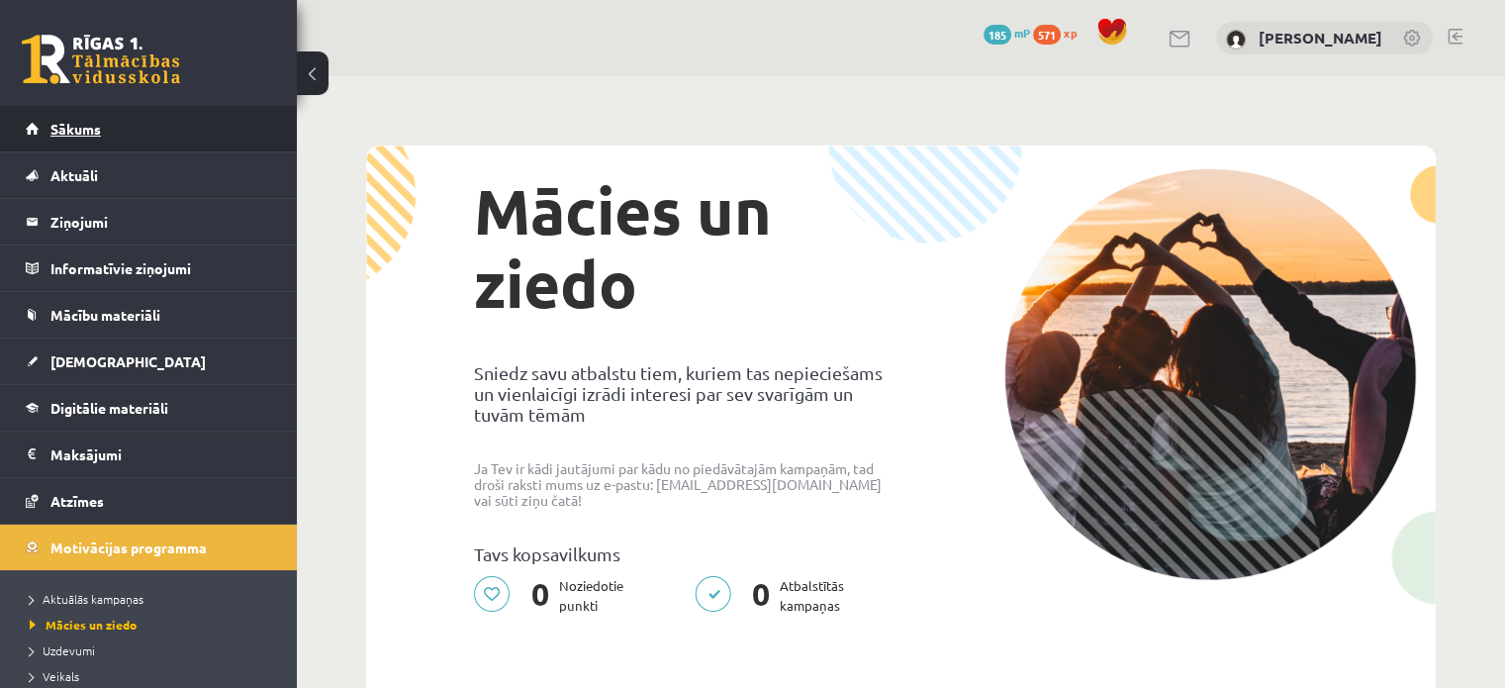
click at [82, 145] on link "Sākums" at bounding box center [149, 129] width 246 height 46
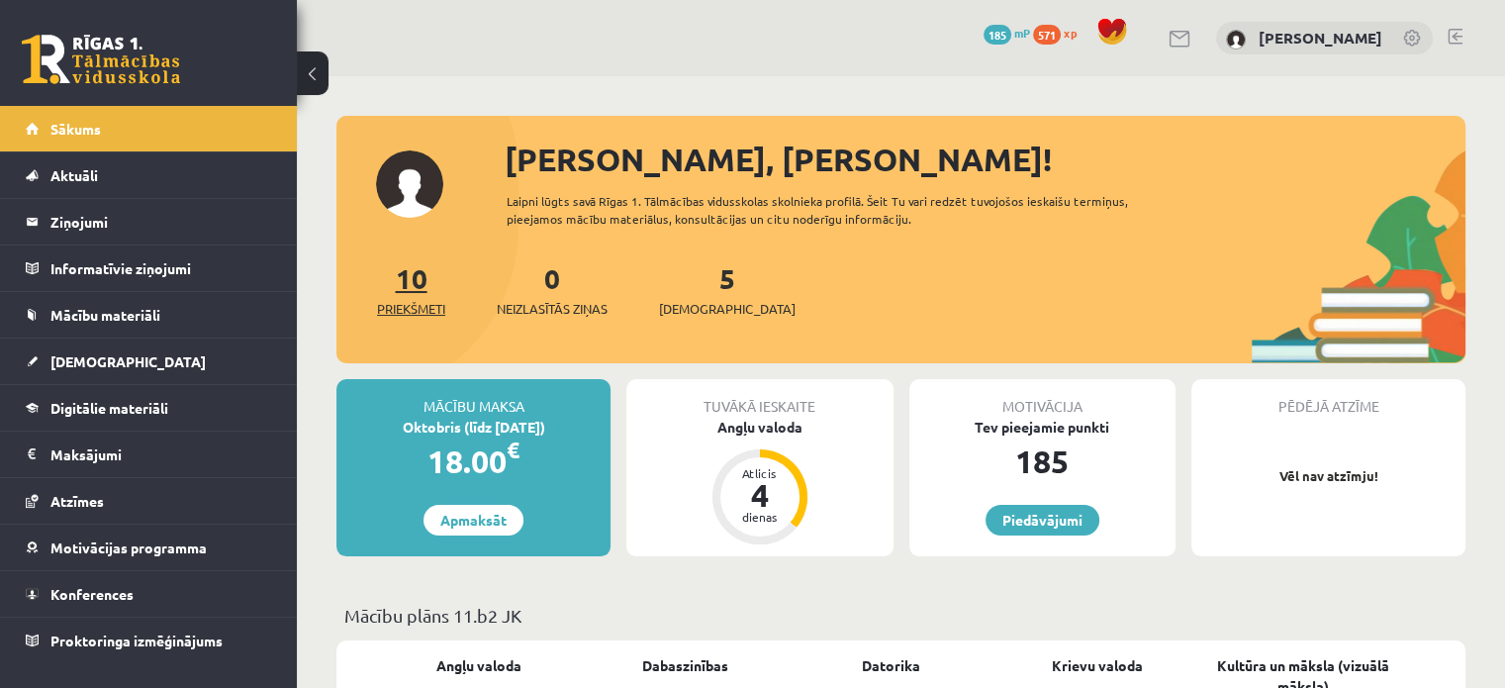
click at [408, 292] on link "10 Priekšmeti" at bounding box center [411, 289] width 68 height 58
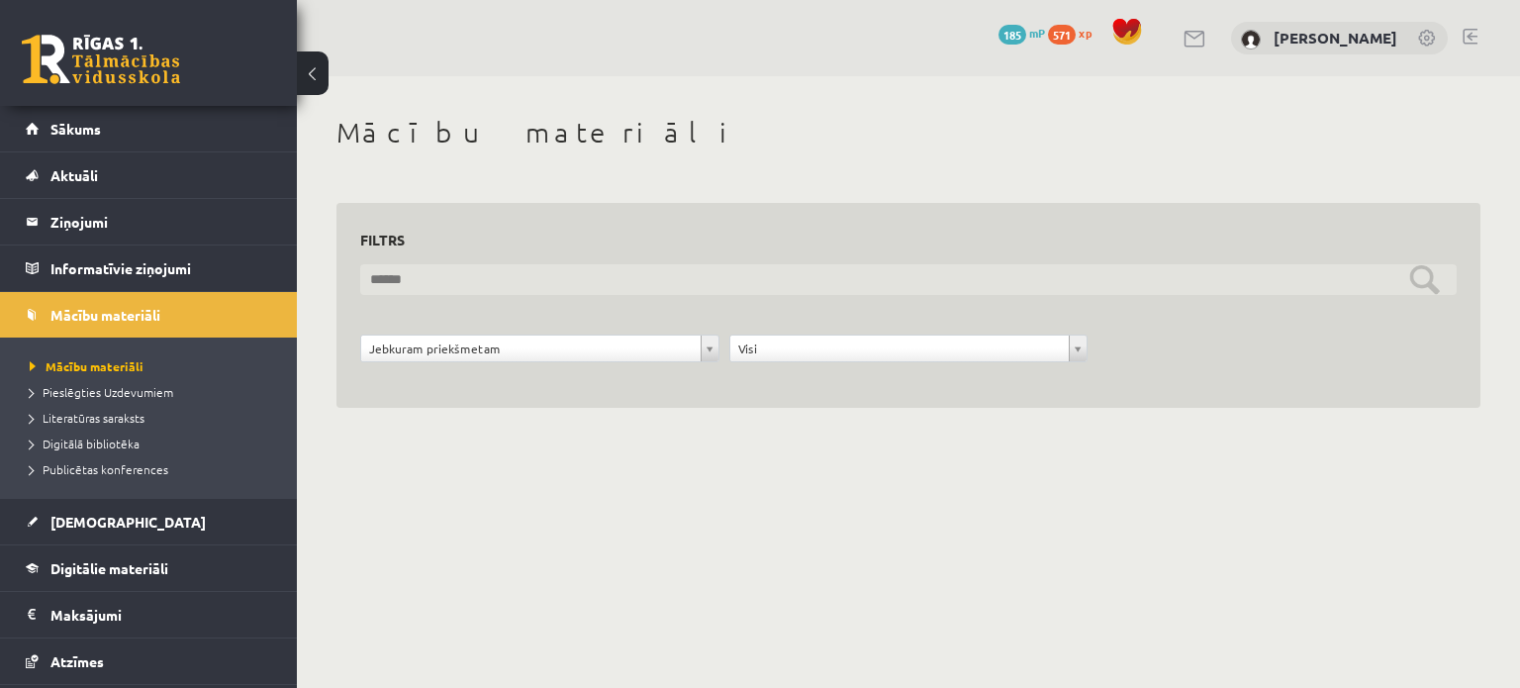
drag, startPoint x: 0, startPoint y: 0, endPoint x: 408, endPoint y: 292, distance: 501.3
click at [408, 292] on input "text" at bounding box center [908, 279] width 1096 height 31
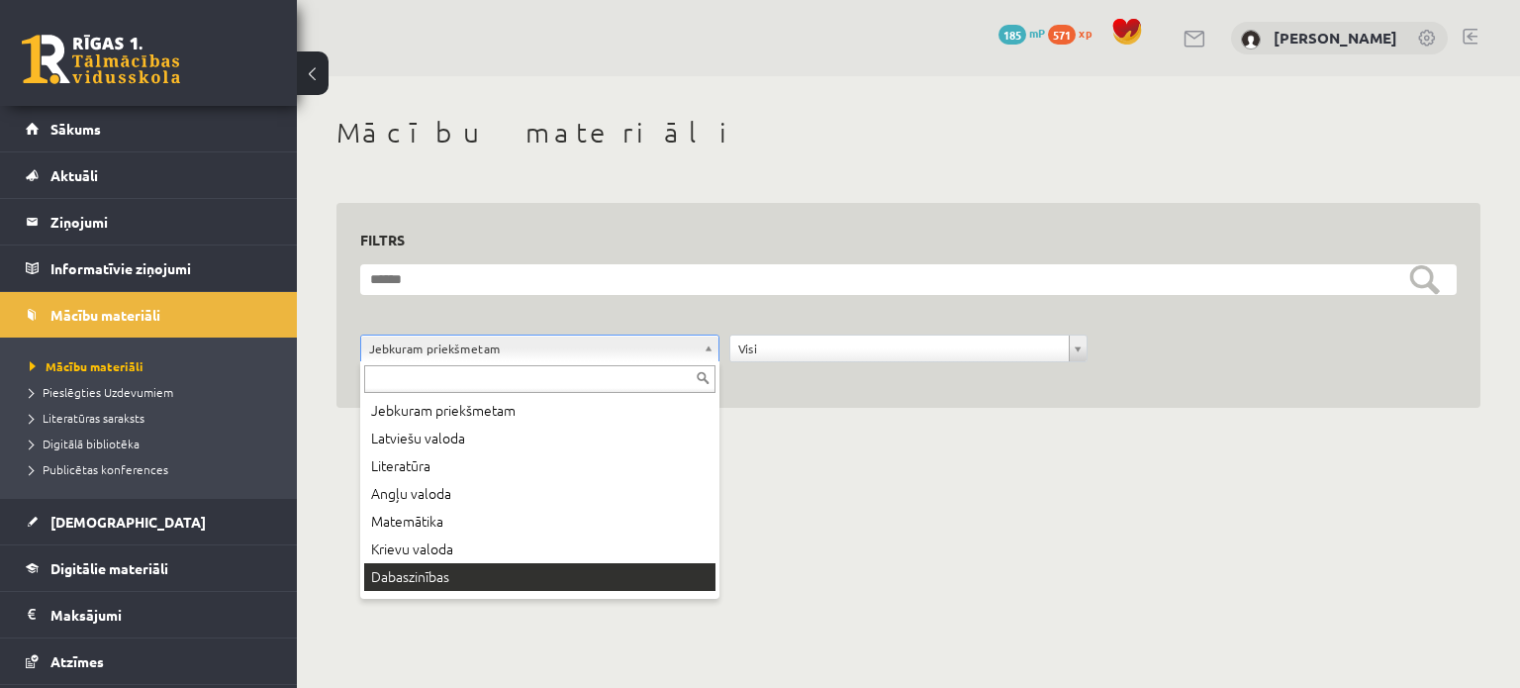
scroll to position [24, 0]
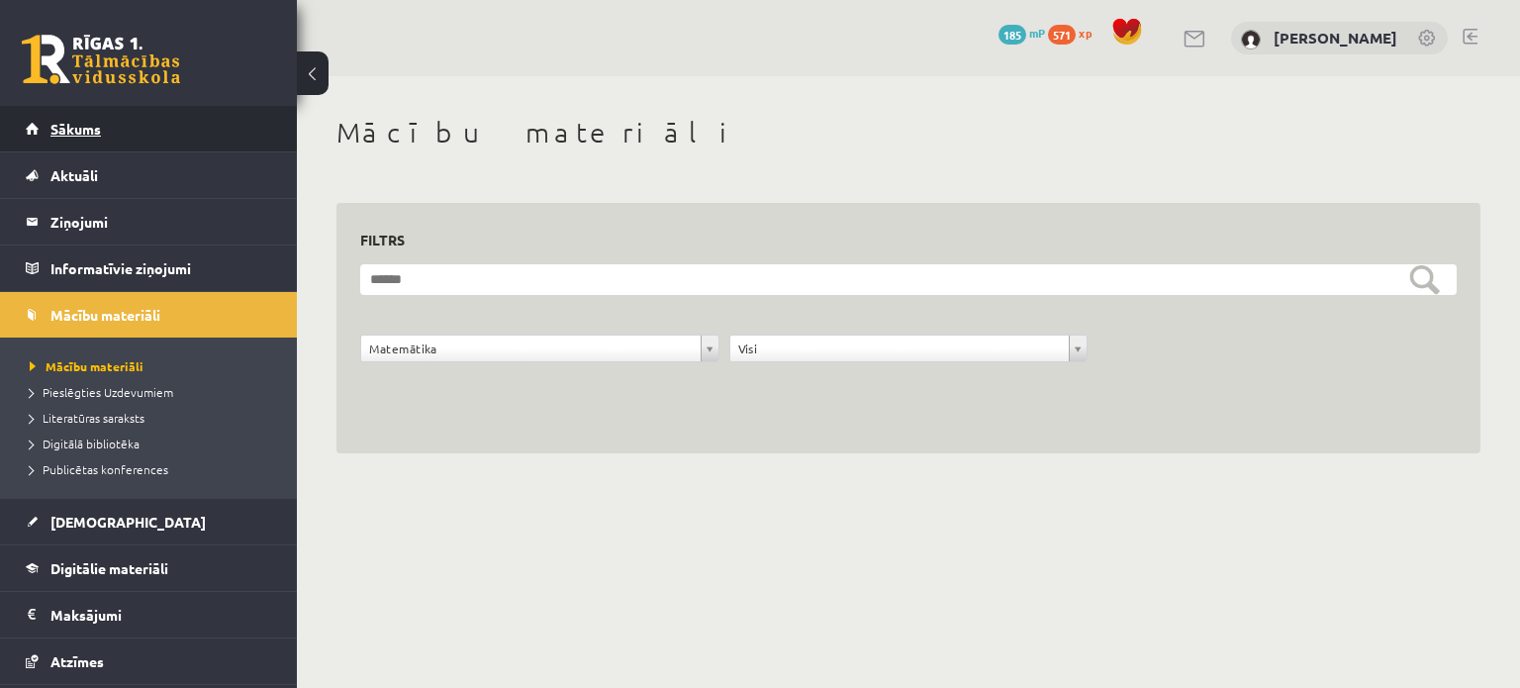
click at [63, 123] on span "Sākums" at bounding box center [75, 129] width 50 height 18
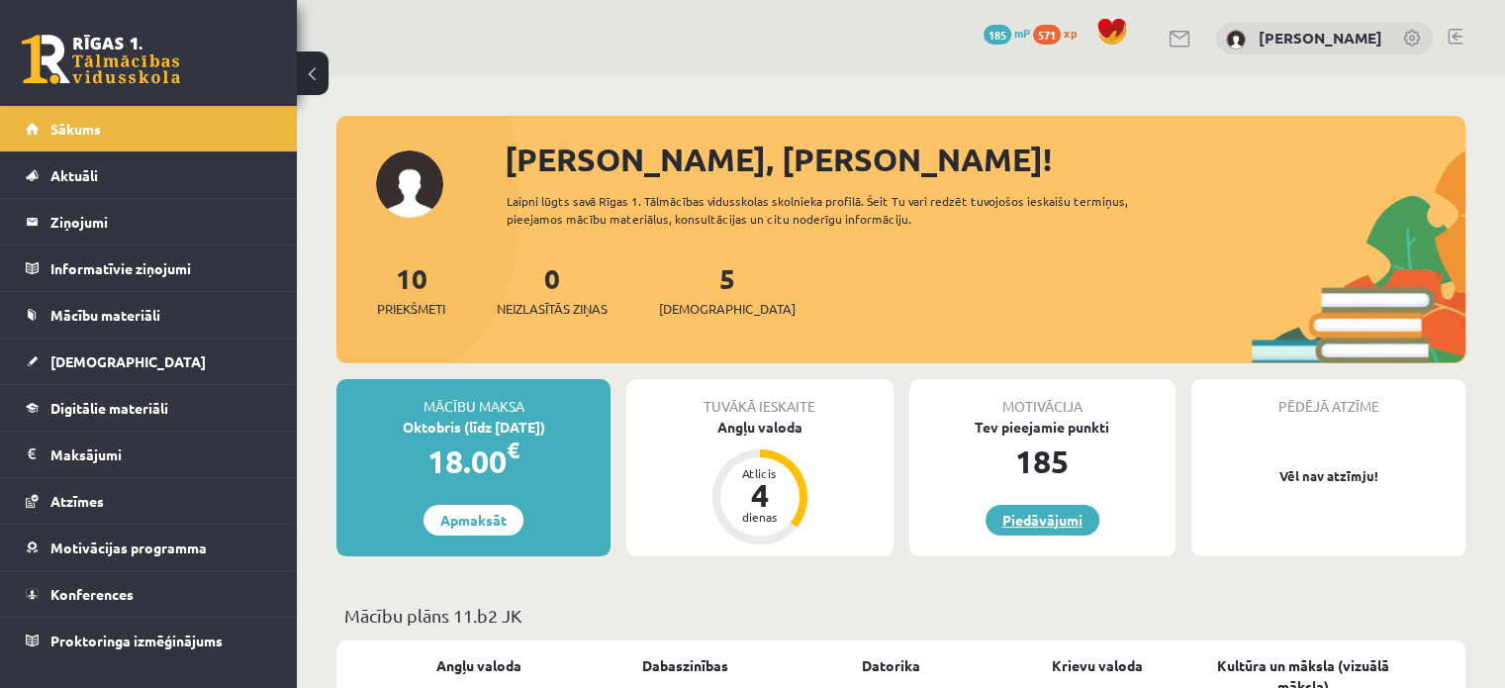
click at [1033, 517] on link "Piedāvājumi" at bounding box center [1042, 520] width 114 height 31
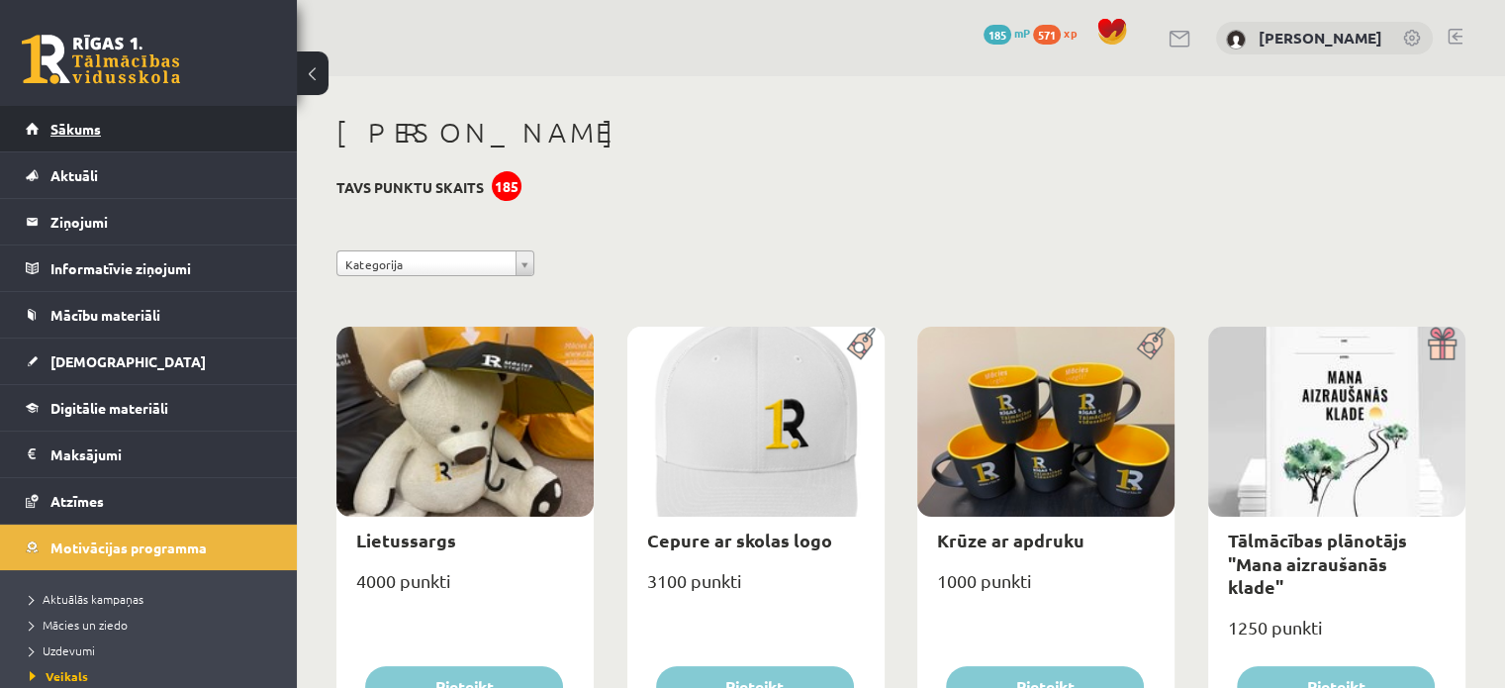
click at [90, 130] on span "Sākums" at bounding box center [75, 129] width 50 height 18
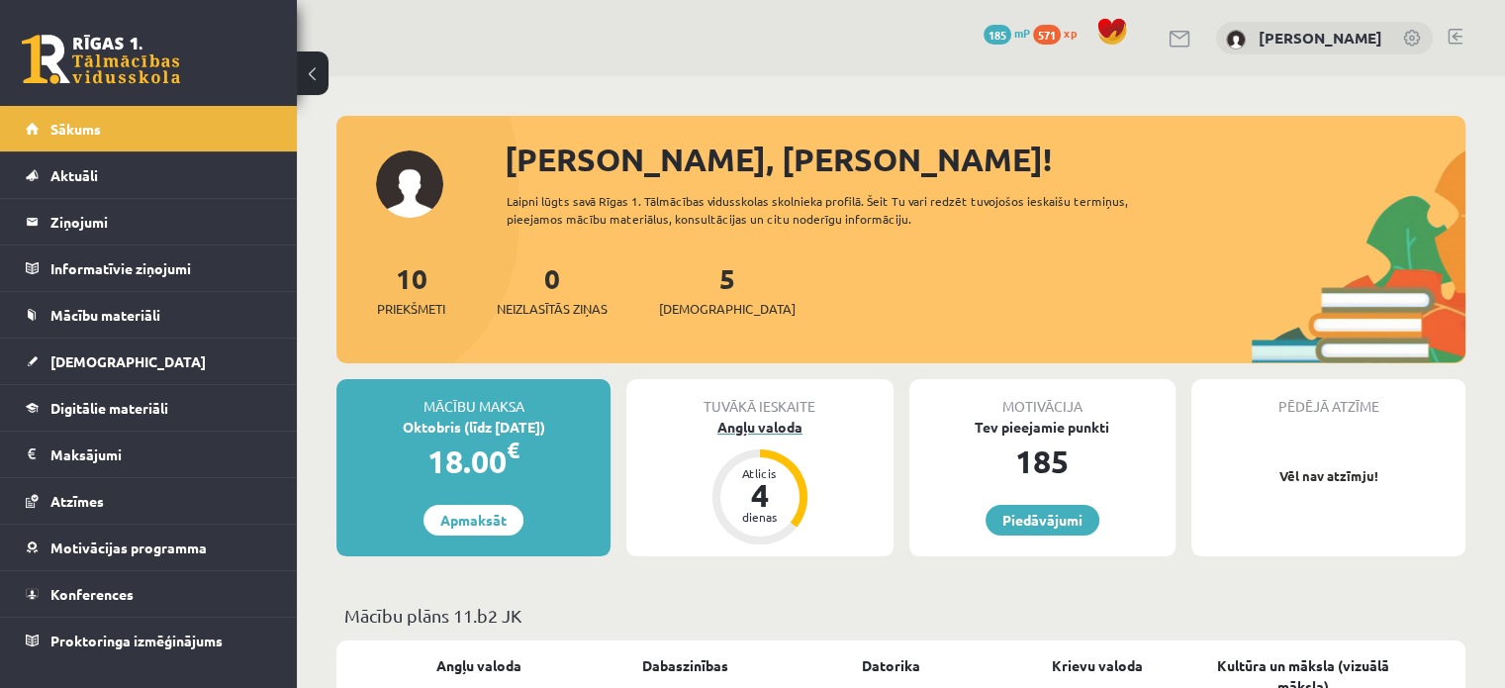
click at [744, 420] on div "Angļu valoda" at bounding box center [759, 427] width 266 height 21
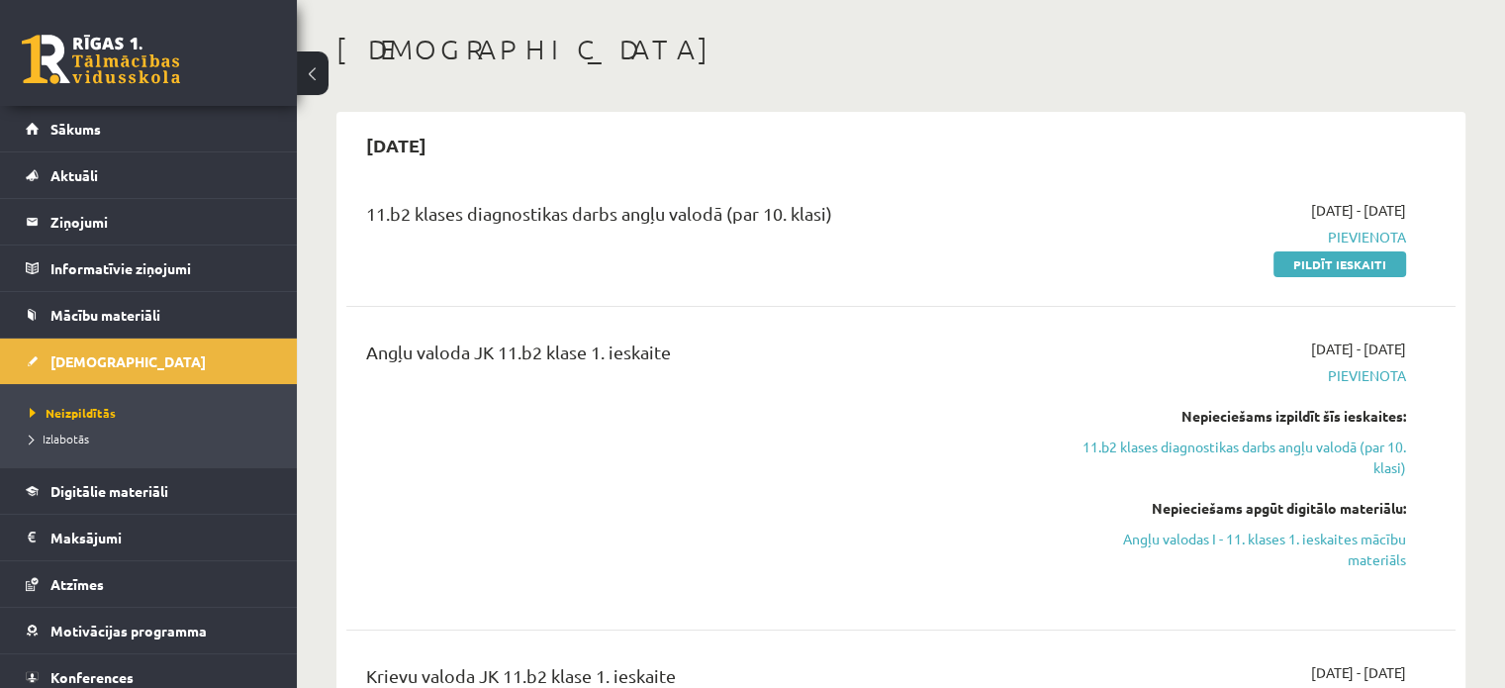
scroll to position [49, 0]
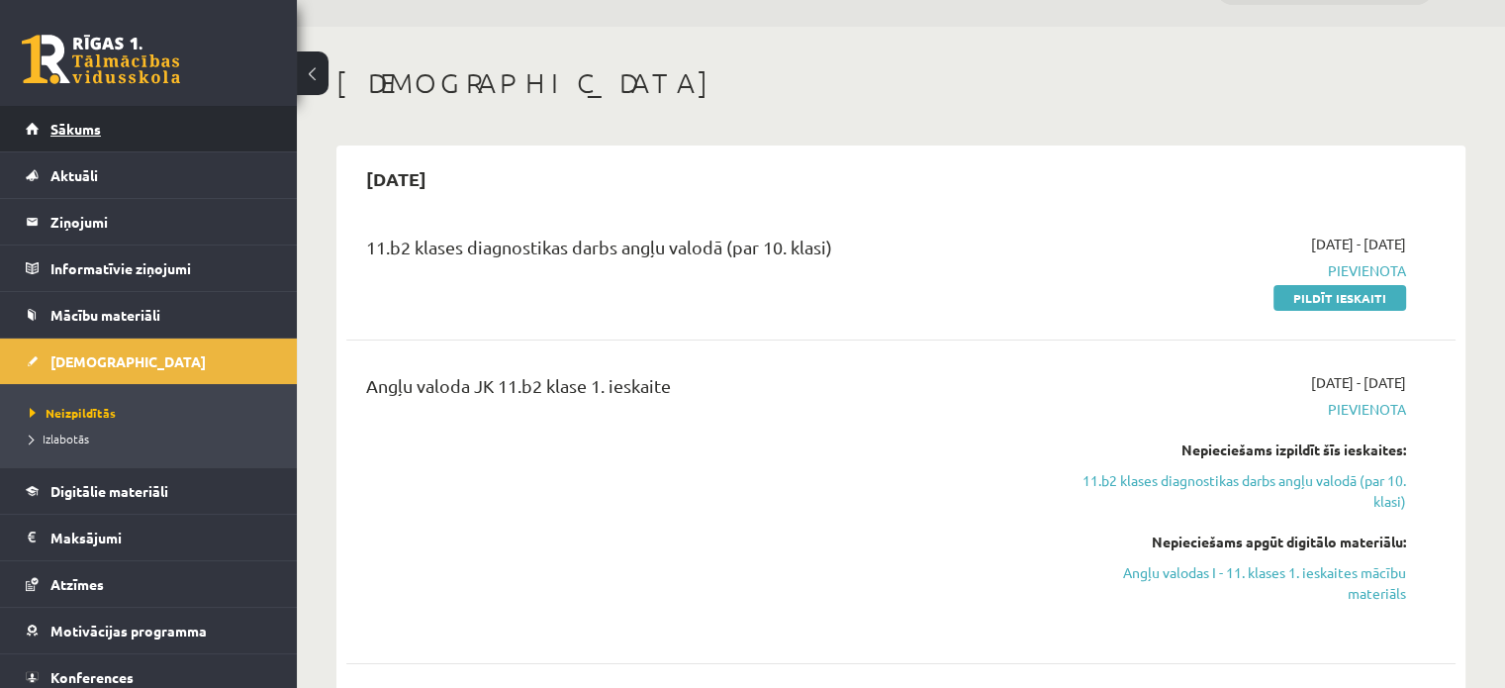
click at [66, 122] on span "Sākums" at bounding box center [75, 129] width 50 height 18
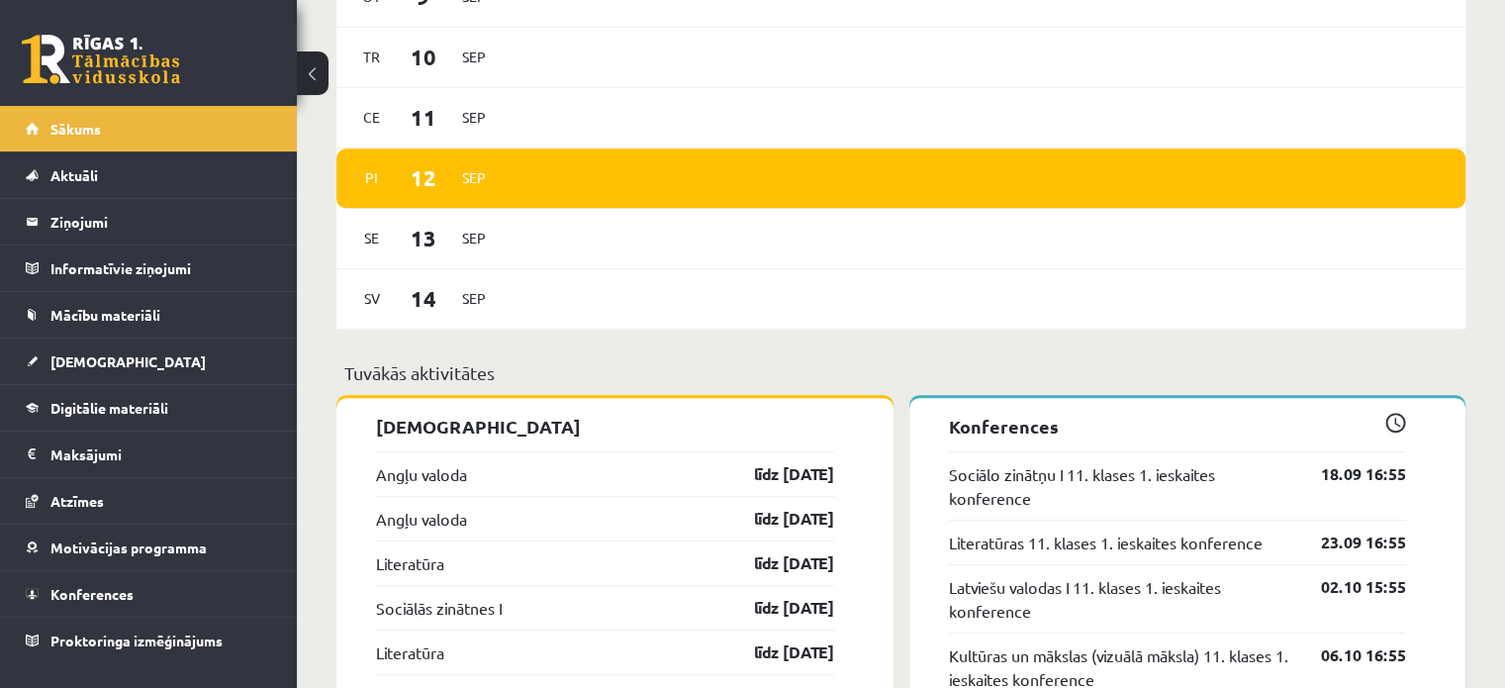
scroll to position [1372, 0]
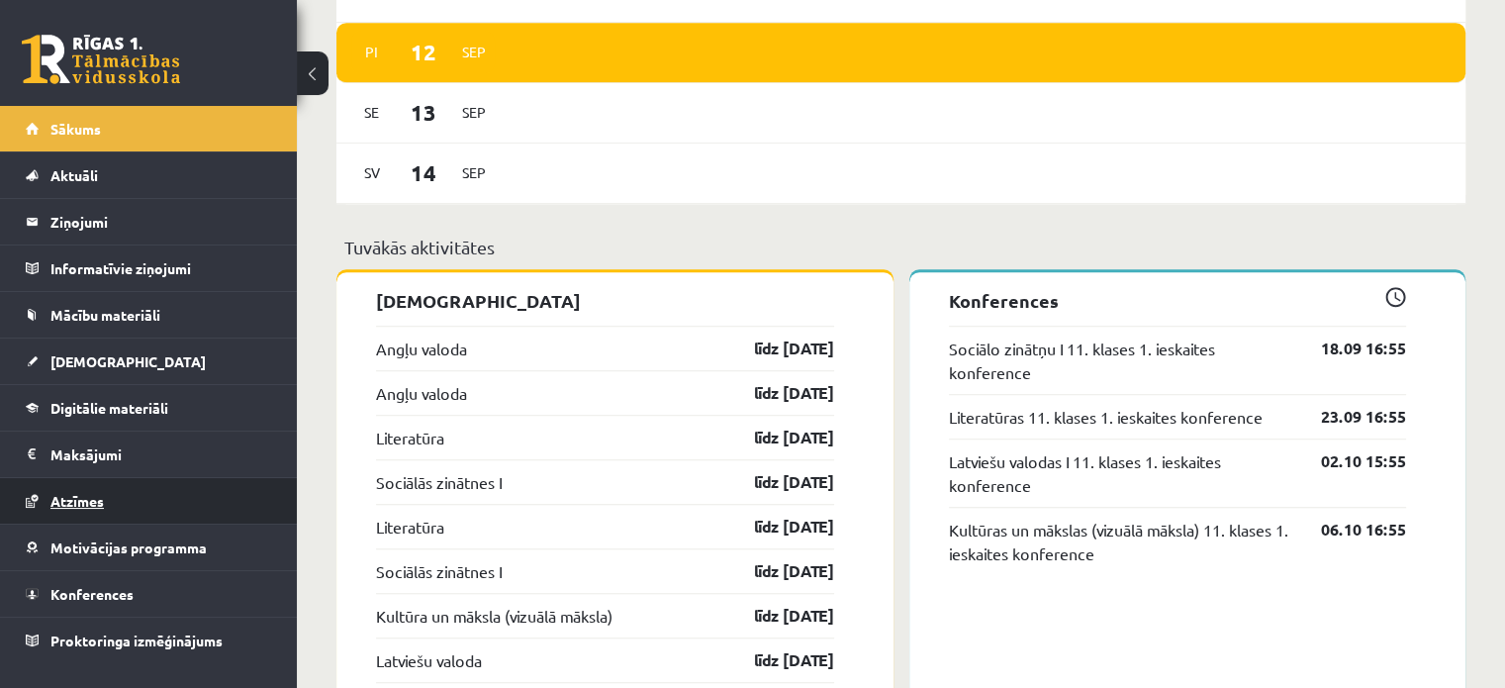
click at [75, 515] on link "Atzīmes" at bounding box center [149, 501] width 246 height 46
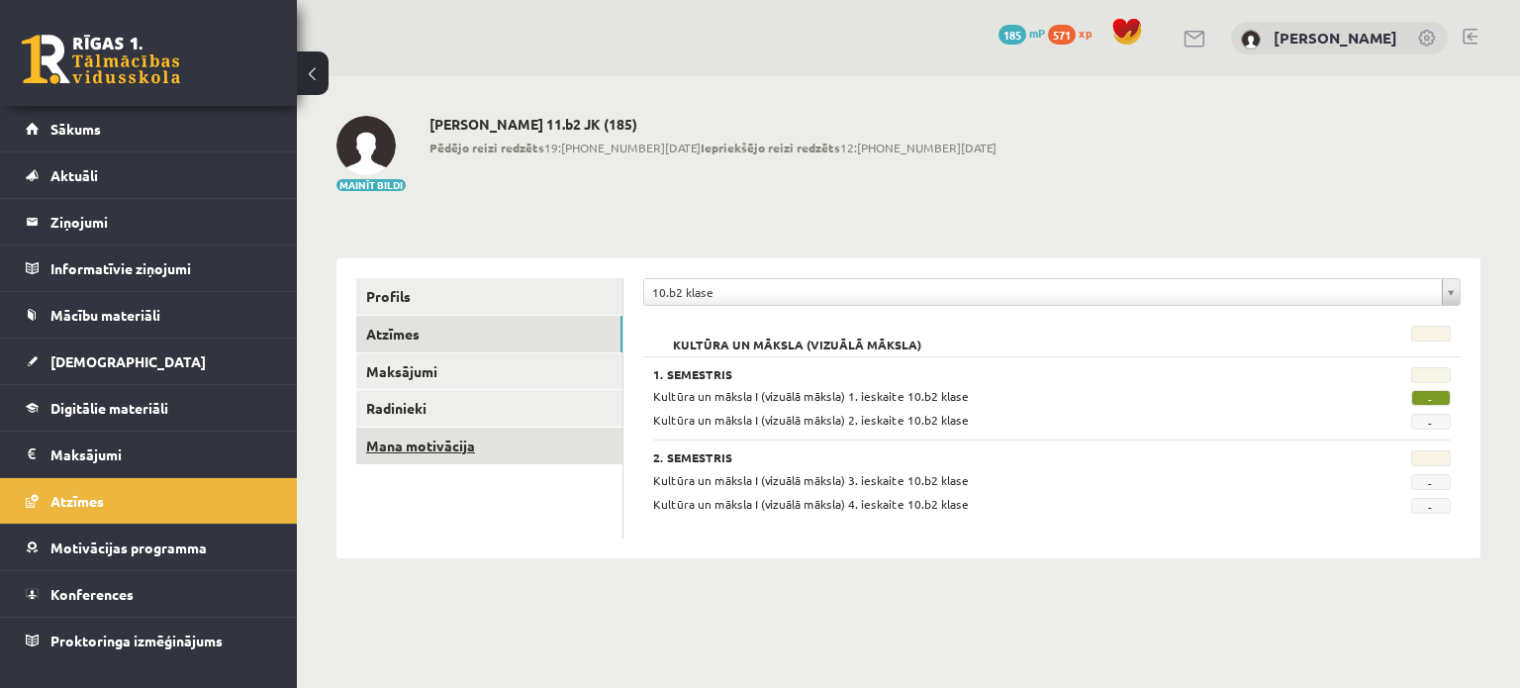
click at [591, 442] on link "Mana motivācija" at bounding box center [489, 445] width 266 height 37
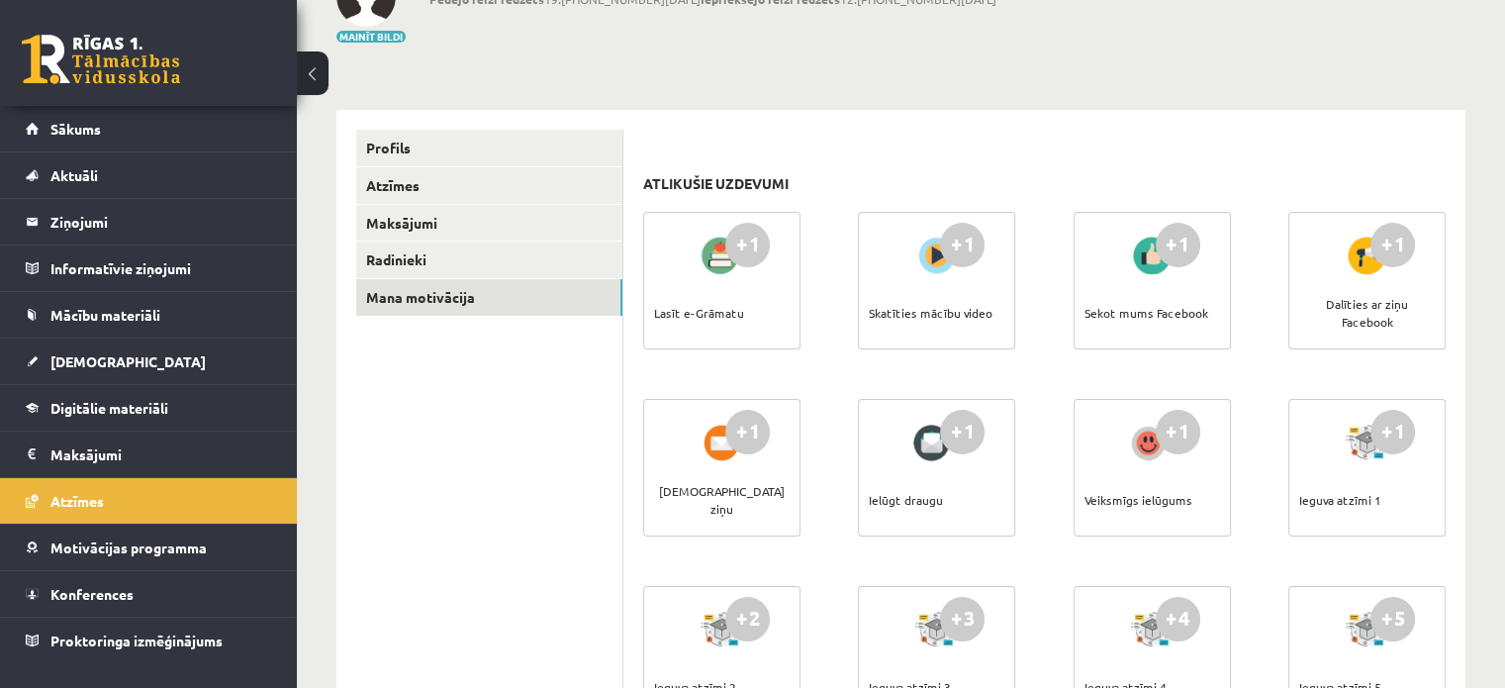
scroll to position [178, 0]
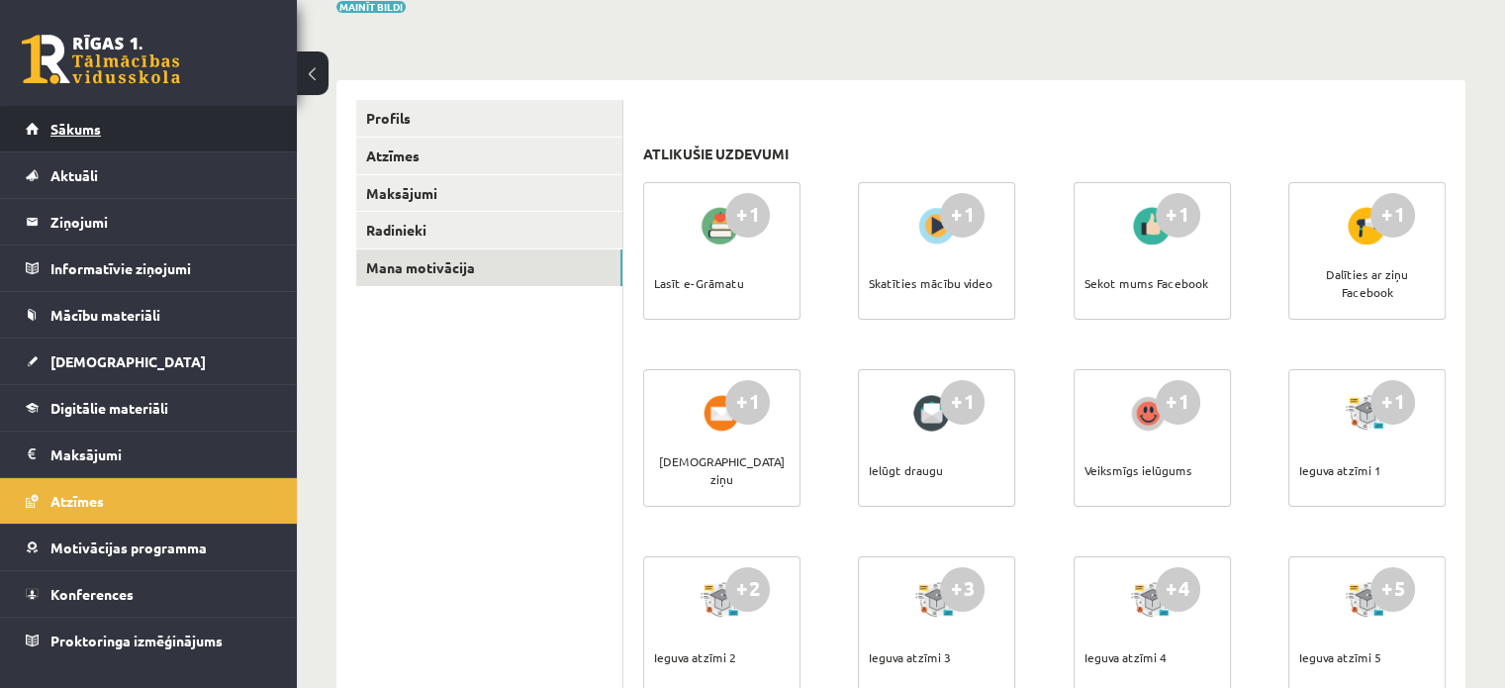
click at [105, 124] on link "Sākums" at bounding box center [149, 129] width 246 height 46
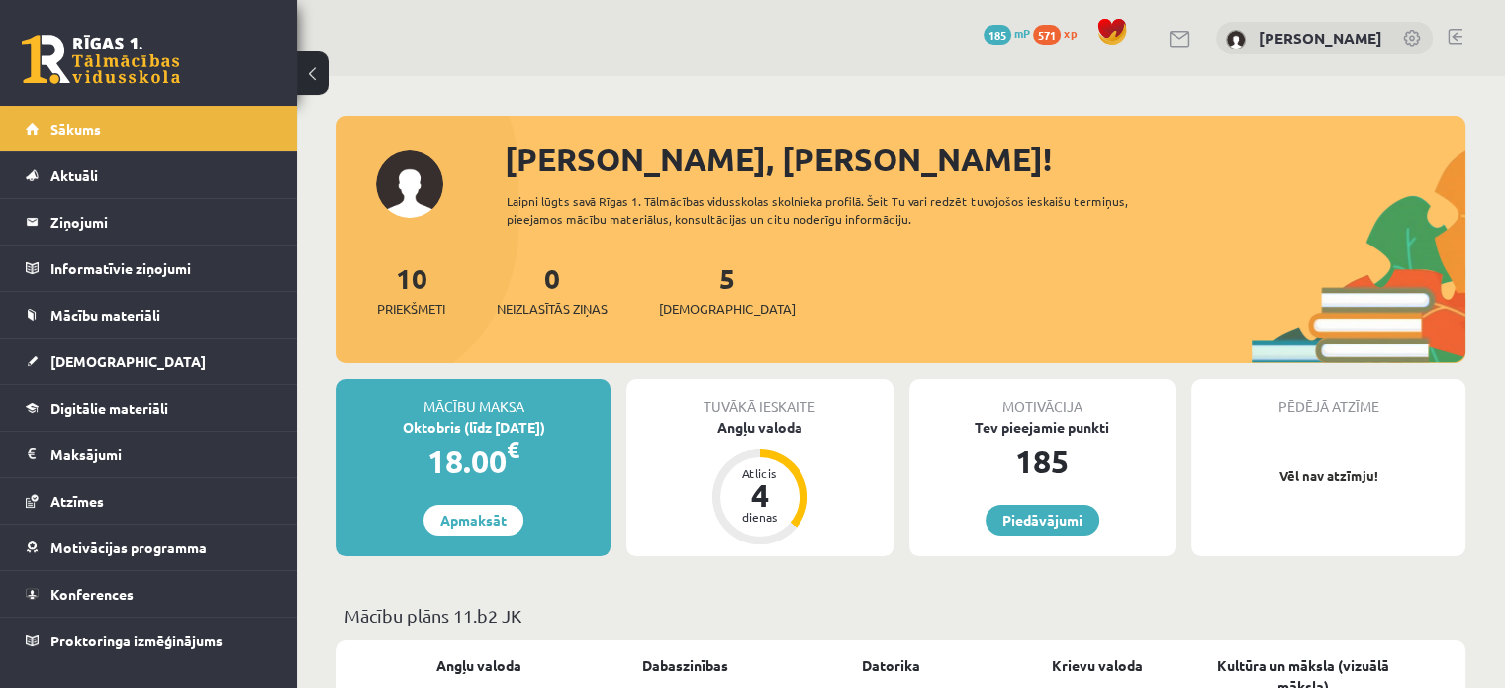
click at [1046, 37] on span "571" at bounding box center [1047, 35] width 28 height 20
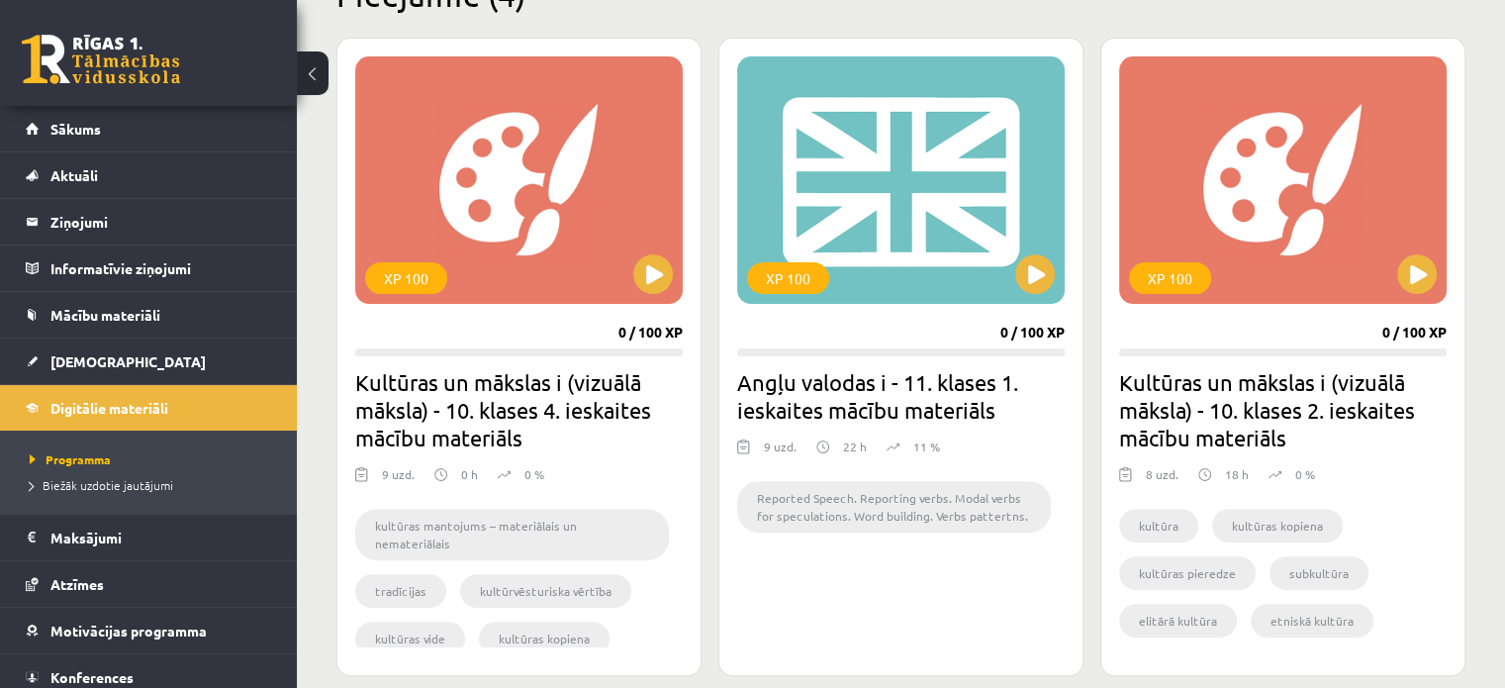
scroll to position [570, 0]
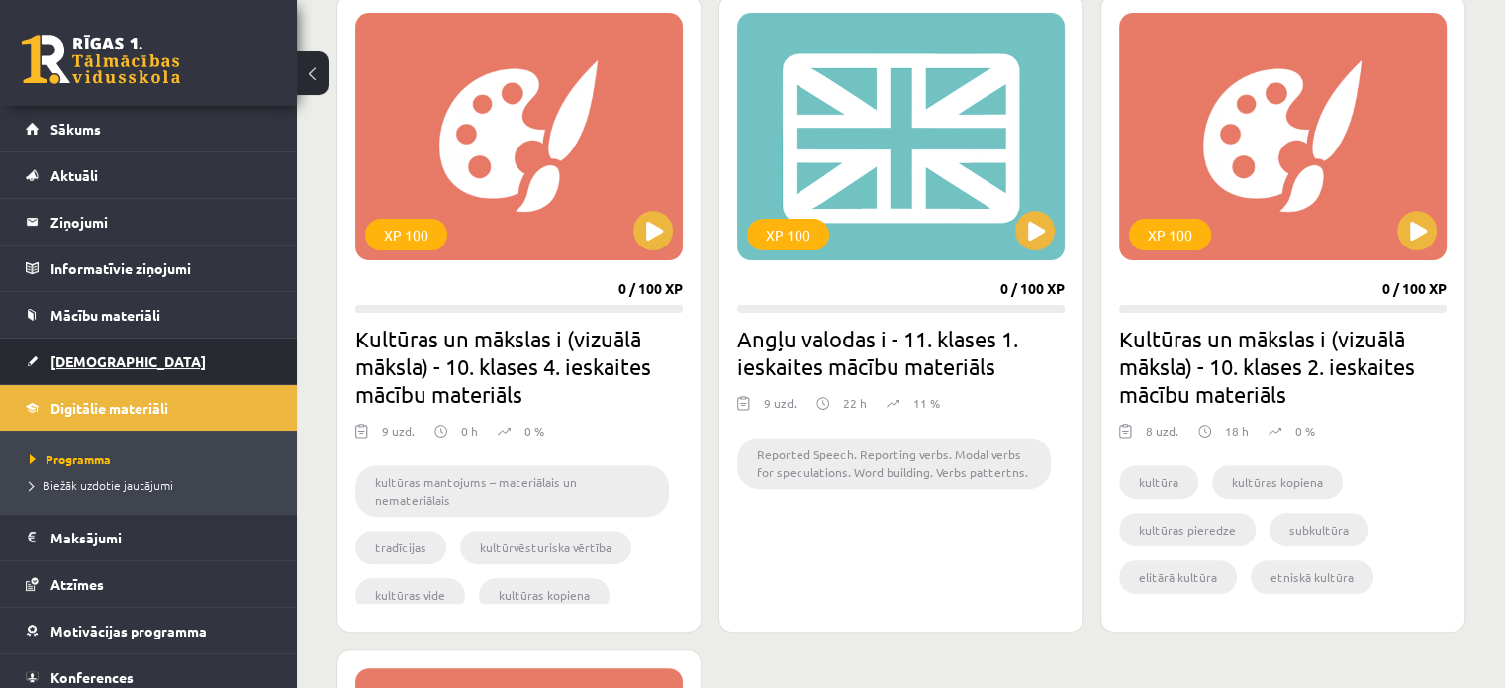
click at [71, 360] on span "[DEMOGRAPHIC_DATA]" at bounding box center [127, 361] width 155 height 18
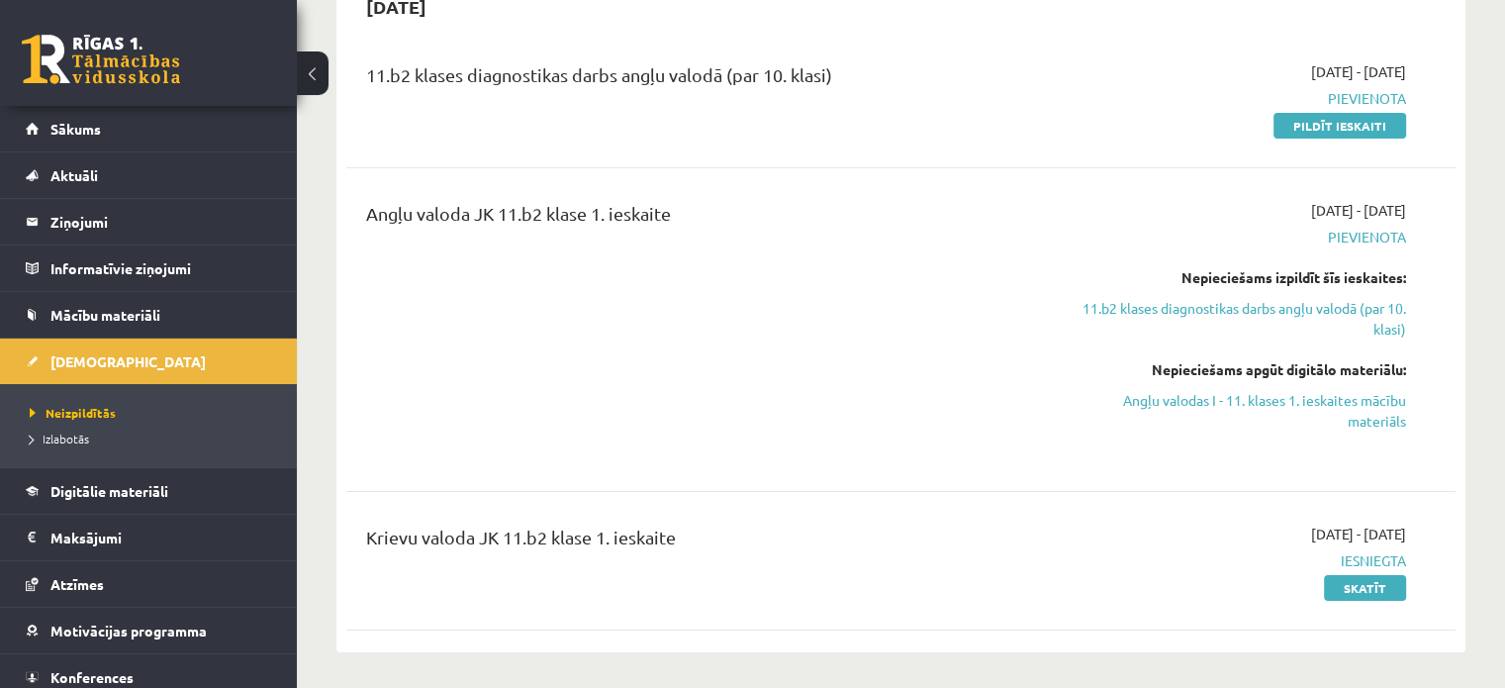
scroll to position [226, 0]
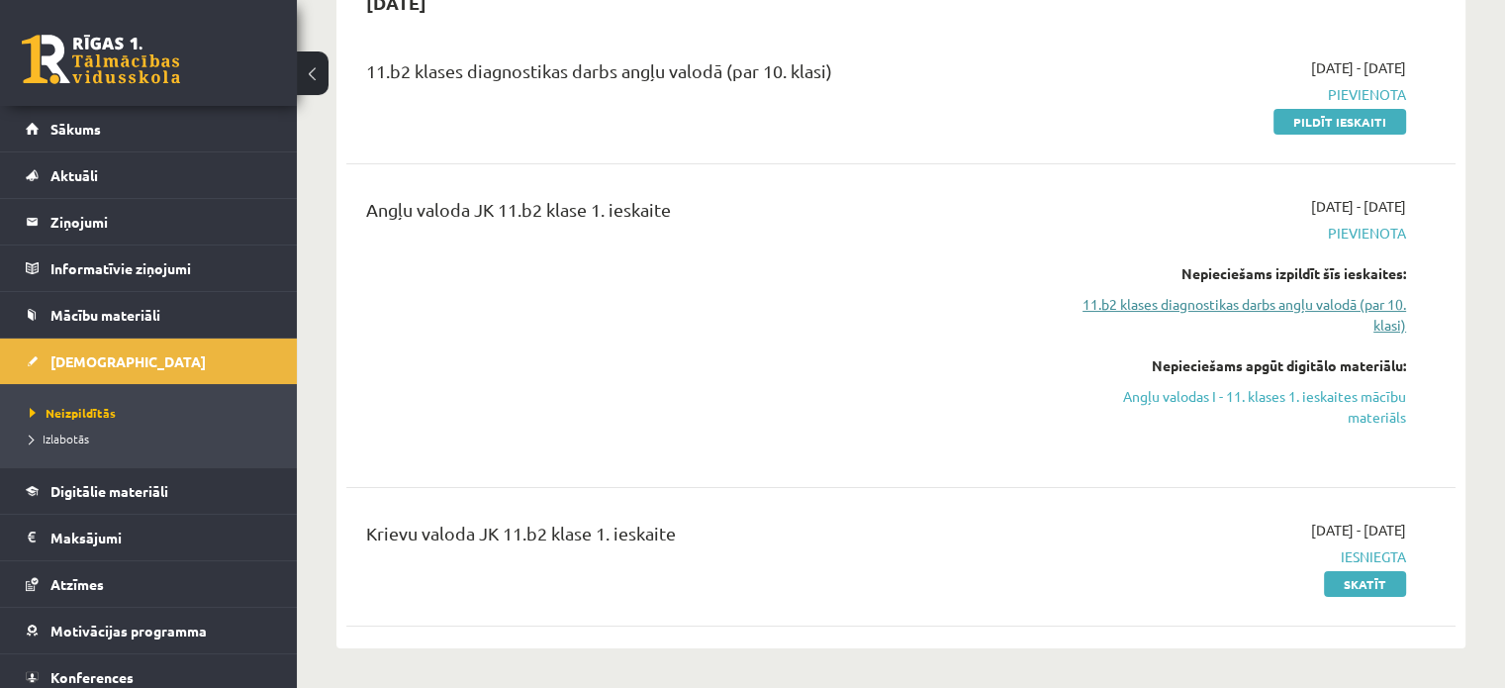
click at [1291, 297] on link "11.b2 klases diagnostikas darbs angļu valodā (par 10. klasi)" at bounding box center [1242, 315] width 326 height 42
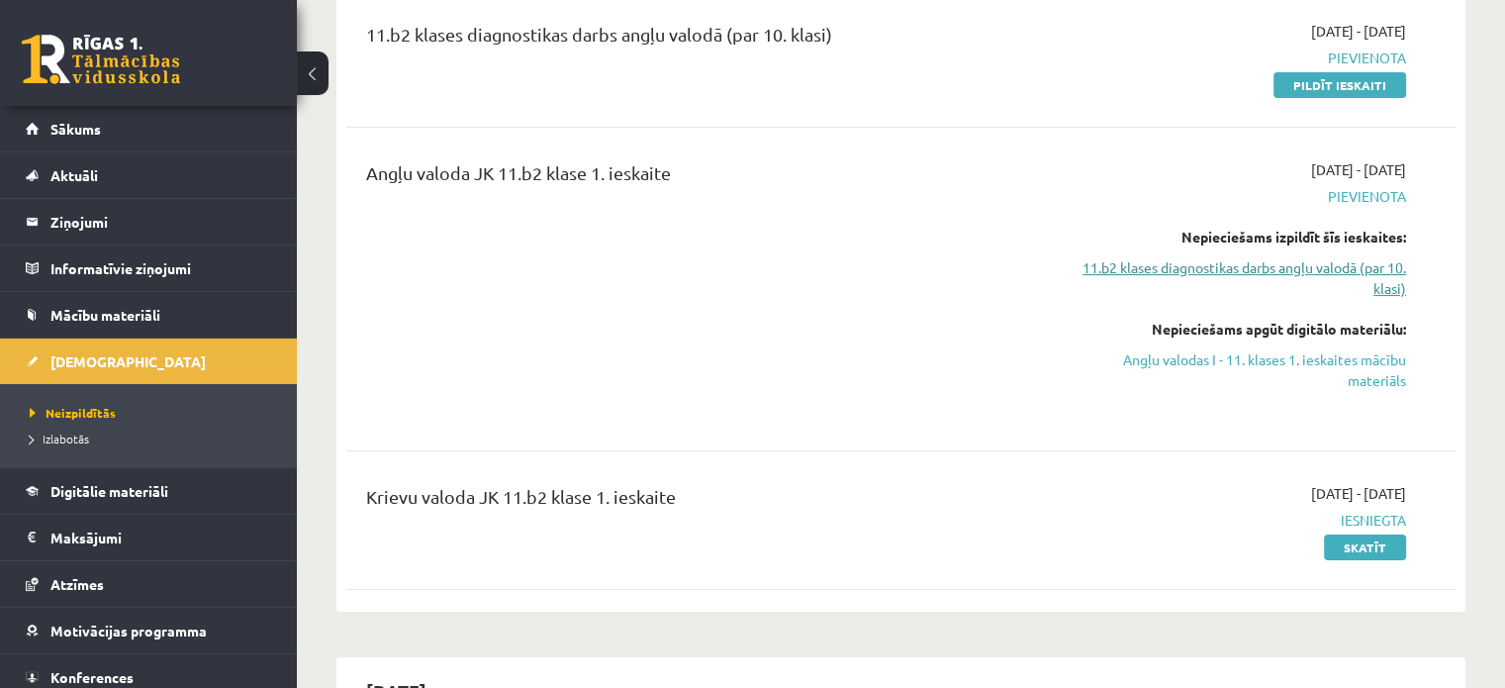
click at [1104, 277] on link "11.b2 klases diagnostikas darbs angļu valodā (par 10. klasi)" at bounding box center [1242, 278] width 326 height 42
click at [1251, 268] on link "11.b2 klases diagnostikas darbs angļu valodā (par 10. klasi)" at bounding box center [1242, 278] width 326 height 42
click at [1245, 260] on link "11.b2 klases diagnostikas darbs angļu valodā (par 10. klasi)" at bounding box center [1242, 278] width 326 height 42
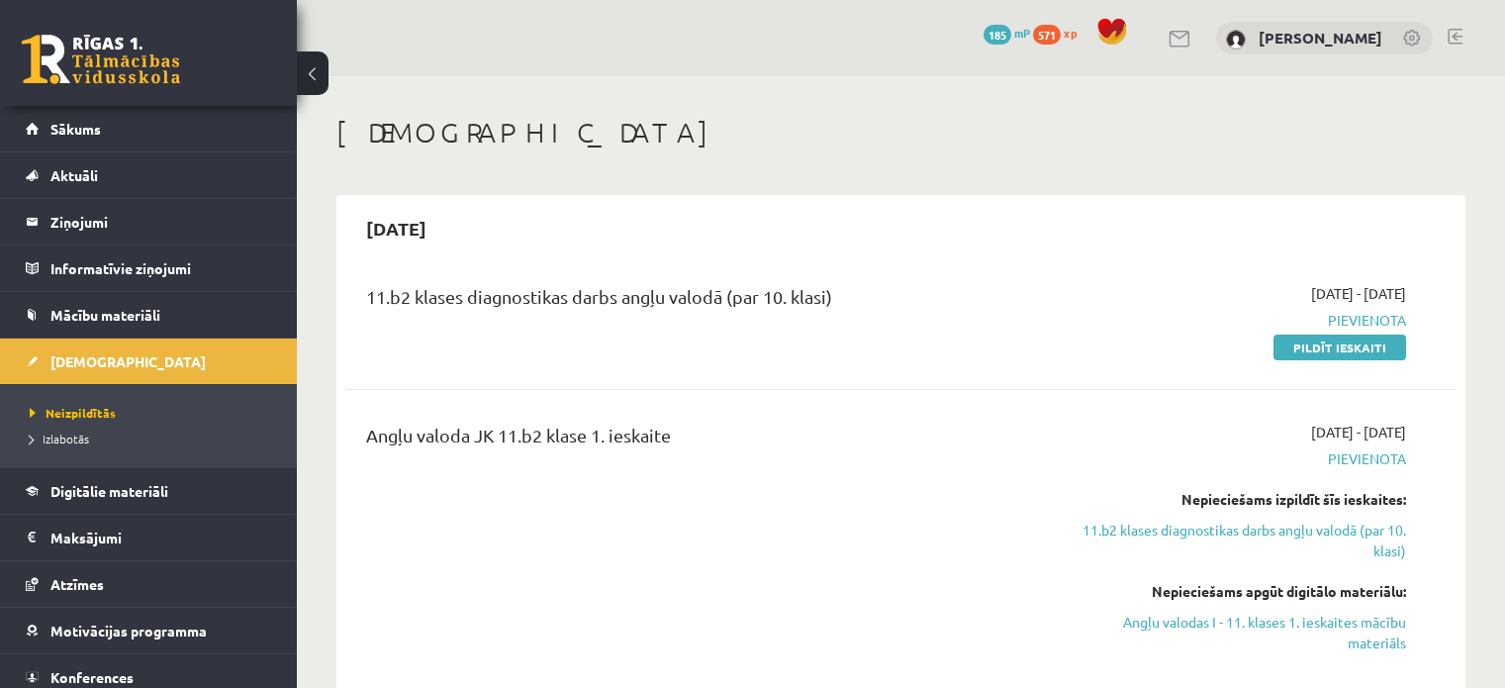
scroll to position [262, 0]
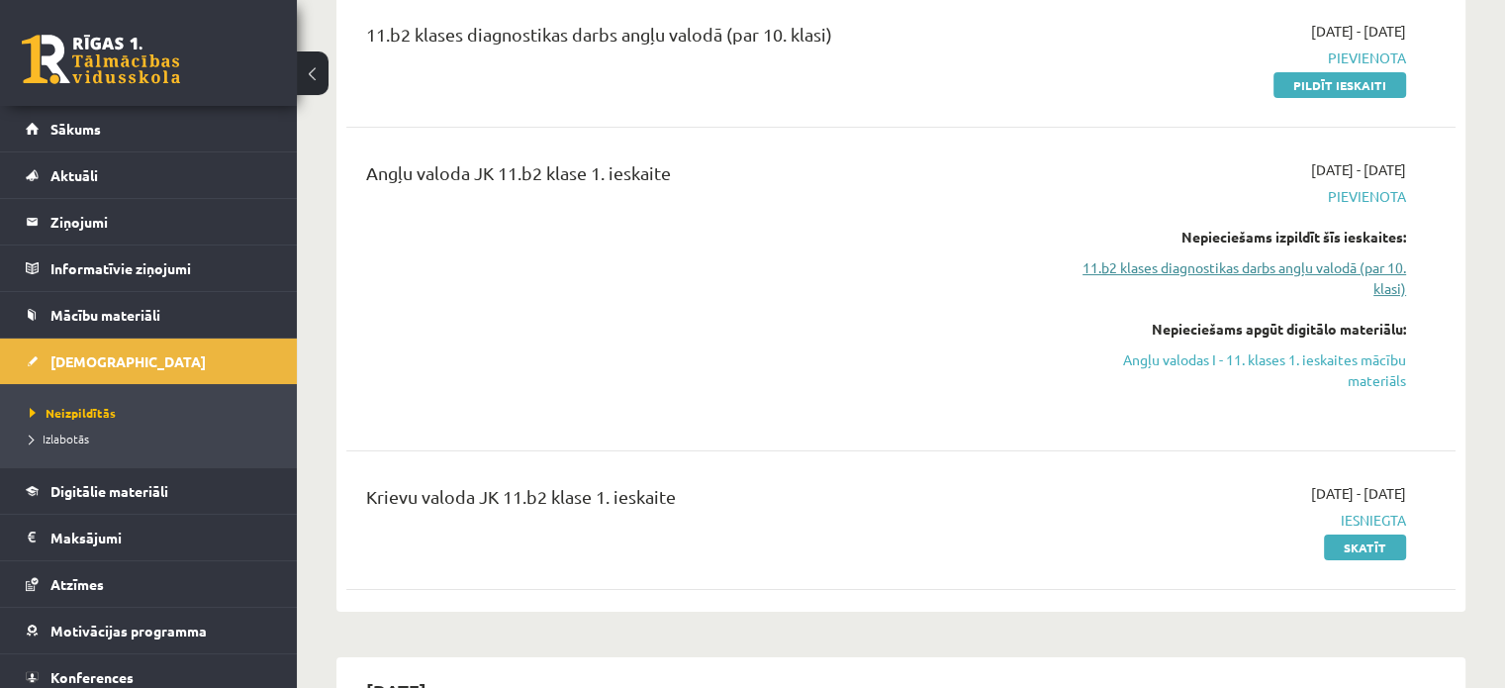
click at [1173, 269] on link "11.b2 klases diagnostikas darbs angļu valodā (par 10. klasi)" at bounding box center [1242, 278] width 326 height 42
click at [1172, 264] on link "11.b2 klases diagnostikas darbs angļu valodā (par 10. klasi)" at bounding box center [1242, 278] width 326 height 42
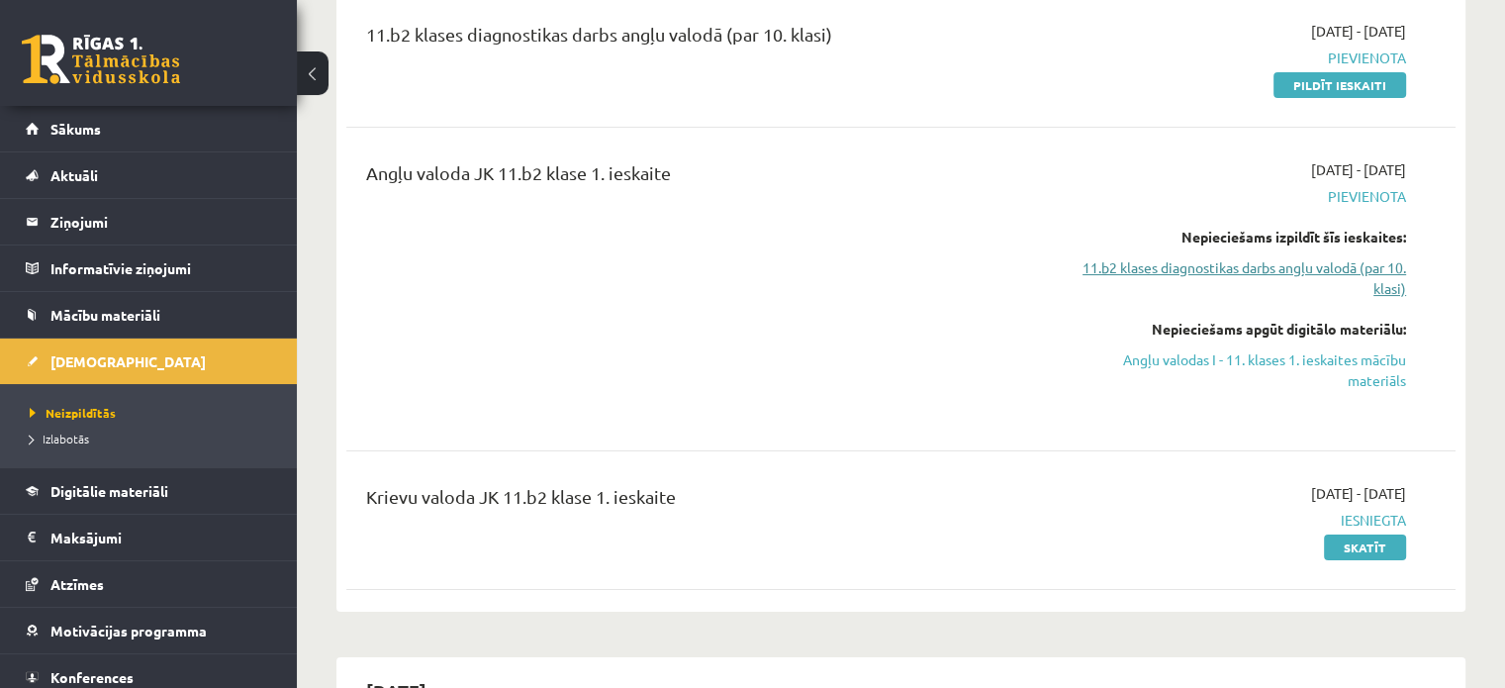
click at [1172, 264] on link "11.b2 klases diagnostikas darbs angļu valodā (par 10. klasi)" at bounding box center [1242, 278] width 326 height 42
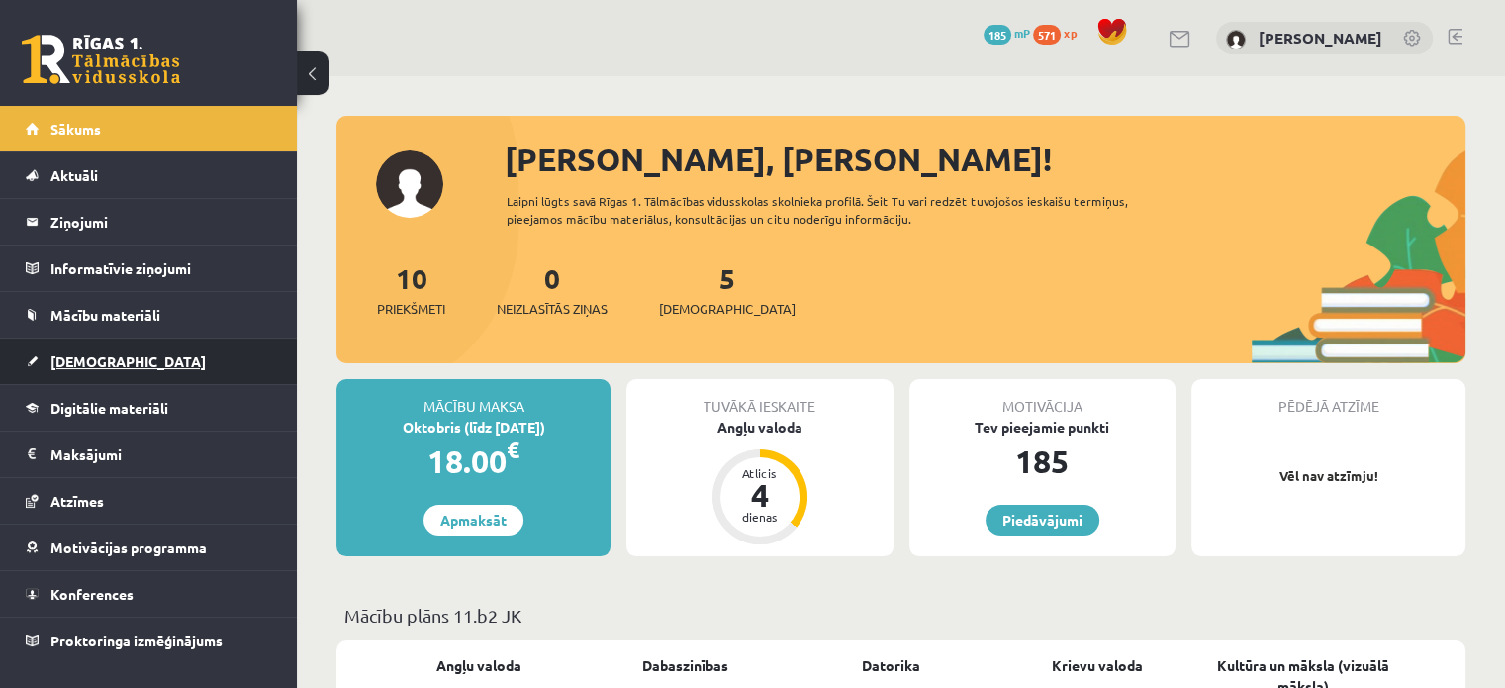
click at [111, 378] on link "[DEMOGRAPHIC_DATA]" at bounding box center [149, 361] width 246 height 46
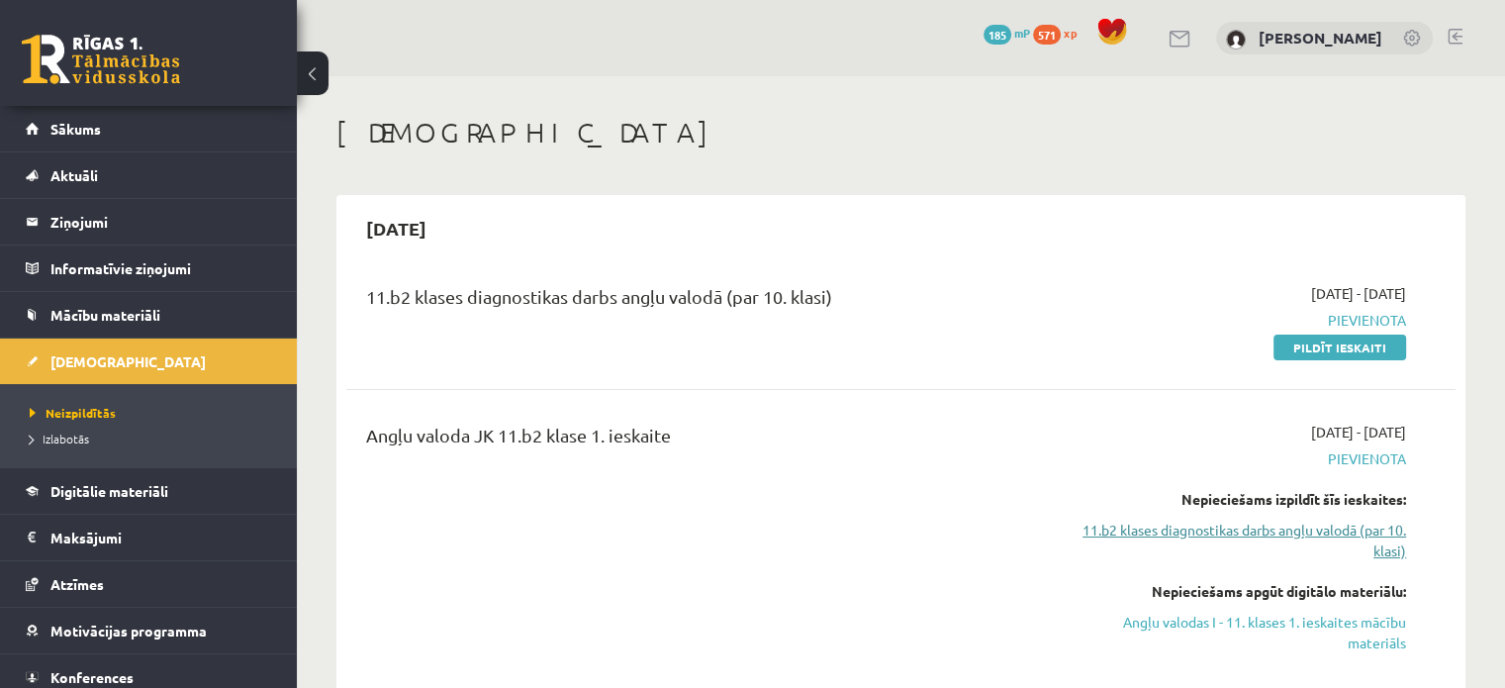
click at [1206, 525] on link "11.b2 klases diagnostikas darbs angļu valodā (par 10. klasi)" at bounding box center [1242, 540] width 326 height 42
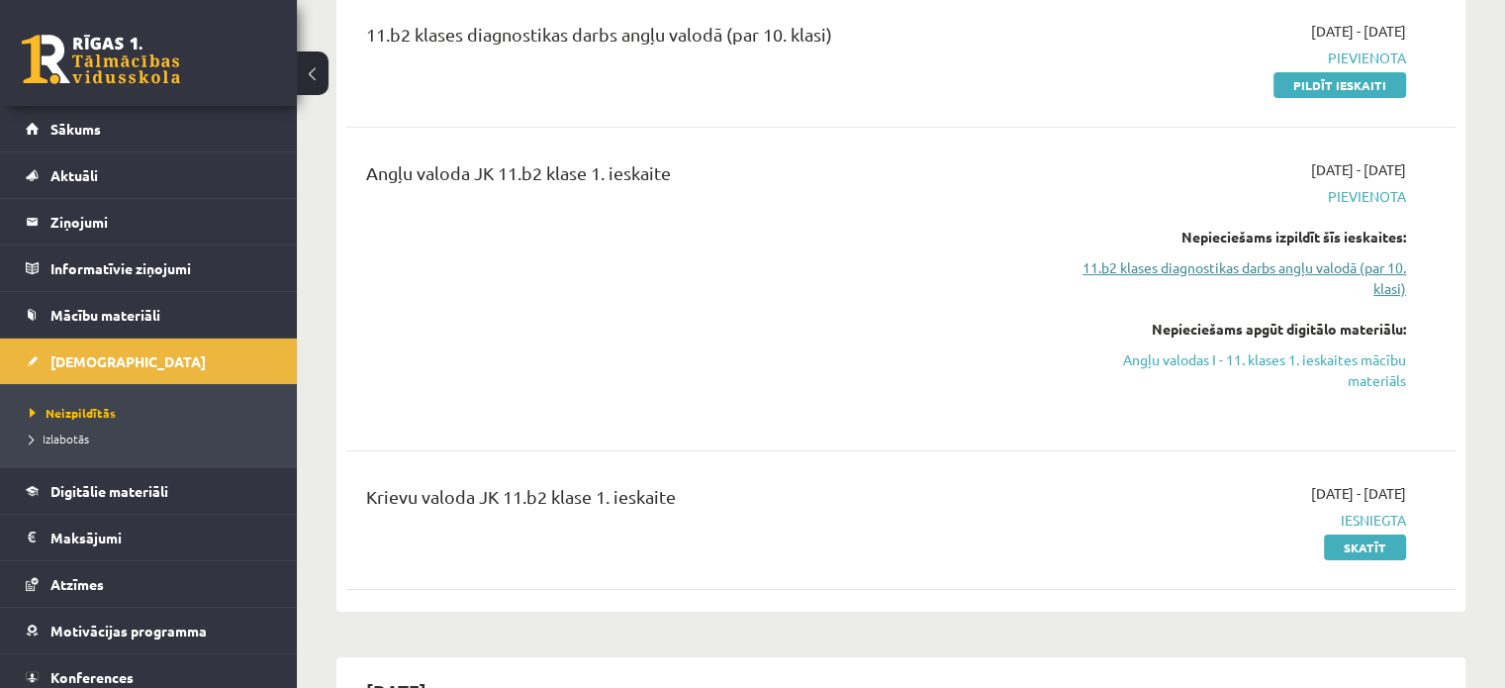
click at [1203, 270] on link "11.b2 klases diagnostikas darbs angļu valodā (par 10. klasi)" at bounding box center [1242, 278] width 326 height 42
drag, startPoint x: 1203, startPoint y: 270, endPoint x: 1201, endPoint y: 337, distance: 67.3
click at [1201, 337] on div "[DATE] - [DATE] [GEOGRAPHIC_DATA] Nepieciešams izpildīt šīs ieskaites: 11.b2 kl…" at bounding box center [1243, 288] width 356 height 259
click at [1195, 349] on link "Angļu valodas I - 11. klases 1. ieskaites mācību materiāls" at bounding box center [1242, 370] width 326 height 42
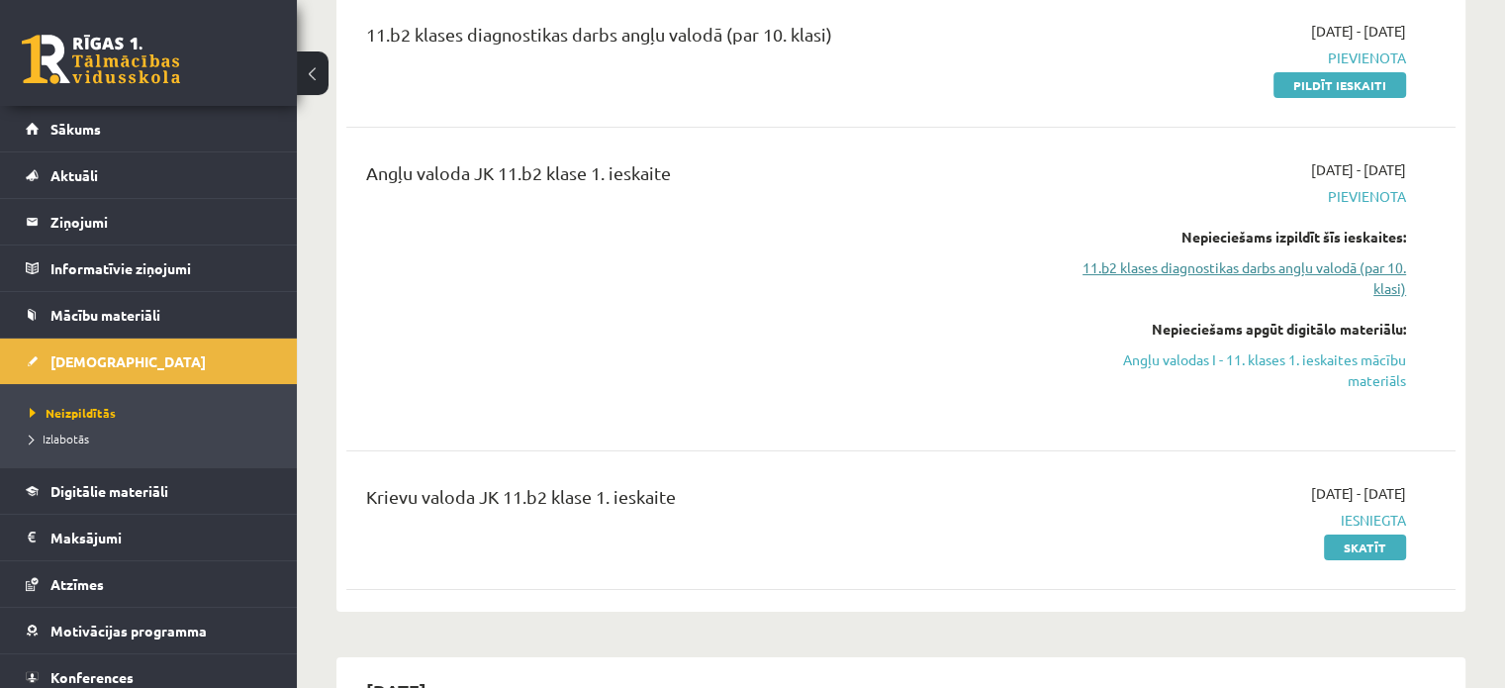
click at [1184, 257] on link "11.b2 klases diagnostikas darbs angļu valodā (par 10. klasi)" at bounding box center [1242, 278] width 326 height 42
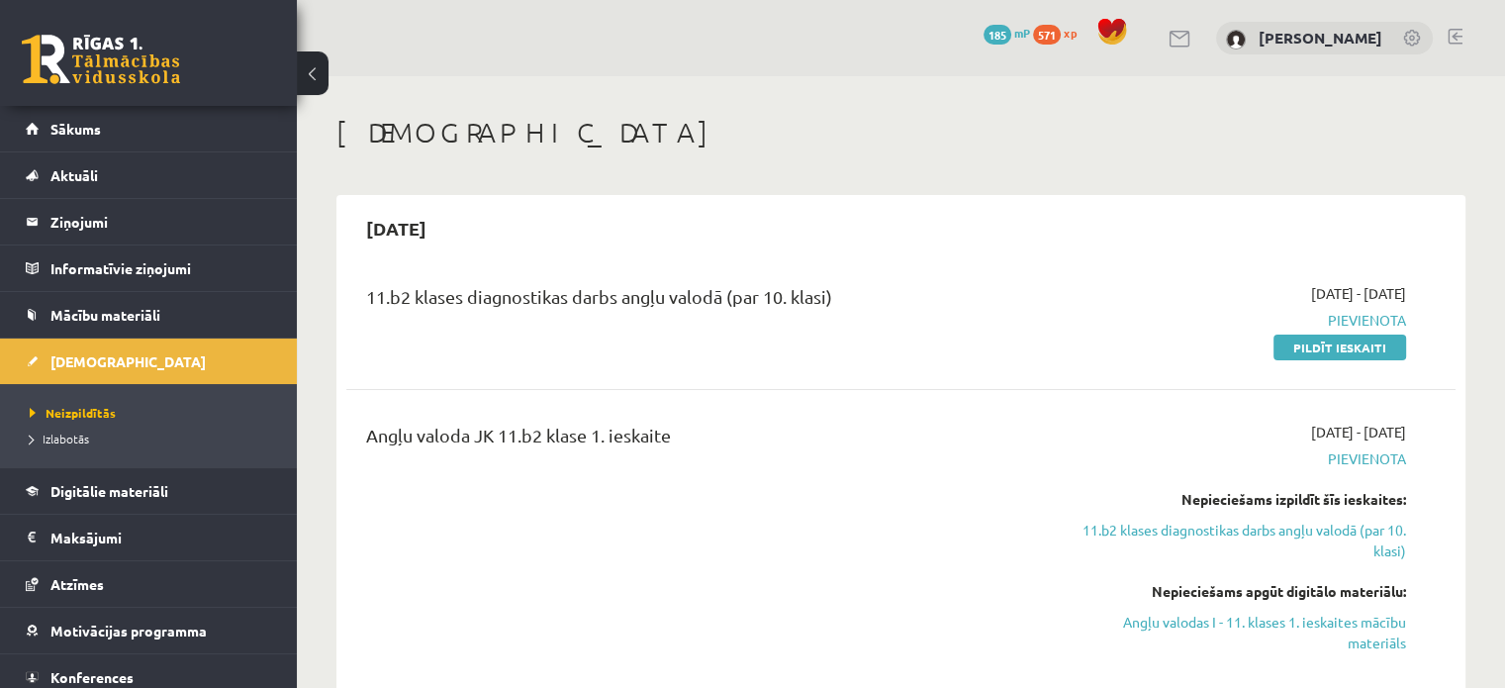
scroll to position [0, 0]
click at [1061, 36] on span "571" at bounding box center [1047, 35] width 28 height 20
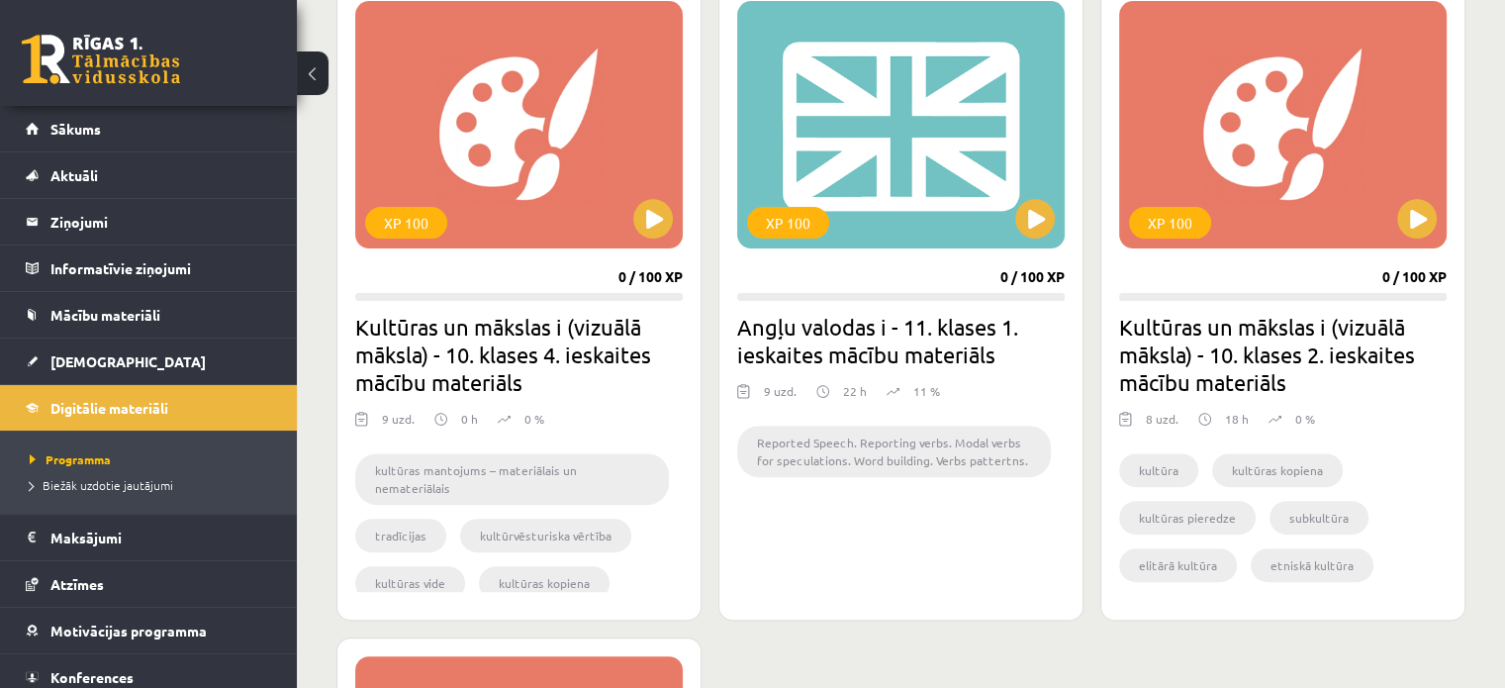
scroll to position [581, 0]
click at [1038, 212] on button at bounding box center [1035, 220] width 40 height 40
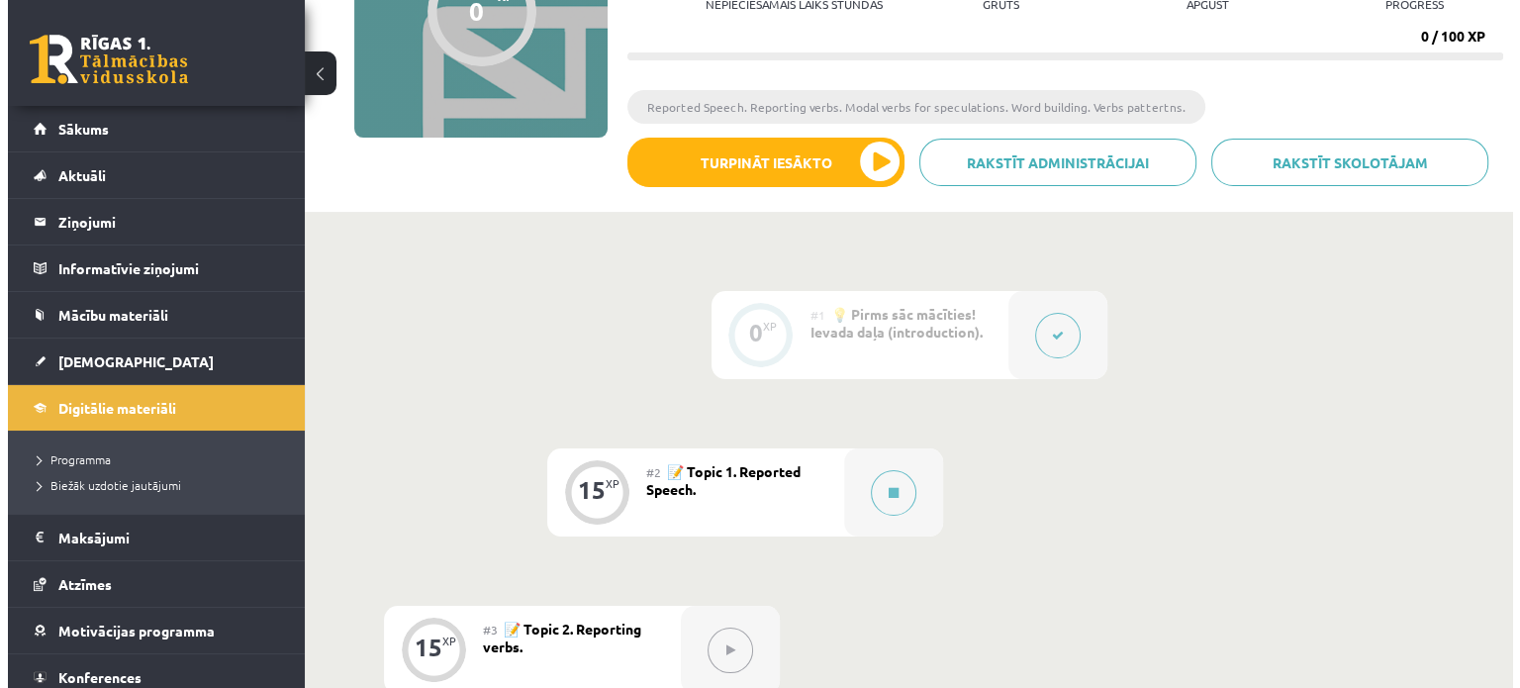
scroll to position [268, 0]
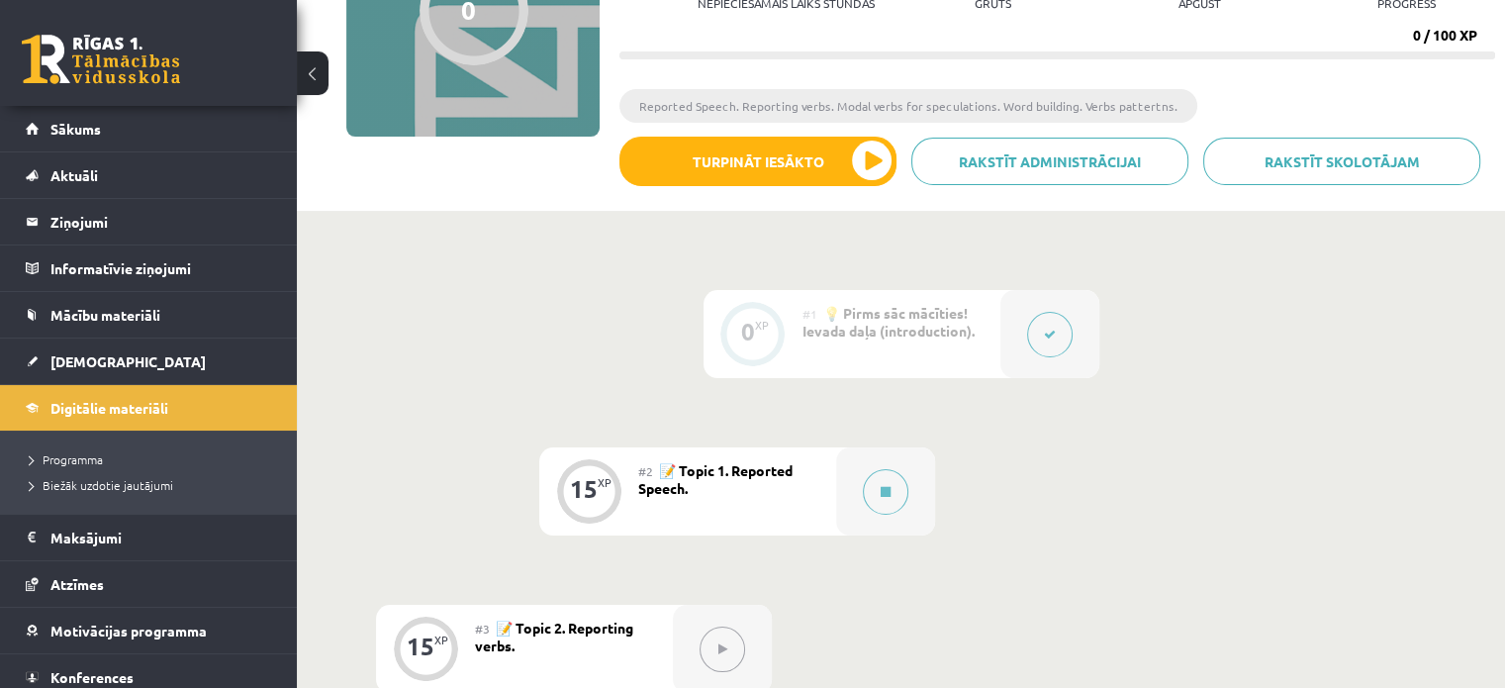
click at [1046, 324] on button at bounding box center [1050, 335] width 46 height 46
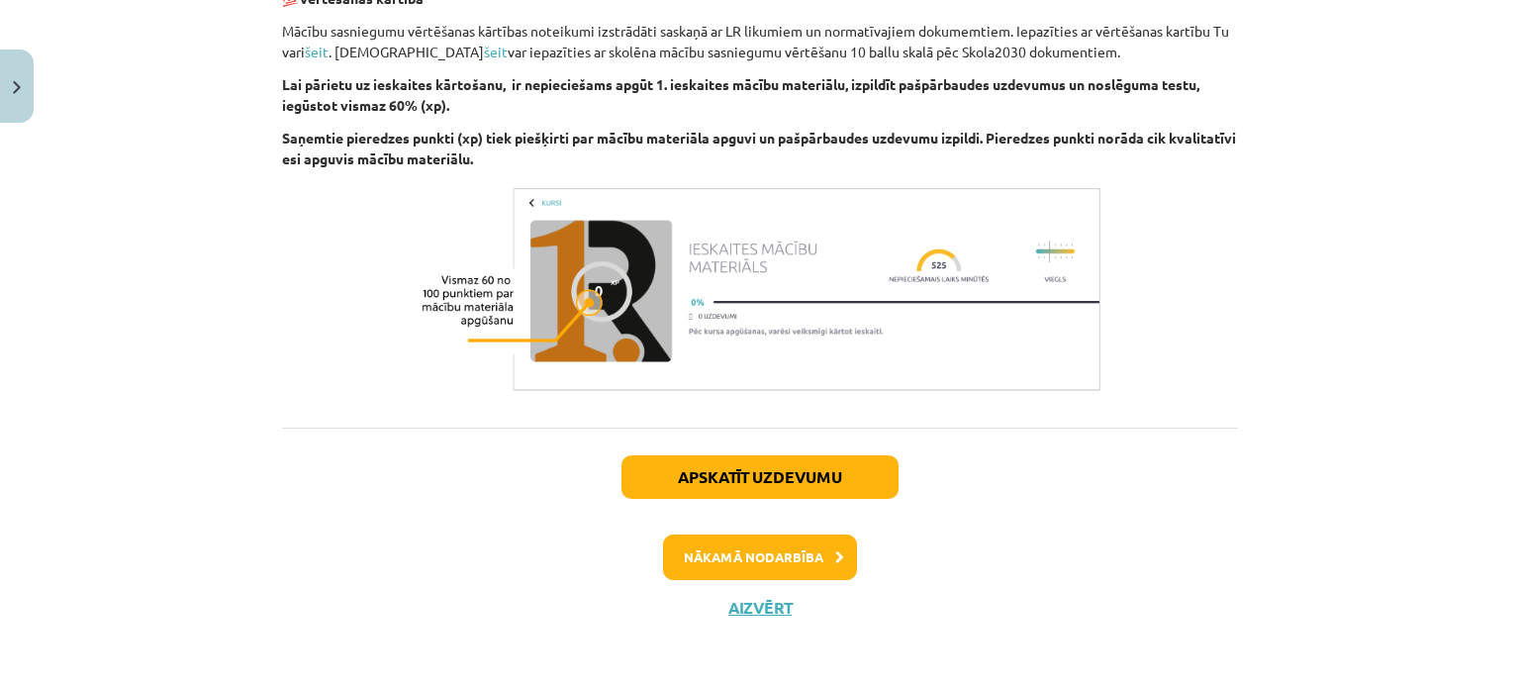
scroll to position [1452, 0]
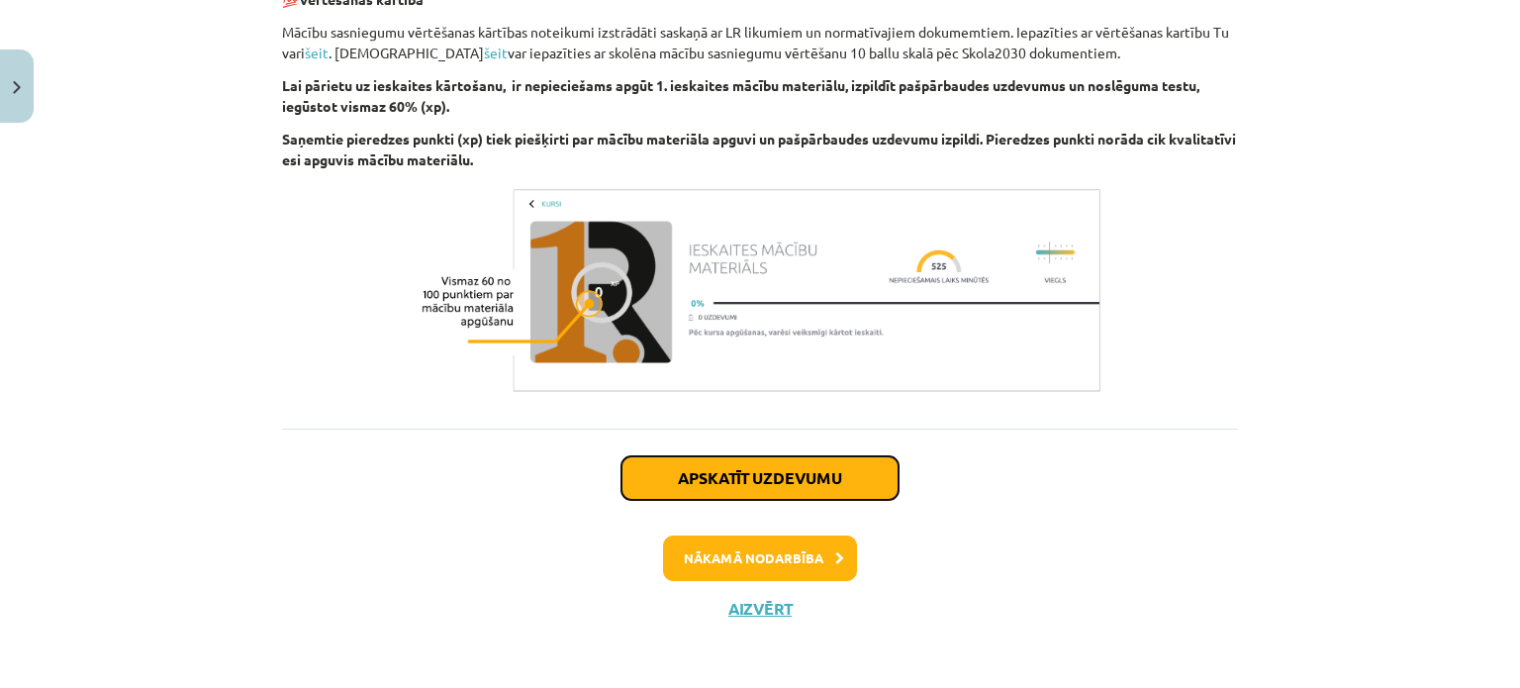
click at [755, 479] on button "Apskatīt uzdevumu" at bounding box center [759, 478] width 277 height 44
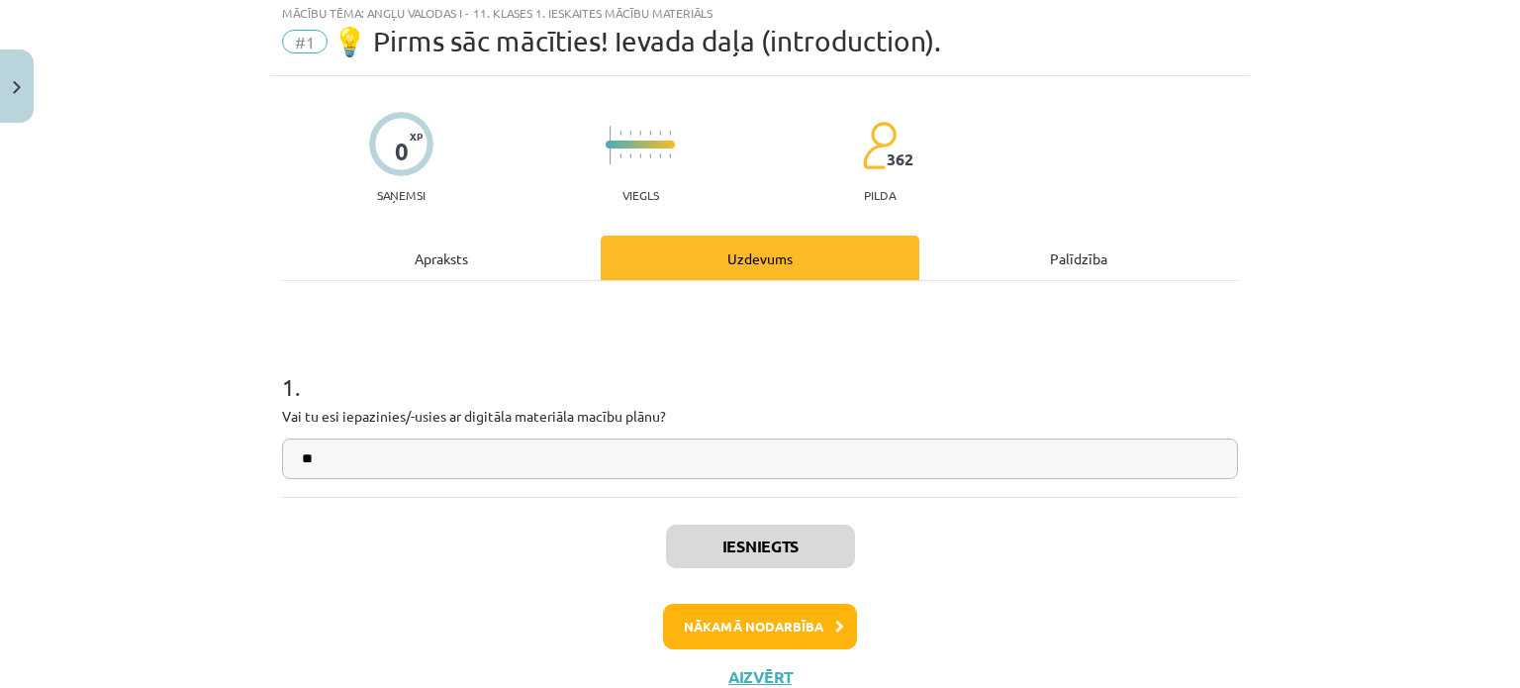
scroll to position [49, 0]
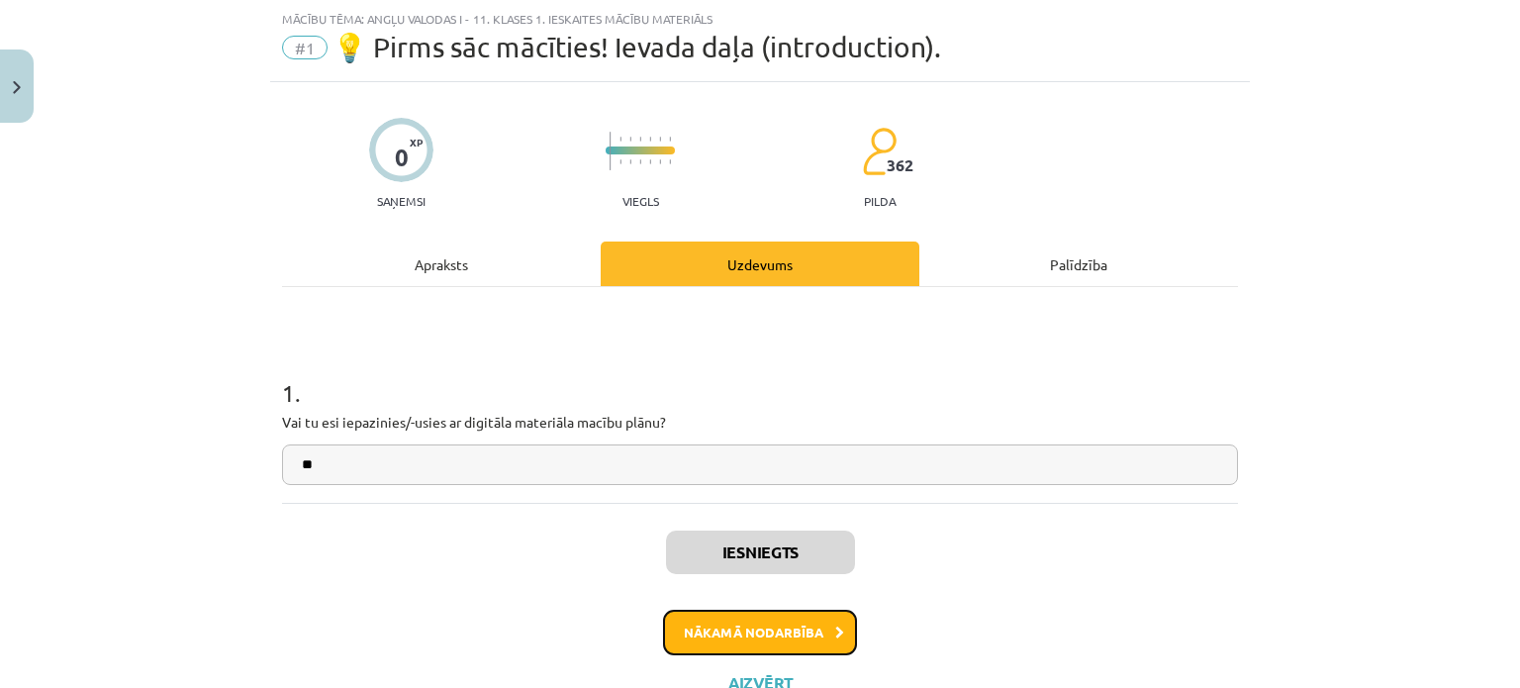
click at [679, 636] on button "Nākamā nodarbība" at bounding box center [760, 632] width 194 height 46
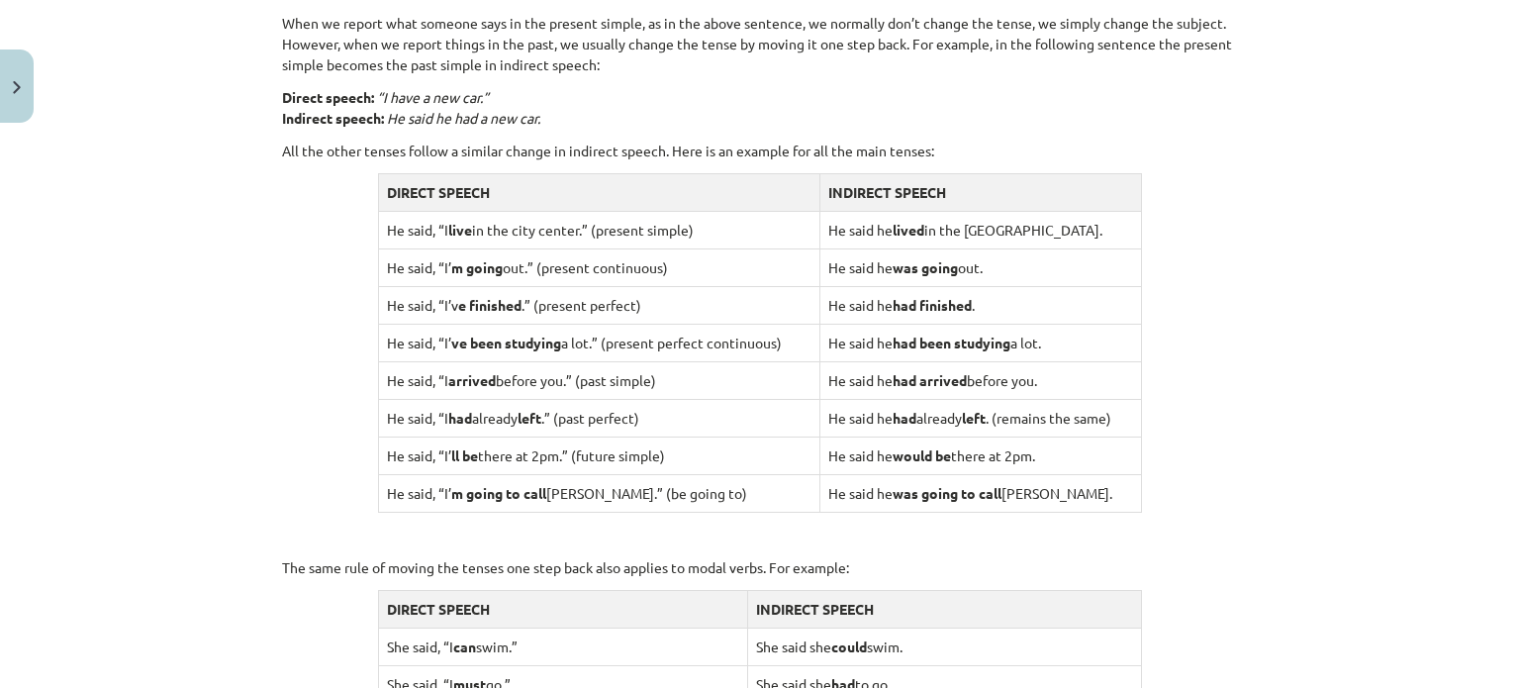
scroll to position [1982, 0]
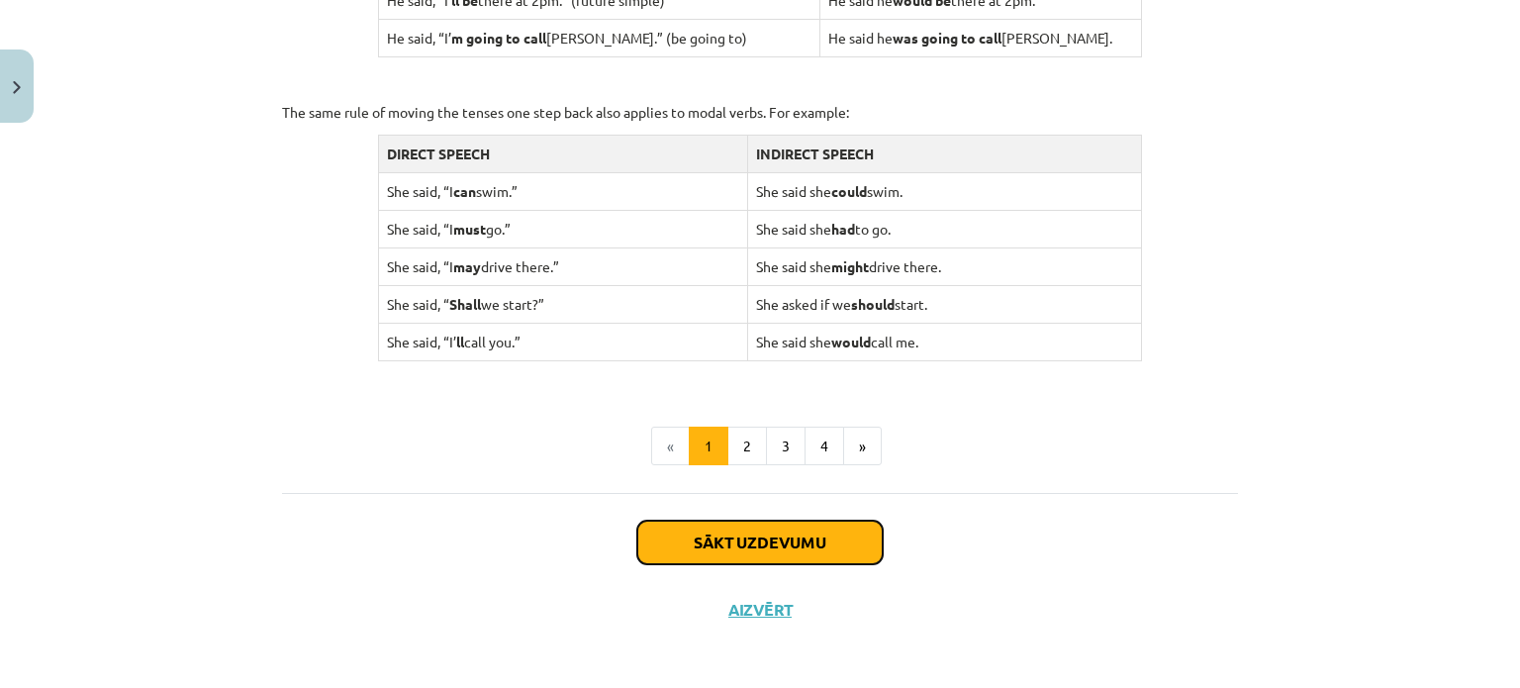
click at [796, 525] on button "Sākt uzdevumu" at bounding box center [759, 542] width 245 height 44
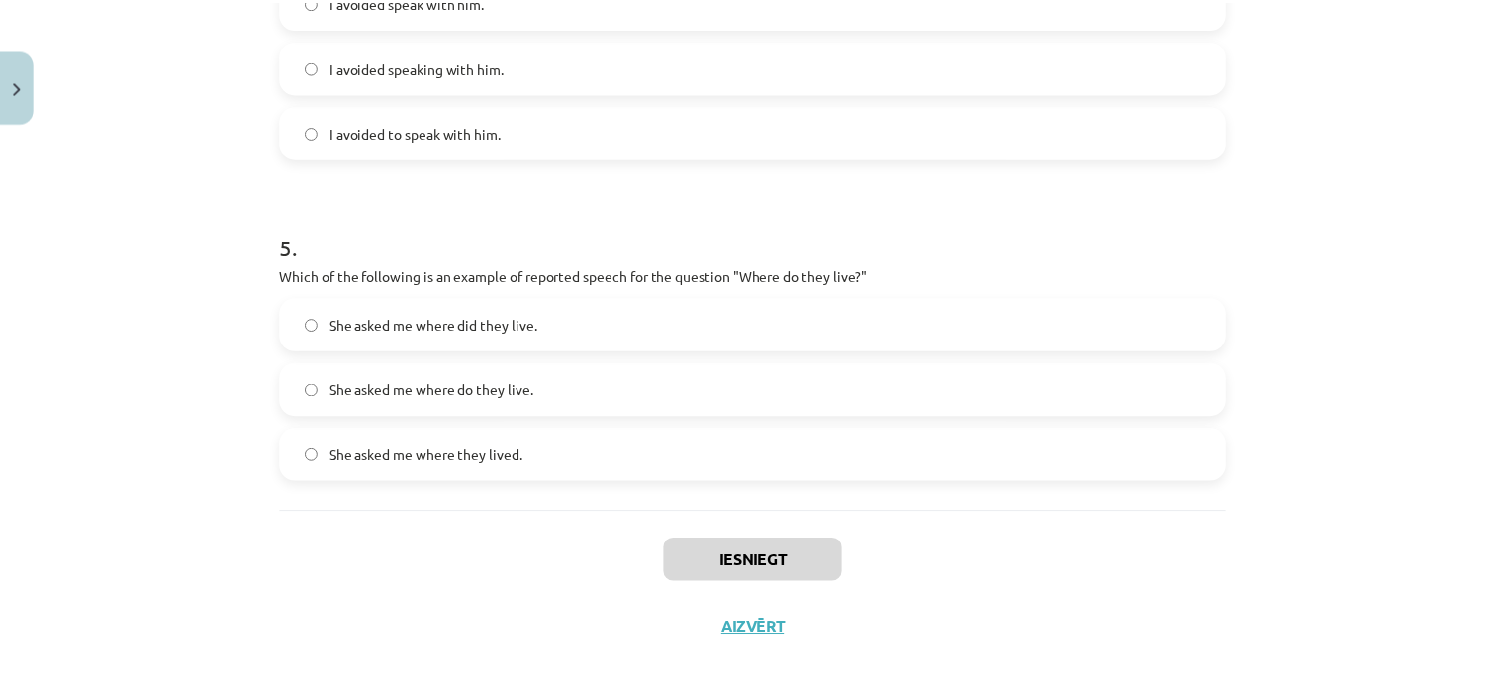
scroll to position [1513, 0]
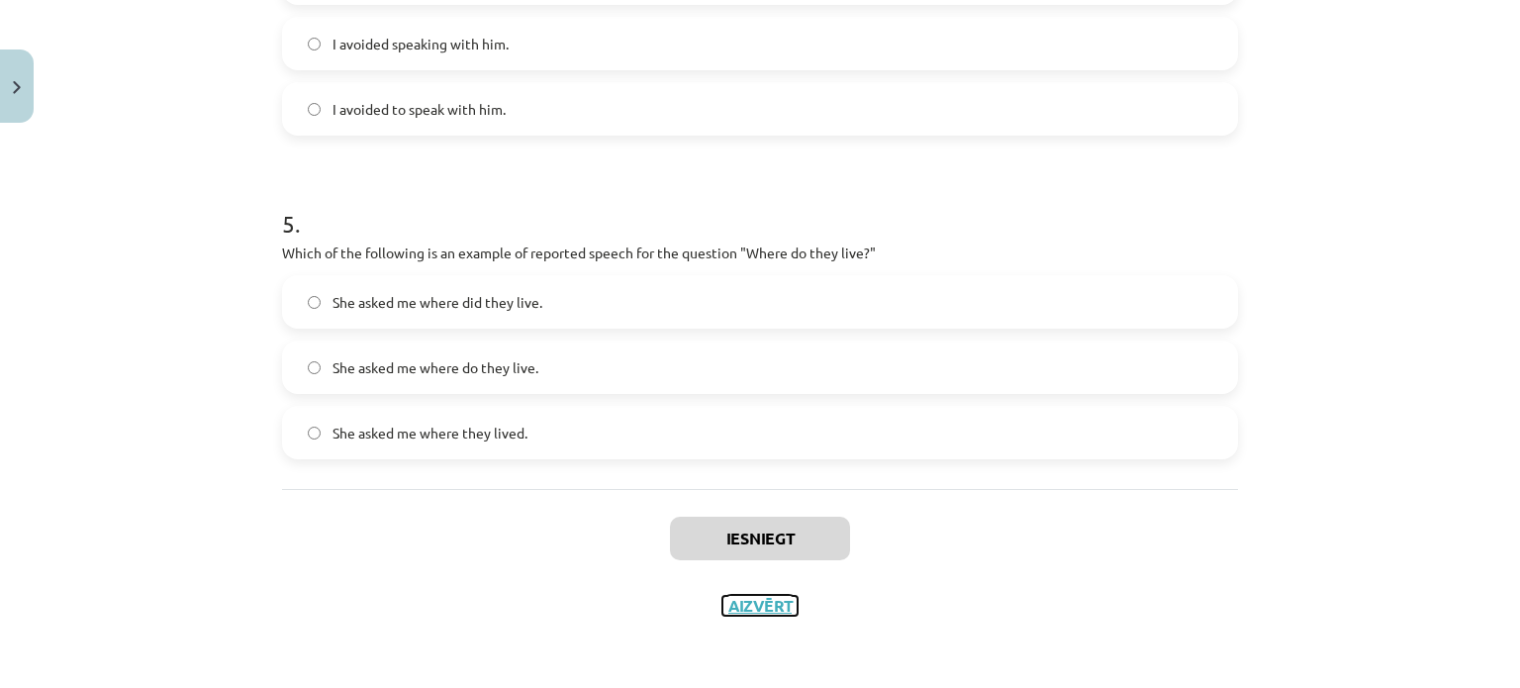
click at [744, 601] on button "Aizvērt" at bounding box center [759, 606] width 75 height 20
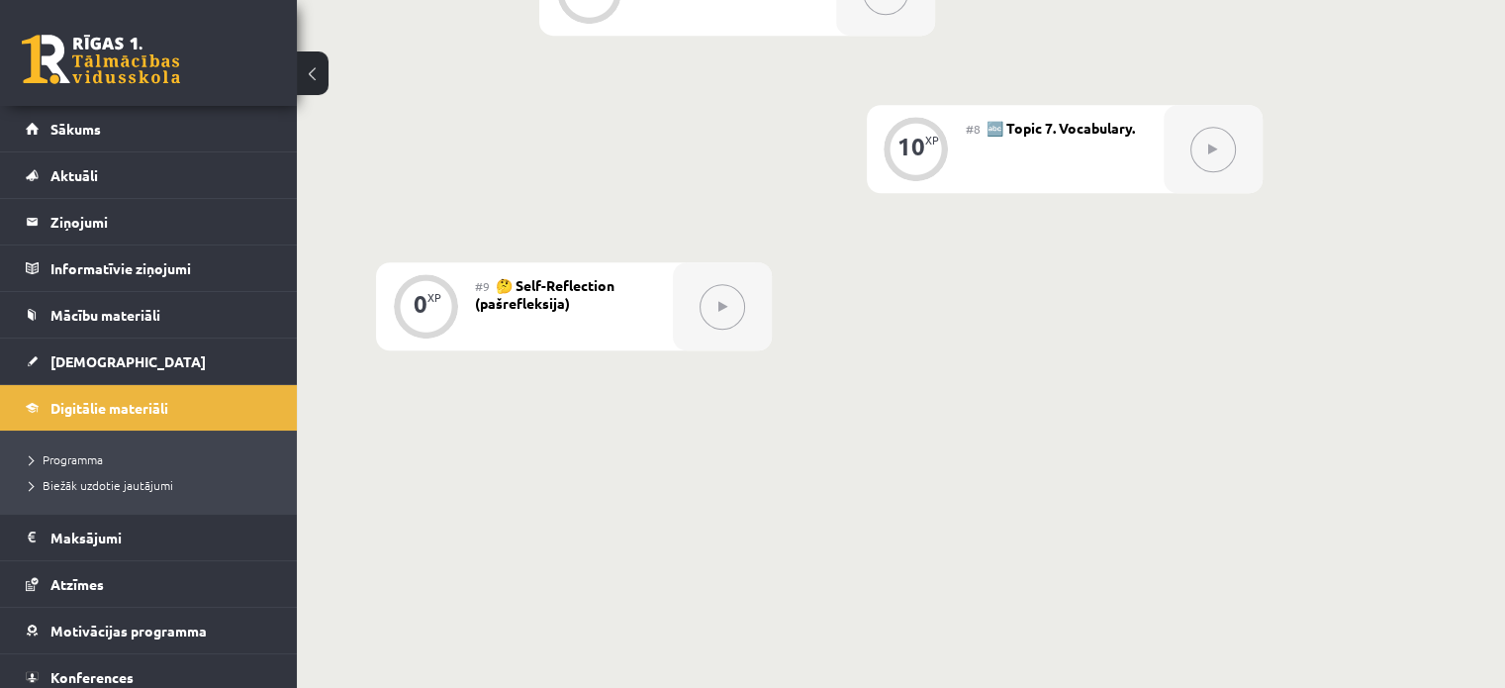
scroll to position [1562, 0]
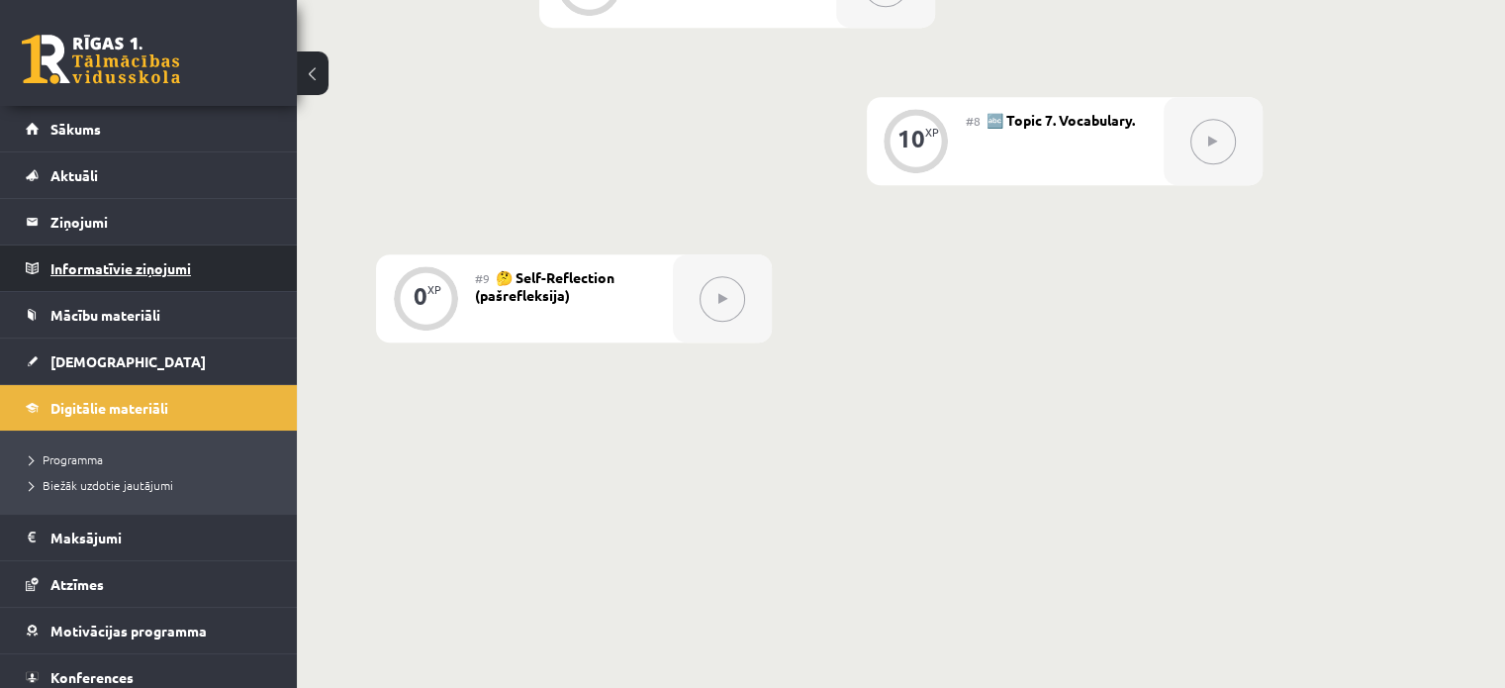
click at [92, 280] on legend "Informatīvie ziņojumi 0" at bounding box center [161, 268] width 222 height 46
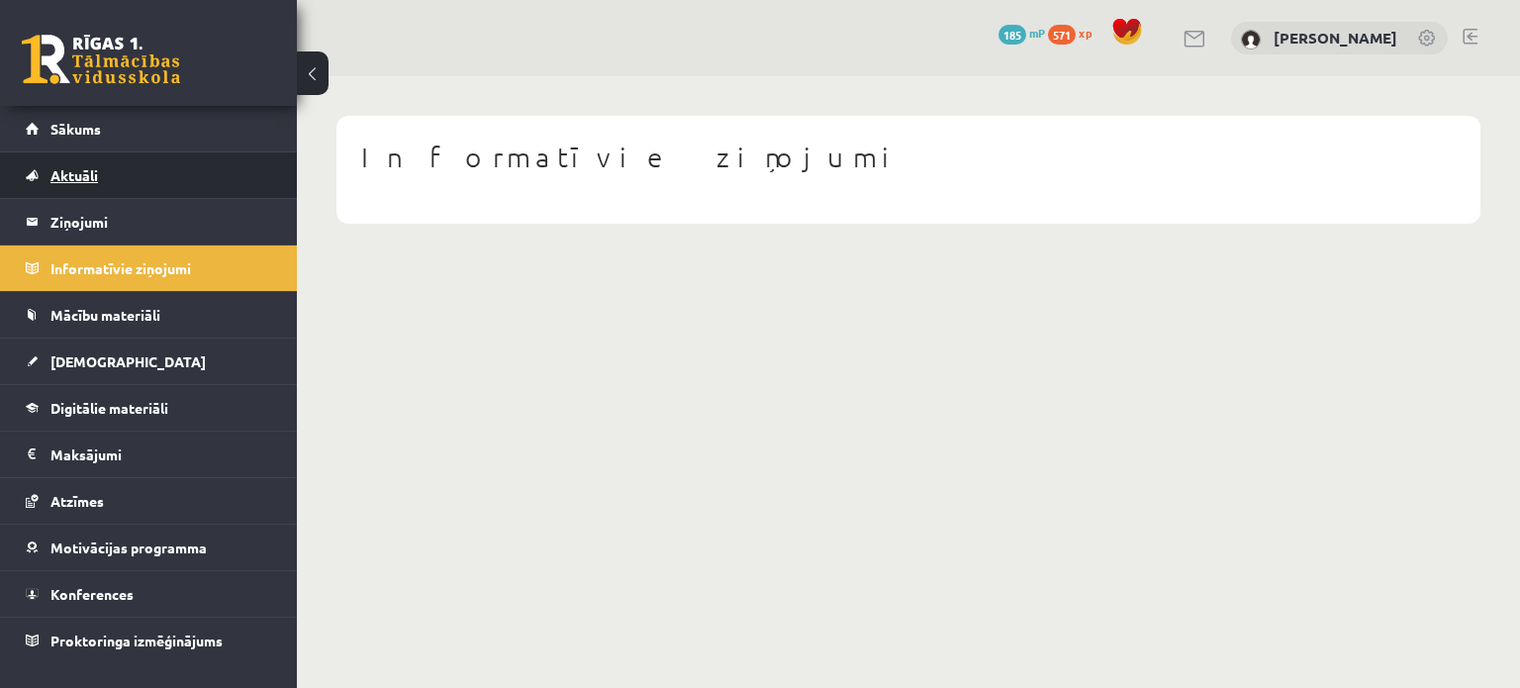
click at [92, 177] on span "Aktuāli" at bounding box center [73, 175] width 47 height 18
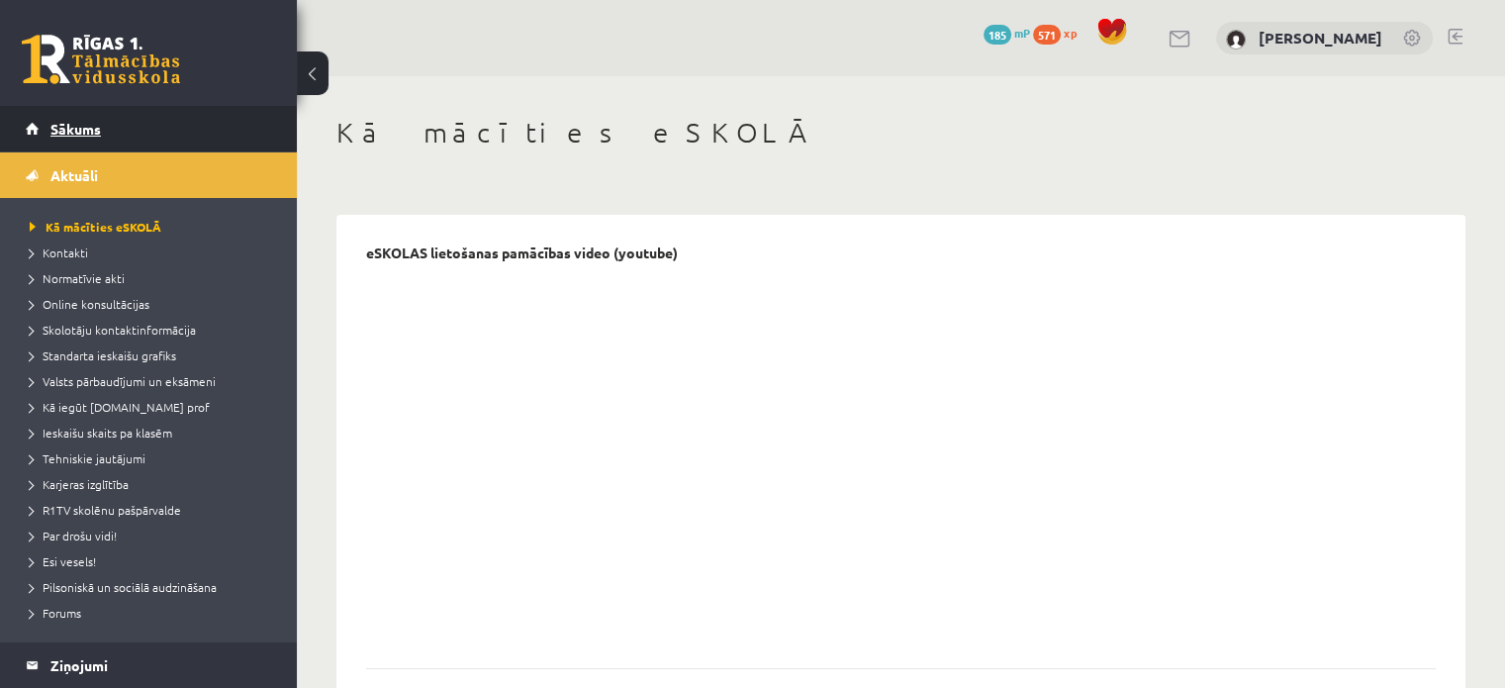
click at [110, 125] on link "Sākums" at bounding box center [149, 129] width 246 height 46
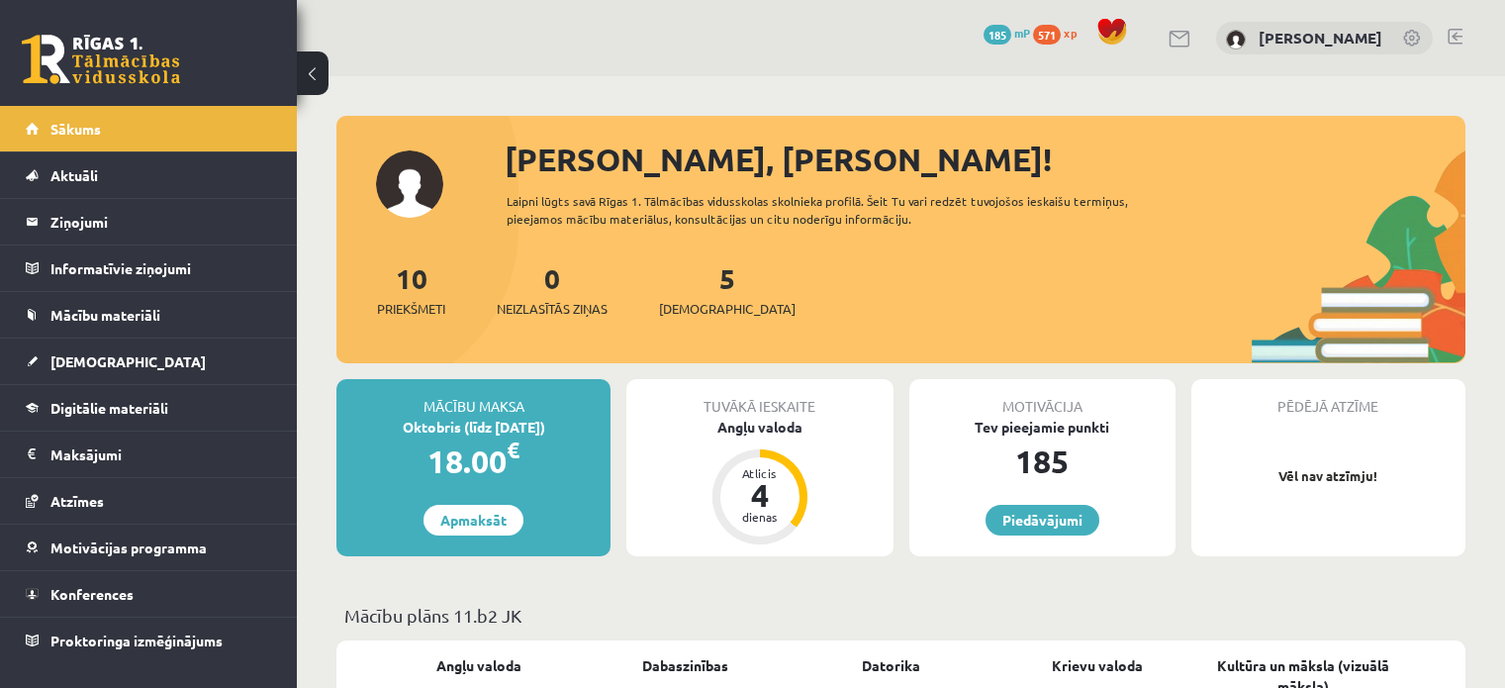
scroll to position [174, 0]
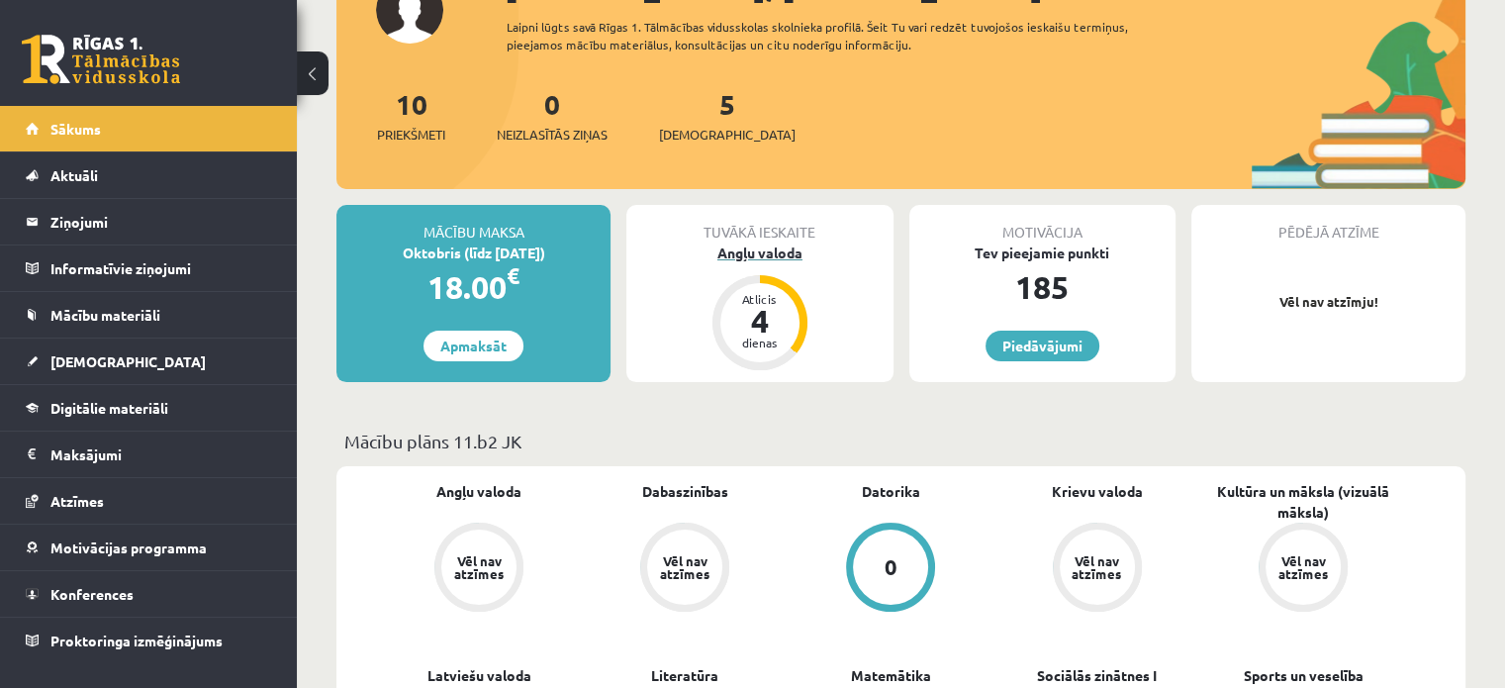
click at [760, 293] on div "Atlicis" at bounding box center [759, 299] width 59 height 12
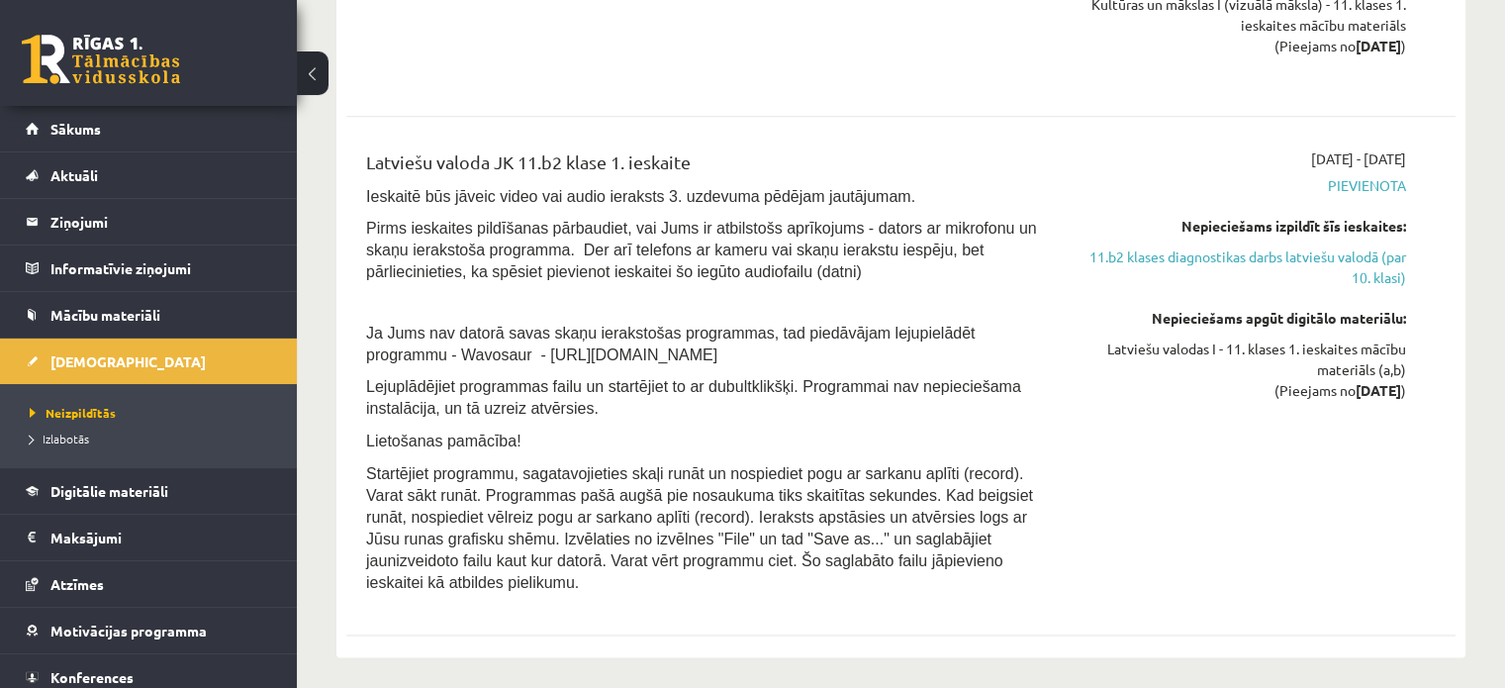
scroll to position [2537, 0]
click at [1137, 256] on link "11.b2 klases diagnostikas darbs latviešu valodā (par 10. klasi)" at bounding box center [1242, 267] width 326 height 42
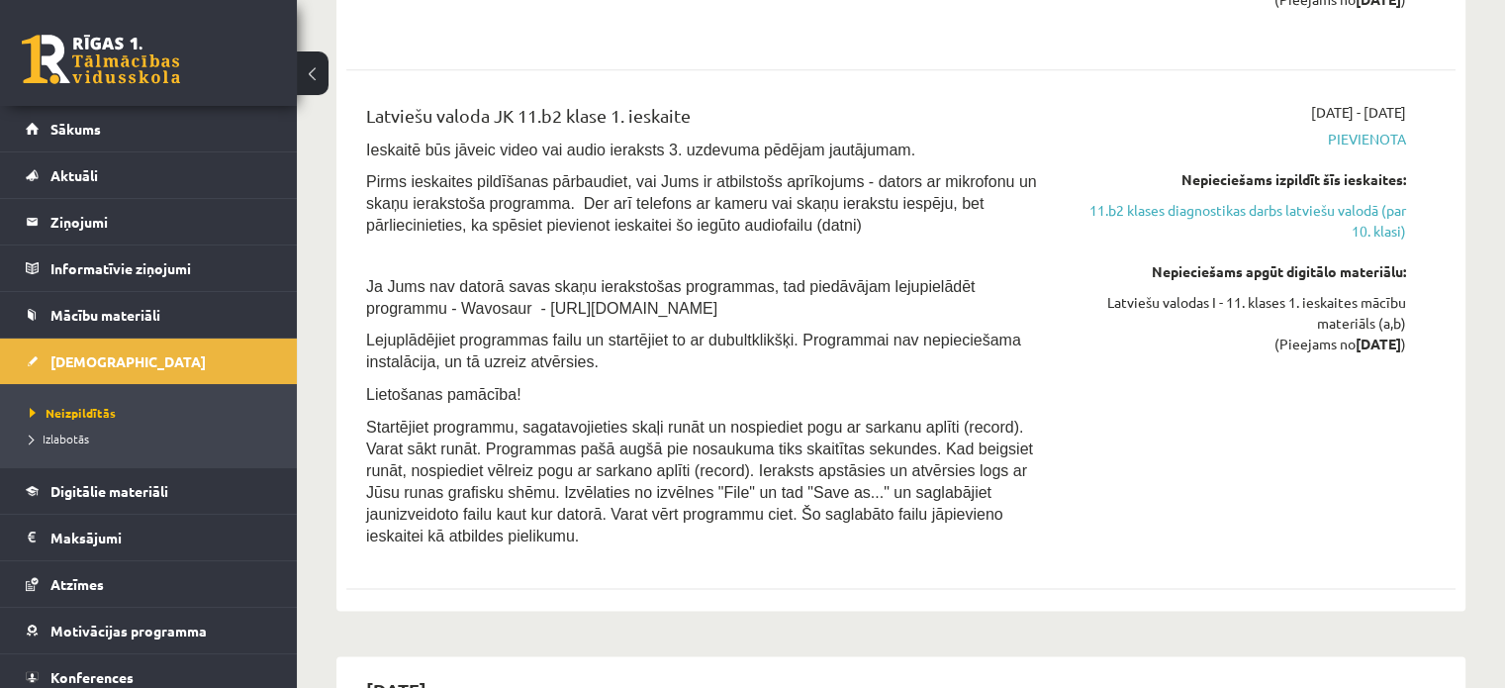
scroll to position [2580, 0]
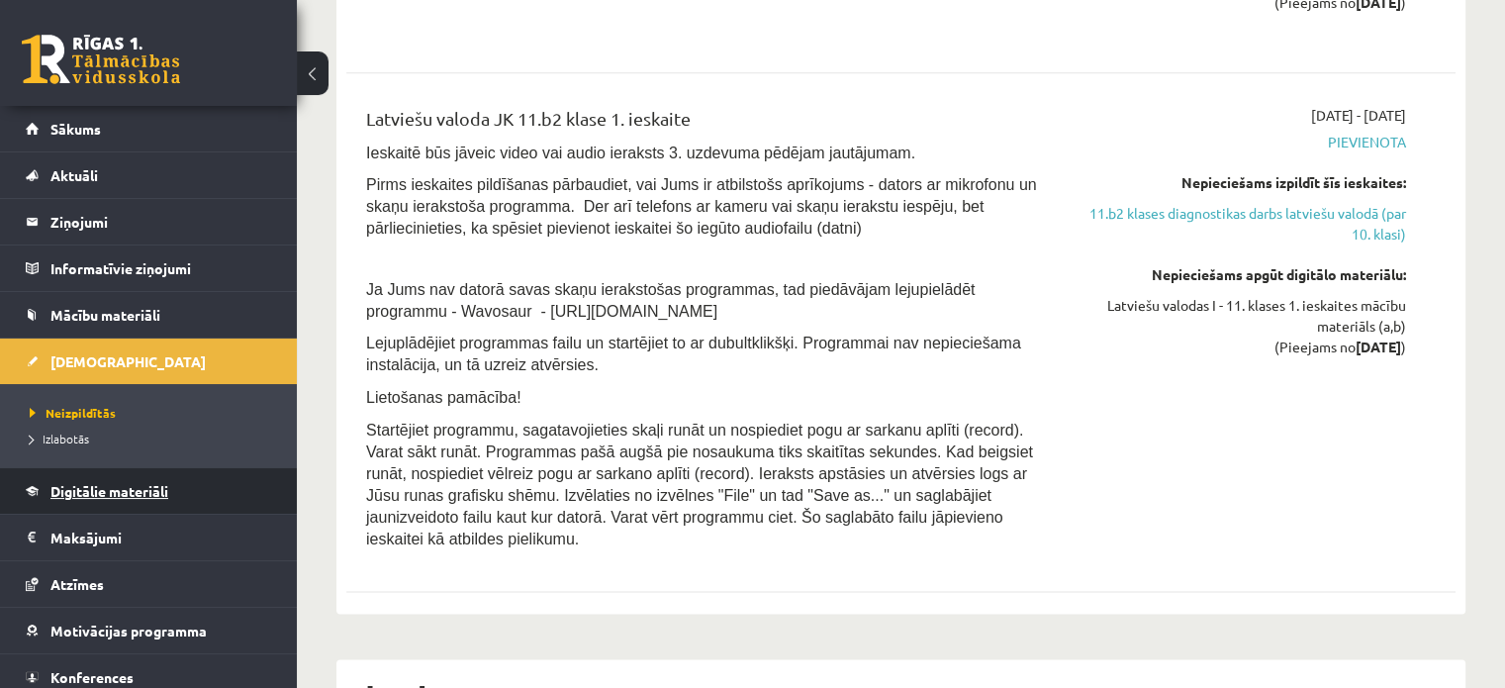
click at [89, 486] on span "Digitālie materiāli" at bounding box center [109, 491] width 118 height 18
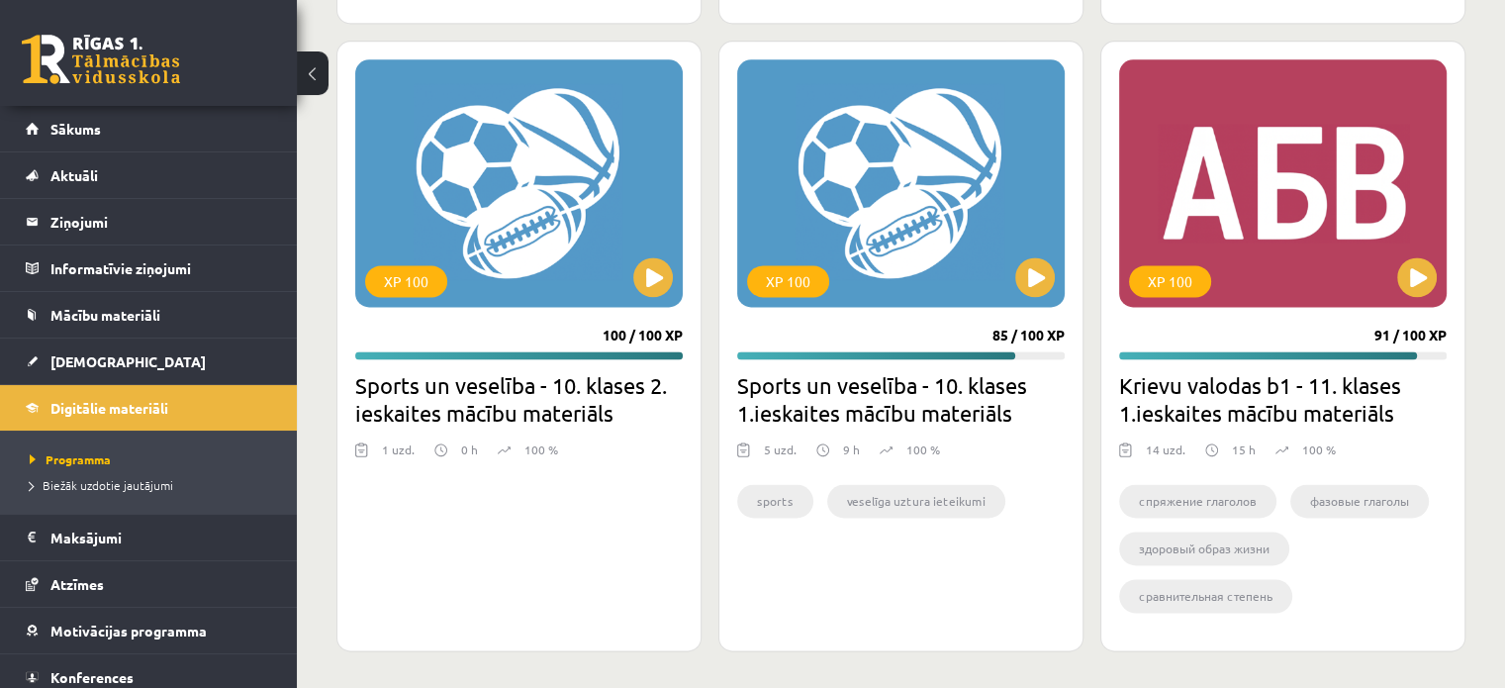
scroll to position [2584, 0]
click at [1420, 292] on button at bounding box center [1417, 276] width 40 height 40
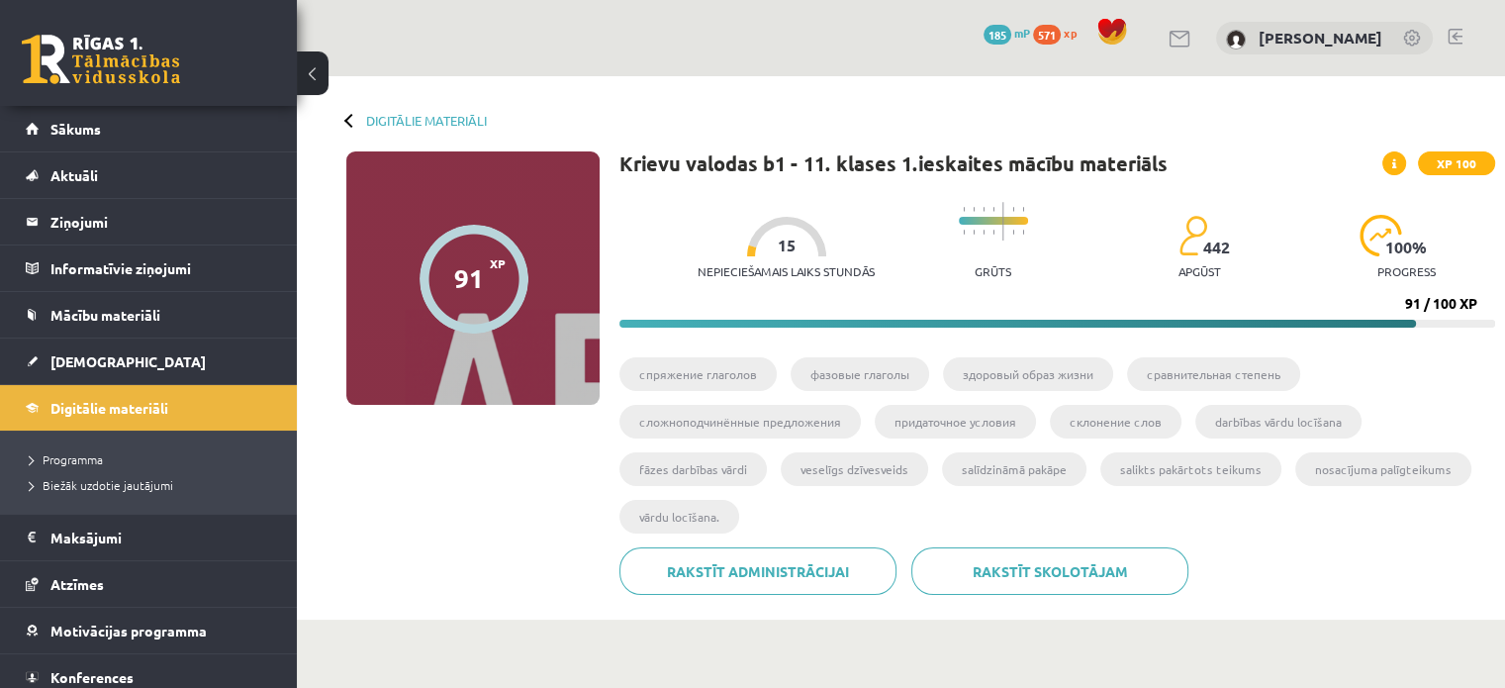
click at [364, 118] on div "Digitālie materiāli" at bounding box center [416, 120] width 140 height 15
click at [392, 120] on link "Digitālie materiāli" at bounding box center [426, 120] width 121 height 15
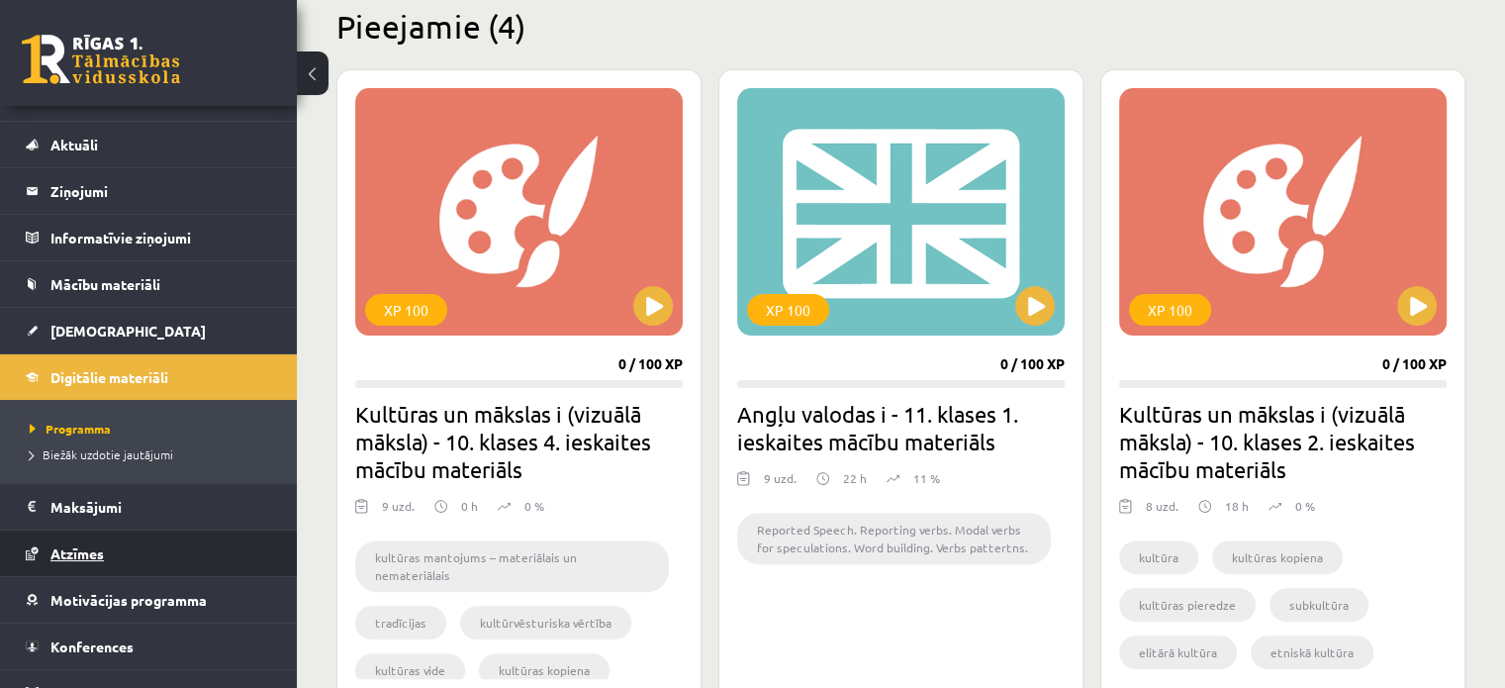
scroll to position [55, 0]
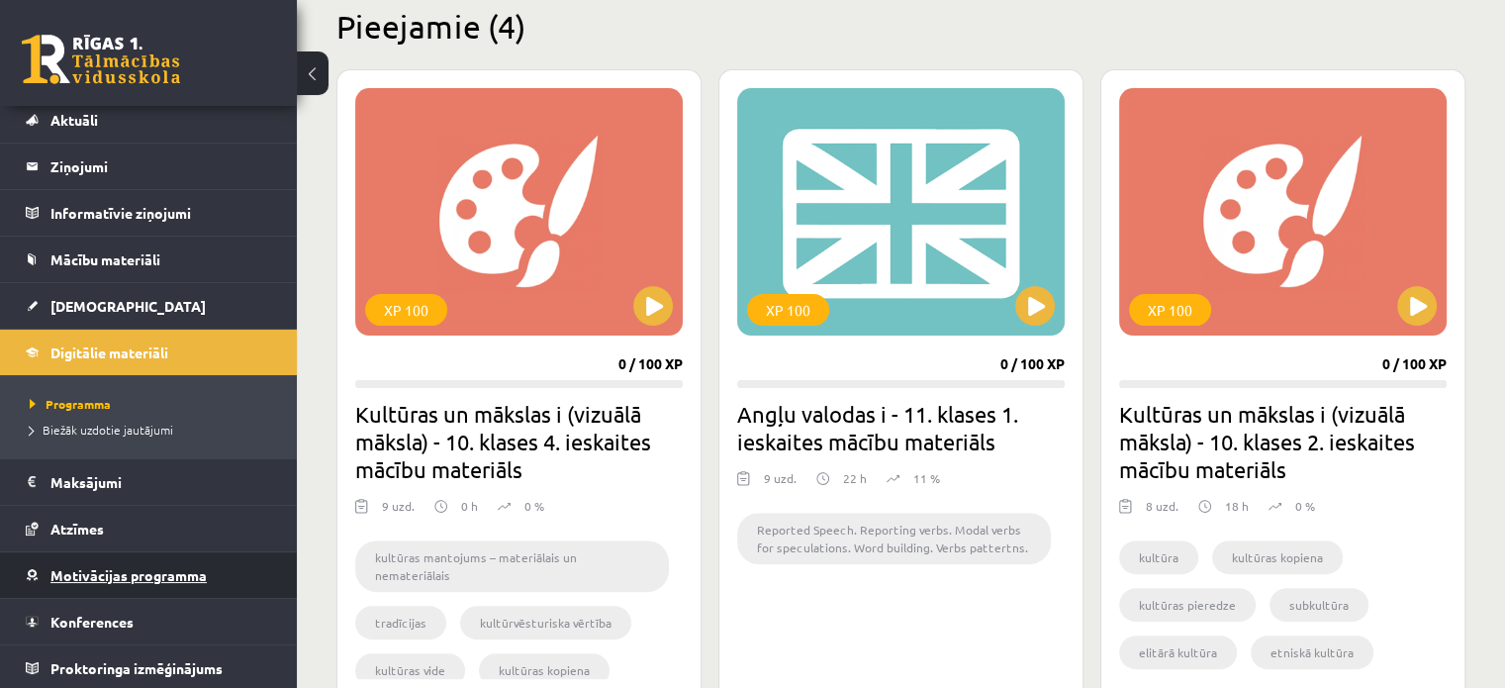
click at [97, 577] on span "Motivācijas programma" at bounding box center [128, 575] width 156 height 18
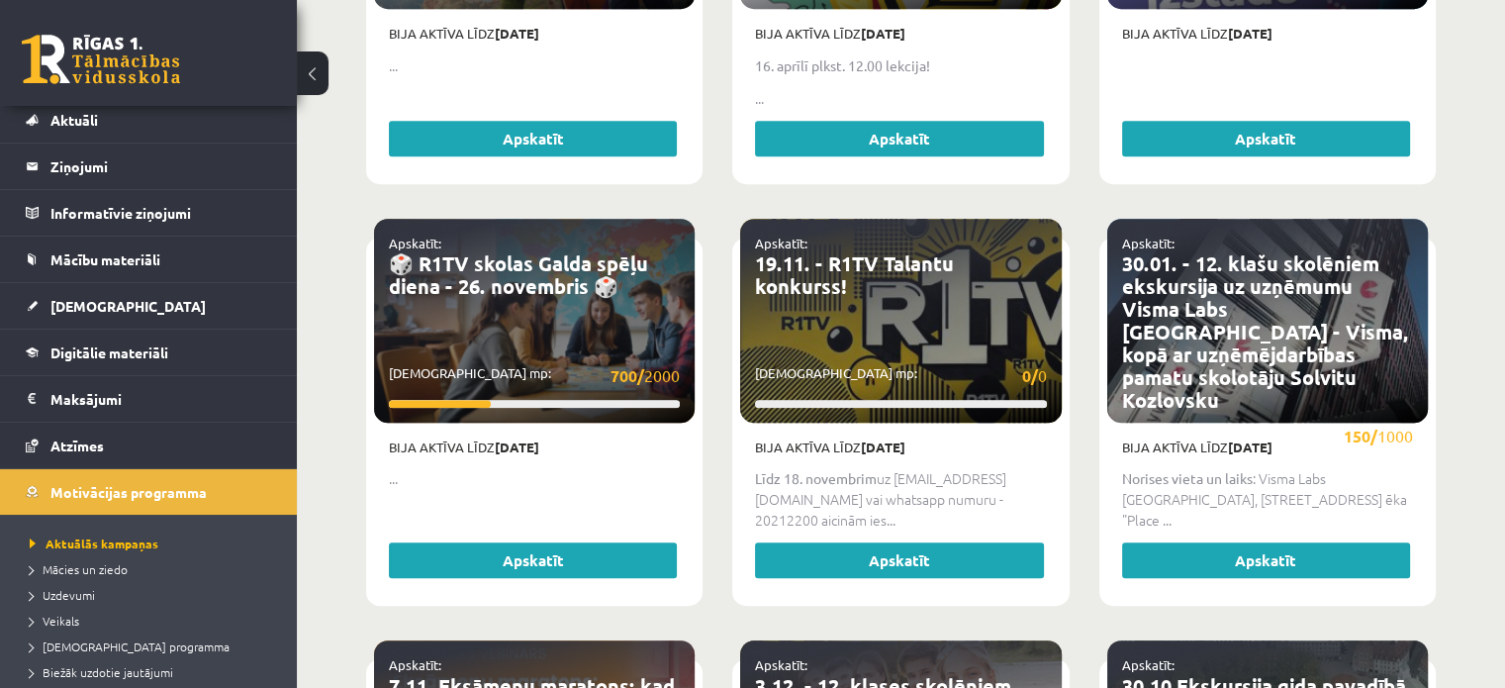
scroll to position [693, 0]
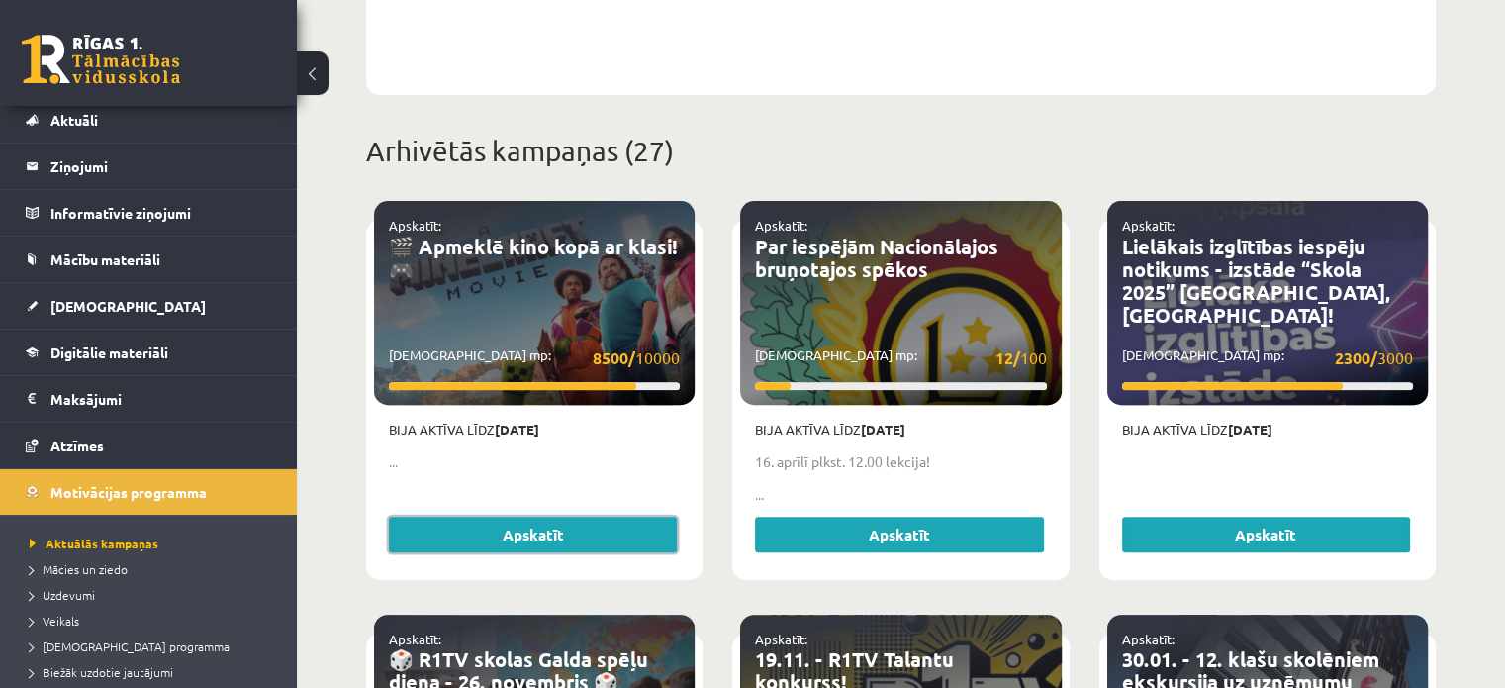
click at [511, 519] on link "Apskatīt" at bounding box center [533, 534] width 288 height 36
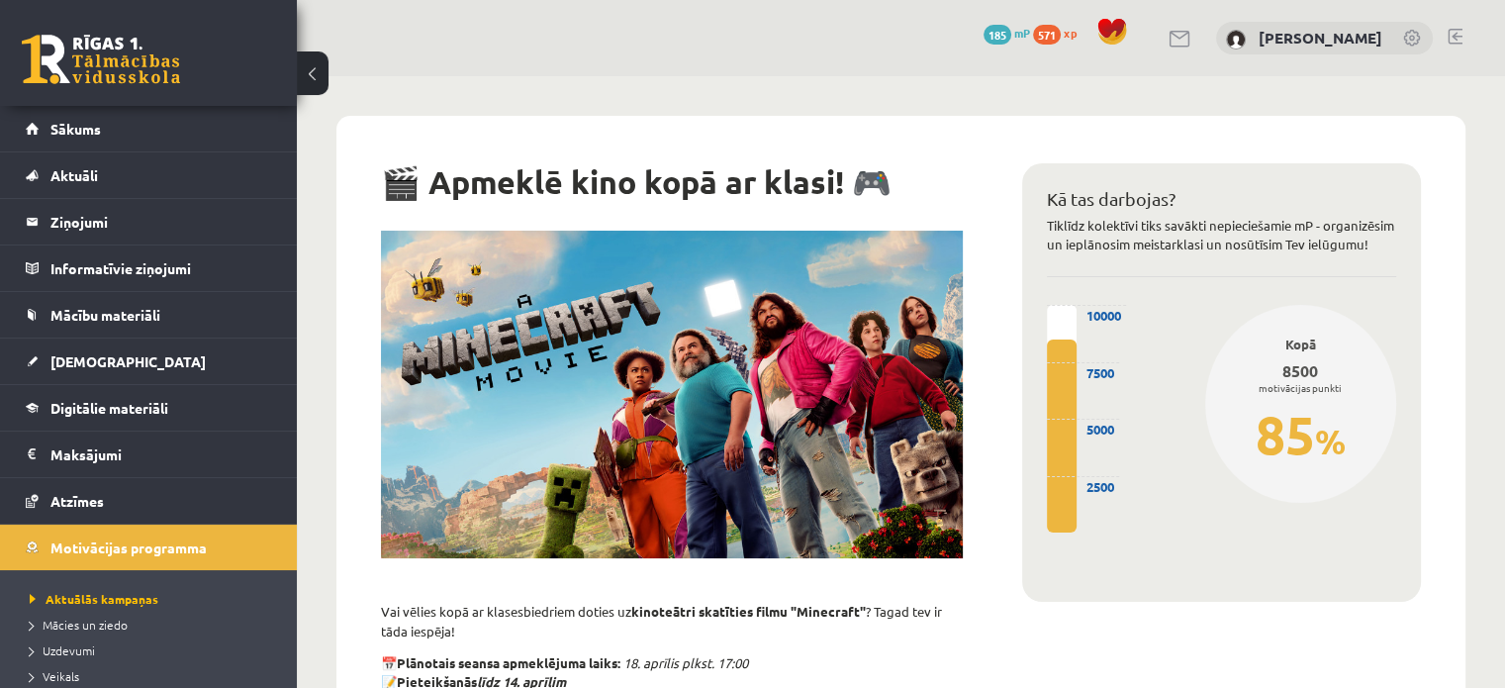
drag, startPoint x: 1095, startPoint y: 393, endPoint x: 991, endPoint y: 303, distance: 137.5
click at [989, 303] on div "🎬 Apmeklē kino kopā ar klasi! 🎮 Vai vēlies kopā ar klasesbiedriem doties uz kin…" at bounding box center [671, 472] width 641 height 654
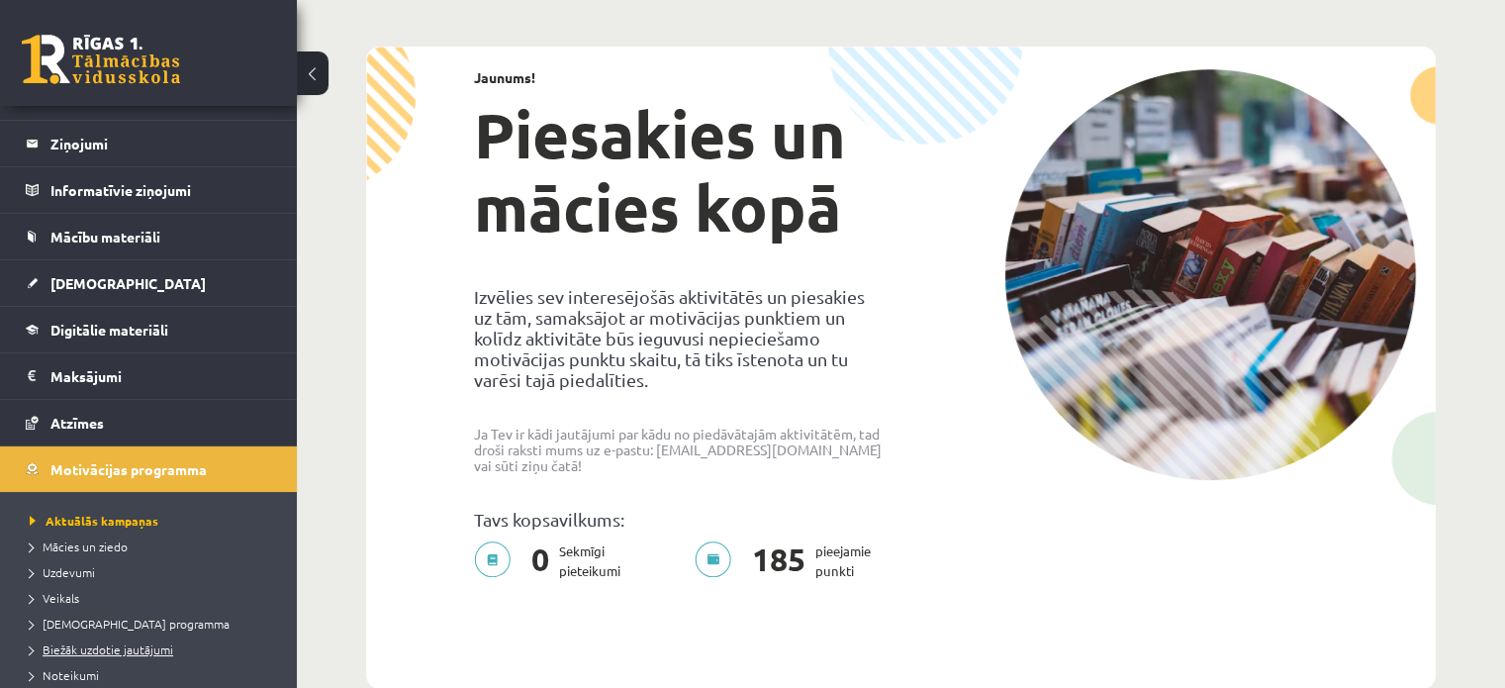
scroll to position [99, 0]
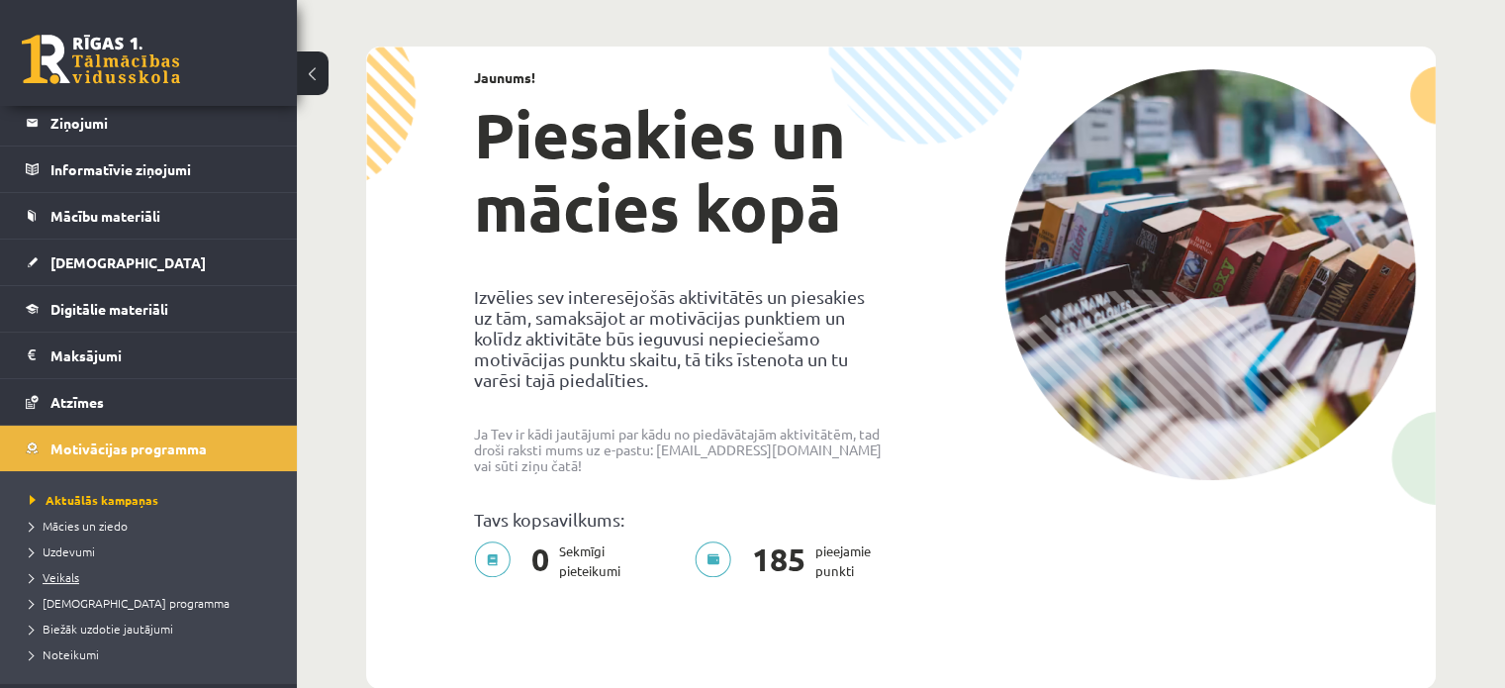
click at [71, 572] on span "Veikals" at bounding box center [54, 577] width 49 height 16
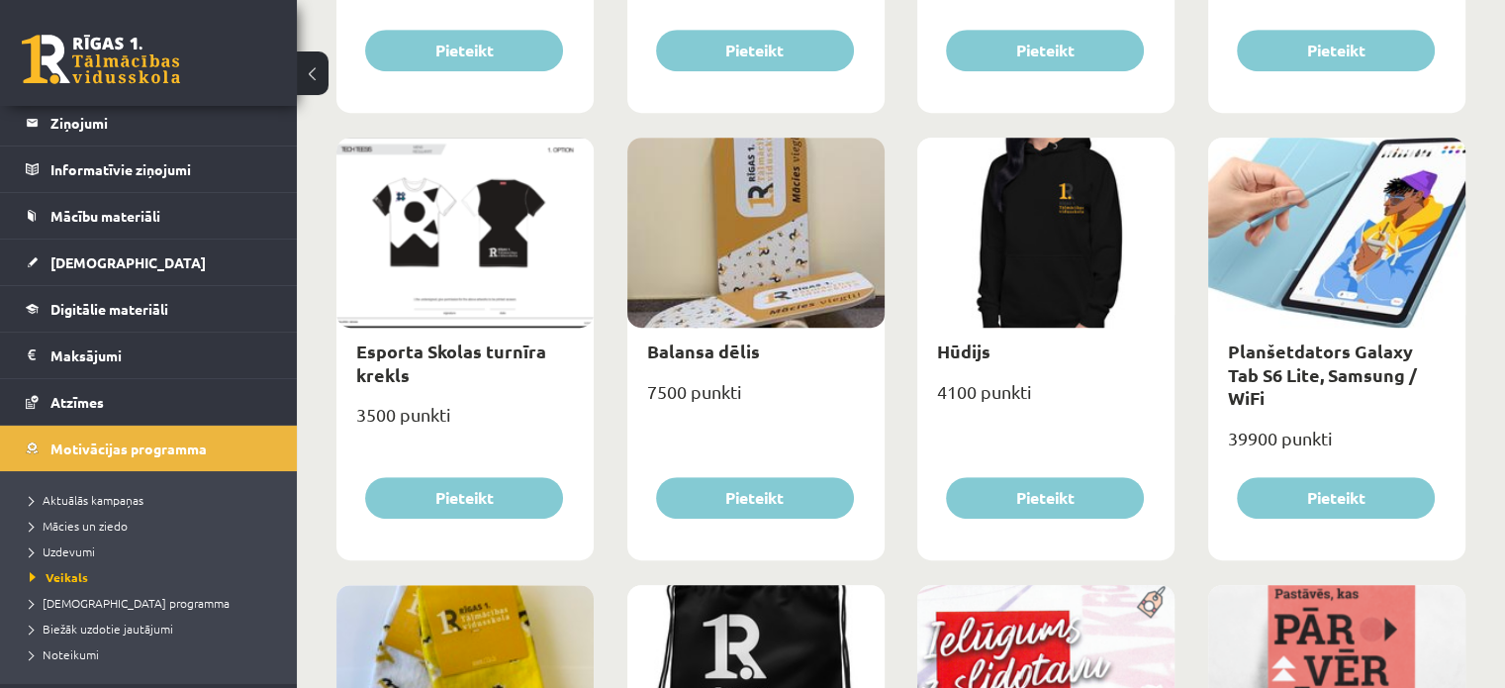
scroll to position [1088, 0]
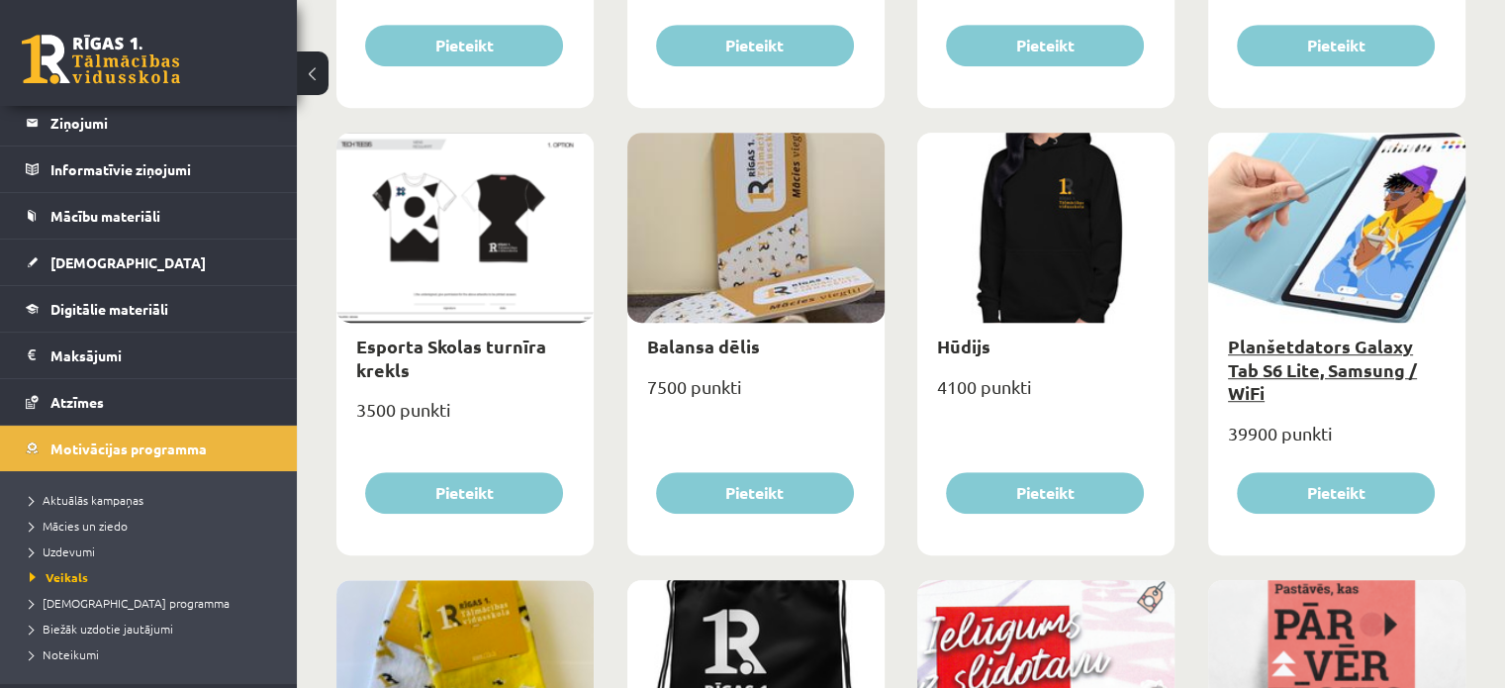
click at [1344, 362] on link "Planšetdators Galaxy Tab S6 Lite, Samsung / WiFi" at bounding box center [1322, 368] width 189 height 69
type input "*"
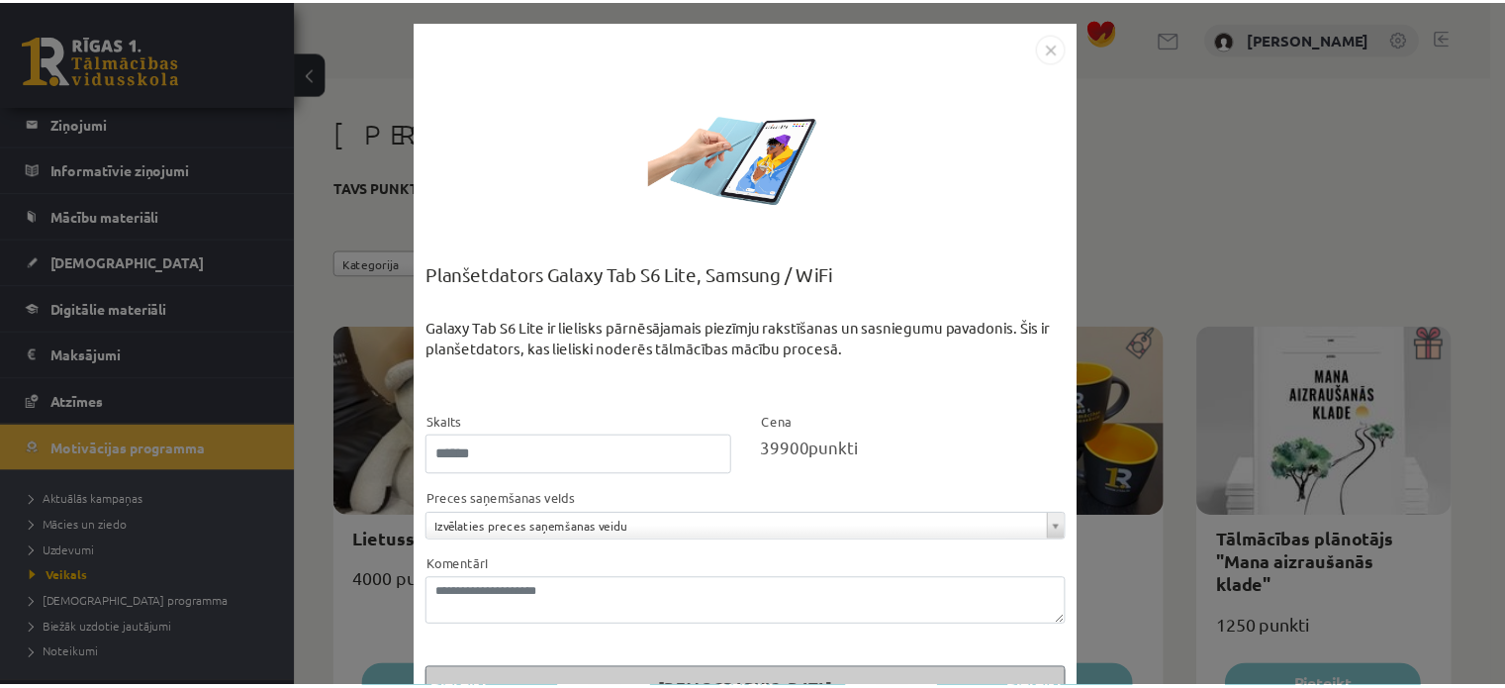
scroll to position [56, 0]
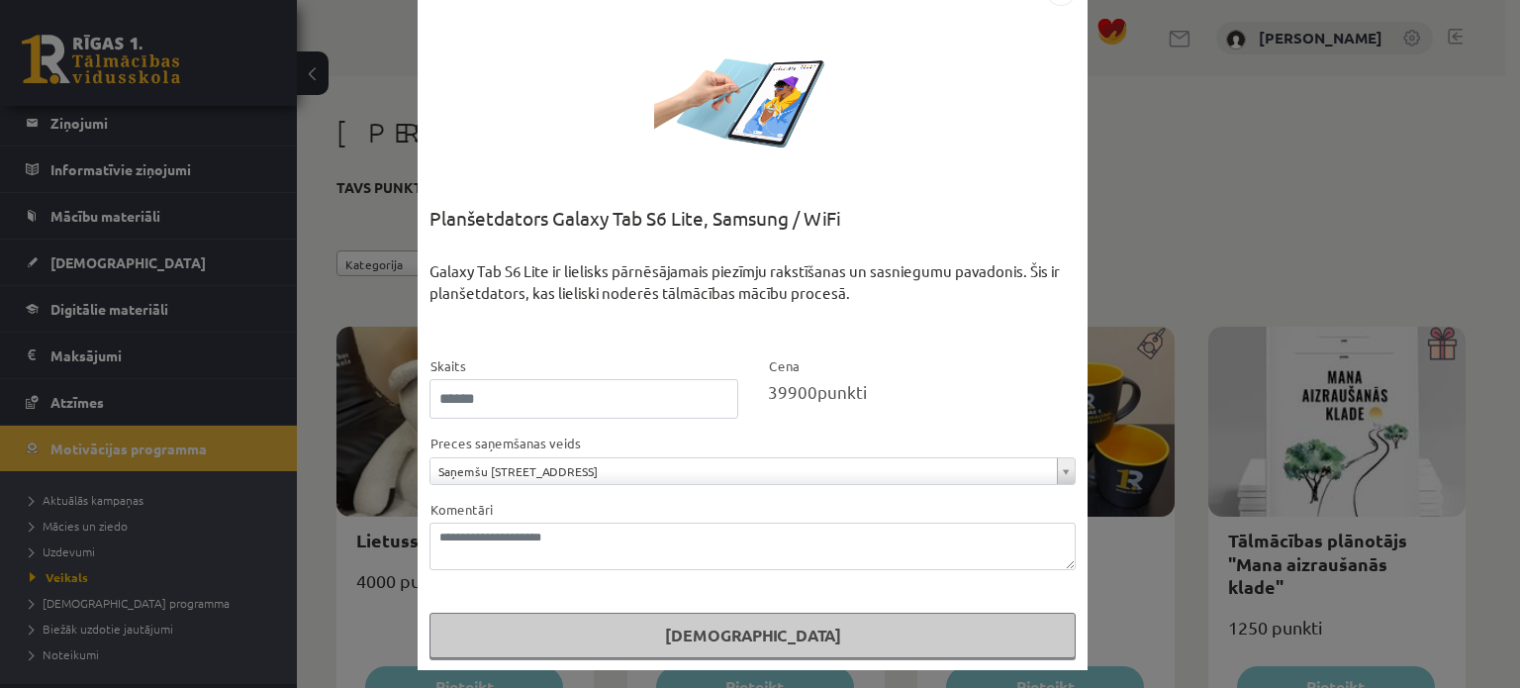
click at [1167, 107] on div "**********" at bounding box center [760, 344] width 1520 height 688
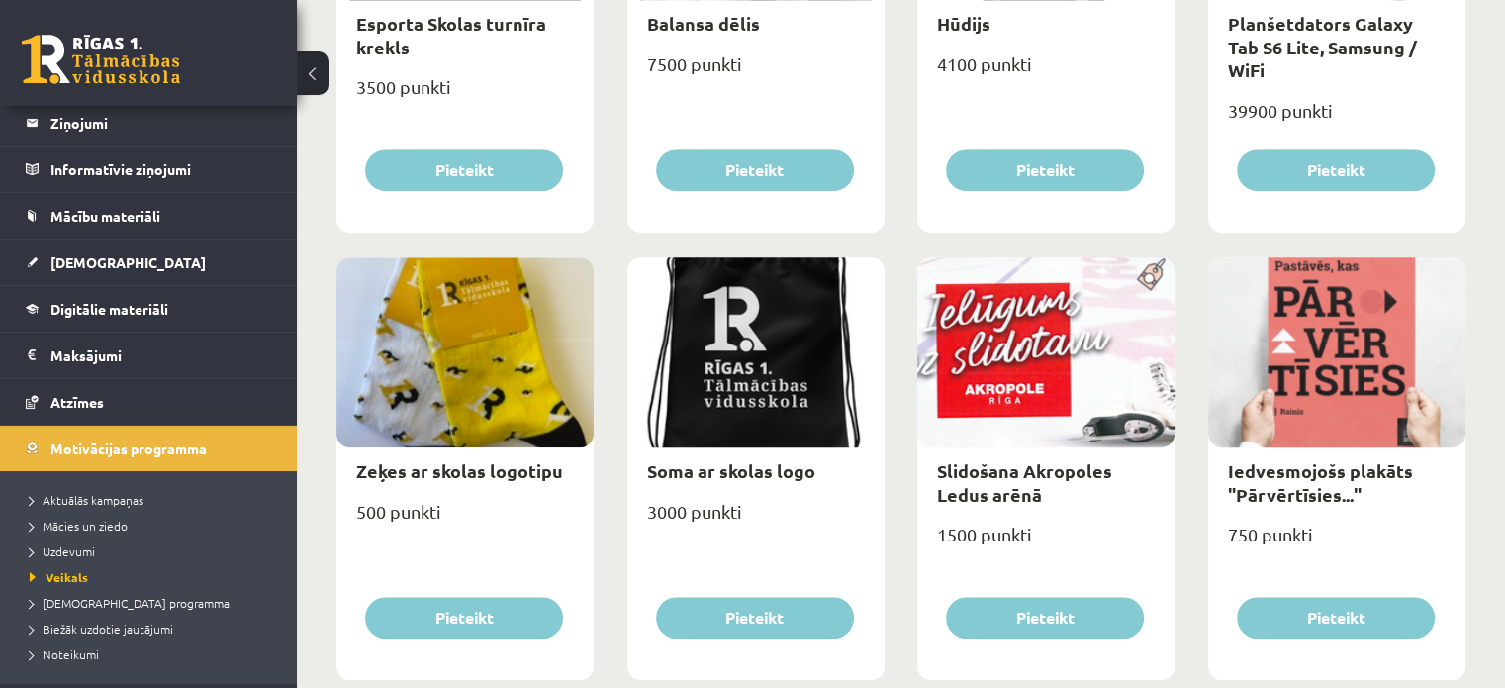
scroll to position [1484, 0]
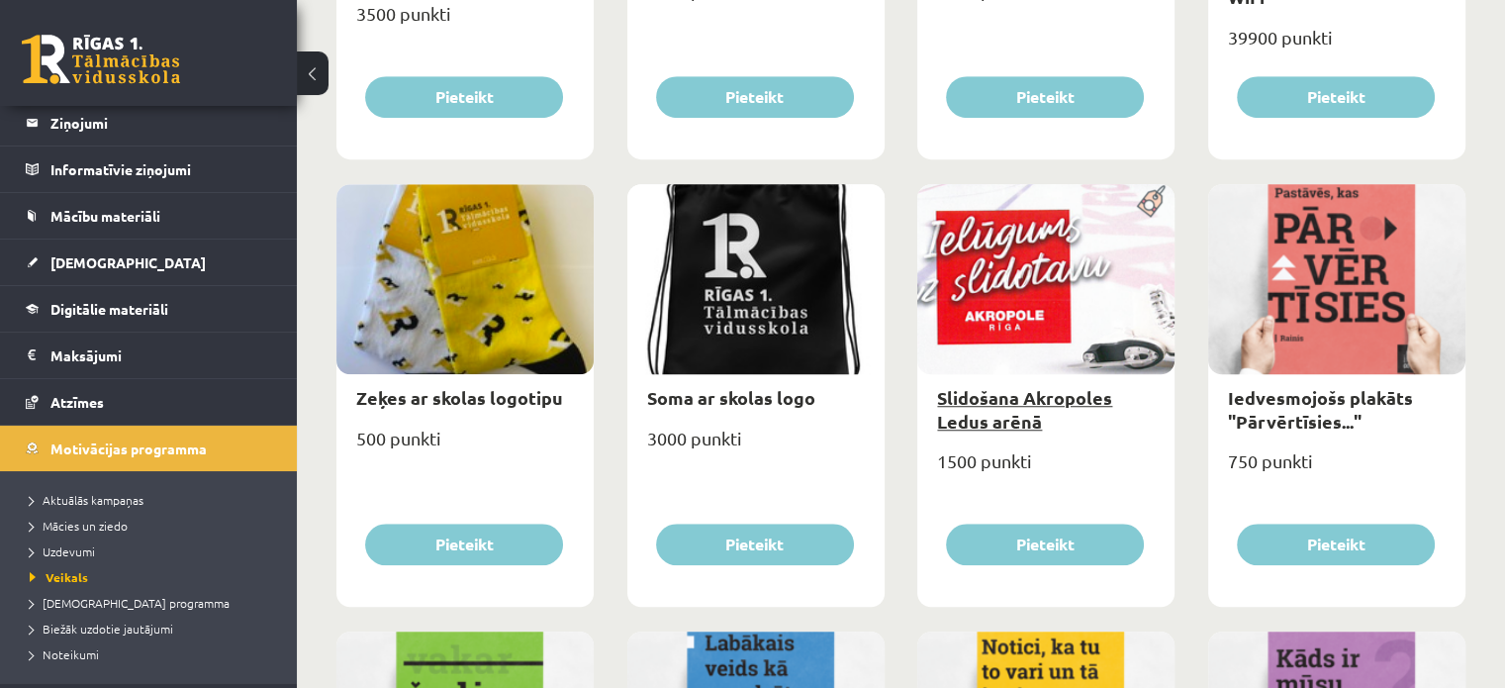
click at [1009, 419] on link "Slidošana Akropoles Ledus arēnā" at bounding box center [1024, 409] width 175 height 46
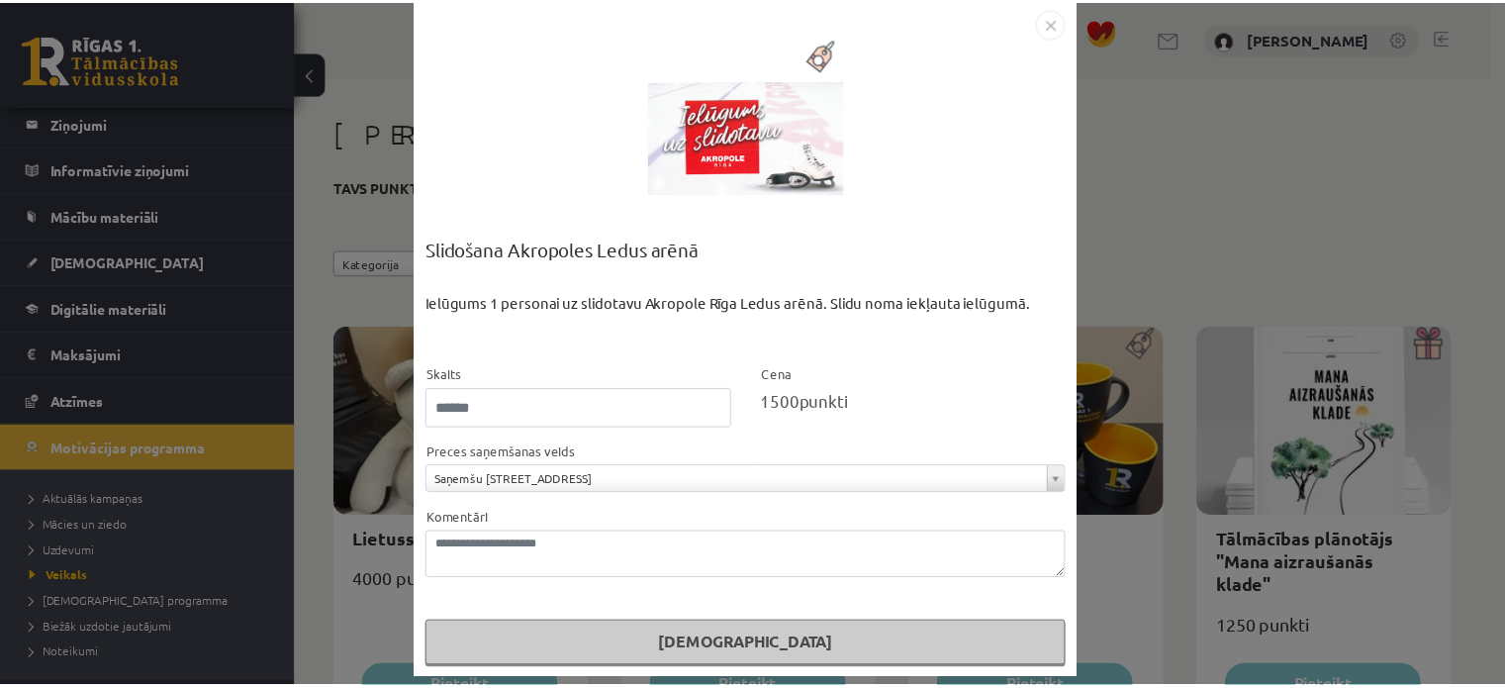
scroll to position [35, 0]
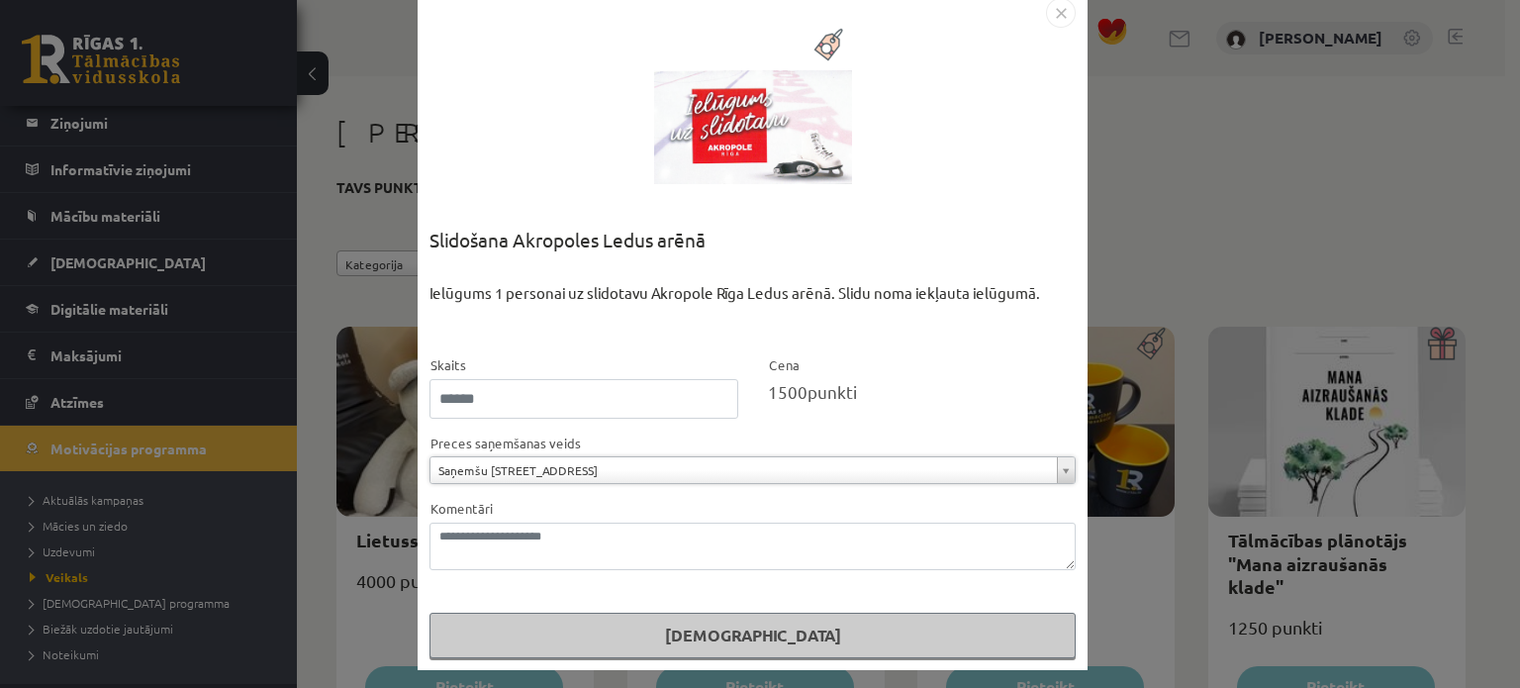
click at [1139, 213] on div "**********" at bounding box center [760, 344] width 1520 height 688
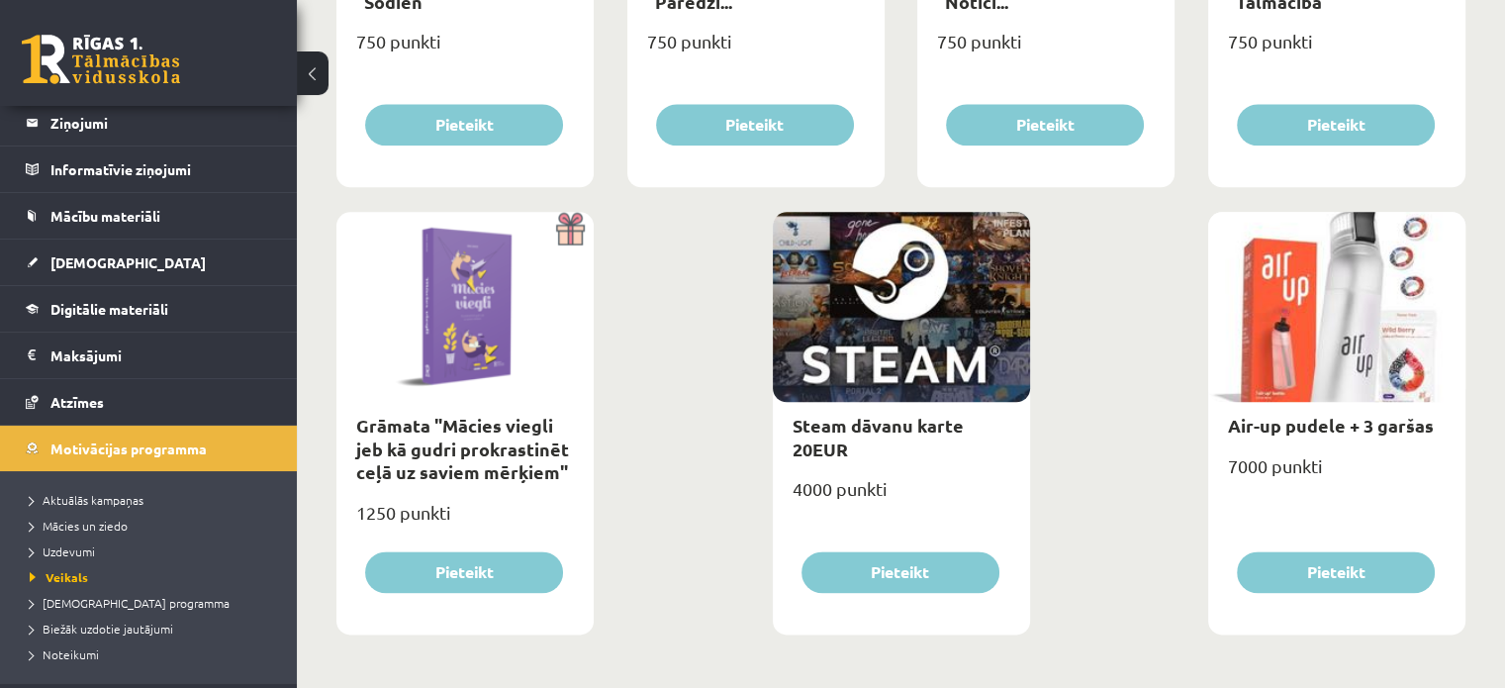
scroll to position [2352, 0]
click at [863, 424] on link "Steam dāvanu karte 20EUR" at bounding box center [877, 436] width 171 height 46
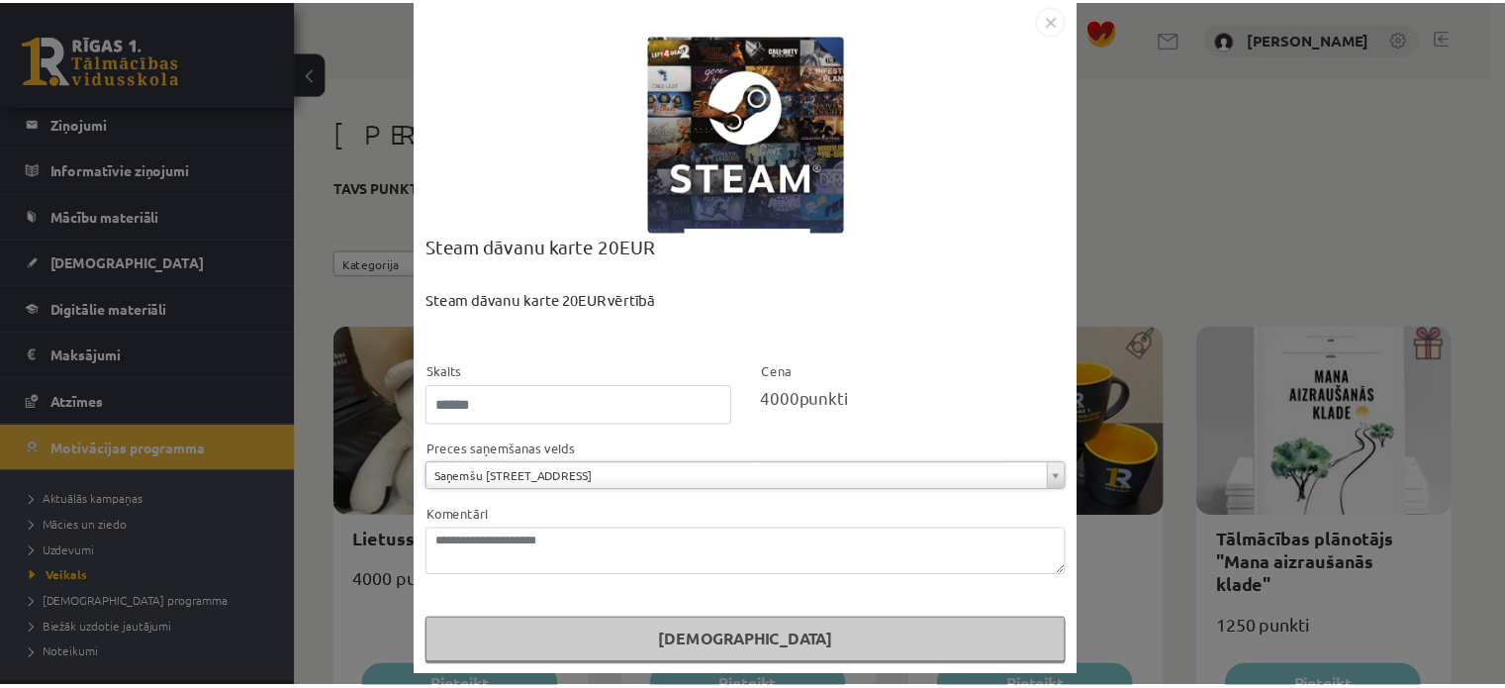
scroll to position [35, 0]
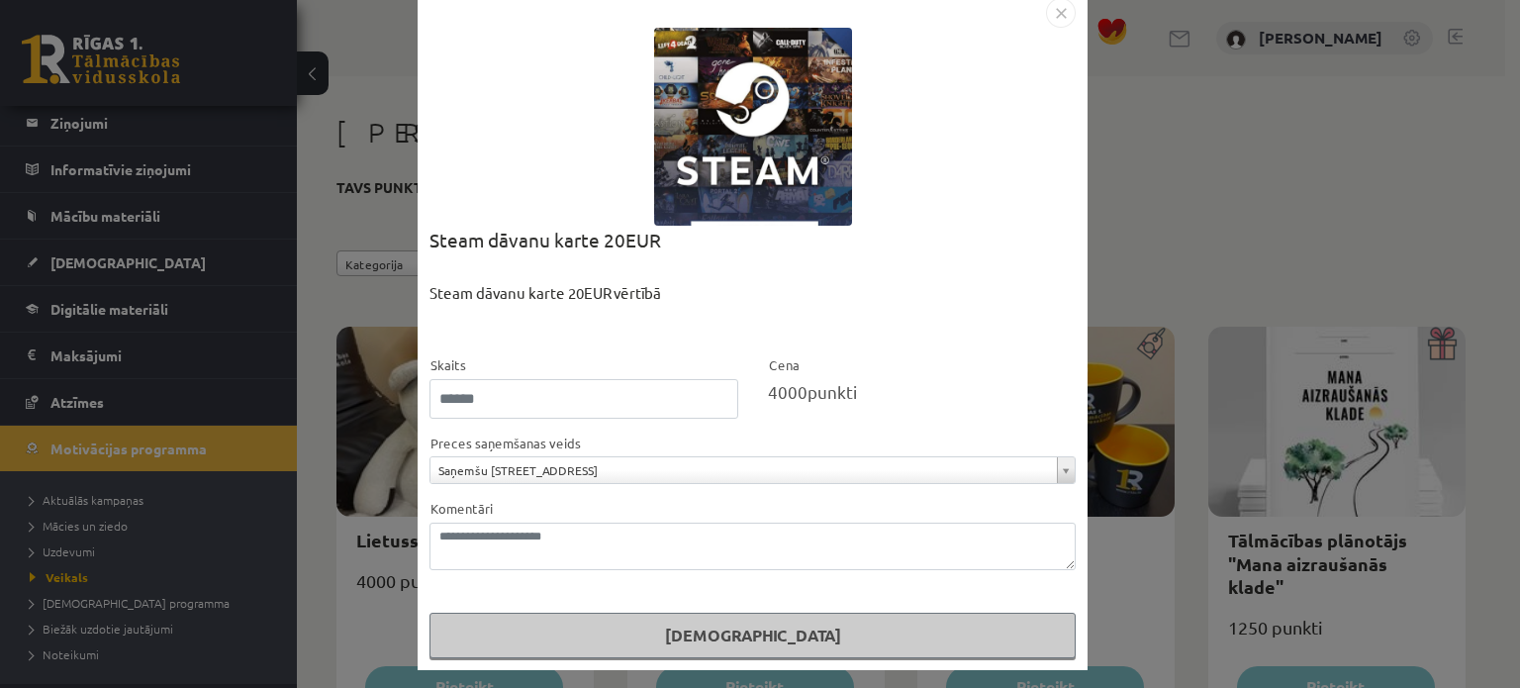
click at [1162, 176] on div "**********" at bounding box center [760, 344] width 1520 height 688
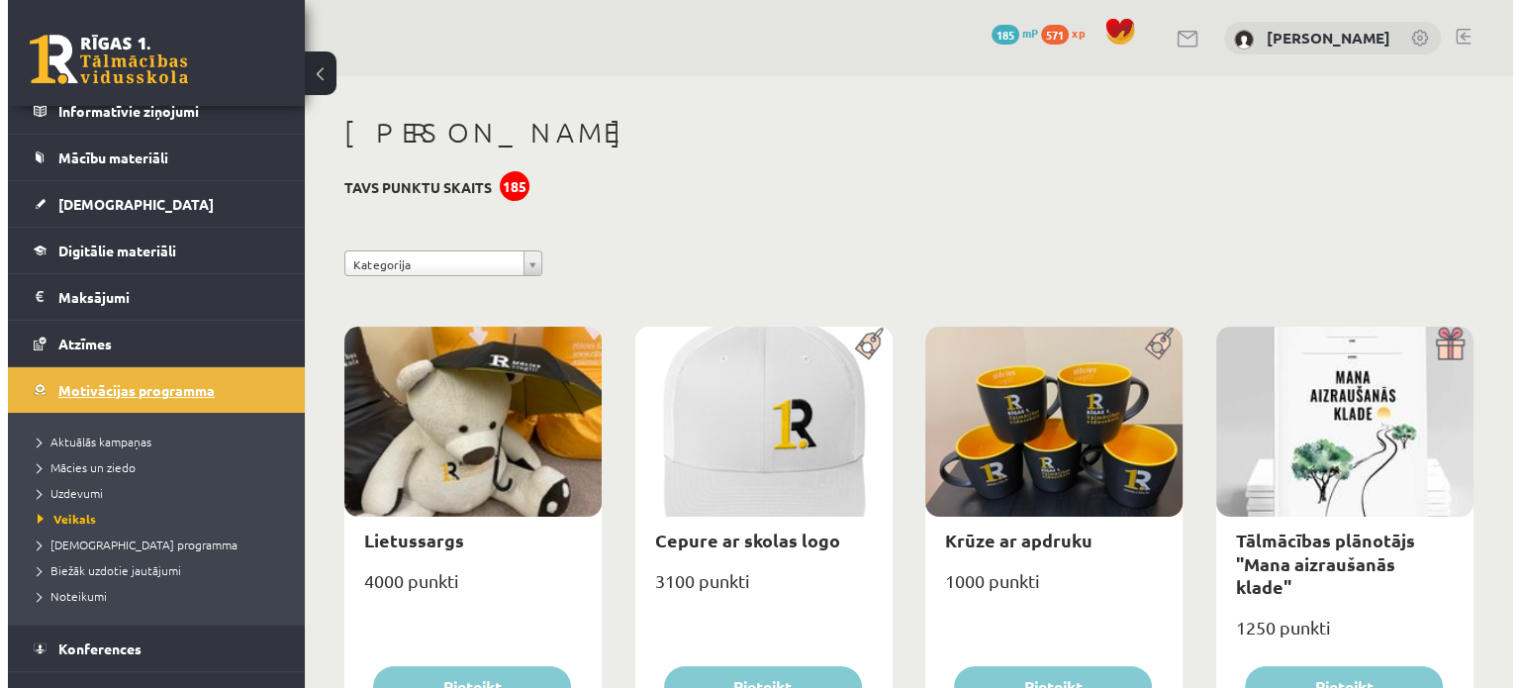
scroll to position [184, 0]
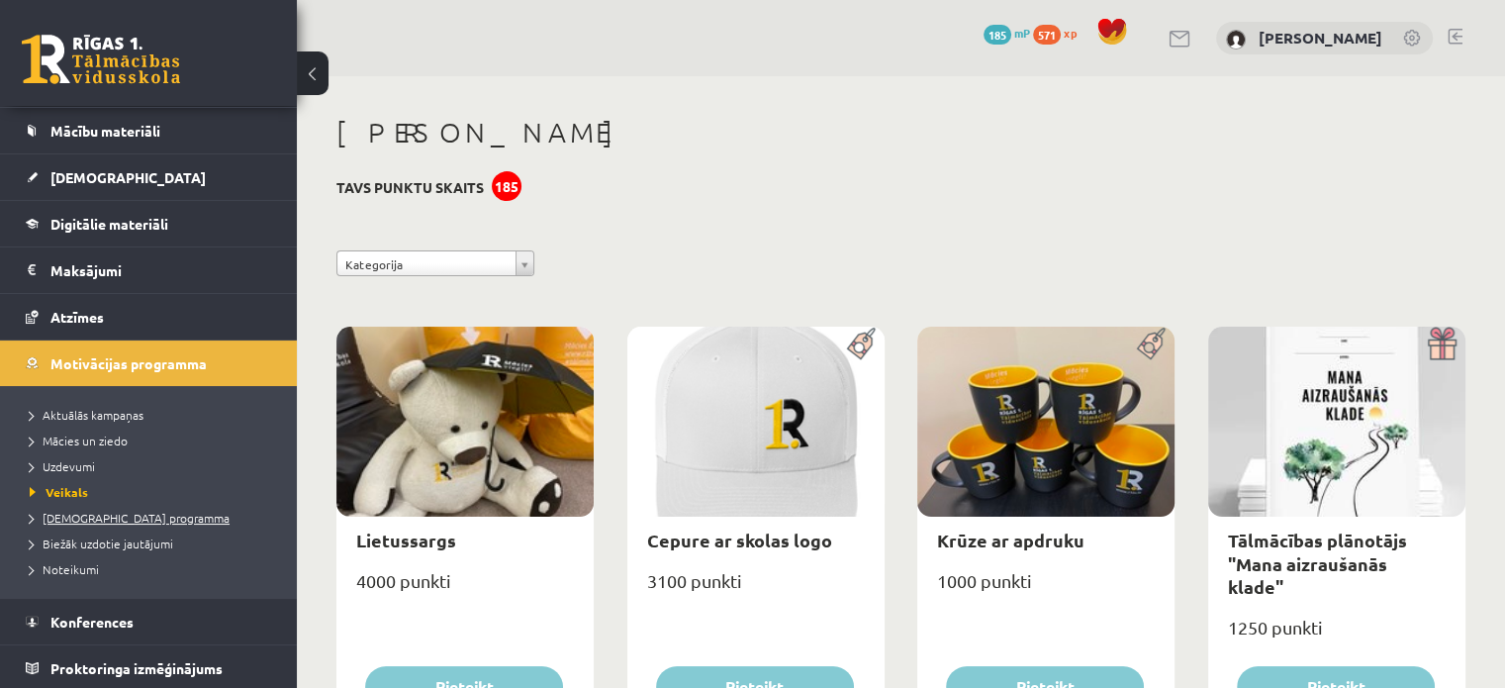
click at [76, 511] on span "[DEMOGRAPHIC_DATA] programma" at bounding box center [130, 518] width 200 height 16
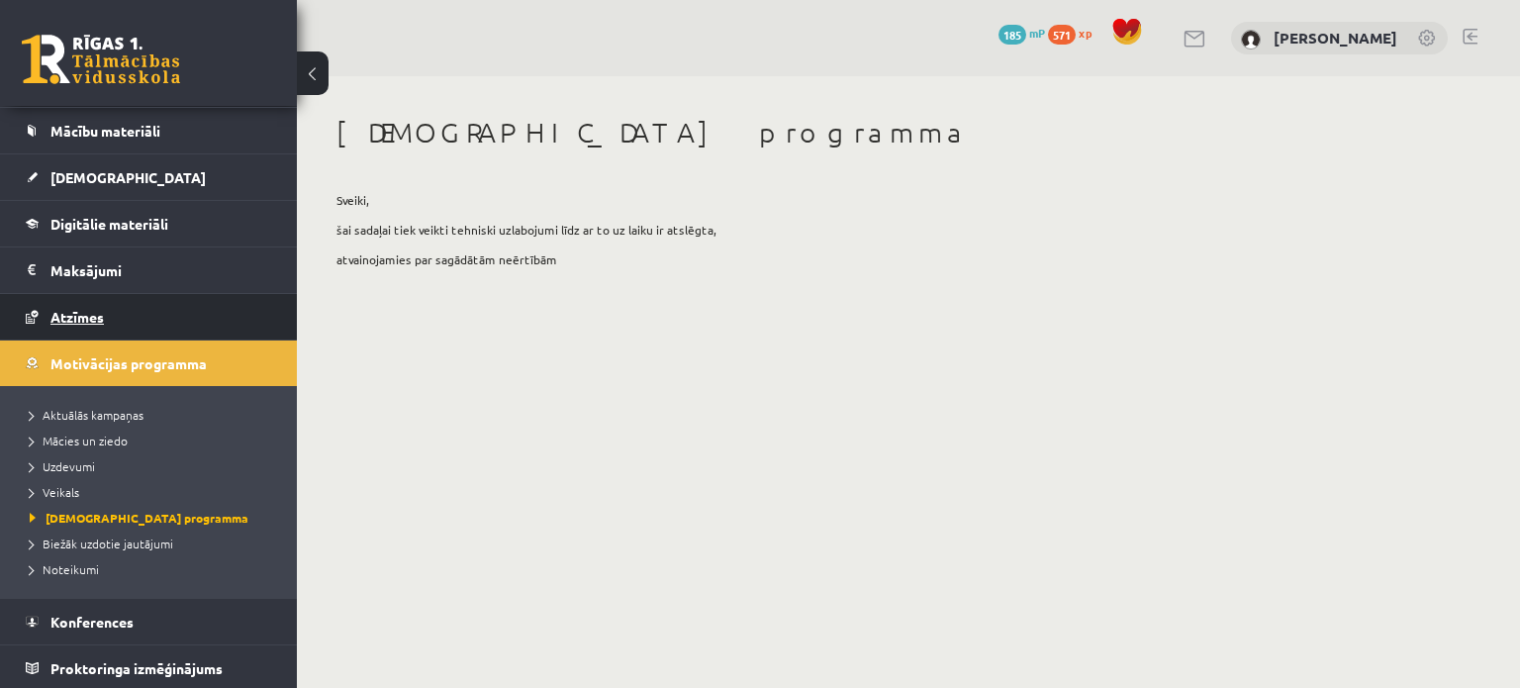
click at [94, 300] on link "Atzīmes" at bounding box center [149, 317] width 246 height 46
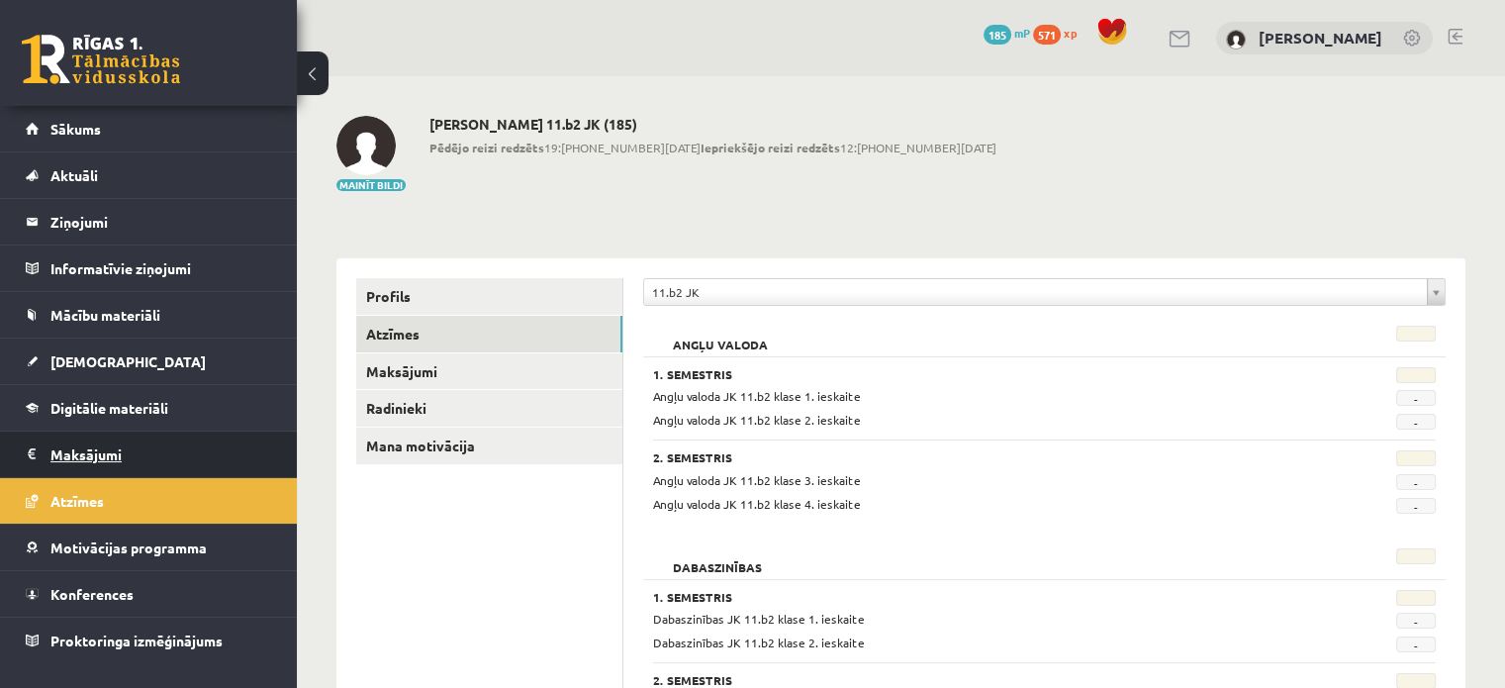
click at [115, 443] on legend "Maksājumi 0" at bounding box center [161, 454] width 222 height 46
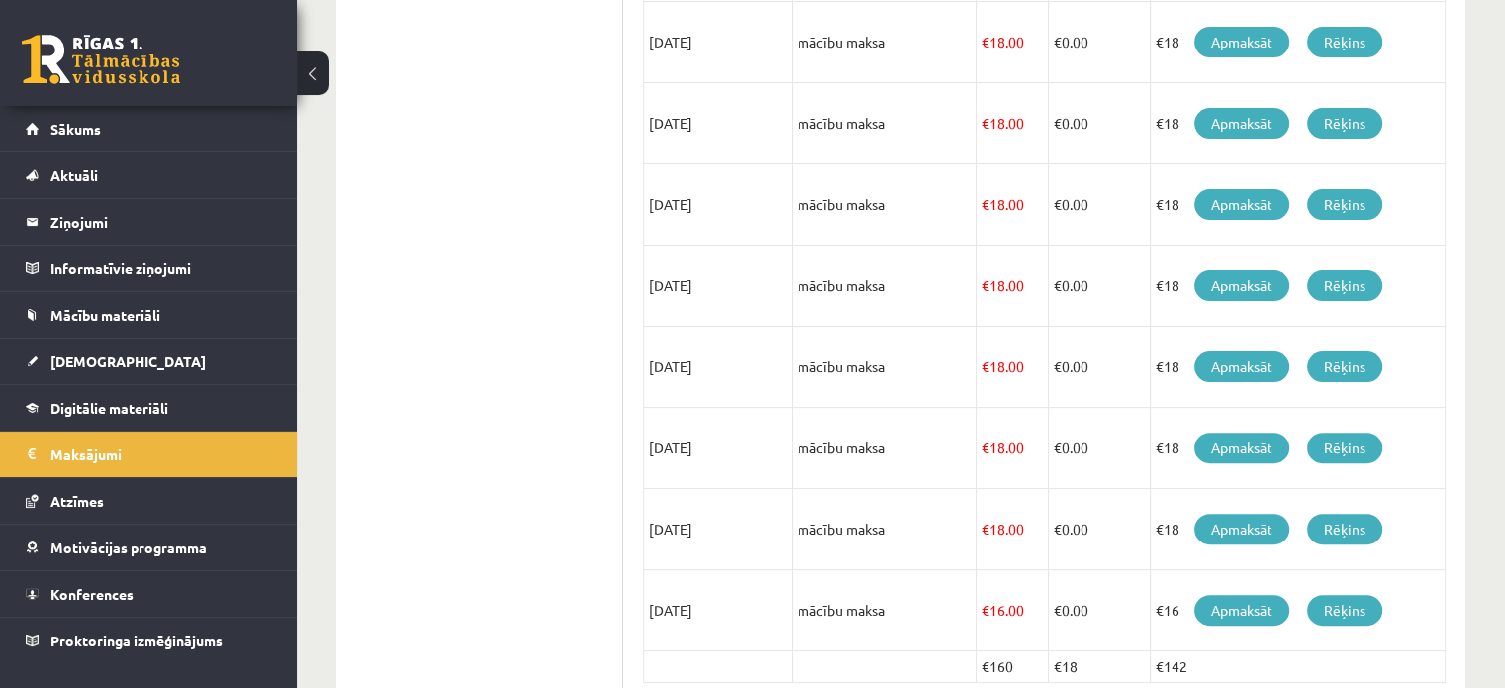
scroll to position [432, 0]
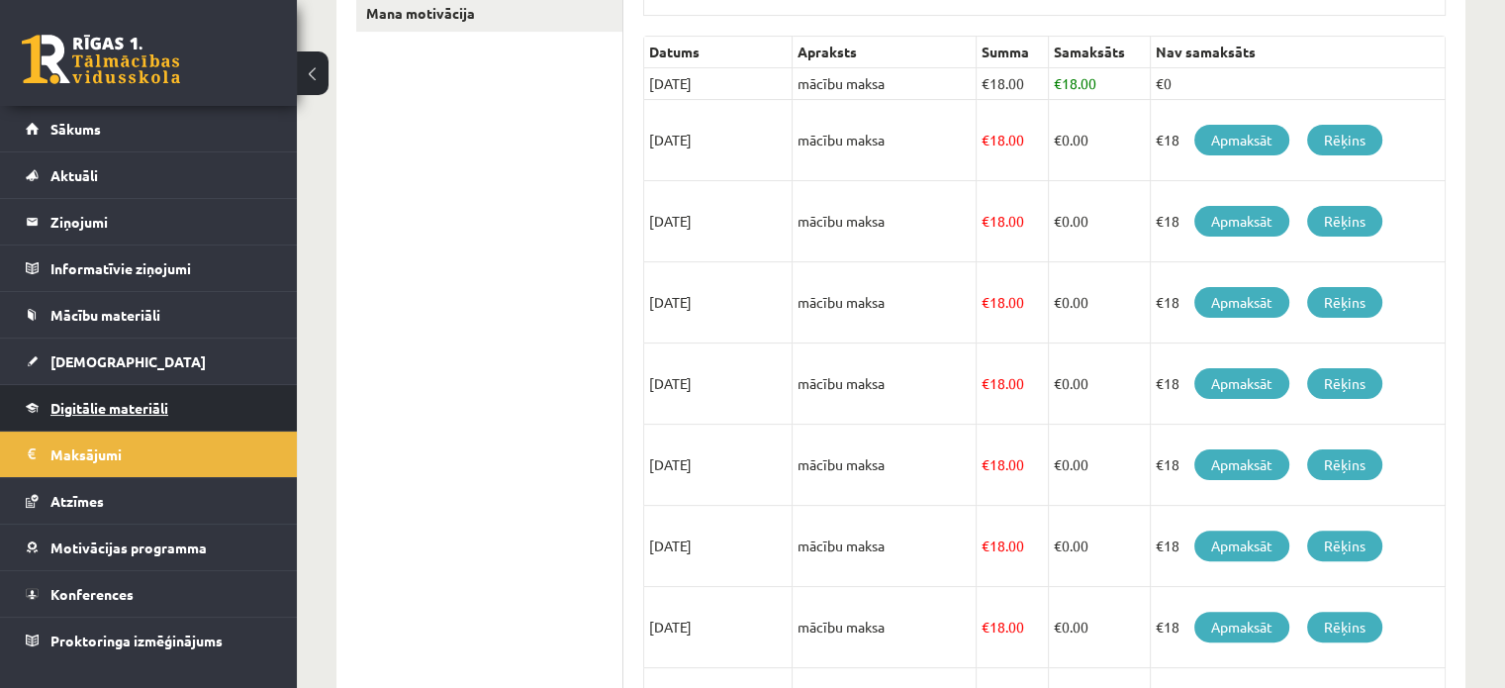
click at [127, 416] on link "Digitālie materiāli" at bounding box center [149, 408] width 246 height 46
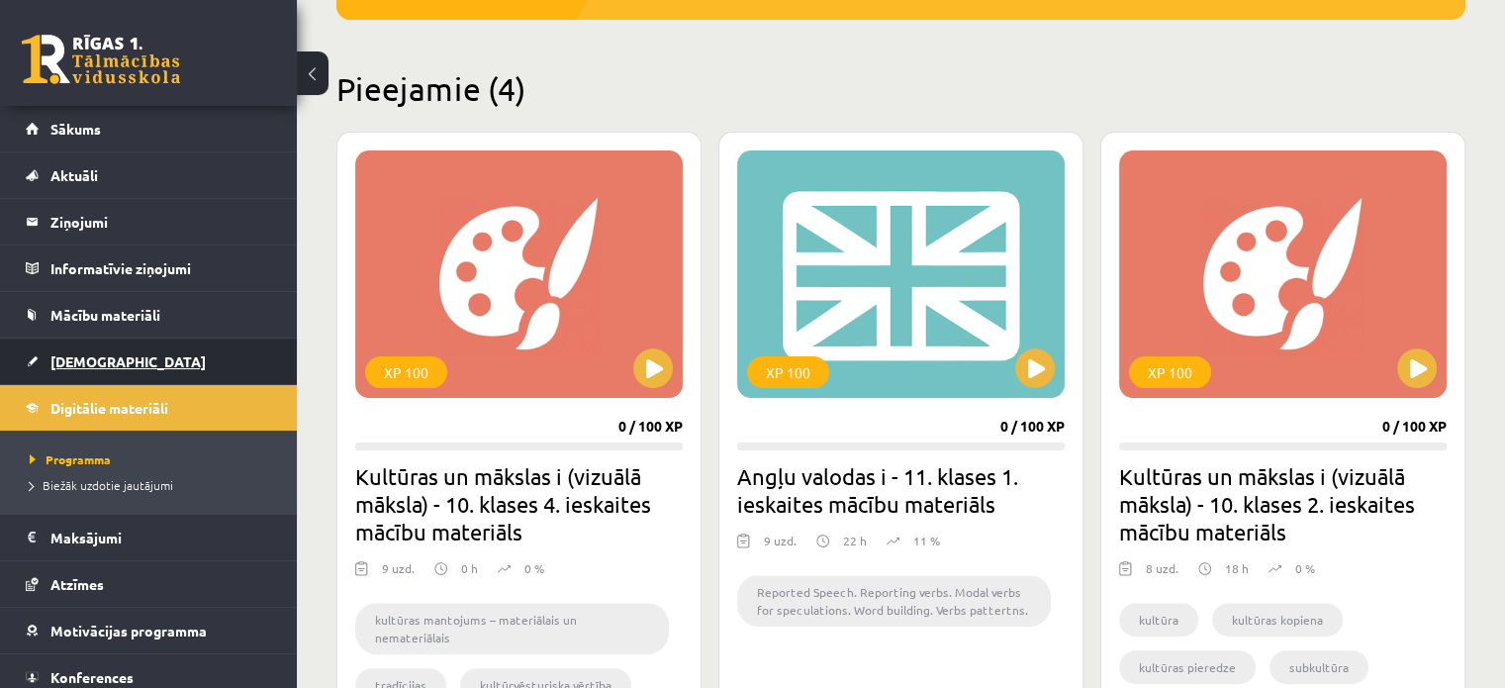
click at [87, 348] on link "[DEMOGRAPHIC_DATA]" at bounding box center [149, 361] width 246 height 46
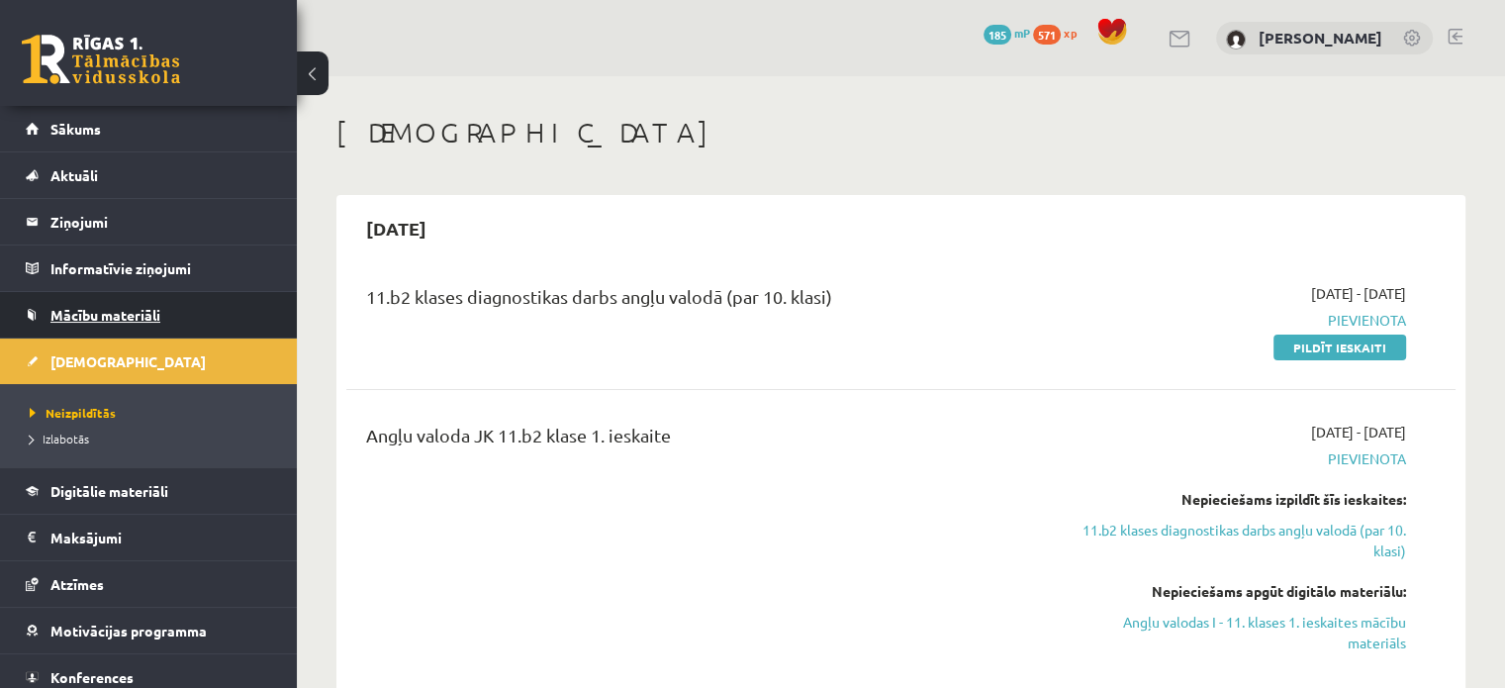
click at [91, 325] on link "Mācību materiāli" at bounding box center [149, 315] width 246 height 46
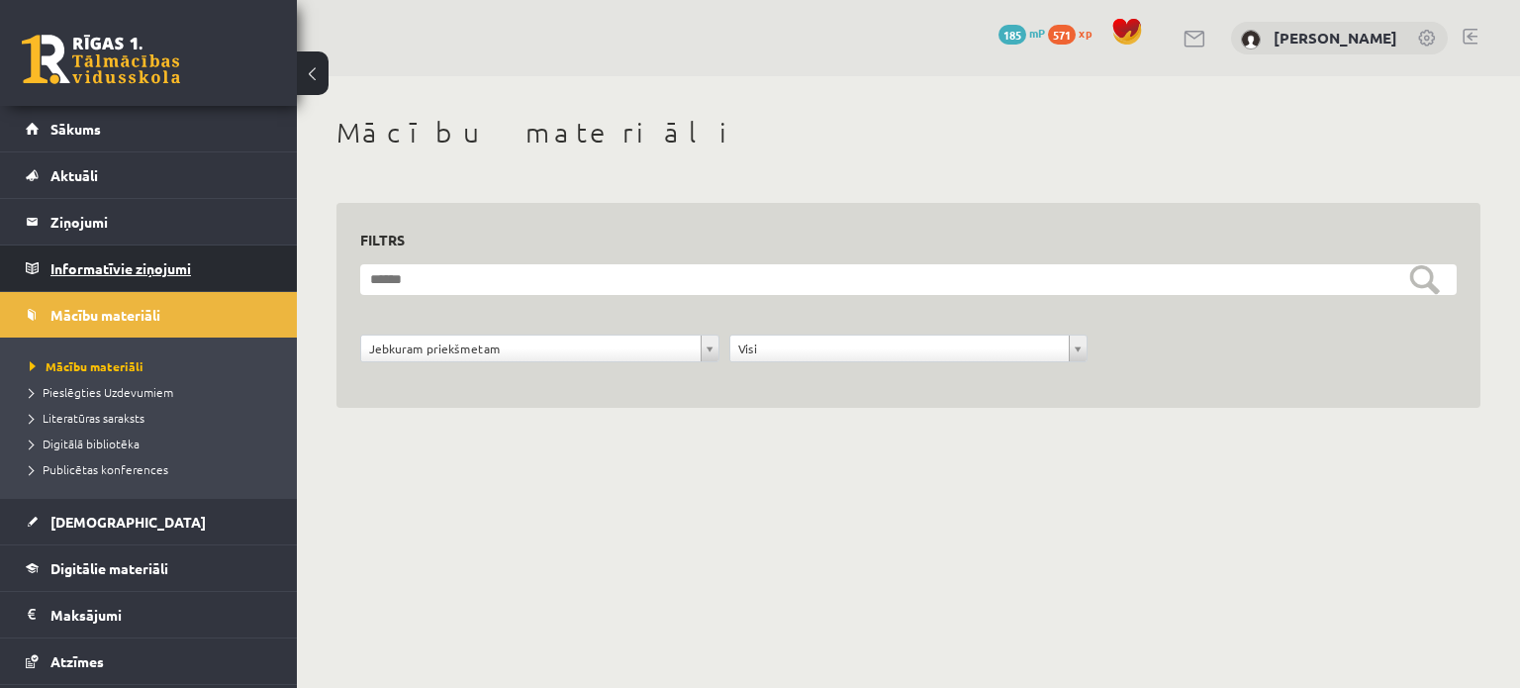
click at [121, 260] on legend "Informatīvie ziņojumi 0" at bounding box center [161, 268] width 222 height 46
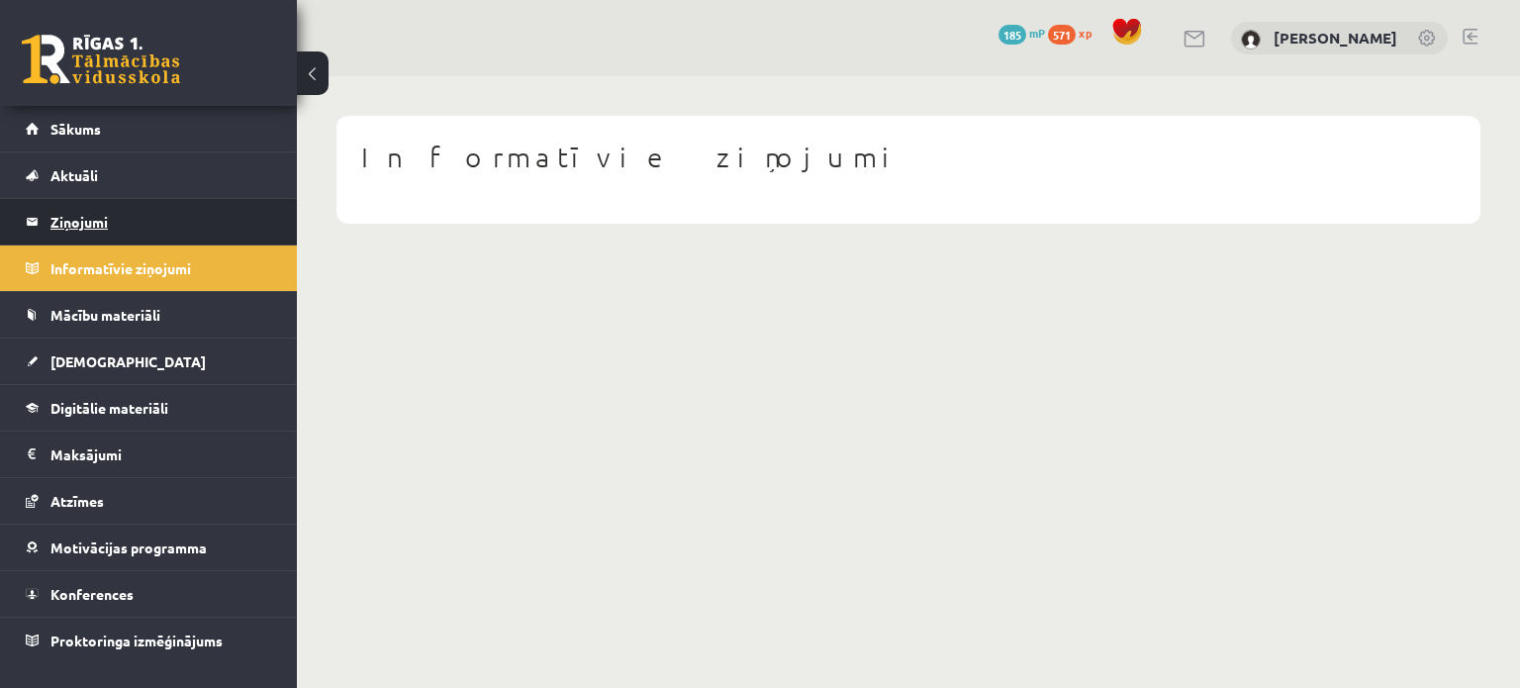
click at [98, 232] on legend "Ziņojumi 0" at bounding box center [161, 222] width 222 height 46
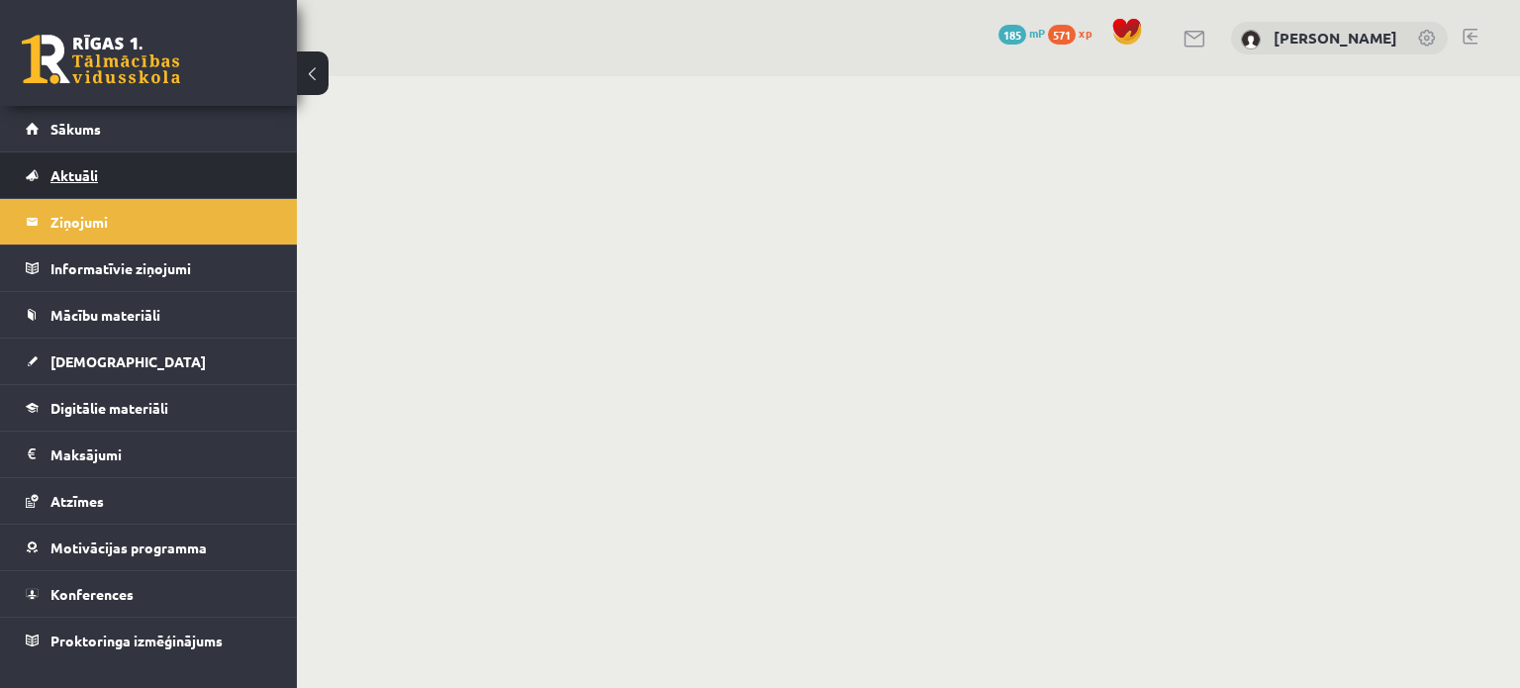
click at [92, 182] on link "Aktuāli" at bounding box center [149, 175] width 246 height 46
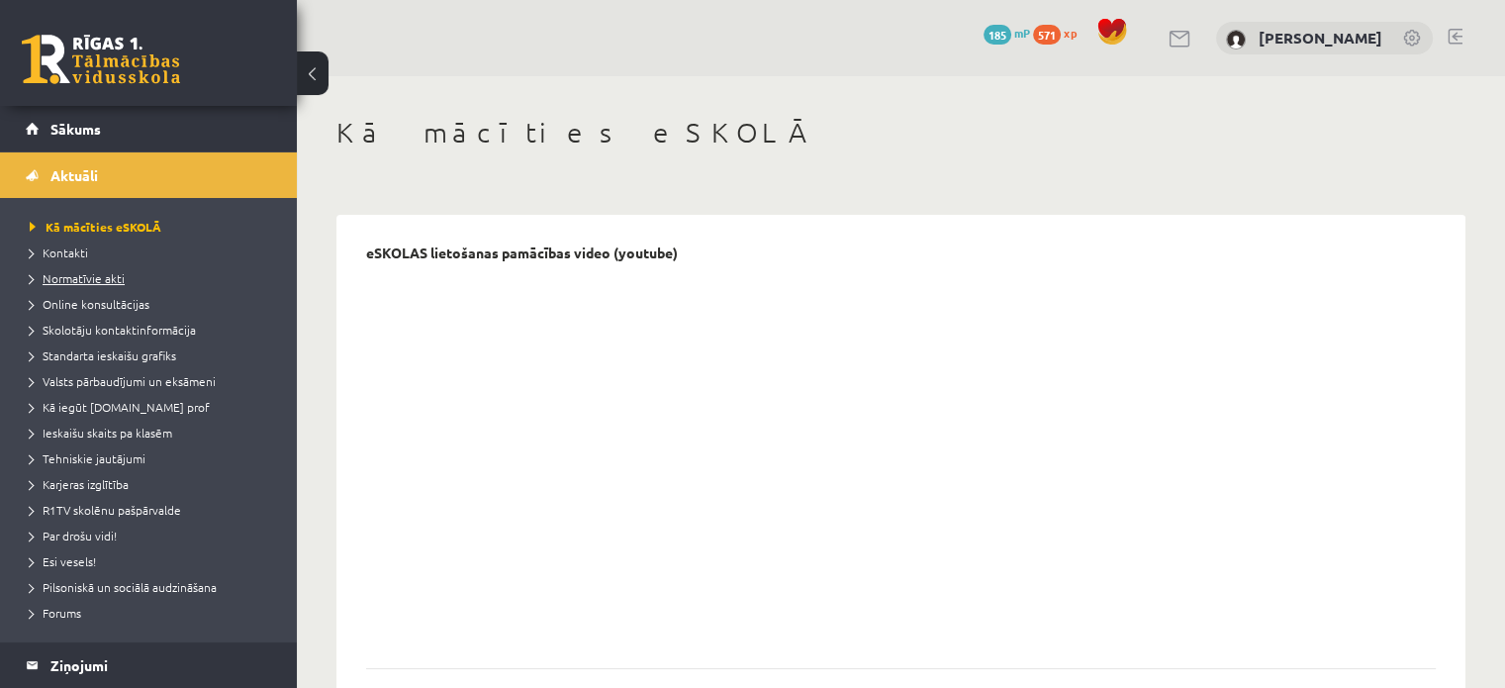
click at [71, 277] on span "Normatīvie akti" at bounding box center [77, 278] width 95 height 16
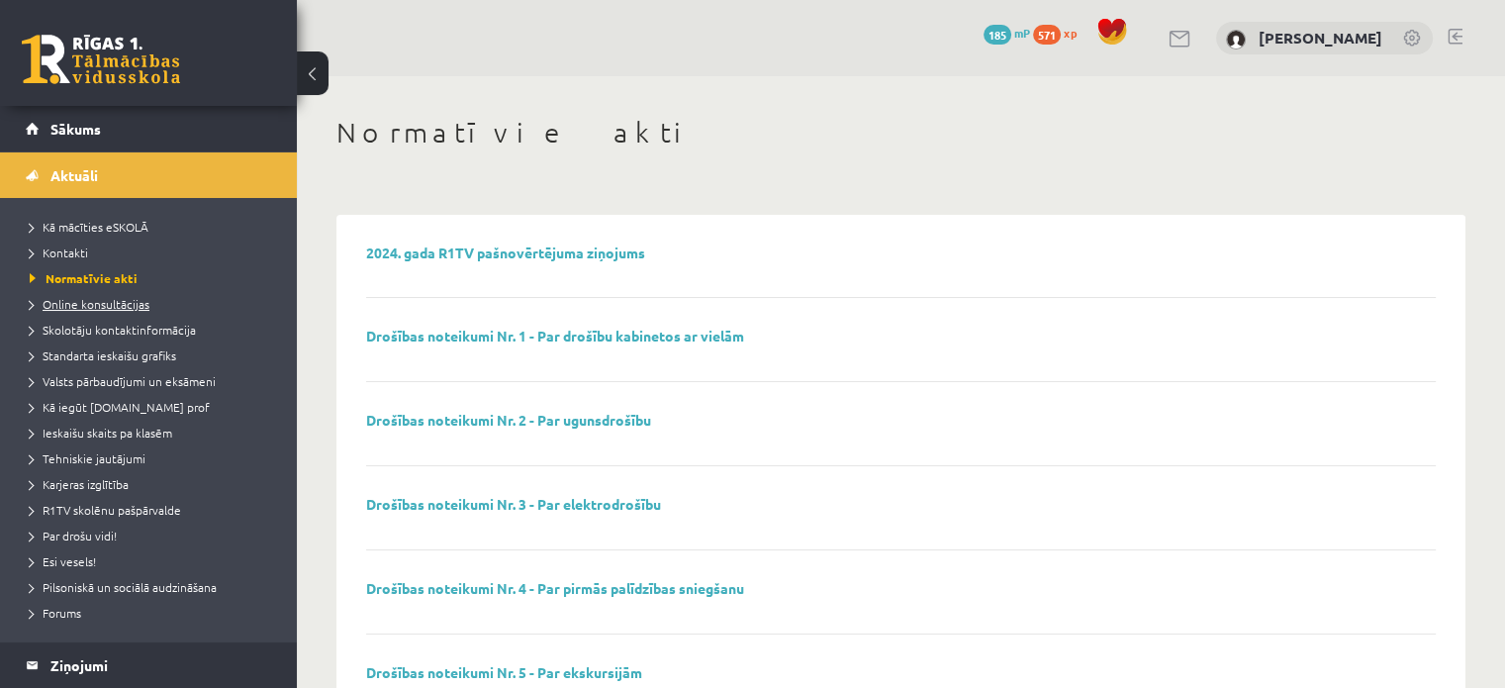
click at [75, 300] on span "Online konsultācijas" at bounding box center [90, 304] width 120 height 16
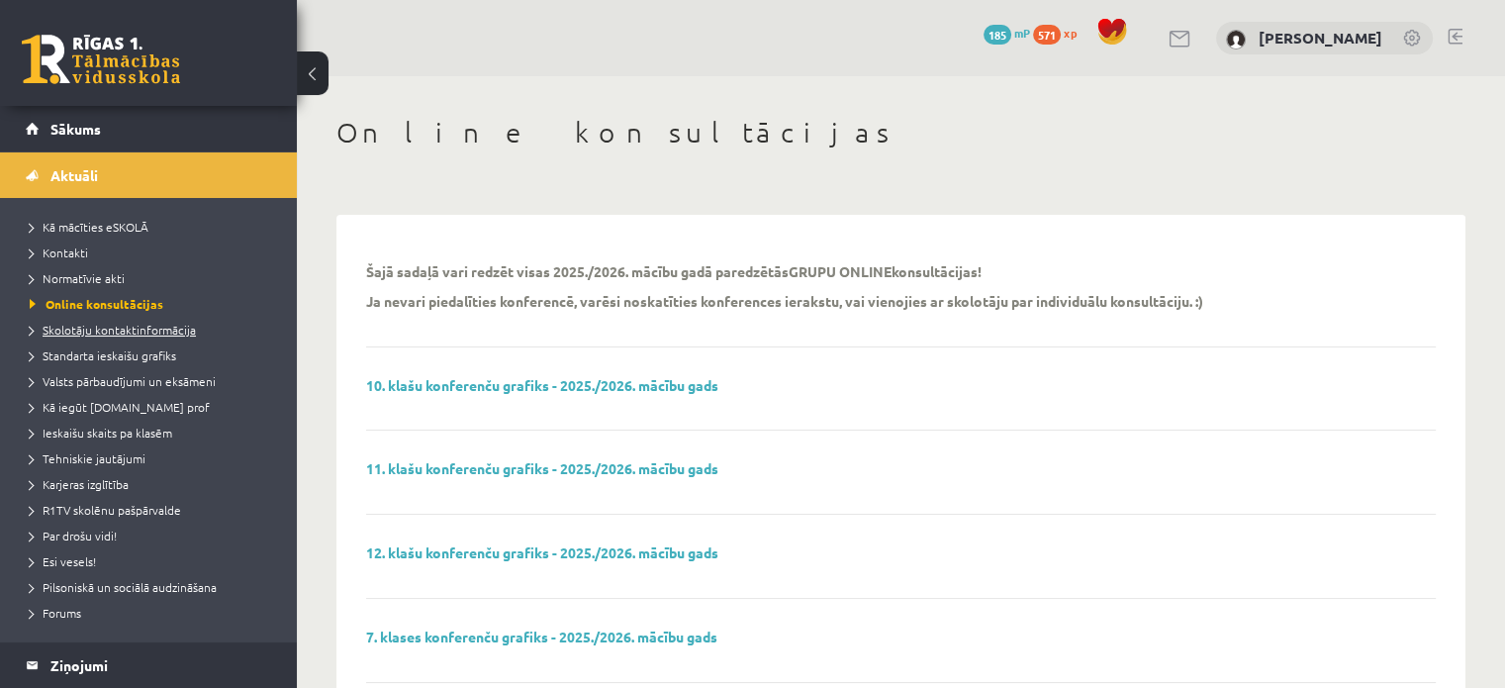
click at [80, 337] on link "Skolotāju kontaktinformācija" at bounding box center [153, 330] width 247 height 18
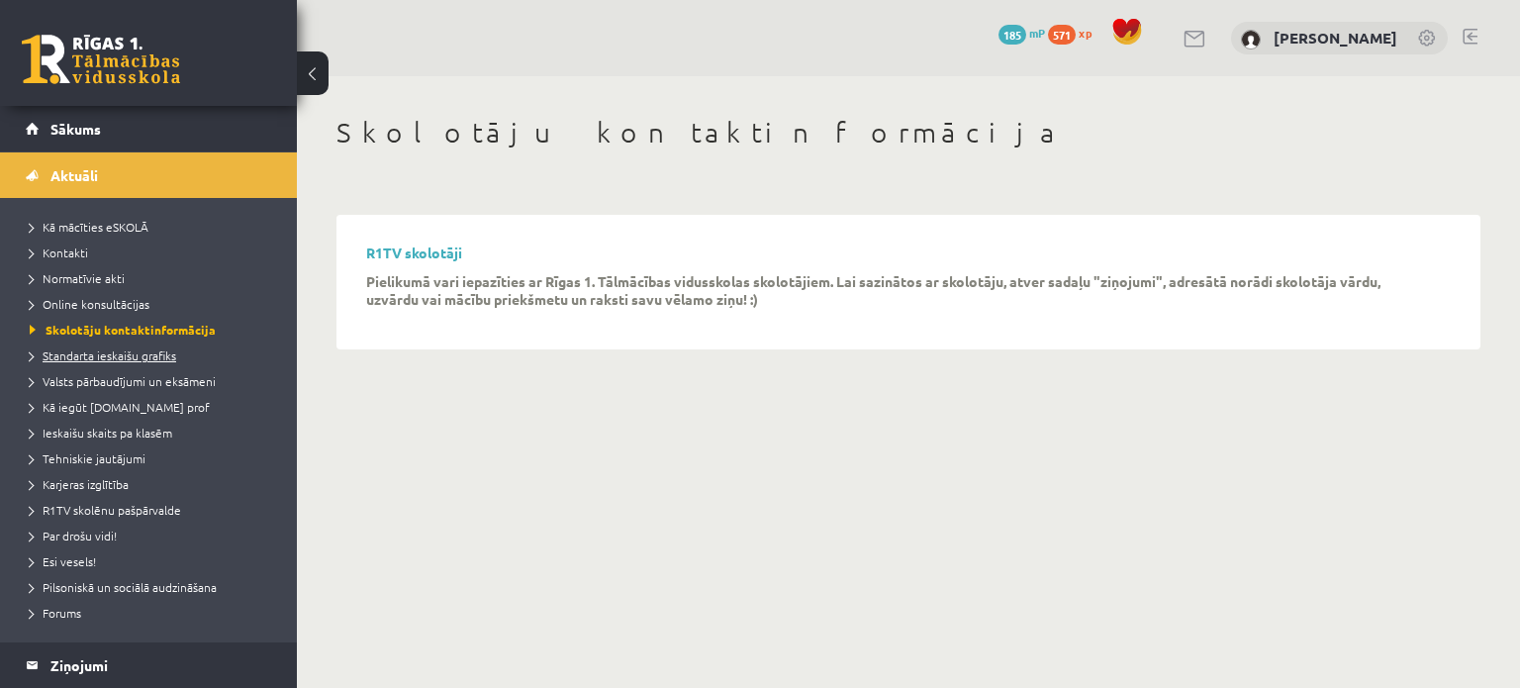
click at [84, 352] on span "Standarta ieskaišu grafiks" at bounding box center [103, 355] width 146 height 16
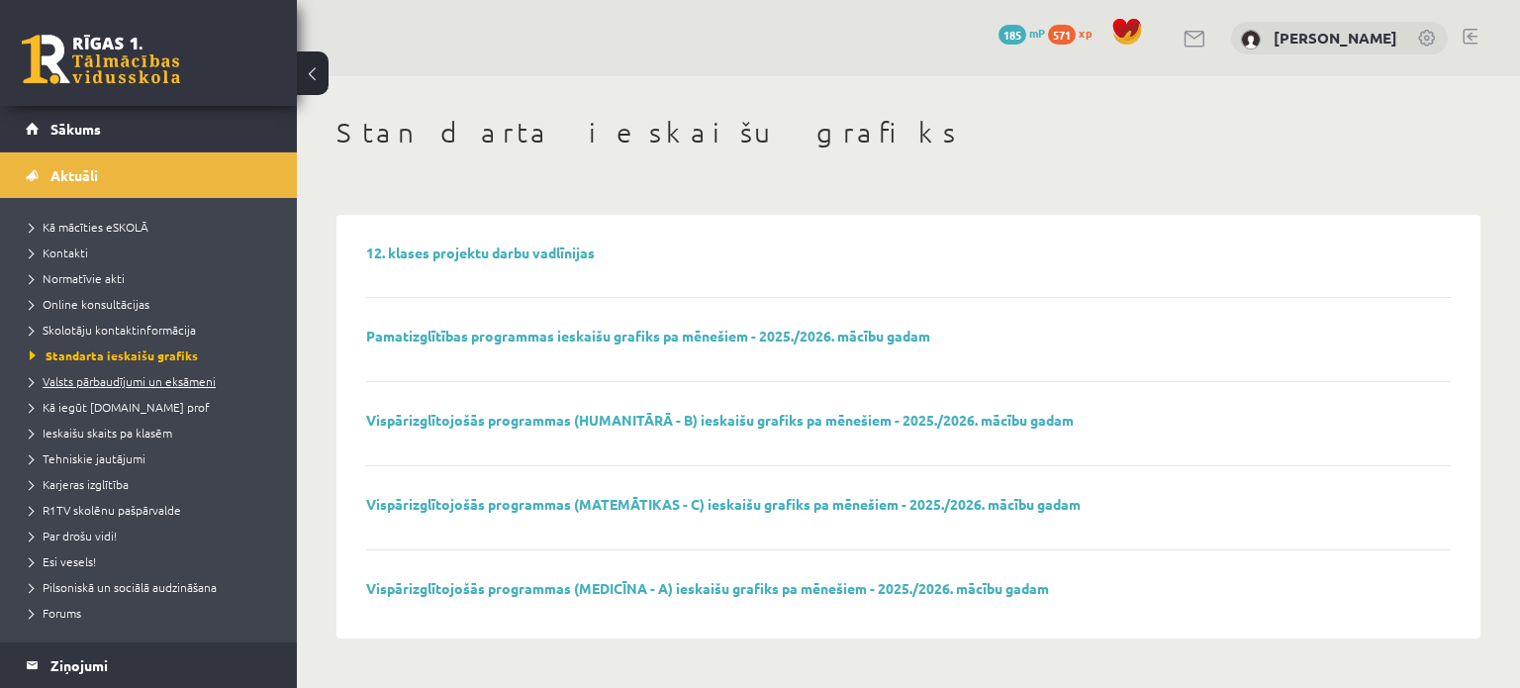
click at [88, 375] on span "Valsts pārbaudījumi un eksāmeni" at bounding box center [123, 381] width 186 height 16
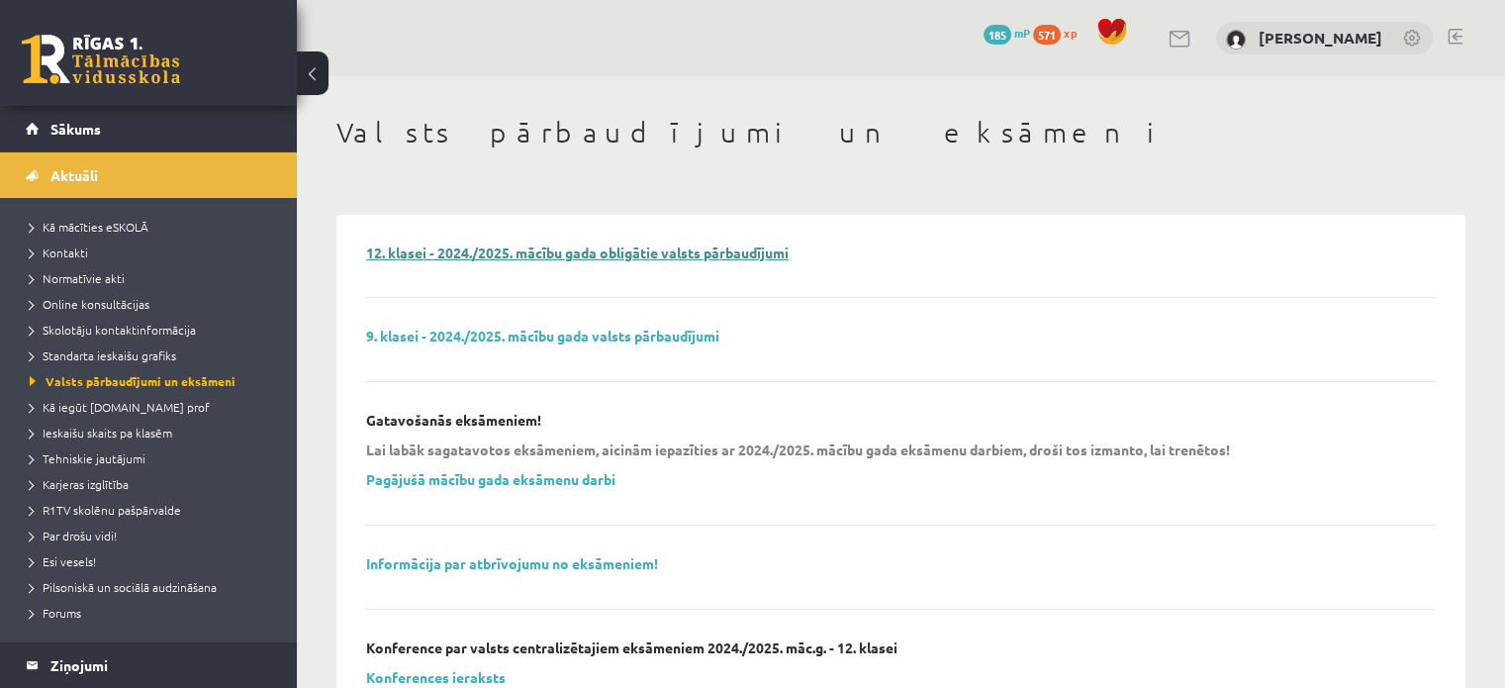
click at [499, 259] on link "12. klasei - 2024./2025. mācību gada obligātie valsts pārbaudījumi" at bounding box center [577, 252] width 422 height 18
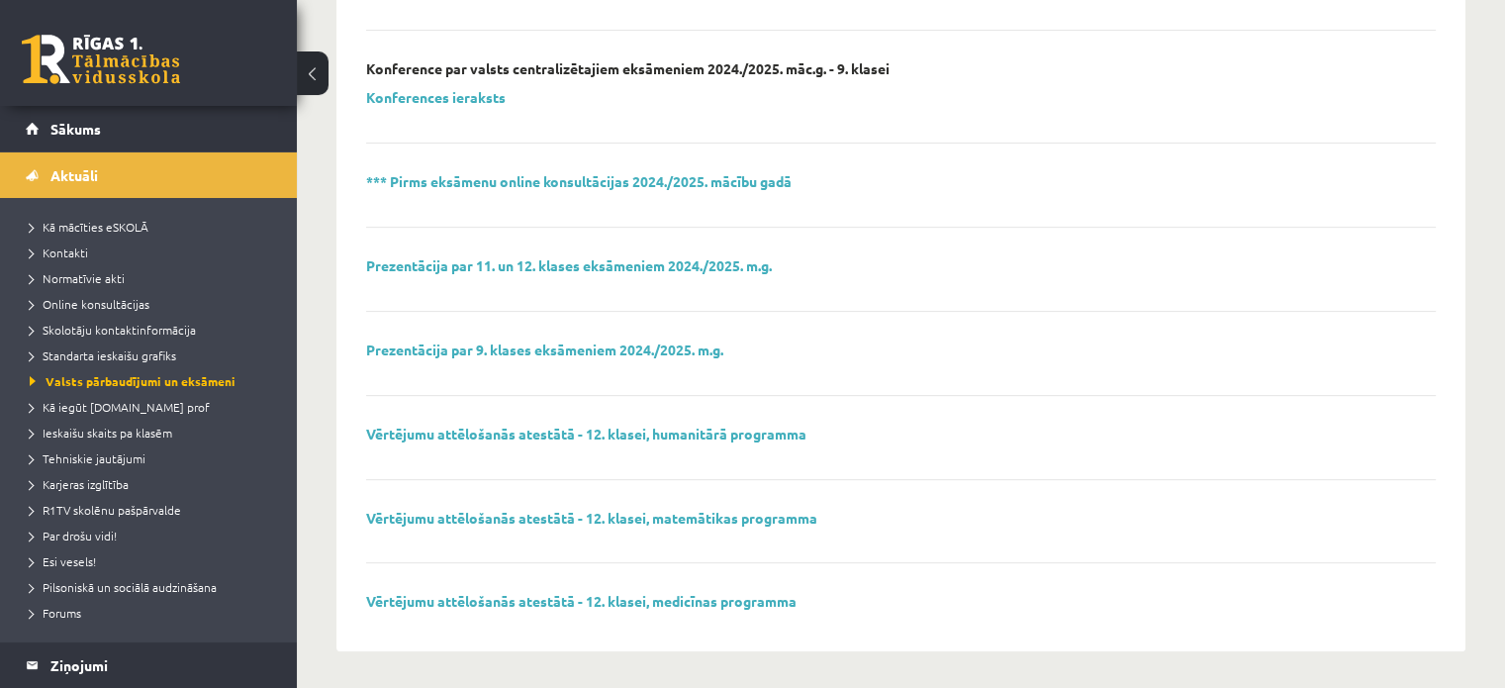
scroll to position [693, 0]
click at [121, 407] on span "Kā iegūt [DOMAIN_NAME] prof" at bounding box center [120, 407] width 180 height 16
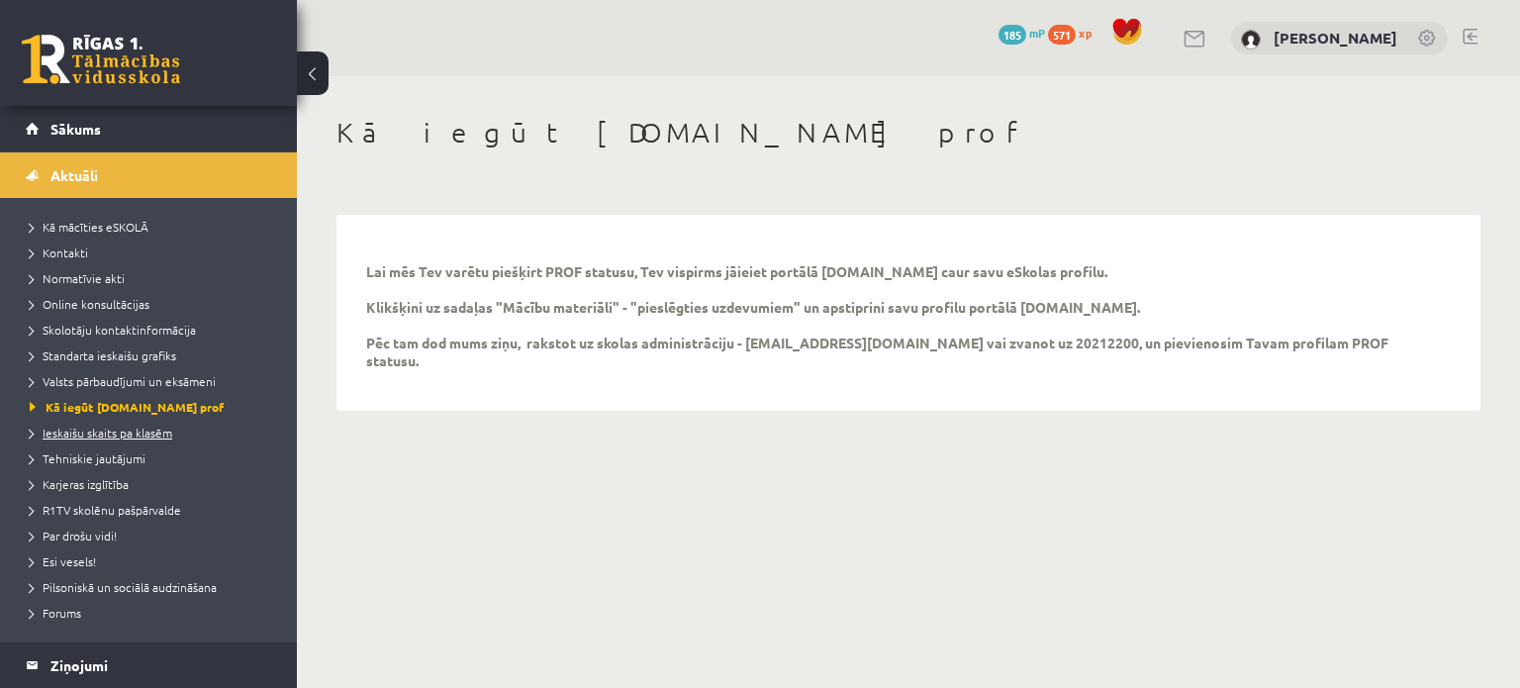
click at [117, 434] on span "Ieskaišu skaits pa klasēm" at bounding box center [101, 432] width 142 height 16
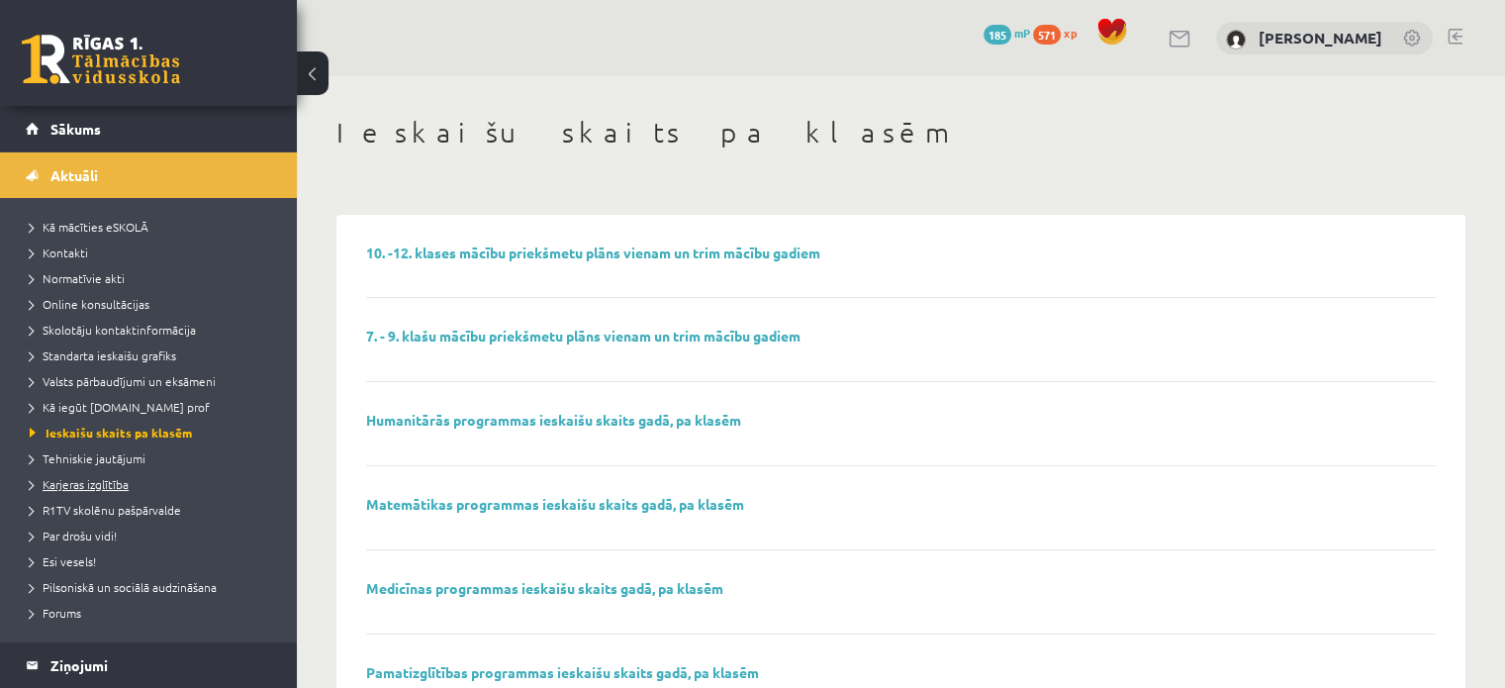
click at [88, 486] on span "Karjeras izglītība" at bounding box center [79, 484] width 99 height 16
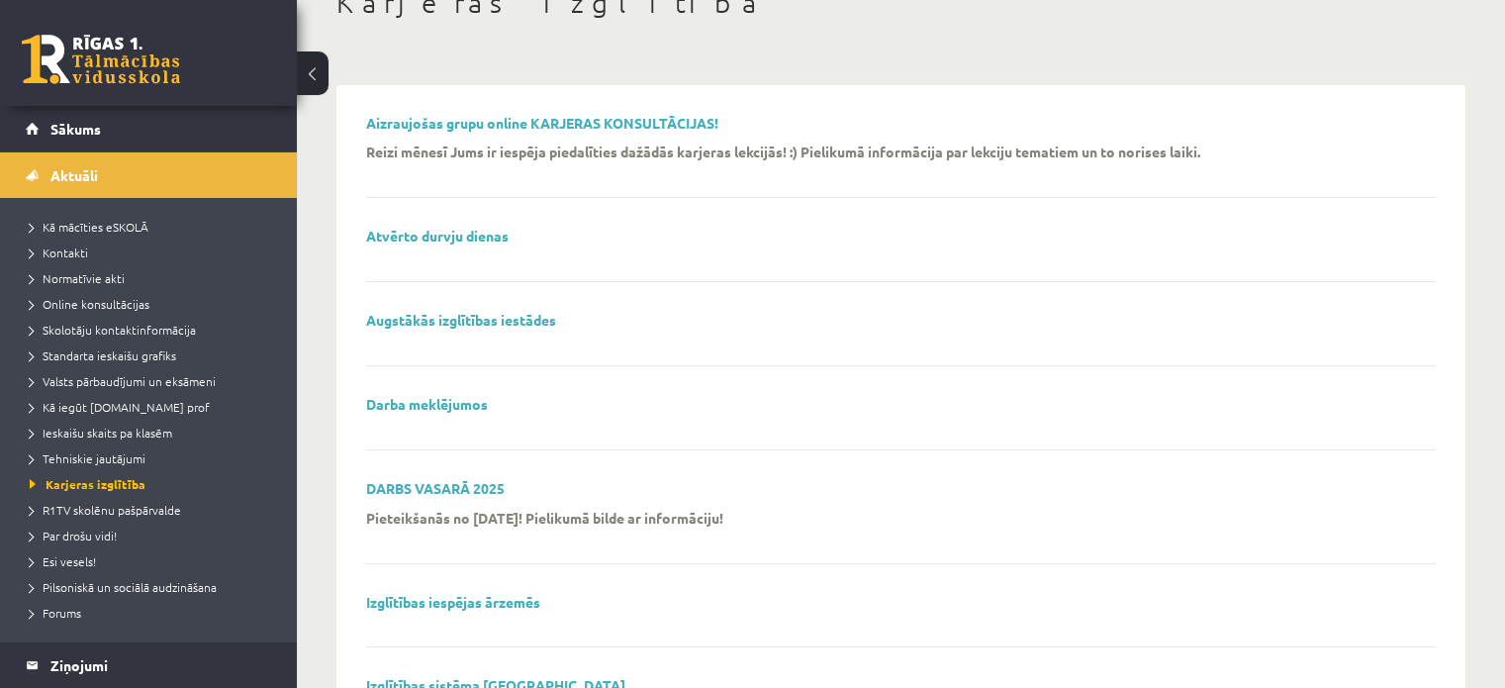
scroll to position [297, 0]
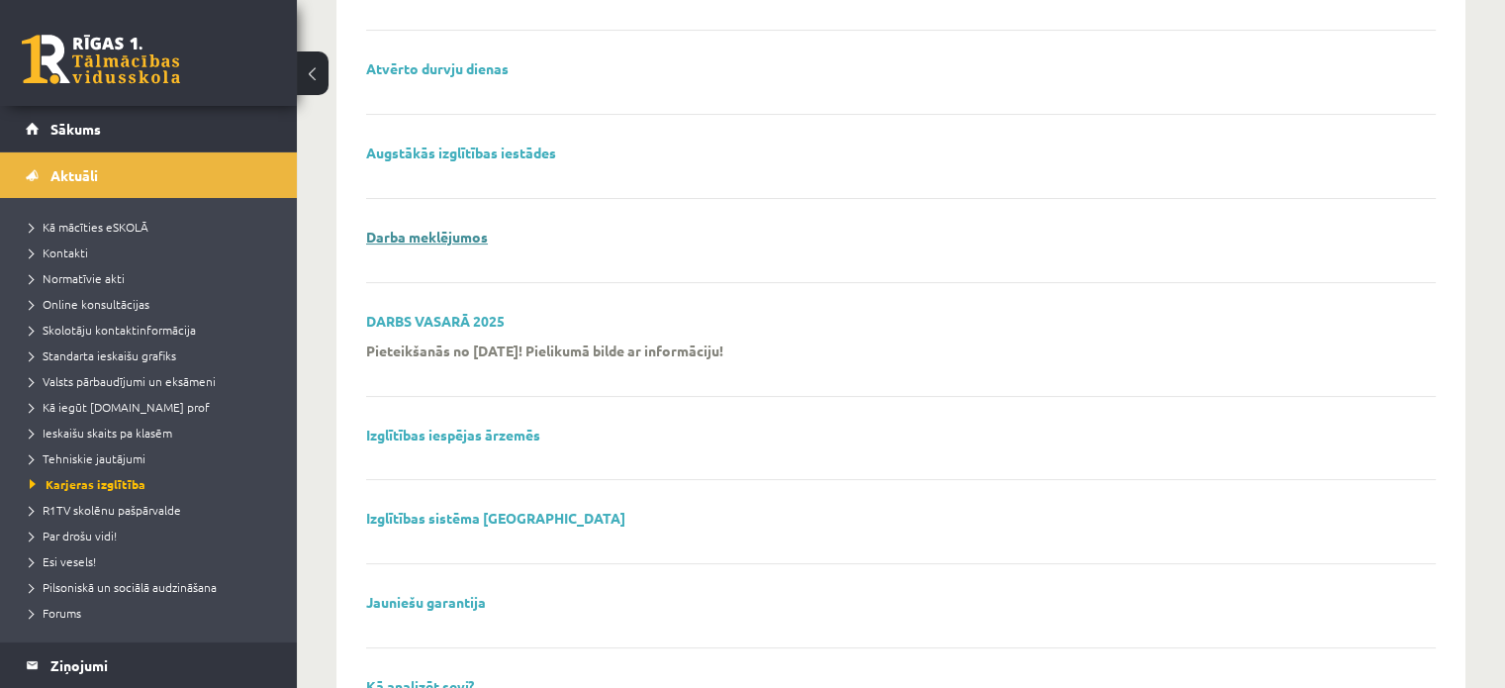
click at [432, 243] on link "Darba meklējumos" at bounding box center [427, 237] width 122 height 18
